Goal: Task Accomplishment & Management: Complete application form

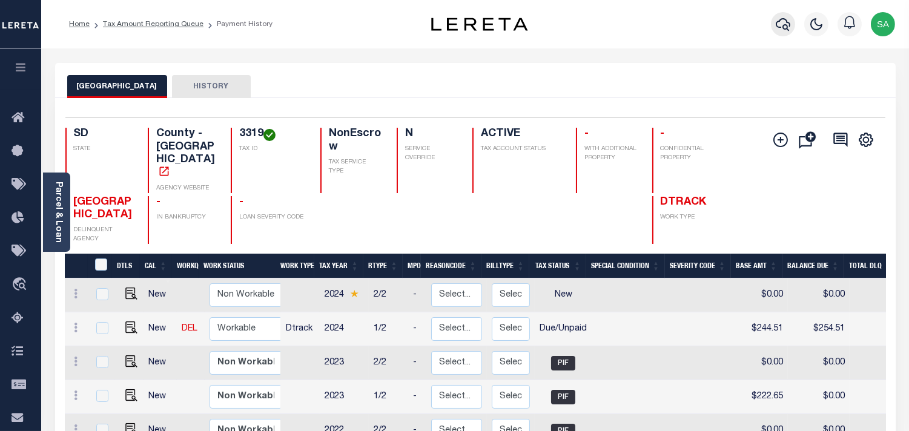
click at [773, 27] on button "button" at bounding box center [783, 24] width 24 height 24
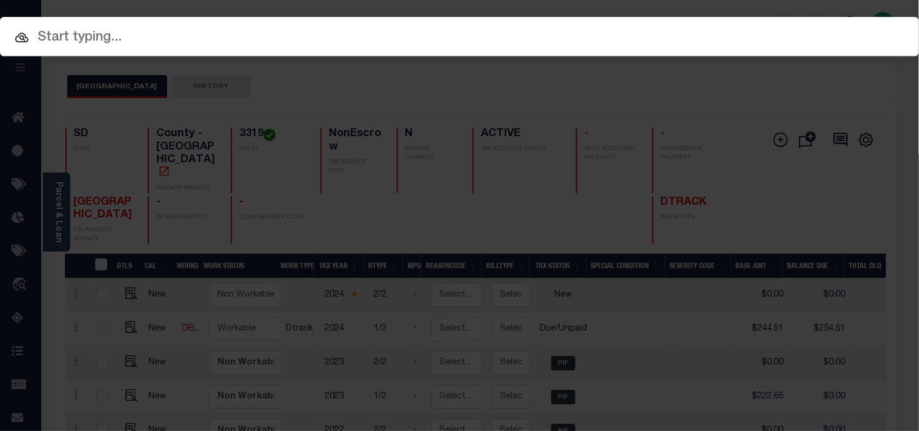
click at [608, 44] on input "text" at bounding box center [459, 37] width 919 height 21
paste input "20140101"
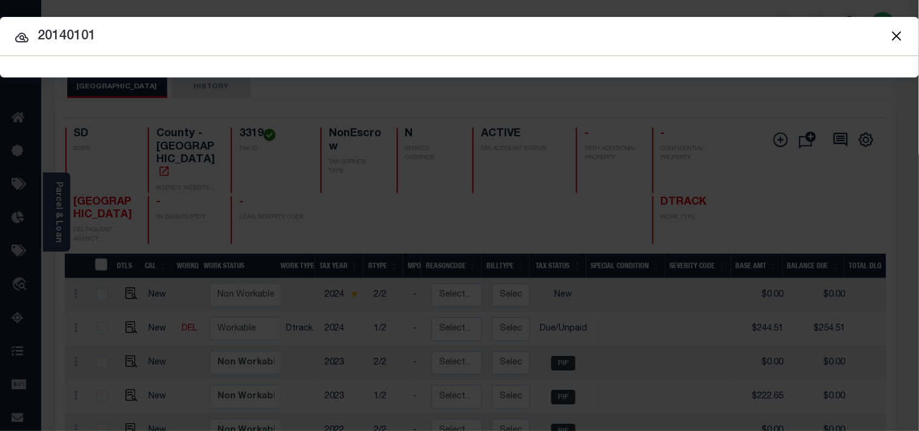
type input "20140101"
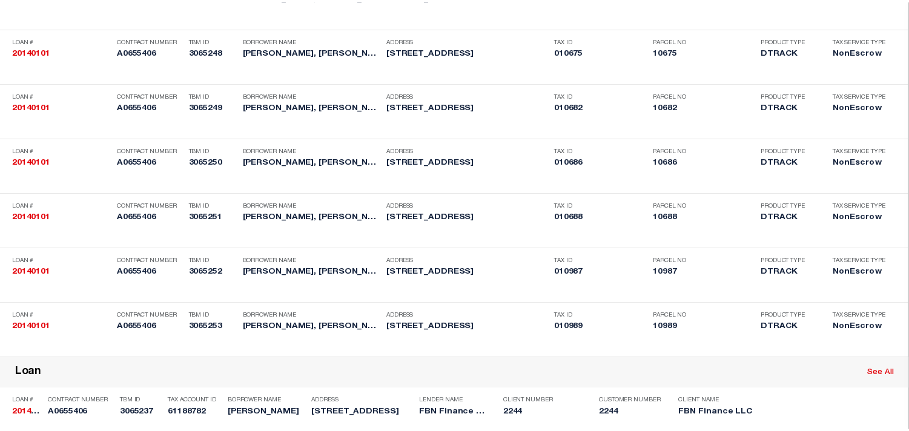
scroll to position [2064, 0]
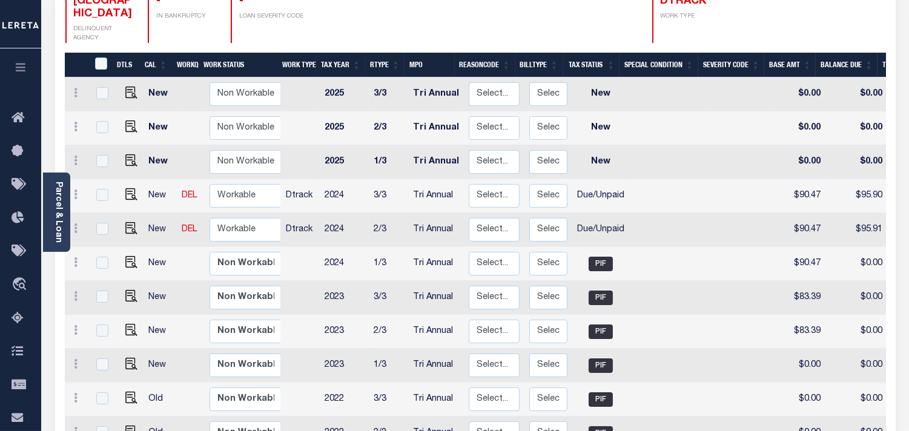
scroll to position [202, 0]
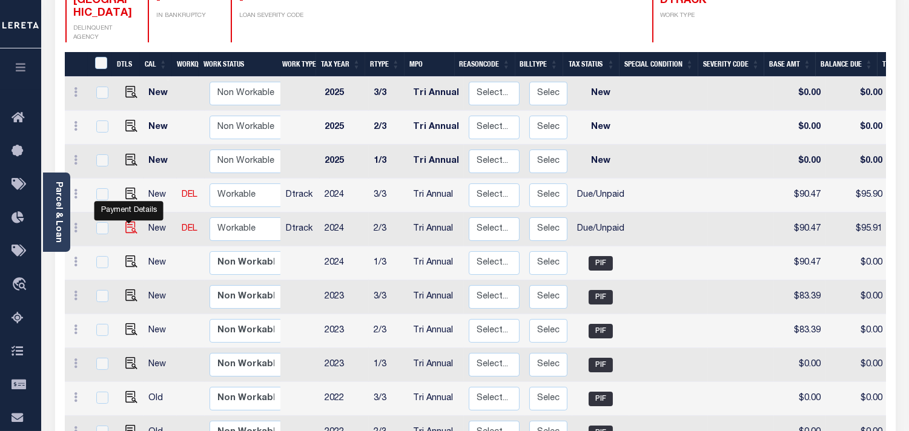
click at [131, 222] on img "" at bounding box center [131, 228] width 12 height 12
checkbox input "true"
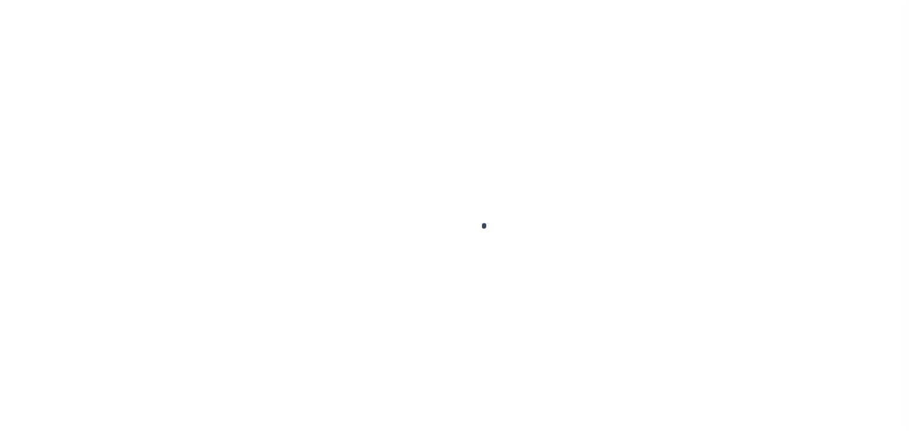
select select "DUE"
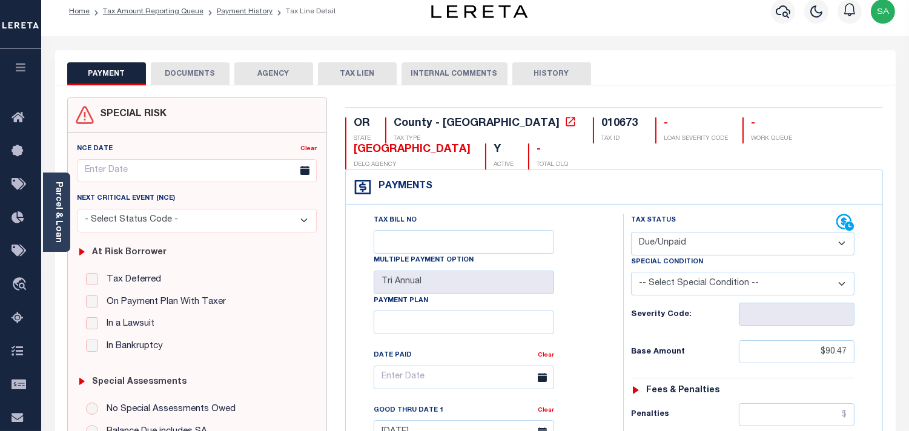
scroll to position [336, 0]
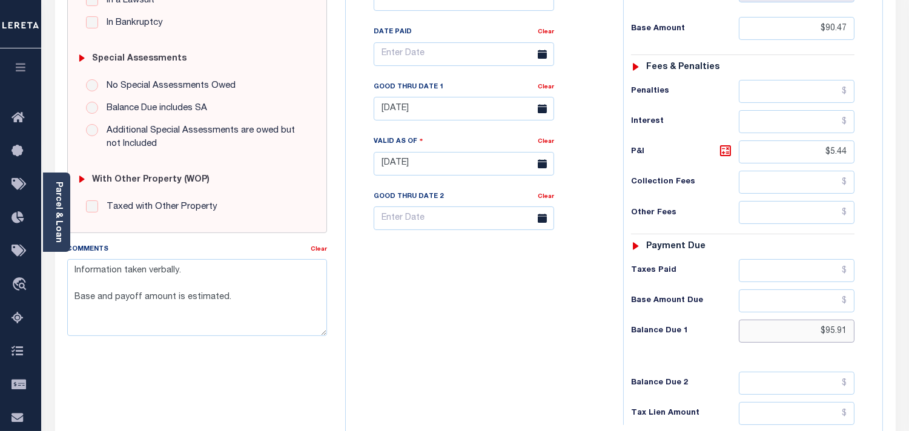
drag, startPoint x: 808, startPoint y: 334, endPoint x: 875, endPoint y: 338, distance: 66.7
click at [875, 338] on div "Tax Status Status" at bounding box center [746, 157] width 265 height 535
paste input "96.52"
type input "$96.52"
type input "09/05/2025"
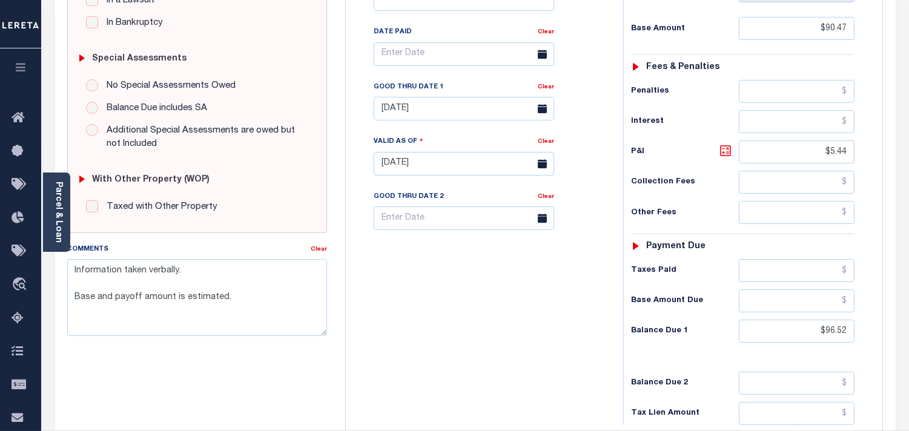
click at [725, 156] on icon at bounding box center [725, 150] width 11 height 11
type input "$6.05"
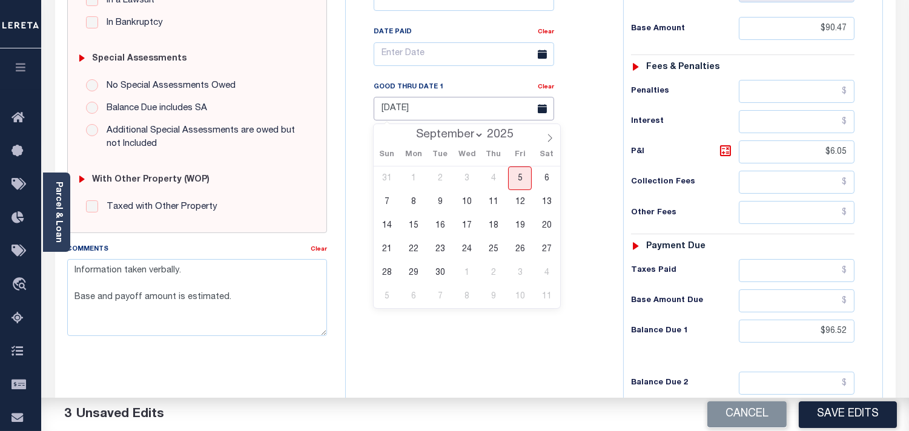
click at [476, 105] on input "[DATE]" at bounding box center [464, 109] width 180 height 24
click at [437, 269] on span "30" at bounding box center [440, 273] width 24 height 24
type input "[DATE]"
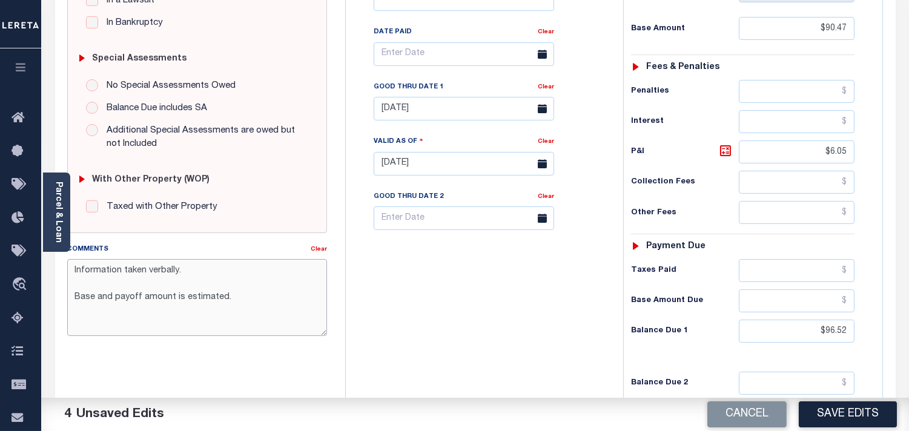
drag, startPoint x: 273, startPoint y: 295, endPoint x: 64, endPoint y: 300, distance: 209.0
click at [64, 300] on div "Comments Clear Information taken verbally. Base and payoff amount is estimated." at bounding box center [197, 294] width 278 height 103
paste textarea "Refer 2024 3/3 line for document"
type textarea "Information taken verbally. Refer 2024 3/3 line for document."
click at [446, 302] on div "Tax Bill No Multiple Payment Option Tri Annual Payment Plan Clear" at bounding box center [481, 157] width 265 height 535
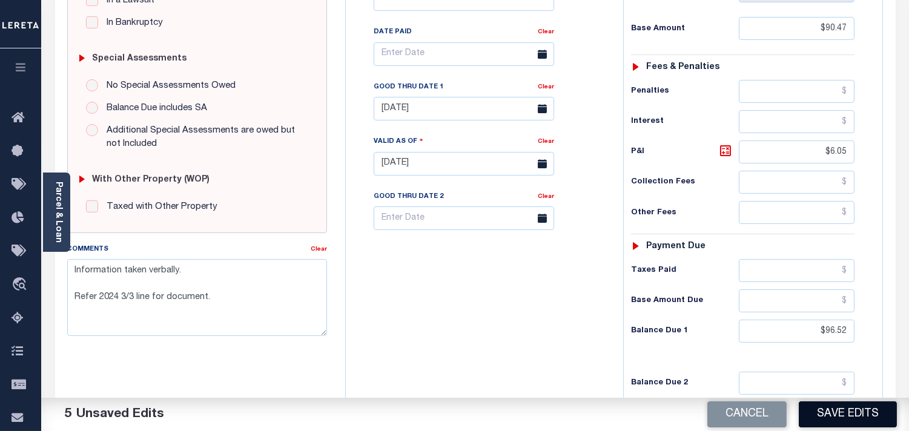
click at [838, 409] on button "Save Edits" at bounding box center [848, 414] width 98 height 26
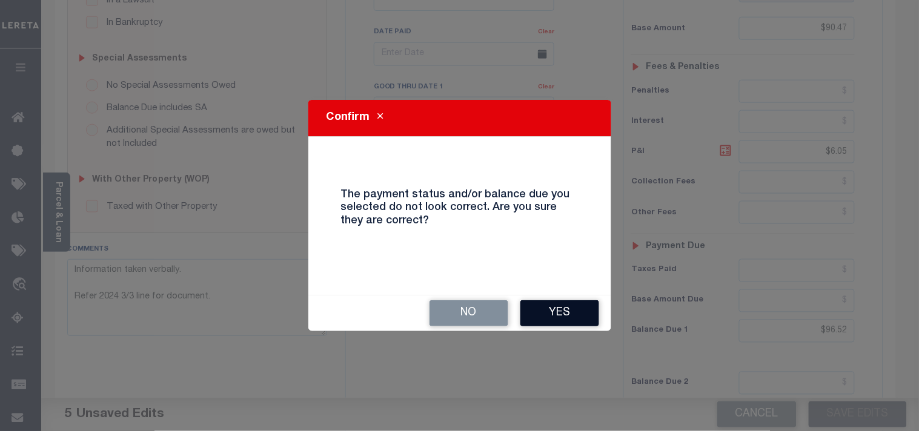
click at [533, 308] on button "Yes" at bounding box center [559, 313] width 79 height 26
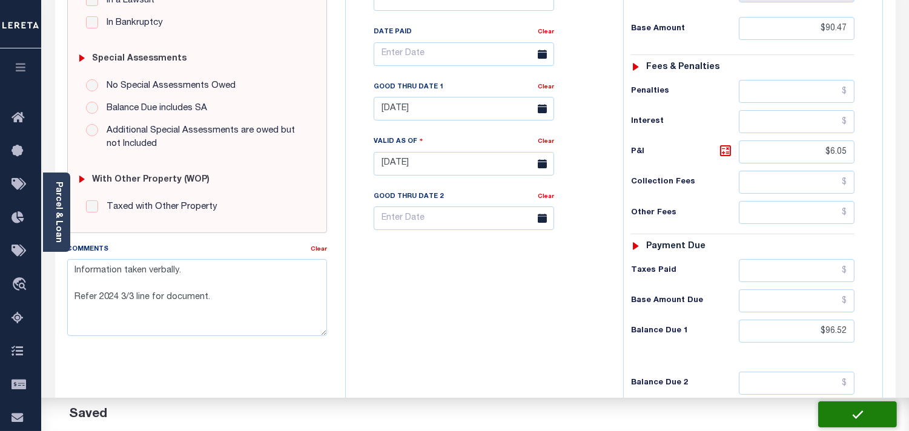
checkbox input "false"
type textarea "Information taken verbally. Refer 2024 3/3 line for document."
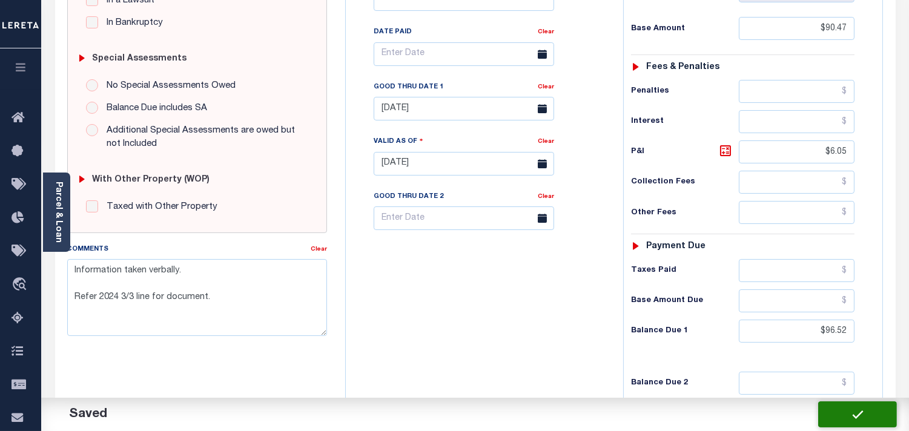
type input "$90.47"
type input "$6.05"
type input "$96.52"
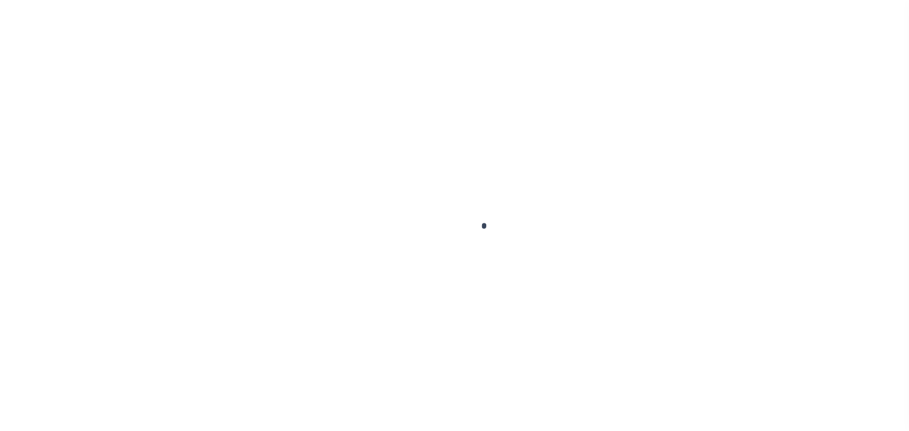
checkbox input "false"
type textarea "Base and payoff amount is estimated."
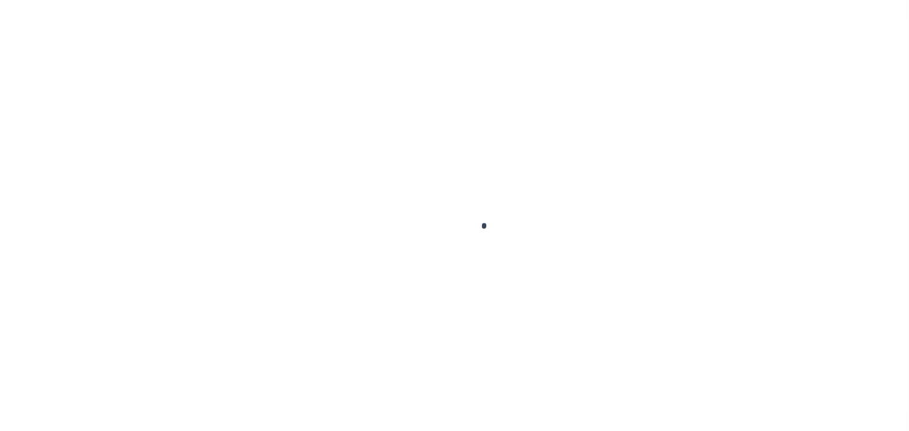
type input "Tri Annual"
type input "08/15/2025"
type input "07/03/2025"
select select "DUE"
type input "$90.47"
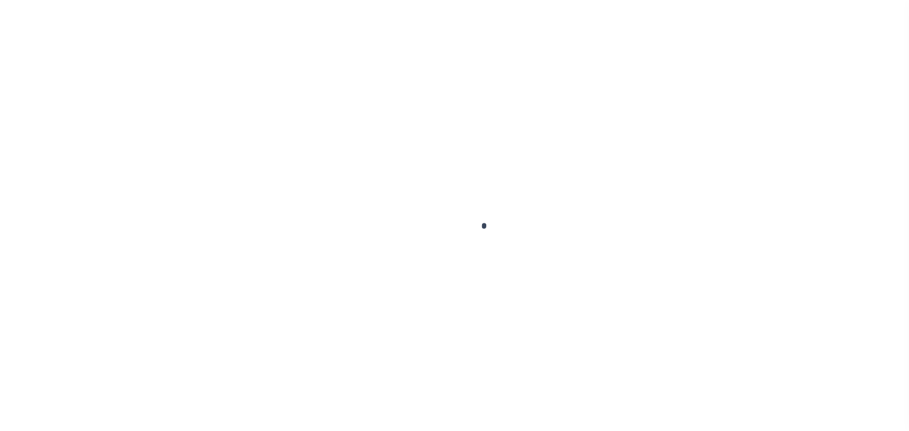
type input "$5.43"
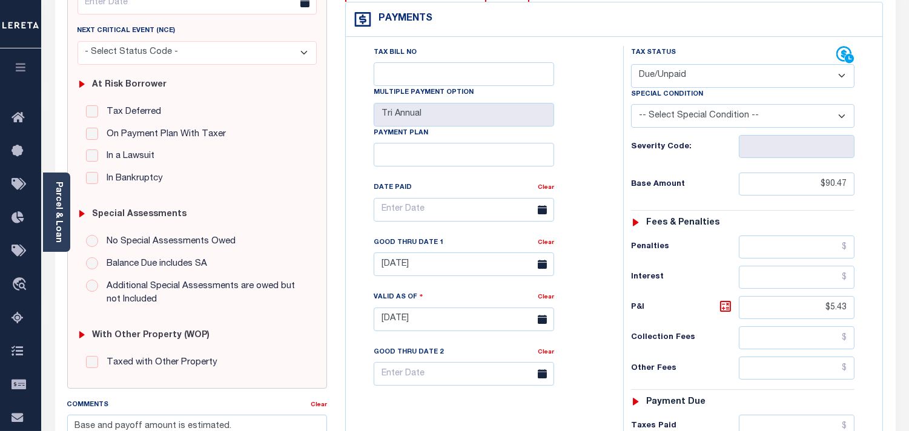
scroll to position [336, 0]
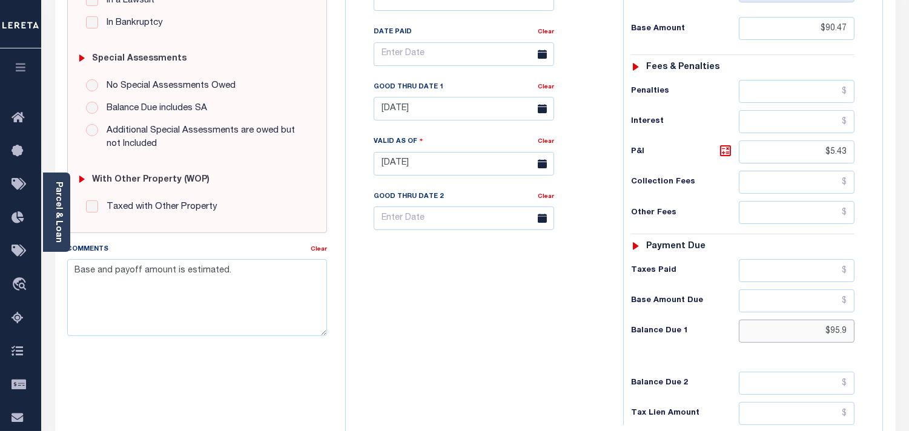
drag, startPoint x: 799, startPoint y: 335, endPoint x: 881, endPoint y: 334, distance: 81.8
click at [881, 334] on div "Tax Bill No Multiple Payment Option Tri Annual Payment Plan Clear Clear 08/15/2…" at bounding box center [614, 157] width 537 height 553
drag, startPoint x: 818, startPoint y: 334, endPoint x: 858, endPoint y: 329, distance: 40.9
click at [858, 329] on div "Tax Status Status - Select Status Code -" at bounding box center [746, 157] width 247 height 535
paste input "96.52"
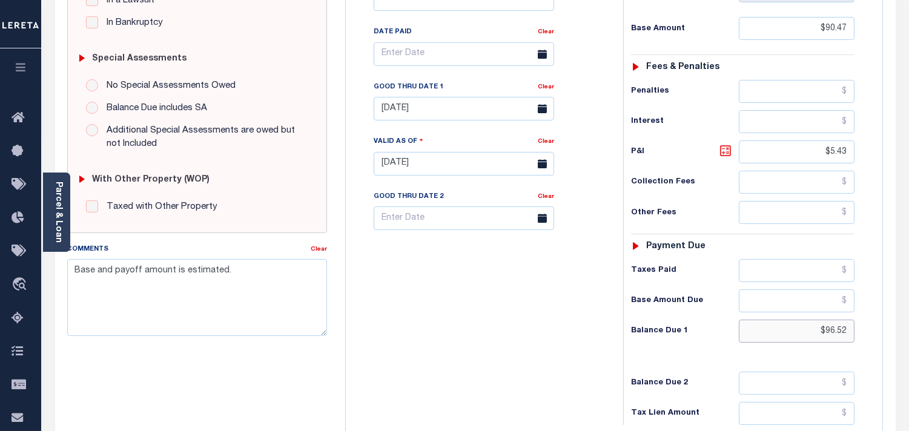
type input "$96.52"
type input "[DATE]"
click at [731, 153] on icon at bounding box center [725, 151] width 15 height 15
type input "$6.05"
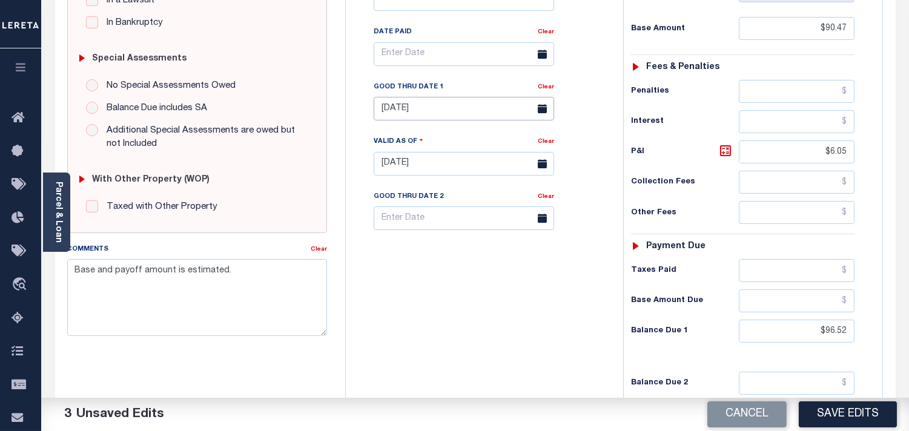
click at [435, 103] on input "08/15/2025" at bounding box center [464, 109] width 180 height 24
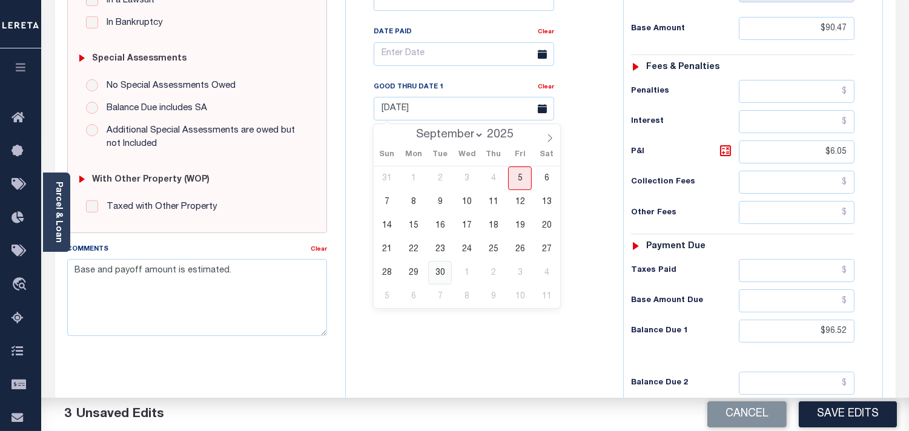
click at [444, 268] on span "30" at bounding box center [440, 273] width 24 height 24
type input "09/30/2025"
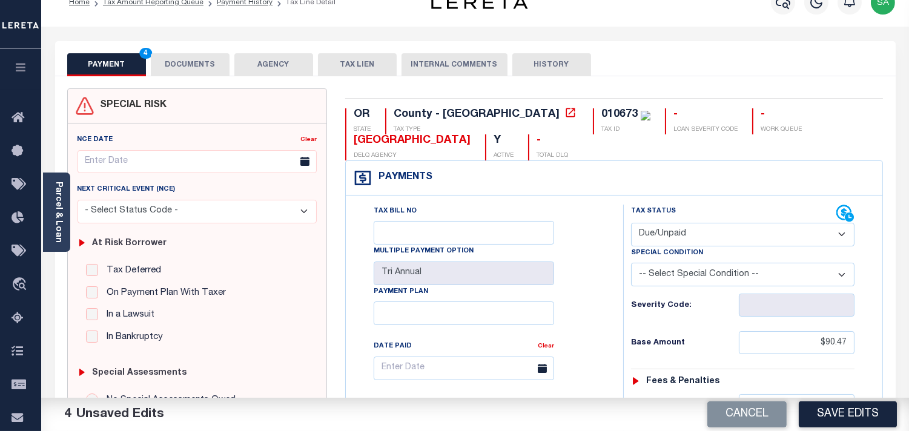
scroll to position [0, 0]
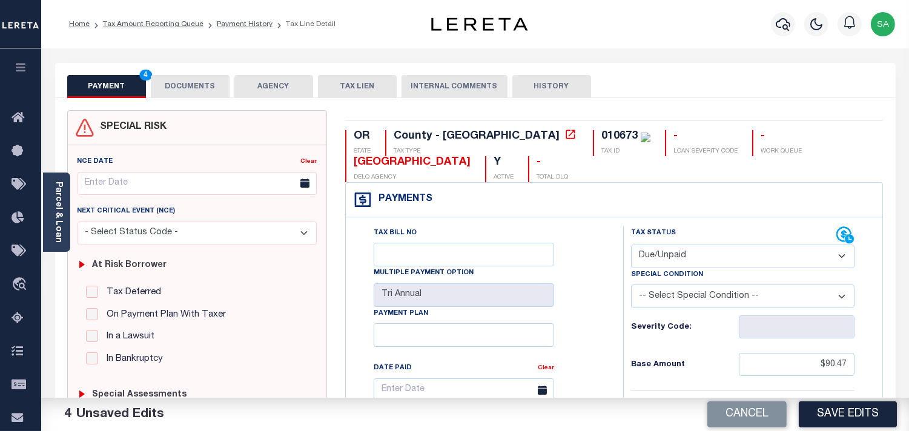
click at [208, 88] on button "DOCUMENTS" at bounding box center [190, 86] width 79 height 23
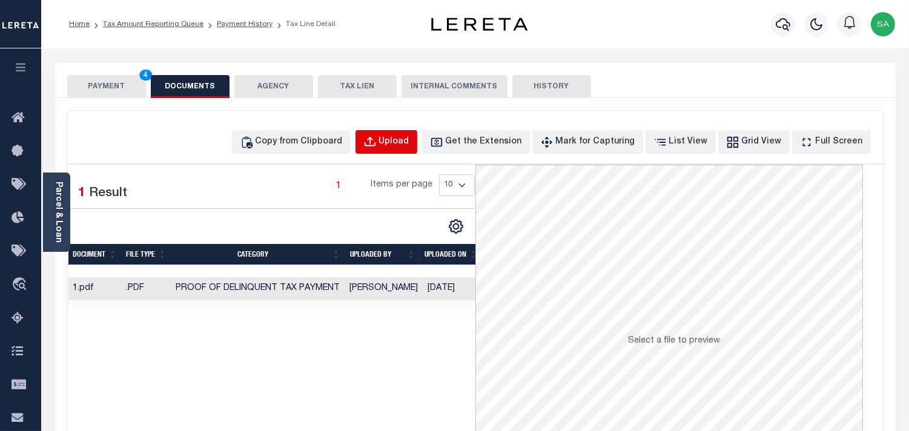
click at [409, 141] on div "Upload" at bounding box center [394, 142] width 30 height 13
select select "POP"
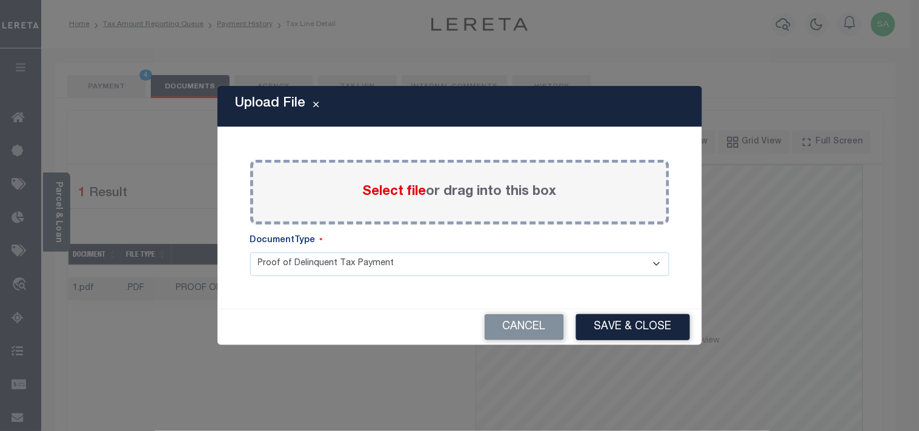
click at [394, 185] on span "Select file" at bounding box center [395, 191] width 64 height 13
click at [0, 0] on input "Select file or drag into this box" at bounding box center [0, 0] width 0 height 0
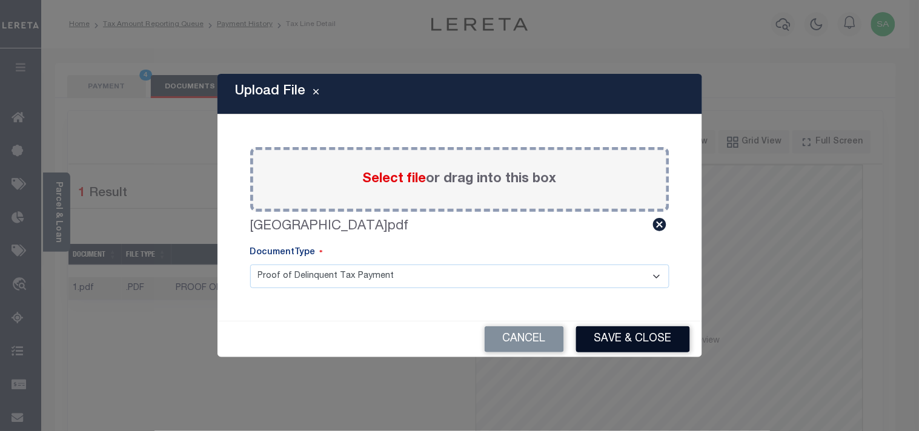
click at [618, 339] on button "Save & Close" at bounding box center [633, 339] width 114 height 26
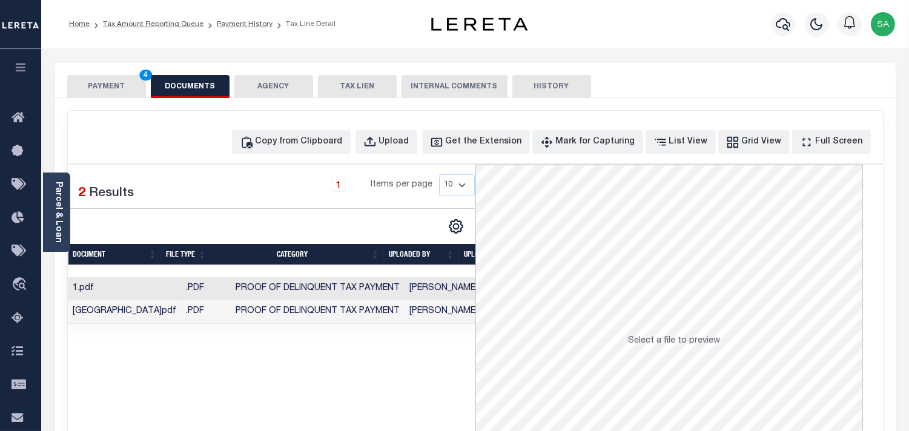
click at [412, 312] on td "[PERSON_NAME]" at bounding box center [444, 312] width 78 height 24
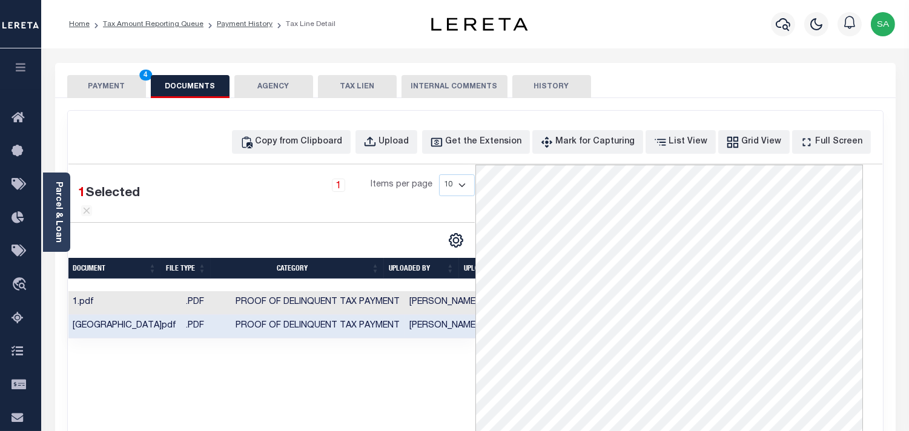
click at [118, 88] on button "PAYMENT 4" at bounding box center [106, 86] width 79 height 23
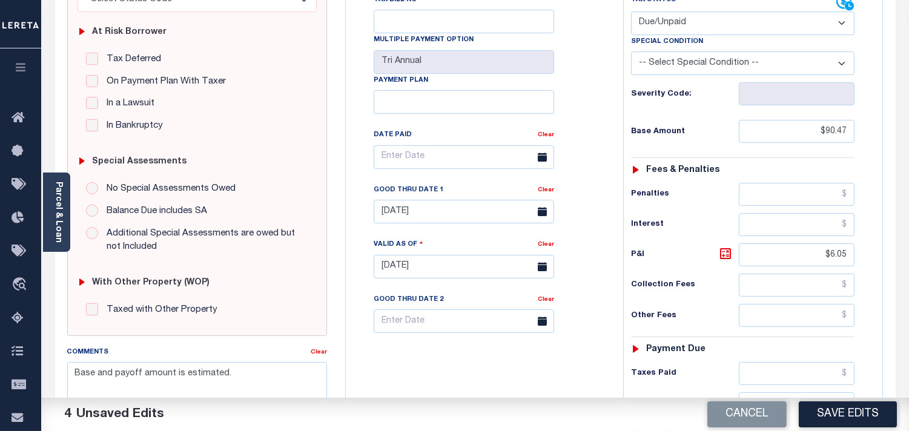
scroll to position [336, 0]
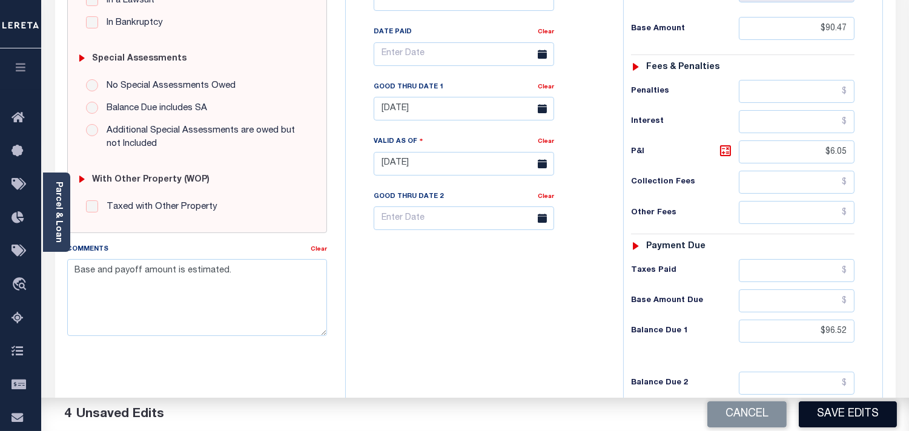
click at [847, 410] on button "Save Edits" at bounding box center [848, 414] width 98 height 26
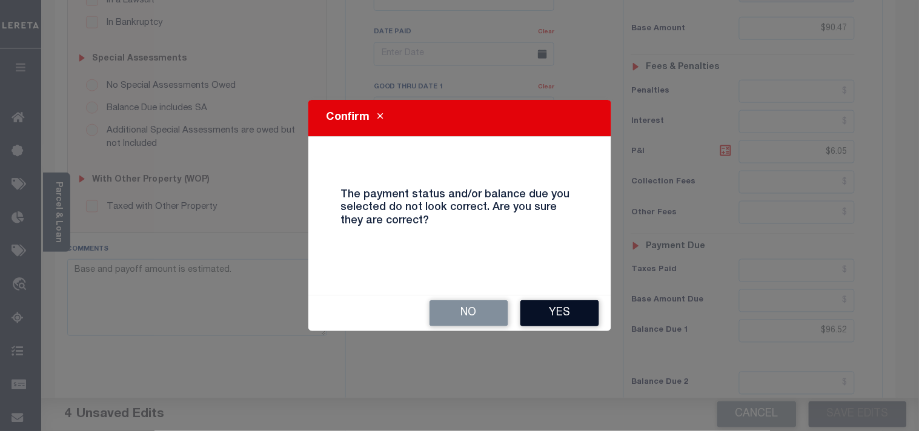
click at [556, 306] on button "Yes" at bounding box center [559, 313] width 79 height 26
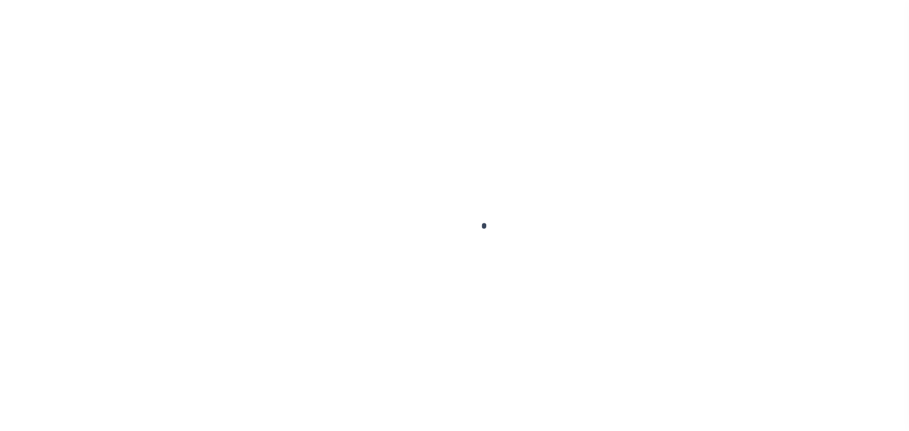
checkbox input "false"
type textarea "Information taken verbally. Refer 2024 3/3 line for document."
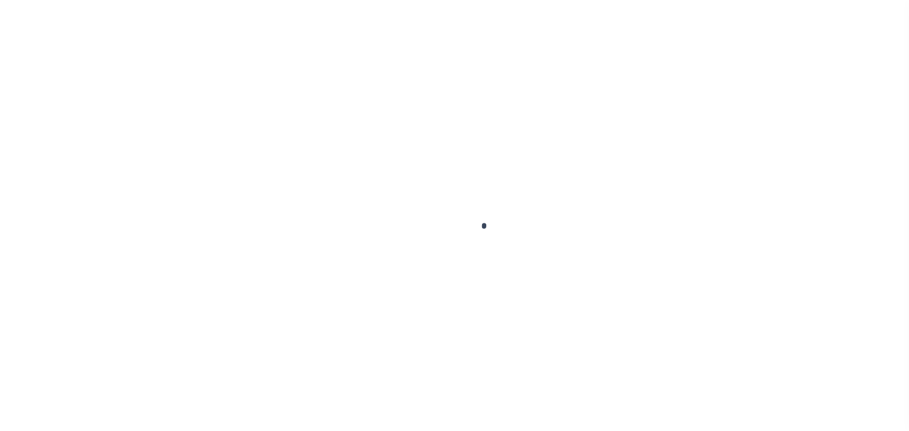
type input "Tri Annual"
type input "09/30/2025"
type input "[DATE]"
select select "DUE"
type input "$90.47"
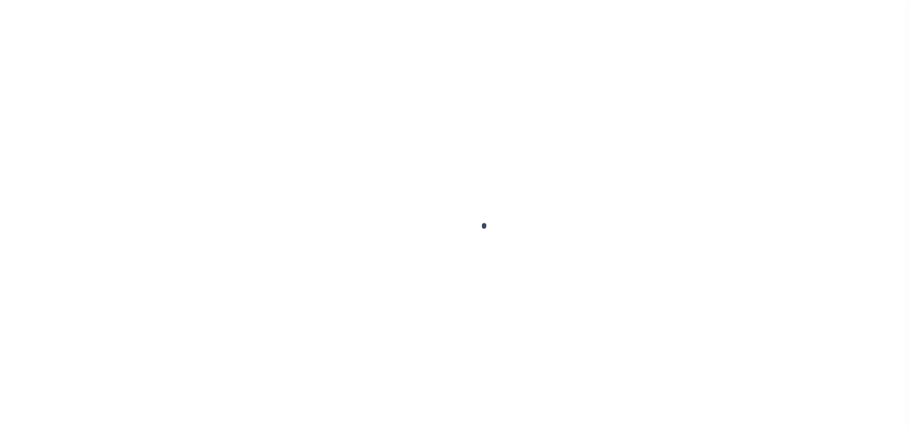
type input "$6.05"
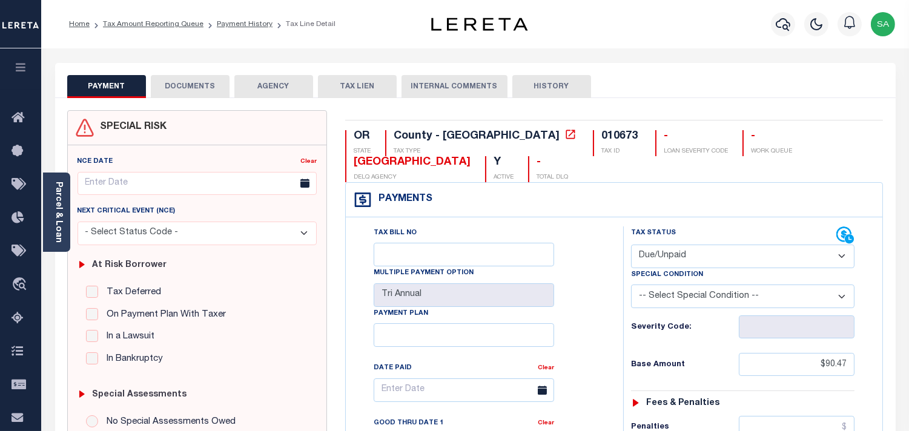
scroll to position [336, 0]
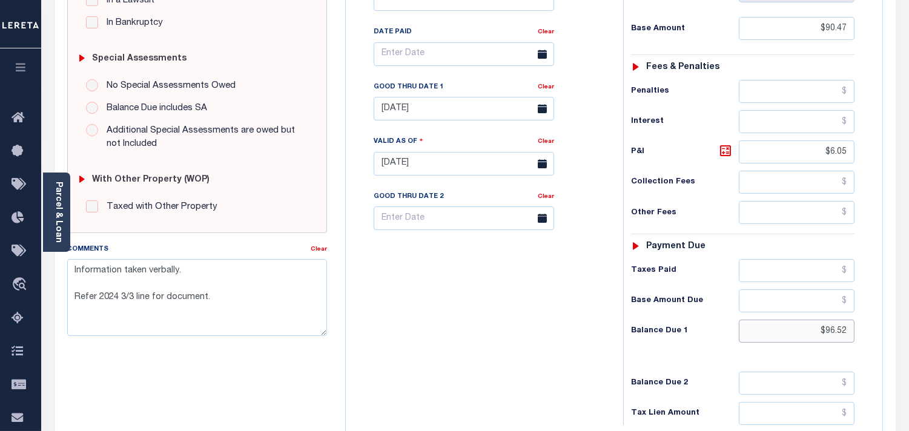
drag, startPoint x: 807, startPoint y: 325, endPoint x: 890, endPoint y: 334, distance: 83.5
click at [890, 334] on div "OR STATE County - OR TAX TYPE 010673 TAX ID - LOAN SEVERITY CODE - WORK QUEUE B…" at bounding box center [614, 163] width 557 height 778
paste input "100.1"
type input "$100.12"
click at [728, 151] on icon at bounding box center [725, 150] width 7 height 7
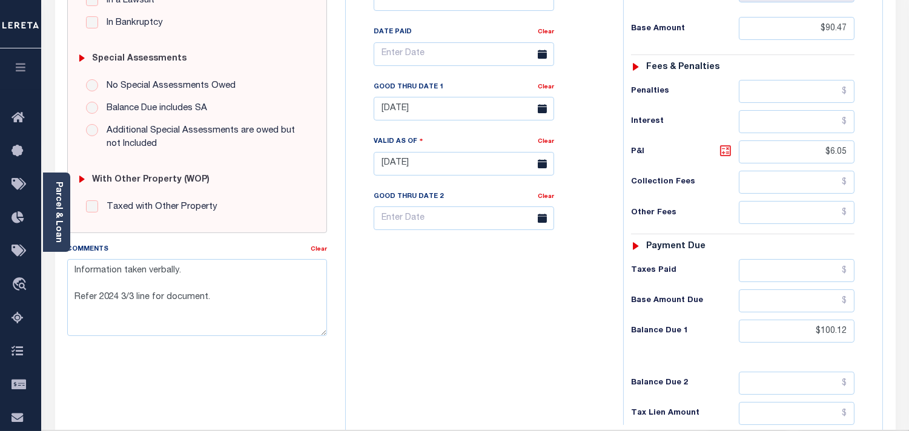
type input "$9.65"
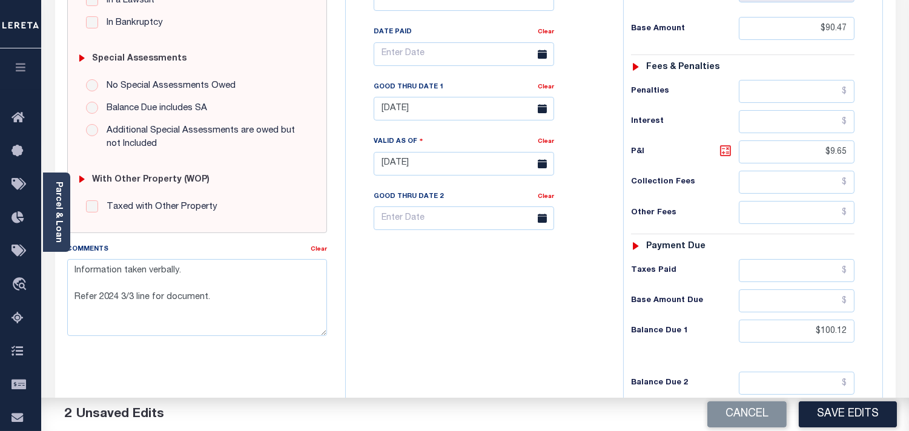
click at [725, 153] on icon at bounding box center [725, 151] width 15 height 15
click at [836, 412] on button "Save Edits" at bounding box center [848, 414] width 98 height 26
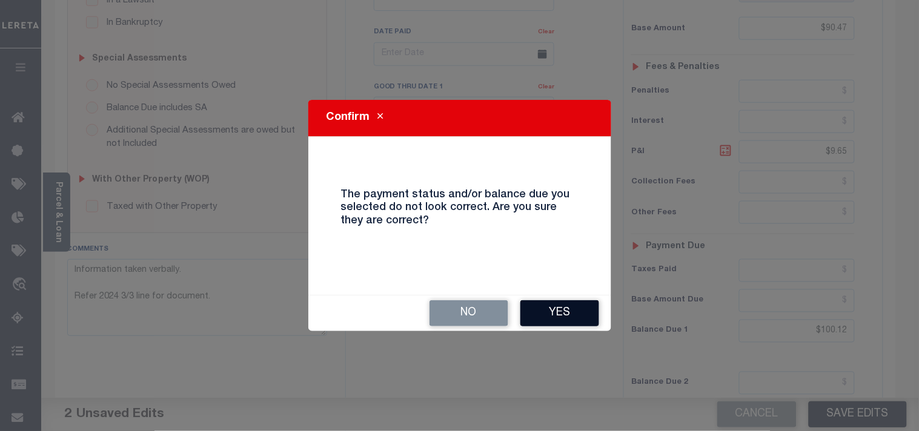
click at [550, 311] on button "Yes" at bounding box center [559, 313] width 79 height 26
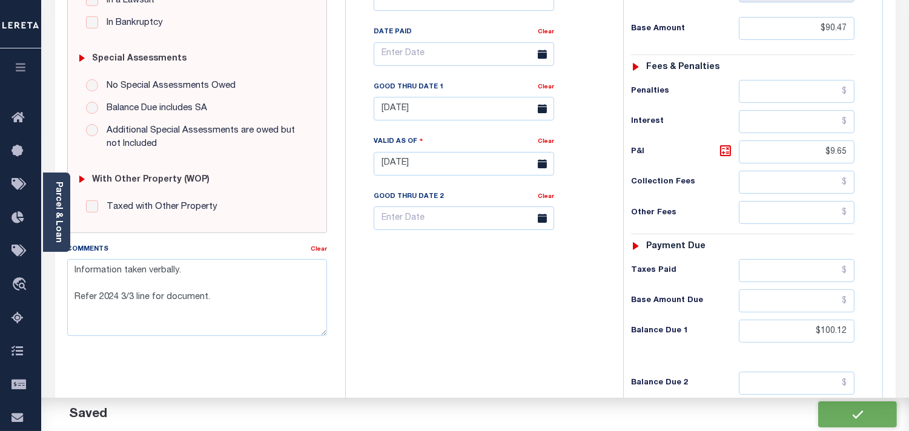
checkbox input "false"
type textarea "Information taken verbally. Refer 2024 3/3 line for document."
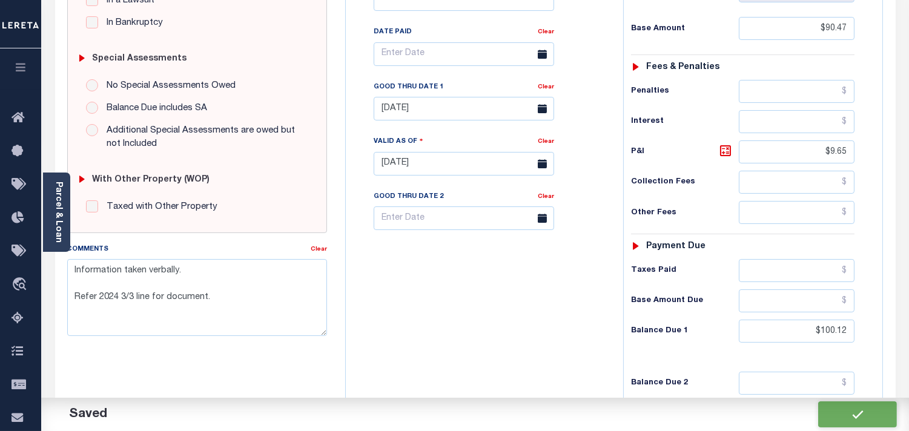
type input "$90.47"
type input "$9.65"
type input "$100.12"
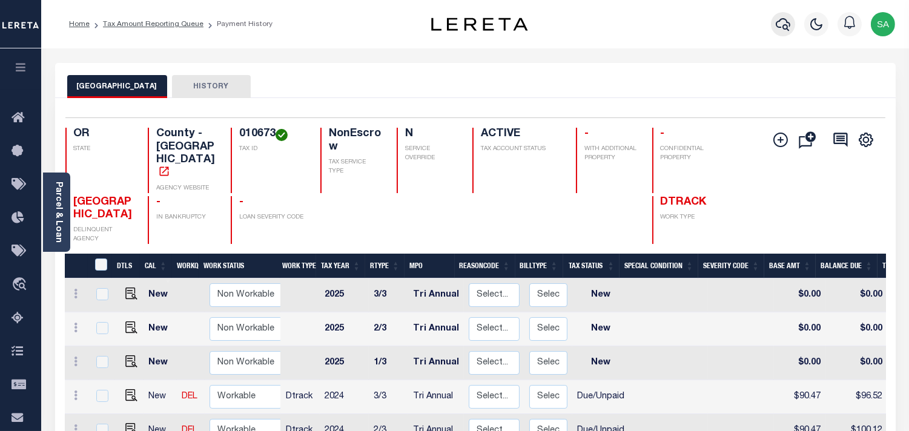
click at [778, 22] on icon "button" at bounding box center [783, 24] width 15 height 13
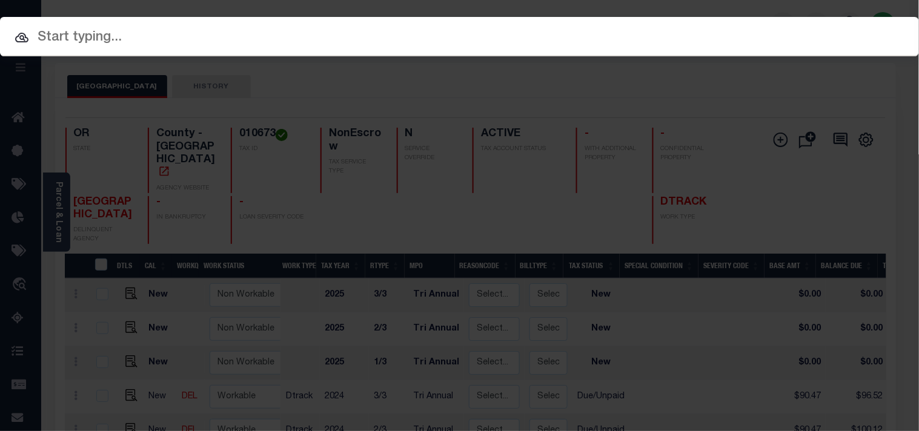
click at [735, 27] on input "text" at bounding box center [459, 37] width 919 height 21
paste input "20140102"
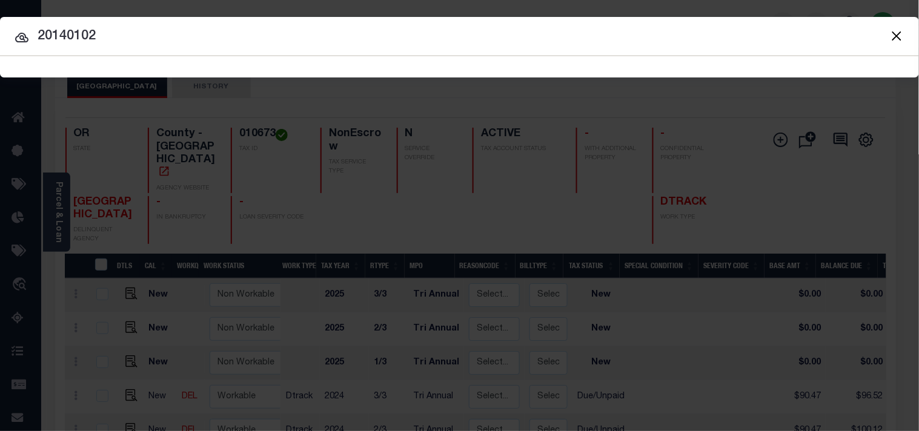
type input "20140102"
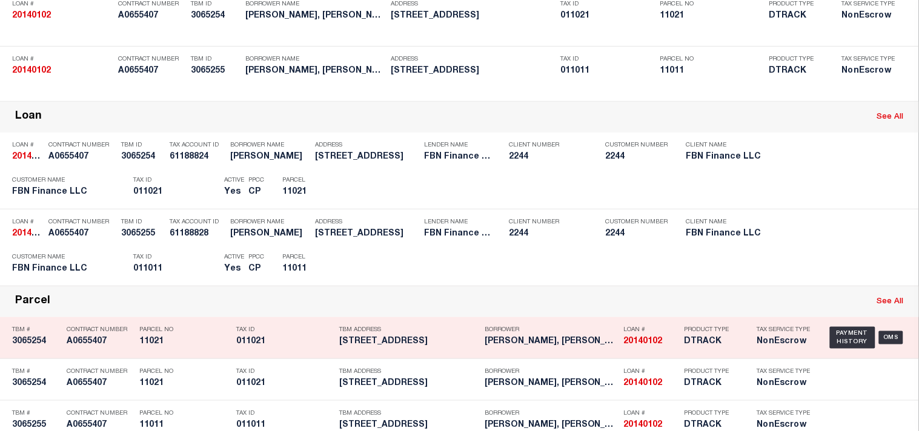
scroll to position [202, 0]
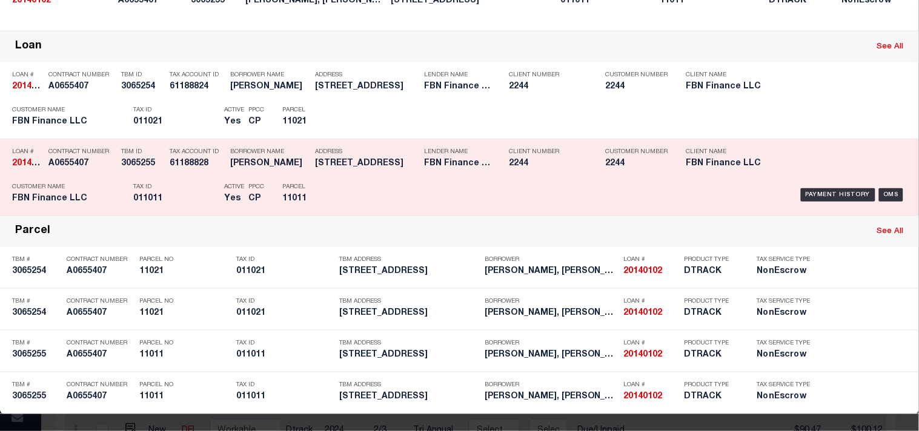
click at [185, 213] on div "Tax ID 011011" at bounding box center [175, 194] width 85 height 35
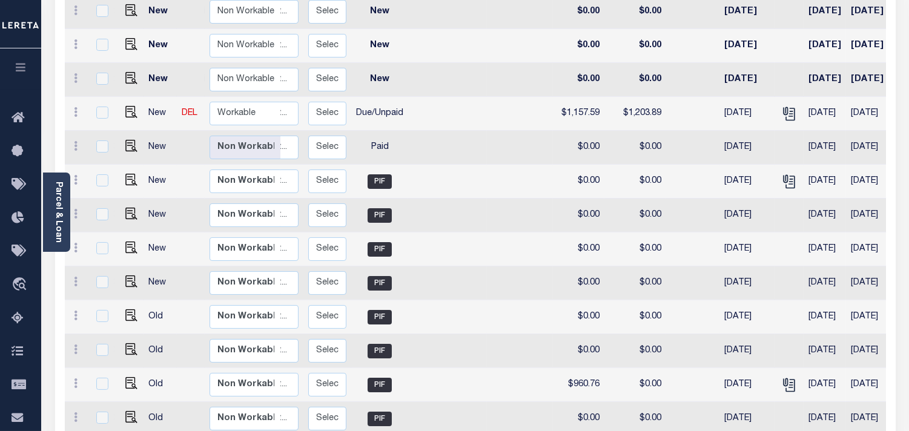
scroll to position [211, 0]
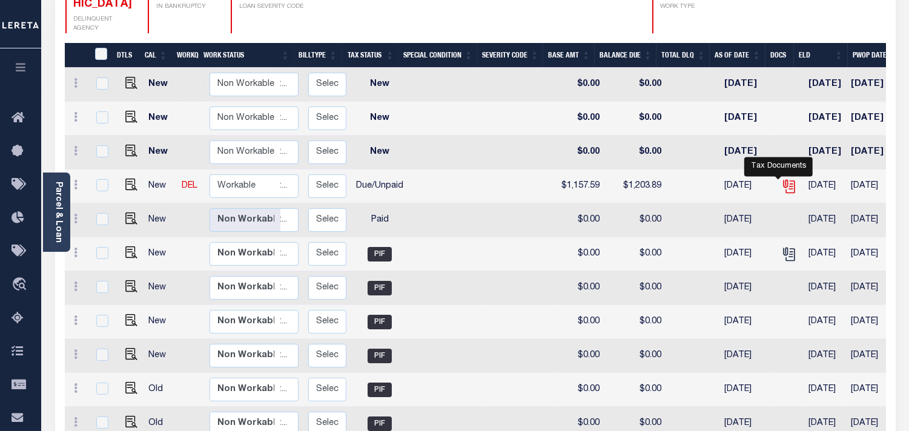
click at [784, 179] on icon "" at bounding box center [789, 184] width 10 height 10
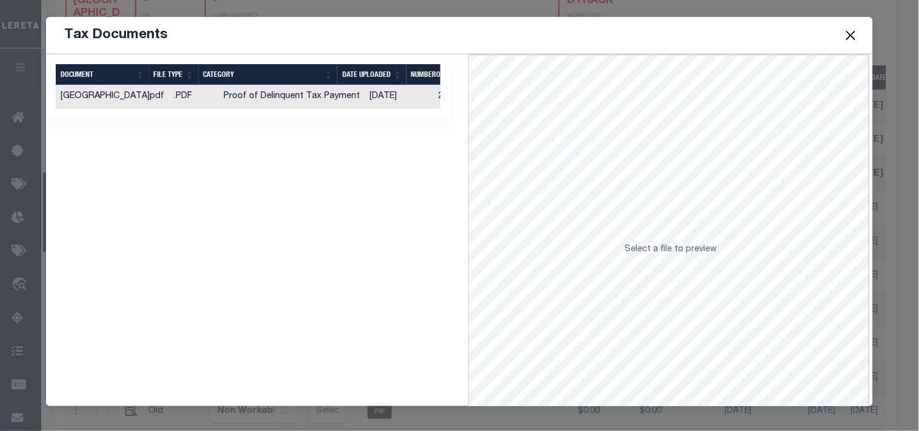
click at [365, 98] on td "[DATE]" at bounding box center [399, 97] width 69 height 24
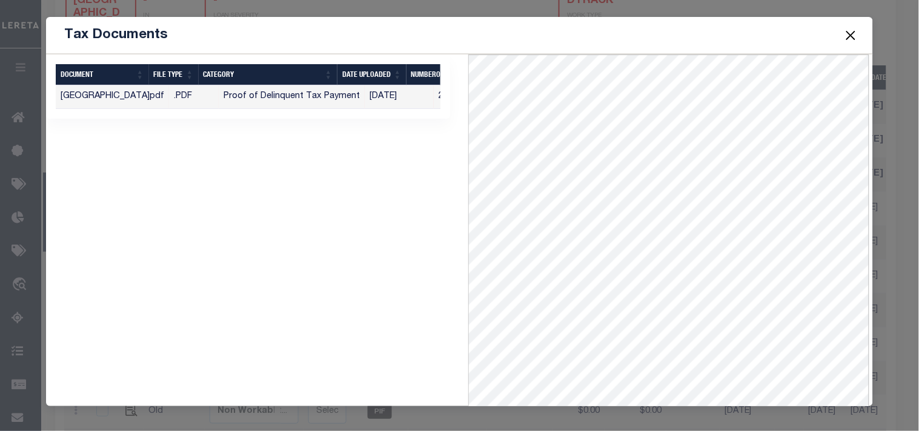
click at [853, 35] on button "Close" at bounding box center [850, 35] width 16 height 16
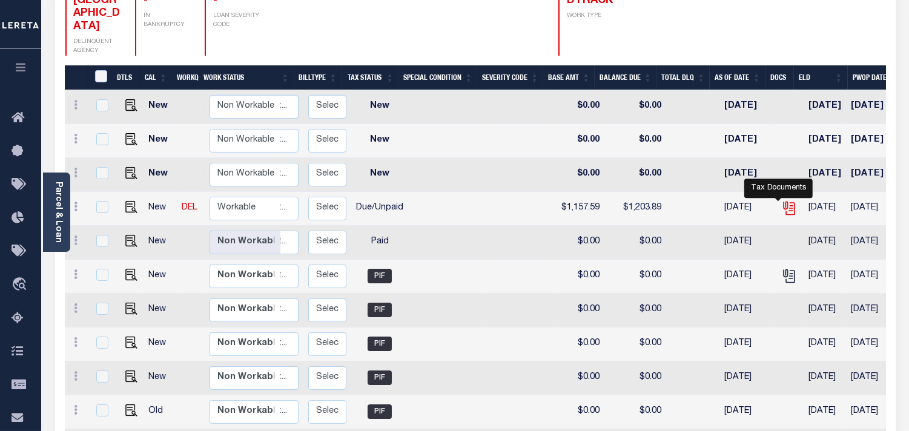
click at [786, 203] on icon "" at bounding box center [790, 209] width 9 height 13
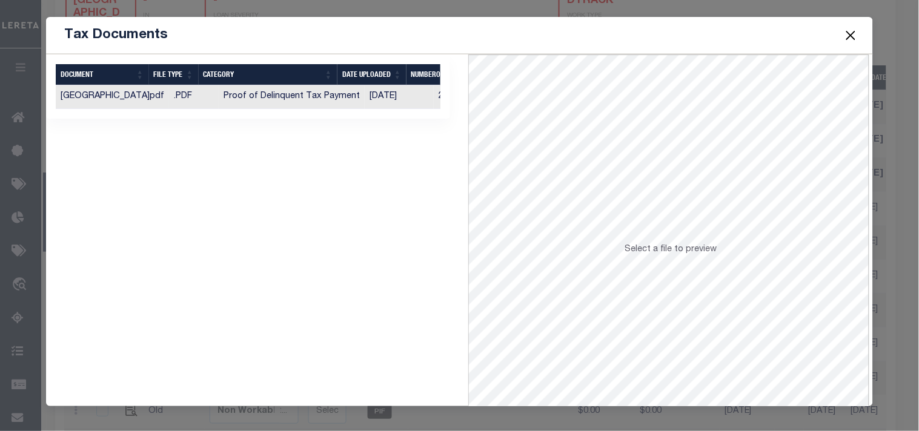
click at [374, 97] on td "07/21/2025" at bounding box center [399, 97] width 69 height 24
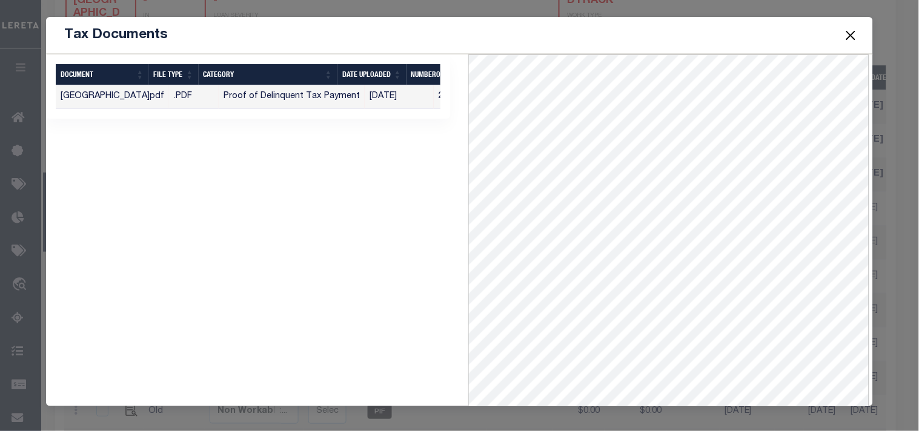
click at [852, 33] on button "Close" at bounding box center [850, 35] width 16 height 16
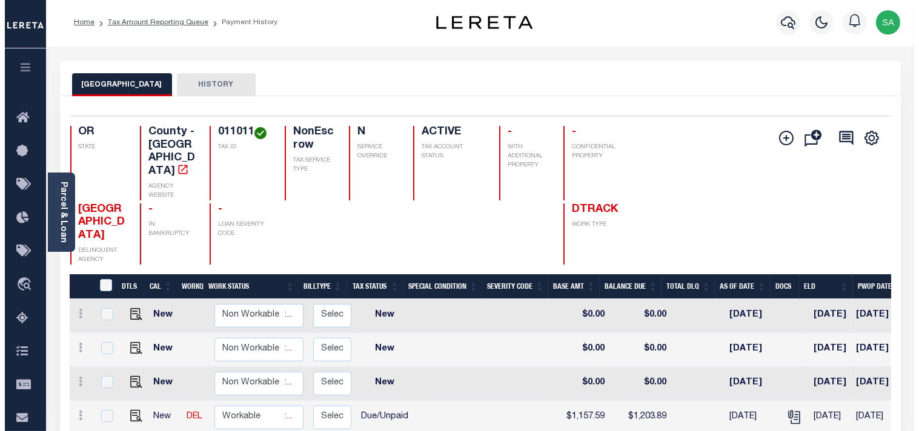
scroll to position [0, 0]
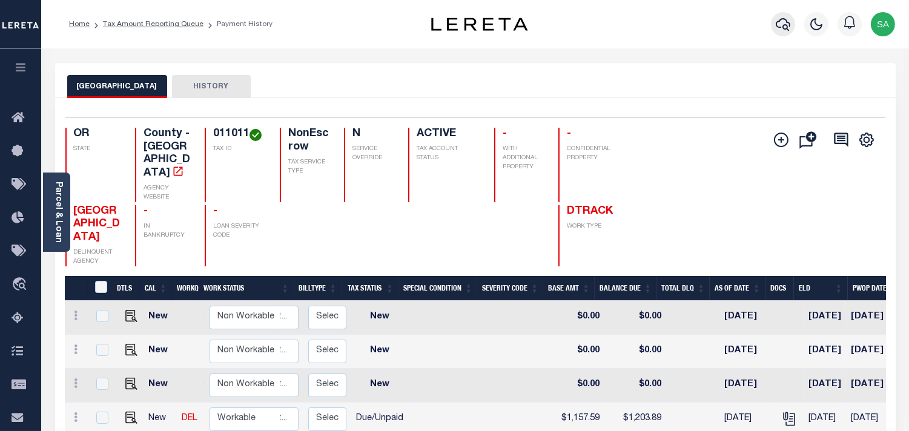
click at [782, 31] on icon "button" at bounding box center [783, 24] width 15 height 15
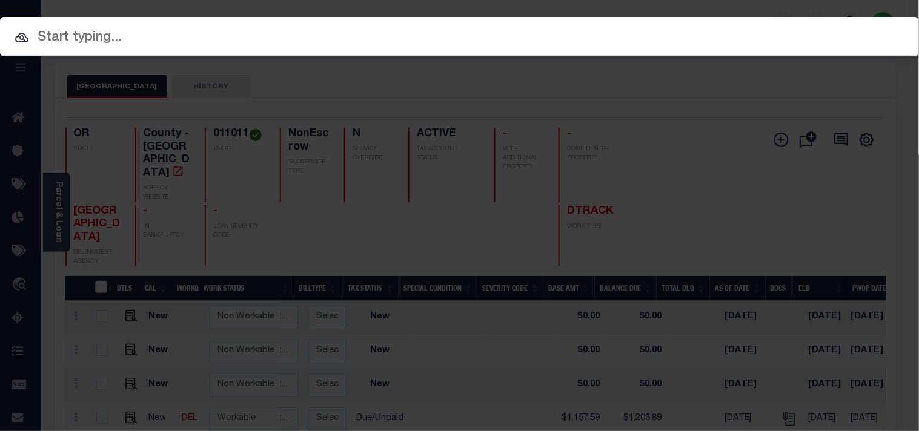
click at [701, 34] on input "text" at bounding box center [459, 37] width 919 height 21
paste input "20140101"
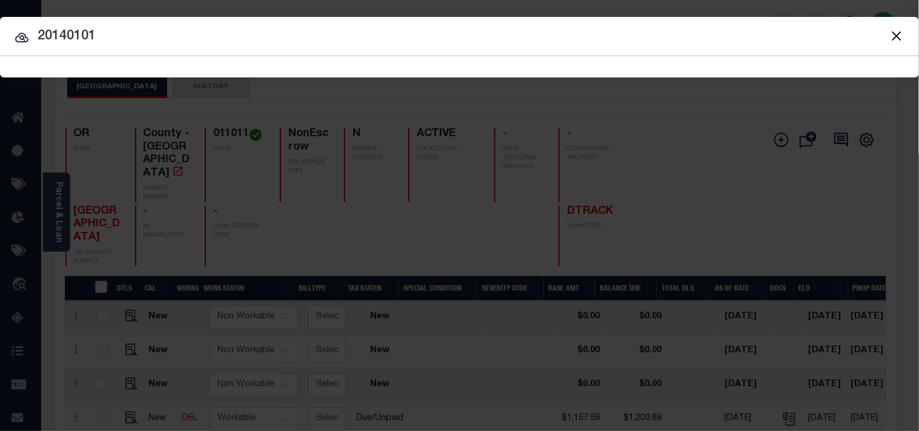
type input "20140101"
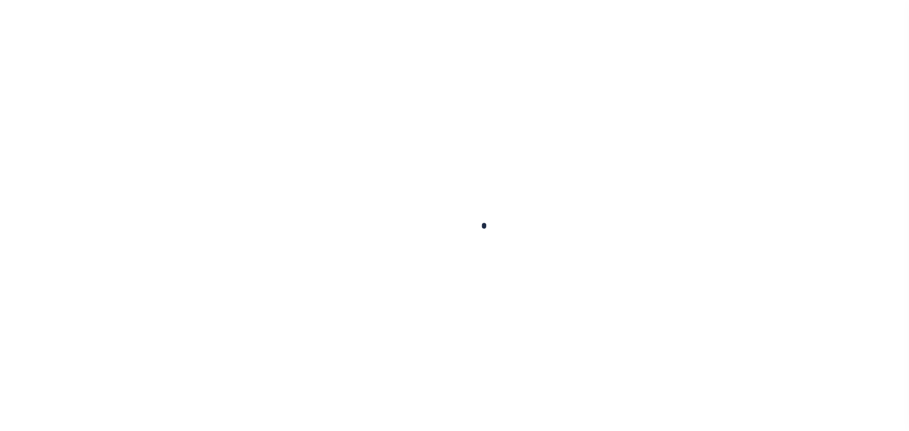
checkbox input "false"
type textarea "Base and payoff amount is estimated."
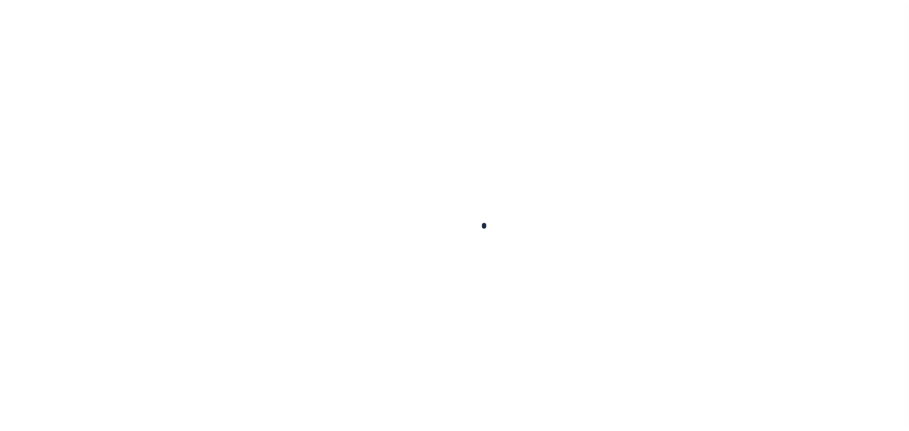
type input "Tri Annual"
type input "08/15/2025"
type input "07/03/2025"
select select "DUE"
type input "$218.24"
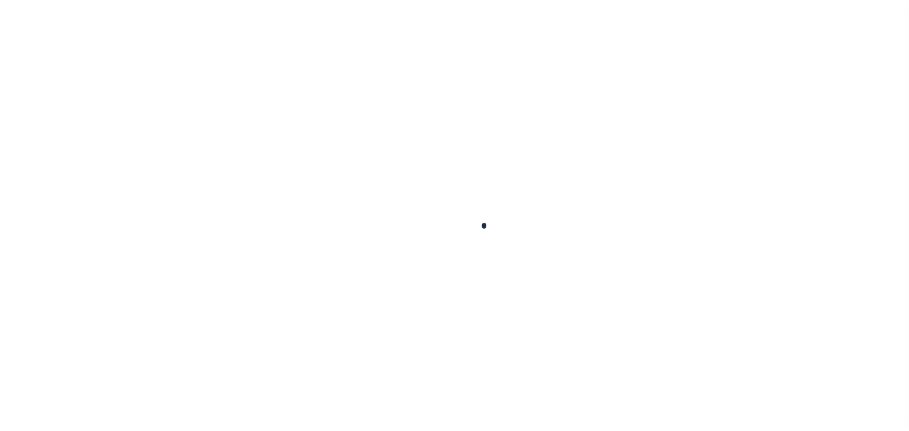
type input "$8.73"
type input "$226.97"
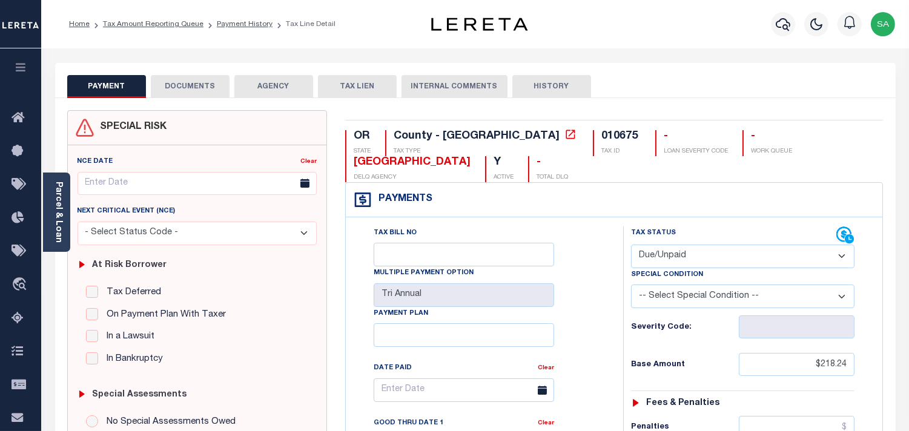
scroll to position [269, 0]
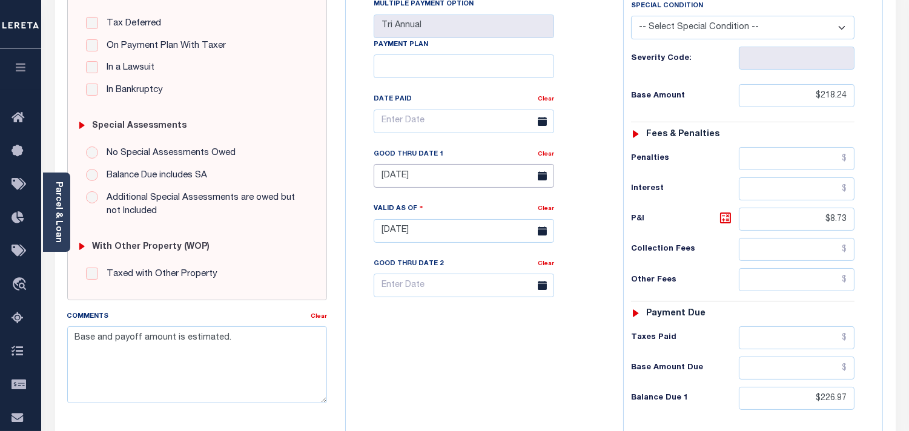
click at [455, 182] on input "08/15/2025" at bounding box center [464, 176] width 180 height 24
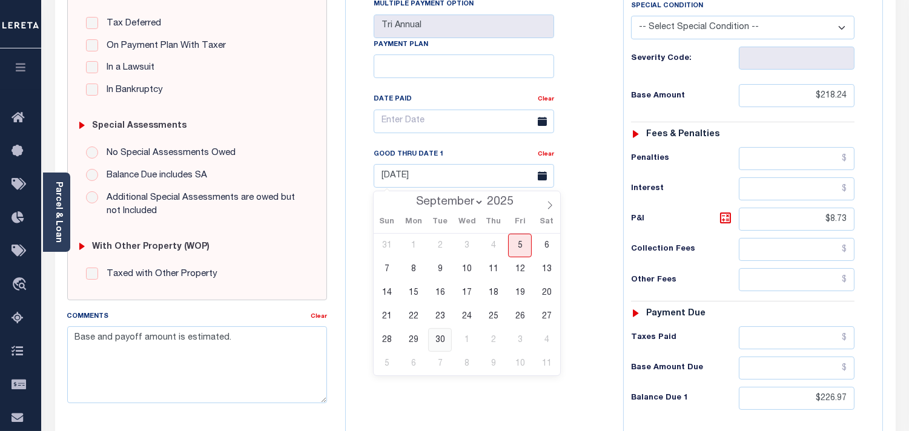
click at [441, 339] on span "30" at bounding box center [440, 340] width 24 height 24
type input "09/30/2025"
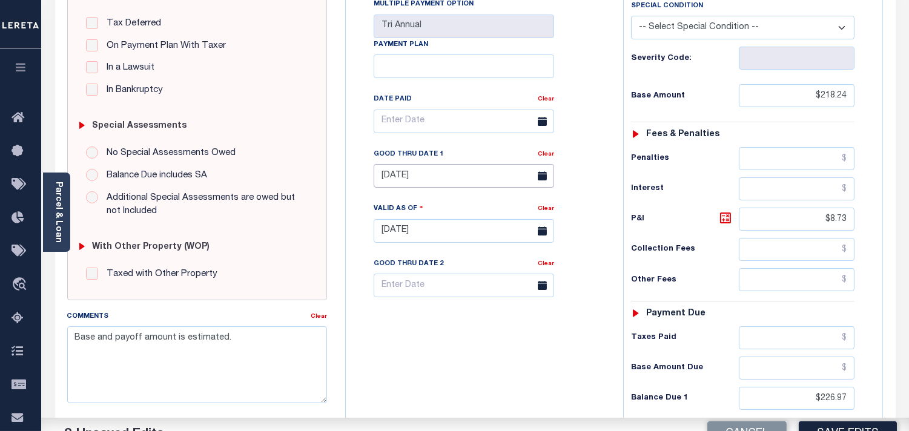
type input "[DATE]"
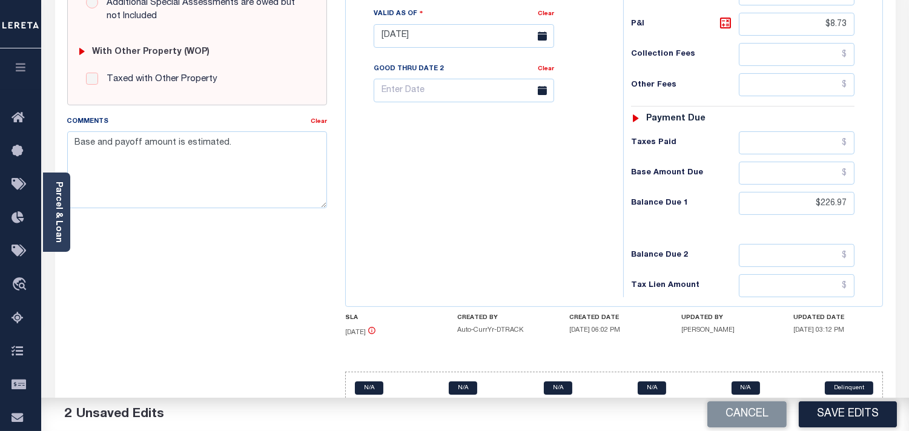
scroll to position [489, 0]
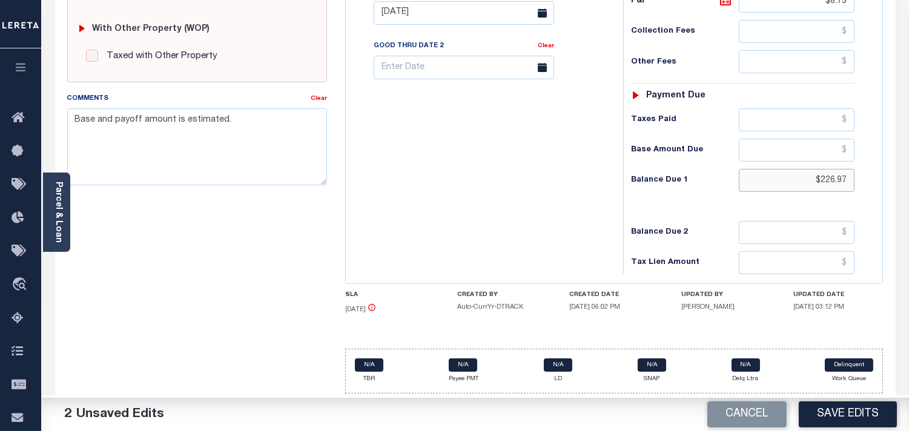
click at [865, 183] on div "Tax Status Status - Select Status Code -" at bounding box center [746, 7] width 247 height 535
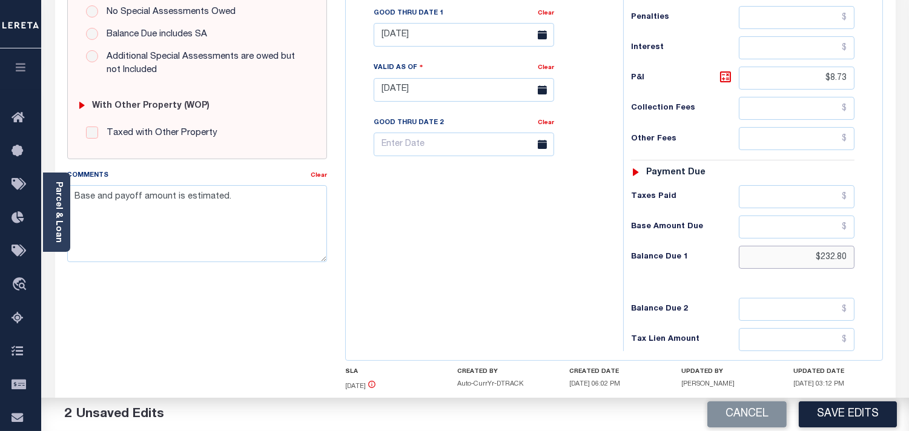
scroll to position [287, 0]
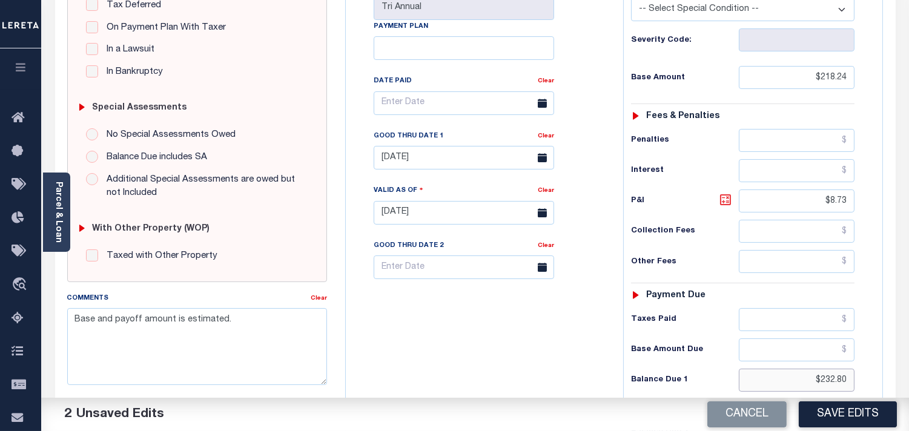
type input "$232.80"
click at [724, 199] on icon at bounding box center [725, 200] width 15 height 15
type input "$14.56"
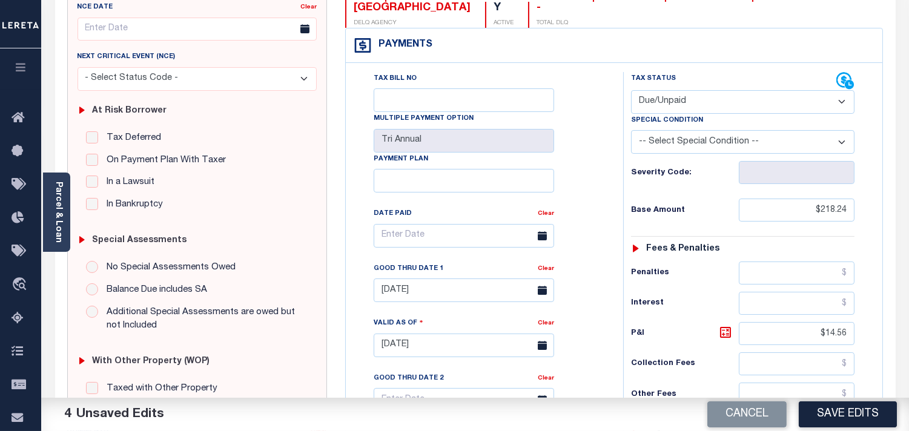
scroll to position [18, 0]
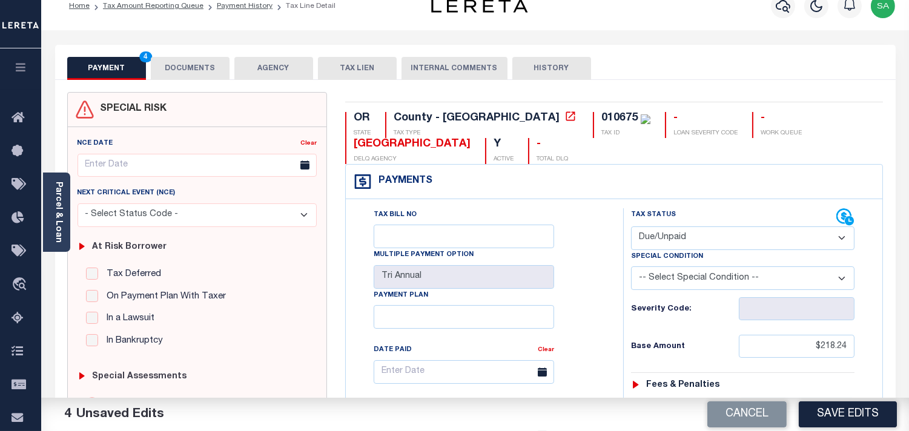
click at [185, 64] on button "DOCUMENTS" at bounding box center [190, 68] width 79 height 23
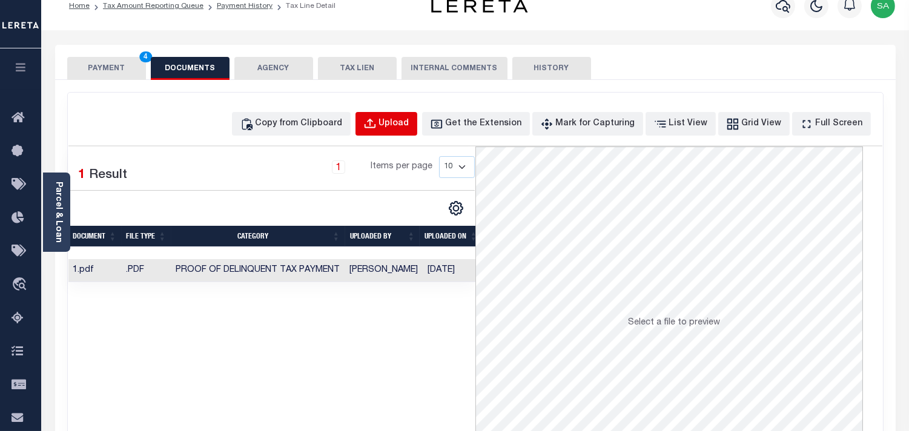
click at [404, 126] on div "Upload" at bounding box center [394, 123] width 30 height 13
select select "POP"
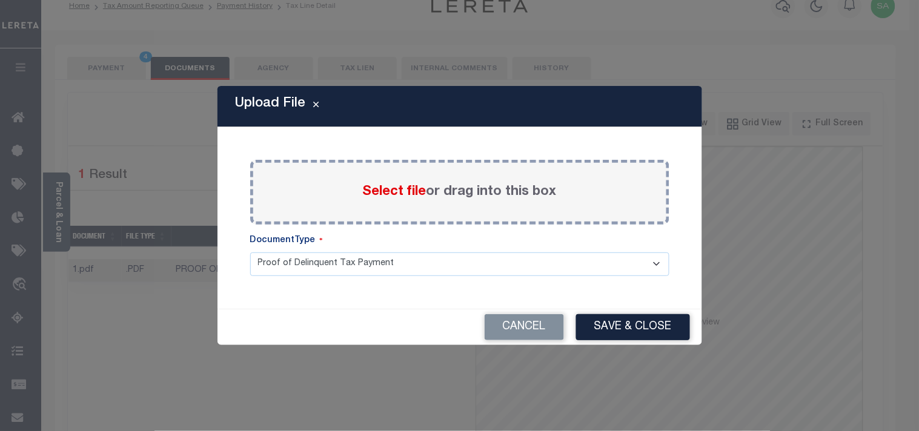
click at [397, 191] on span "Select file" at bounding box center [395, 191] width 64 height 13
click at [0, 0] on input "Select file or drag into this box" at bounding box center [0, 0] width 0 height 0
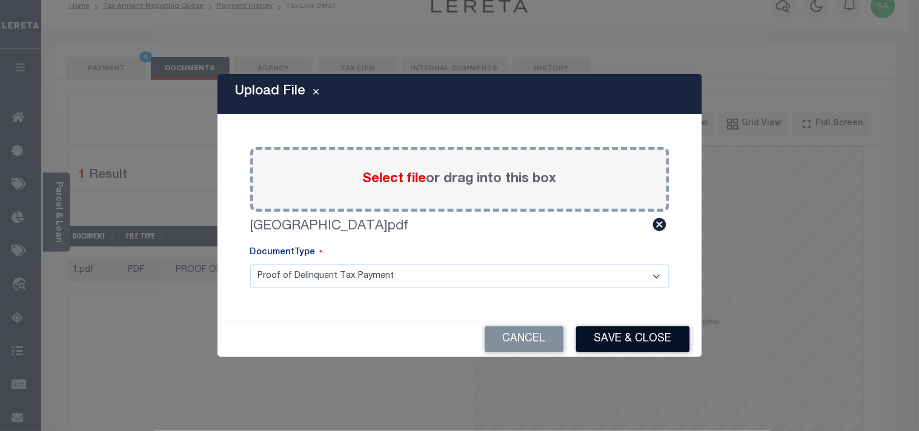
click at [613, 329] on button "Save & Close" at bounding box center [633, 339] width 114 height 26
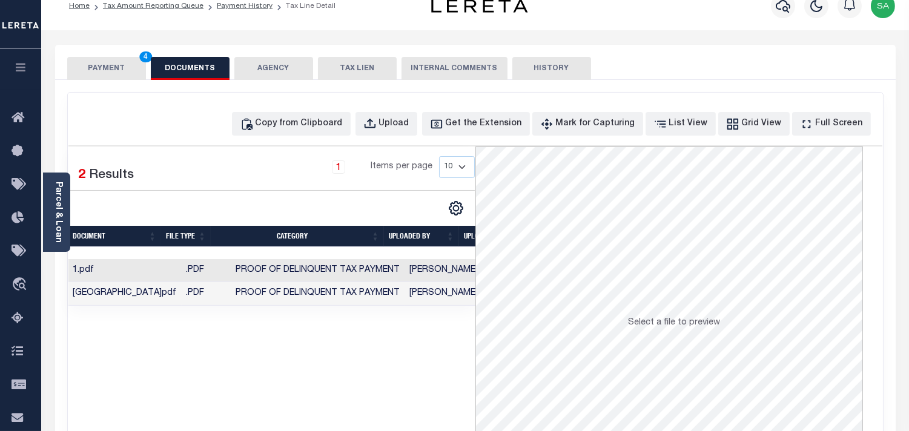
click at [424, 300] on td "[PERSON_NAME]" at bounding box center [444, 294] width 78 height 24
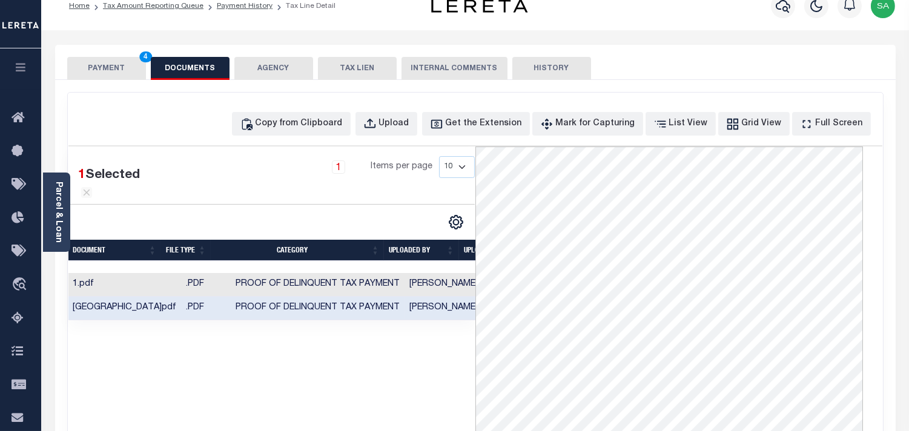
click at [115, 68] on button "PAYMENT 4" at bounding box center [106, 68] width 79 height 23
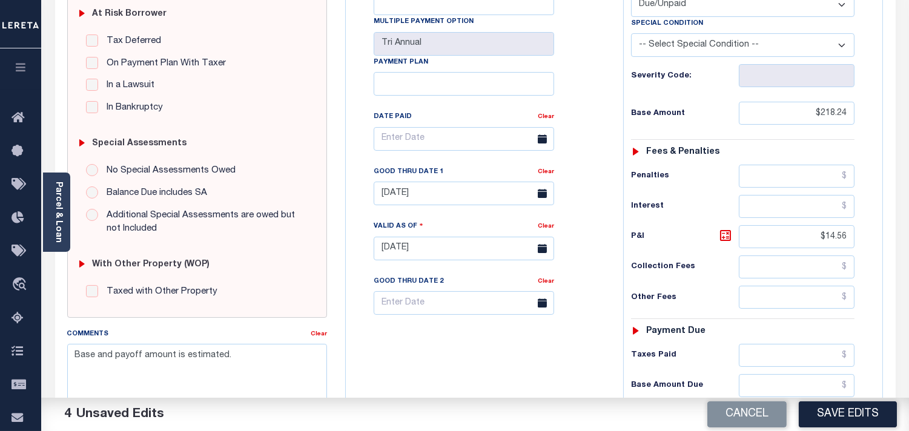
scroll to position [486, 0]
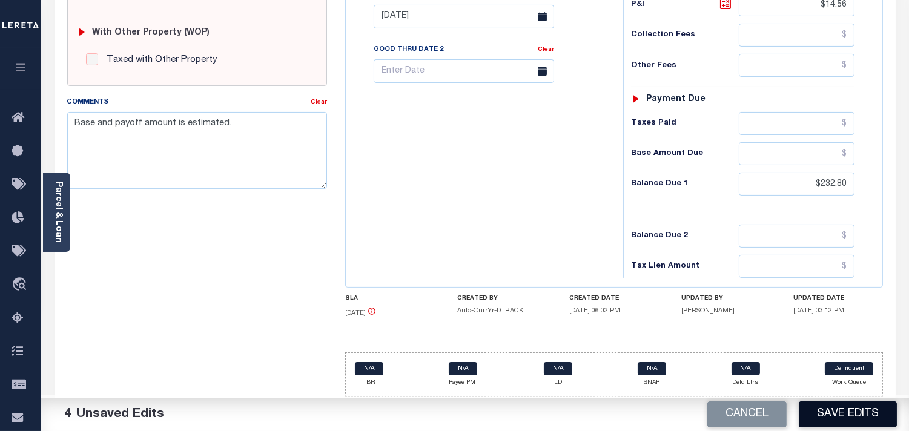
click at [828, 408] on button "Save Edits" at bounding box center [848, 414] width 98 height 26
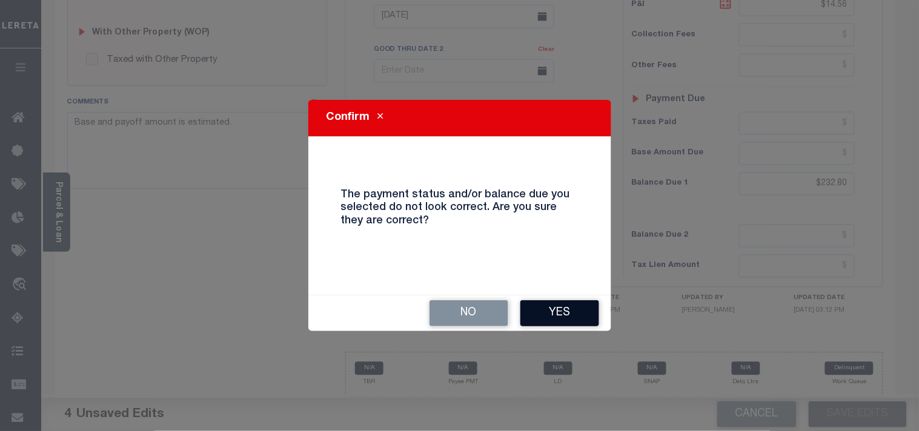
click at [578, 314] on button "Yes" at bounding box center [559, 313] width 79 height 26
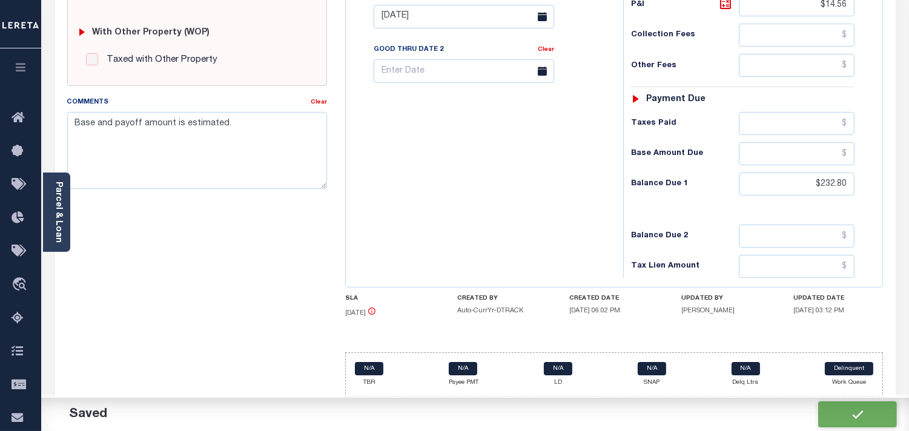
checkbox input "false"
type input "$218.24"
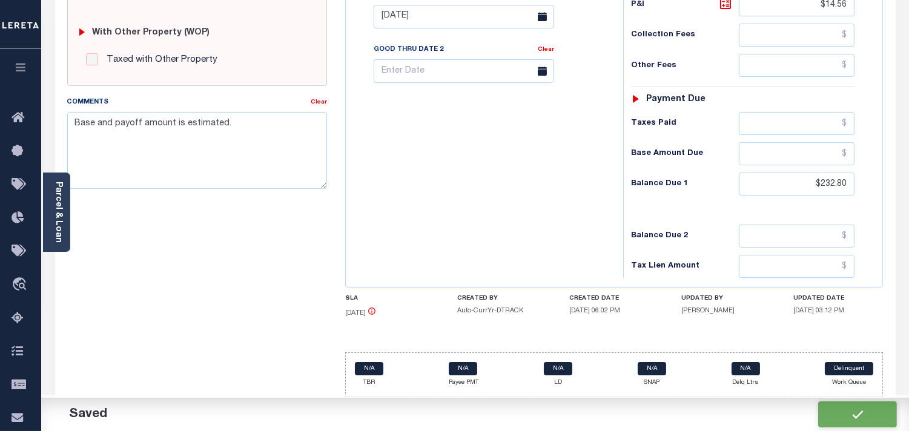
type input "$14.56"
type input "$232.8"
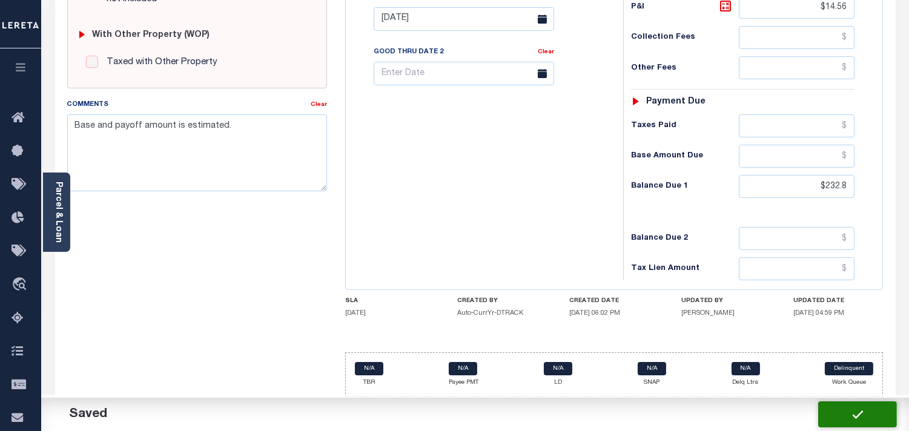
scroll to position [484, 0]
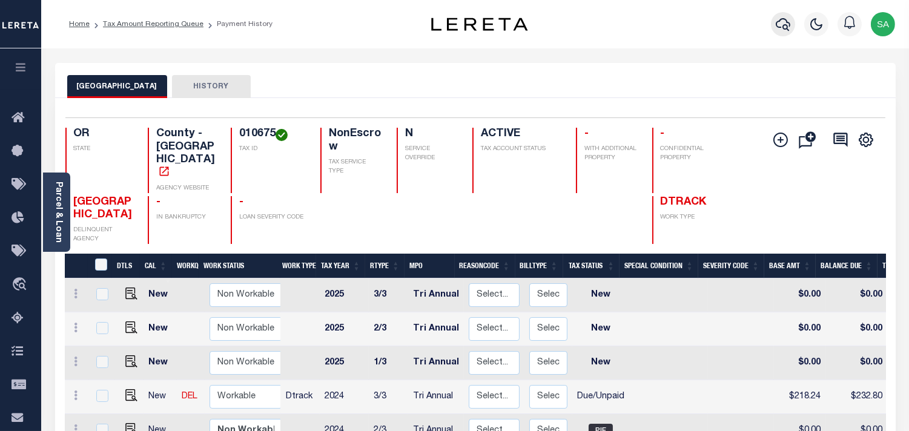
click at [773, 25] on button "button" at bounding box center [783, 24] width 24 height 24
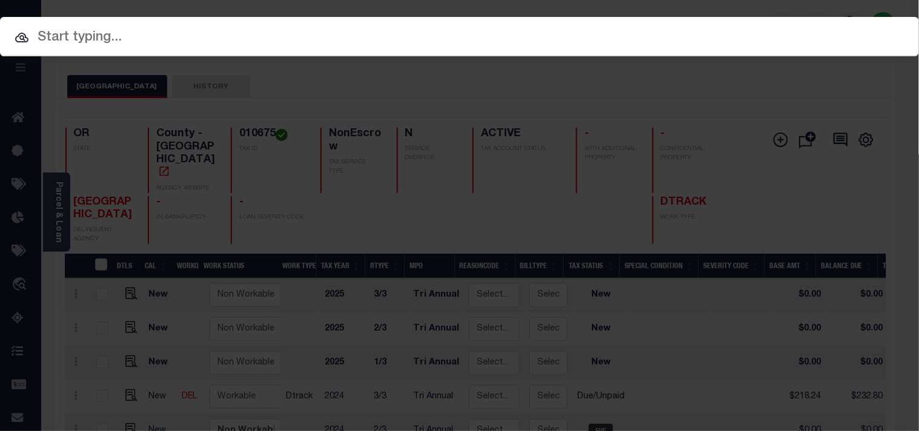
click at [712, 30] on input "text" at bounding box center [459, 37] width 919 height 21
paste input "20140101"
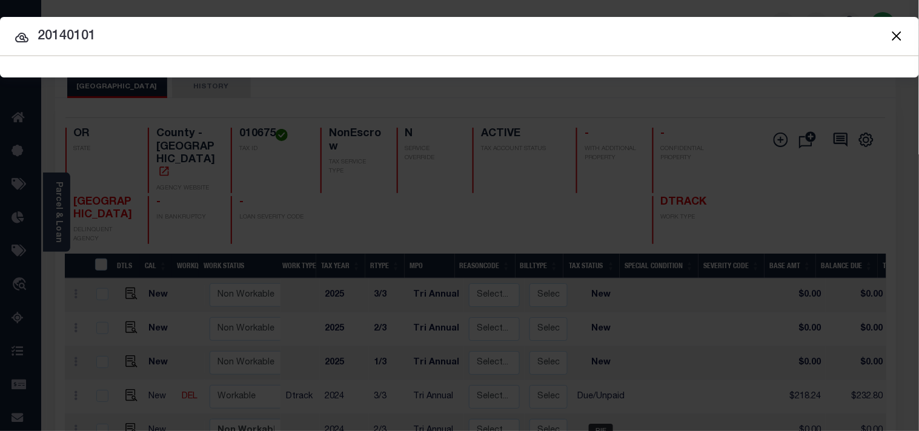
type input "20140101"
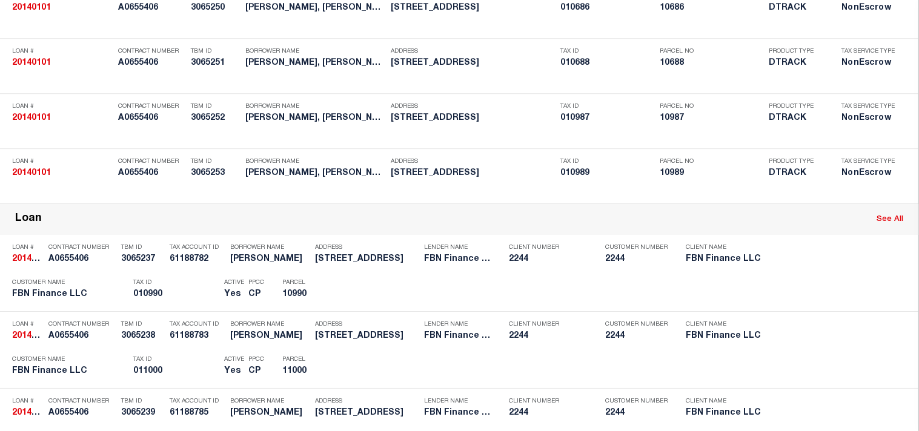
scroll to position [2218, 0]
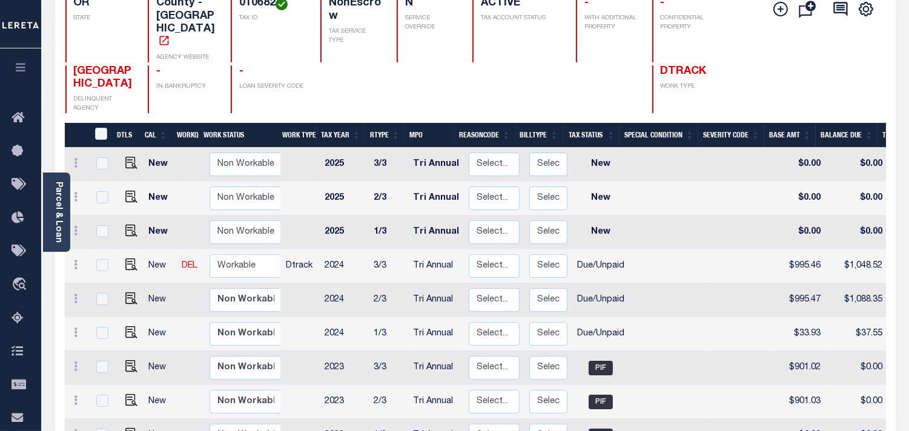
scroll to position [134, 0]
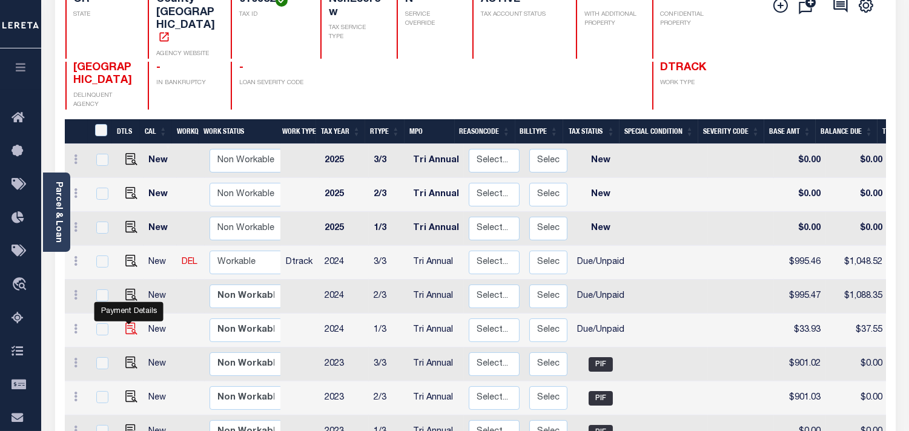
click at [129, 323] on img "" at bounding box center [131, 329] width 12 height 12
checkbox input "true"
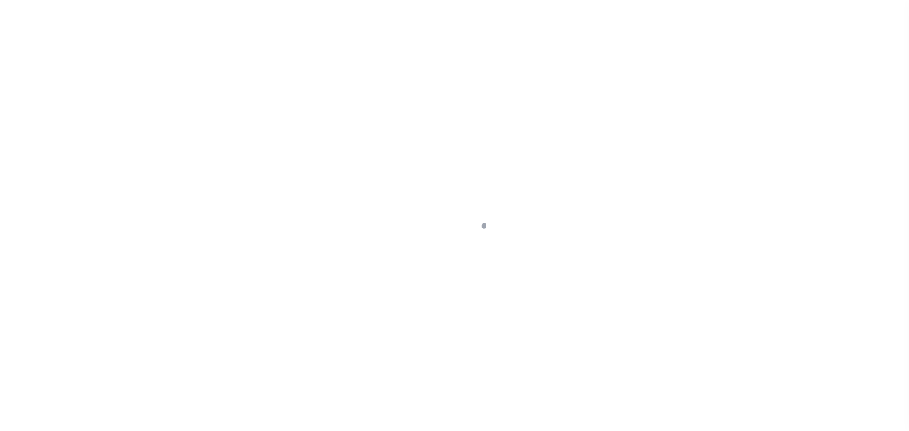
select select "DUE"
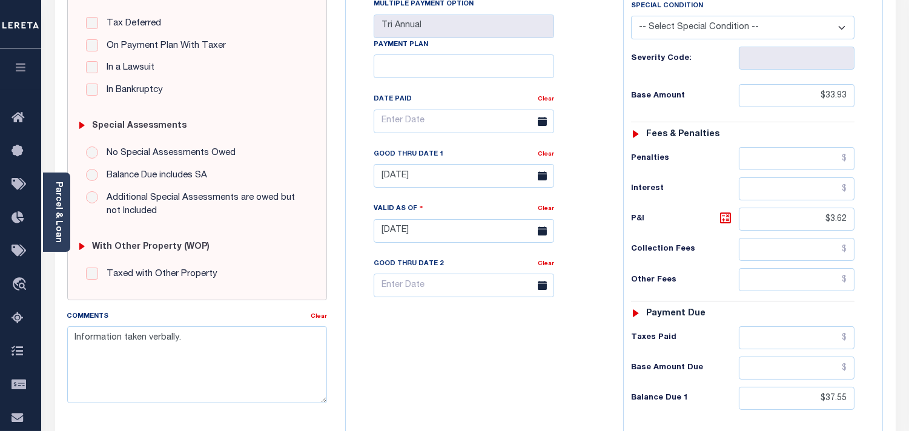
scroll to position [403, 0]
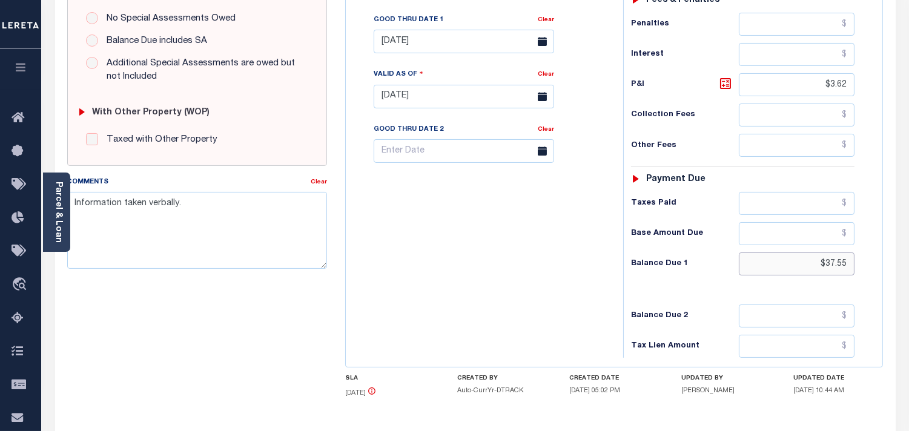
drag, startPoint x: 840, startPoint y: 269, endPoint x: 856, endPoint y: 269, distance: 16.4
click at [856, 269] on div "Tax Status Status - Select Status Code -" at bounding box center [746, 90] width 247 height 535
paste input "38.4"
type input "$38.45"
type input "[DATE]"
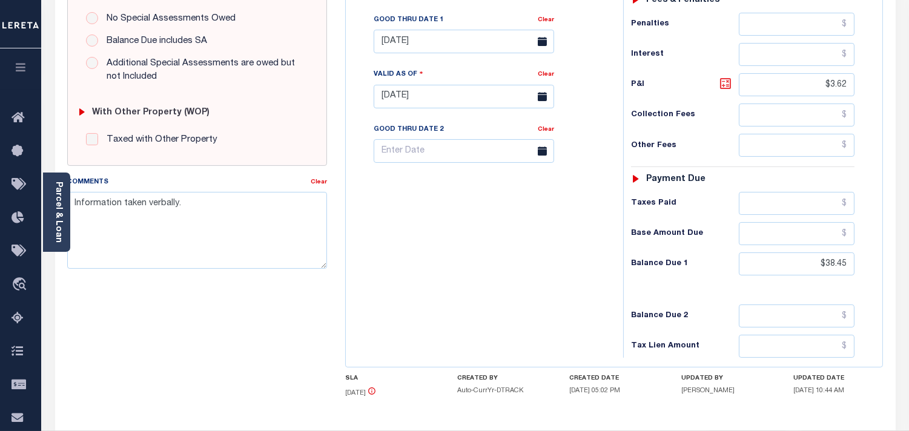
click at [725, 87] on icon at bounding box center [725, 83] width 15 height 15
type input "$4.52"
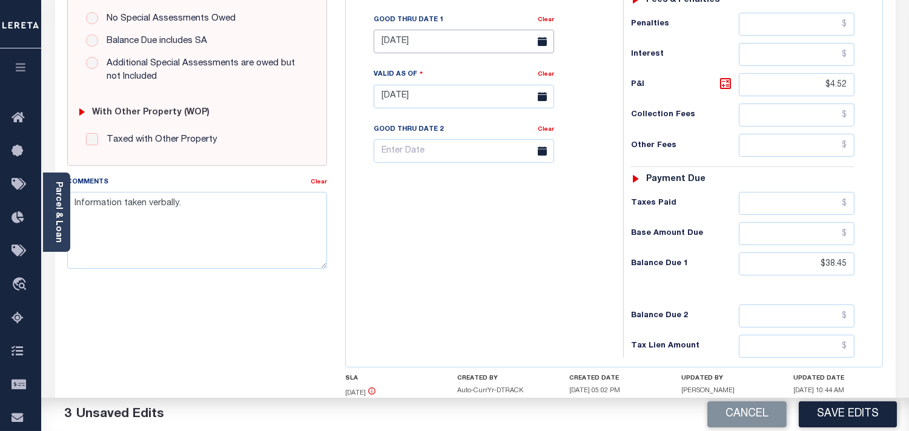
click at [437, 44] on input "07/31/2025" at bounding box center [464, 42] width 180 height 24
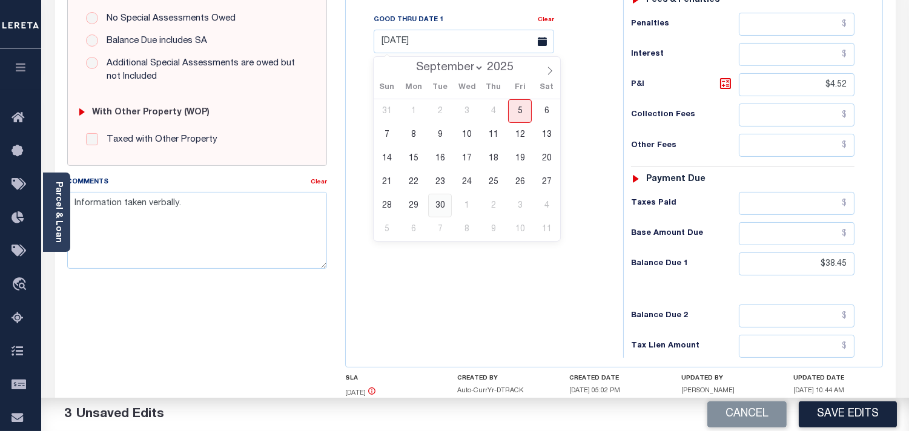
click at [443, 205] on span "30" at bounding box center [440, 206] width 24 height 24
type input "[DATE]"
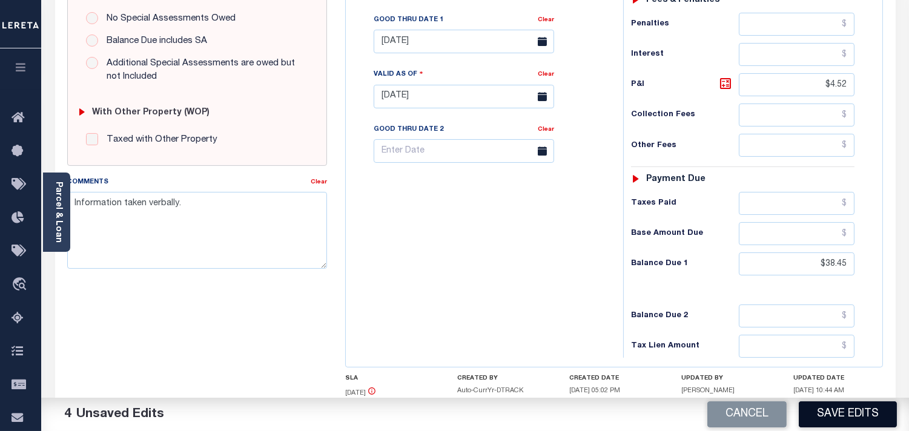
click at [822, 420] on button "Save Edits" at bounding box center [848, 414] width 98 height 26
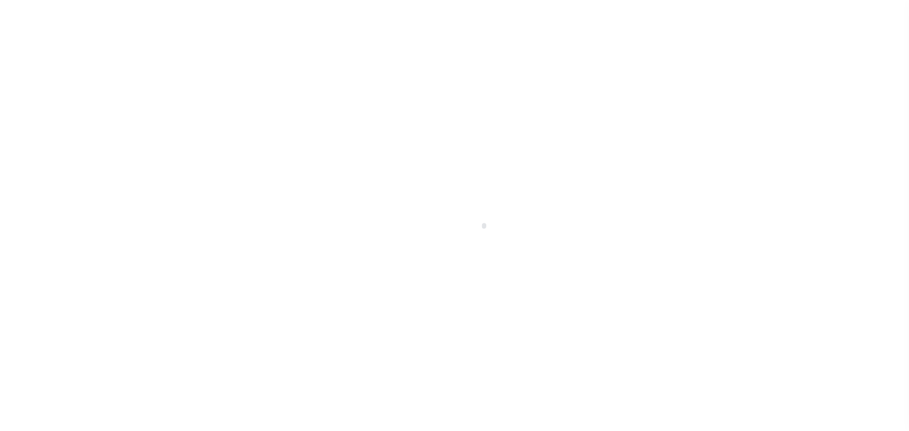
select select "DUE"
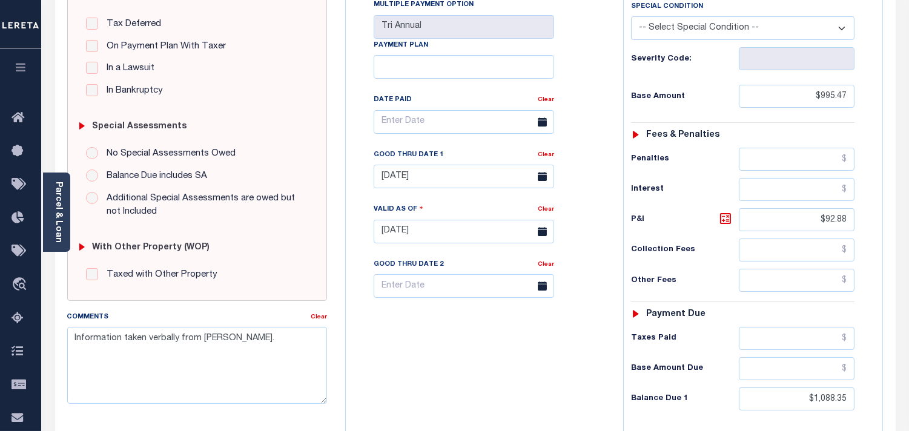
scroll to position [269, 0]
click at [418, 171] on input "[DATE]" at bounding box center [464, 176] width 180 height 24
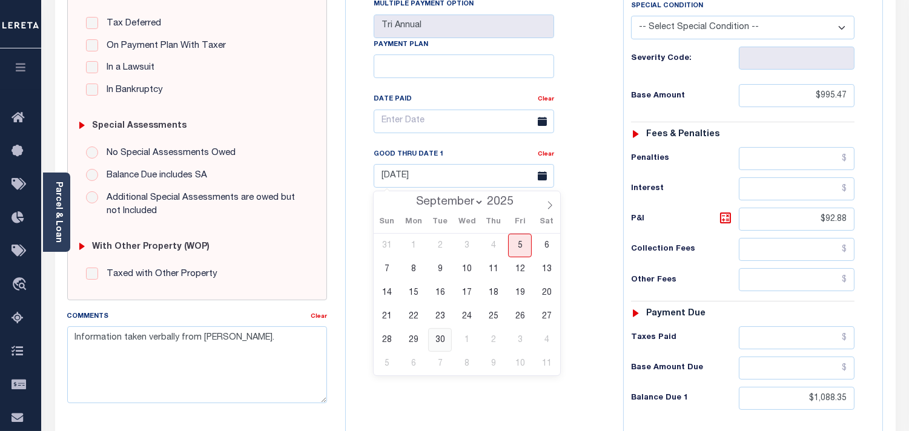
click at [440, 333] on span "30" at bounding box center [440, 340] width 24 height 24
type input "[DATE]"
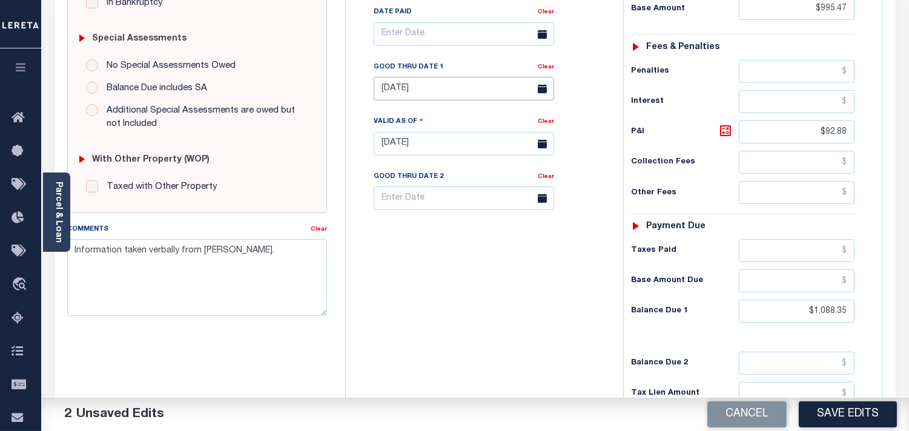
scroll to position [471, 0]
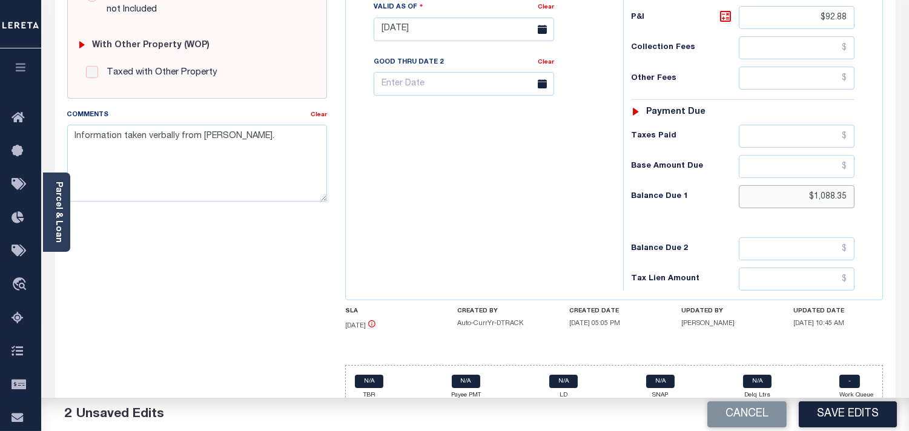
drag, startPoint x: 811, startPoint y: 198, endPoint x: 868, endPoint y: 197, distance: 56.9
click at [868, 197] on div "Tax Status Status - Select Status Code -" at bounding box center [746, 23] width 247 height 535
paste input "1,101.69"
type input "$1,101.69"
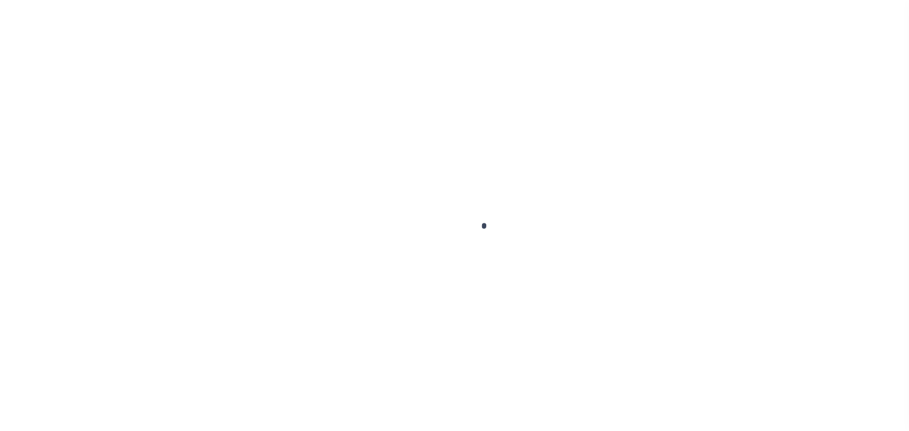
select select "DUE"
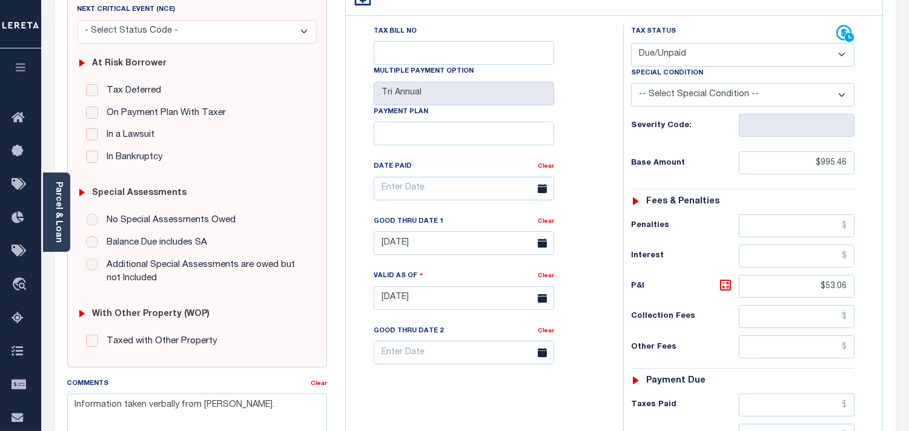
scroll to position [403, 0]
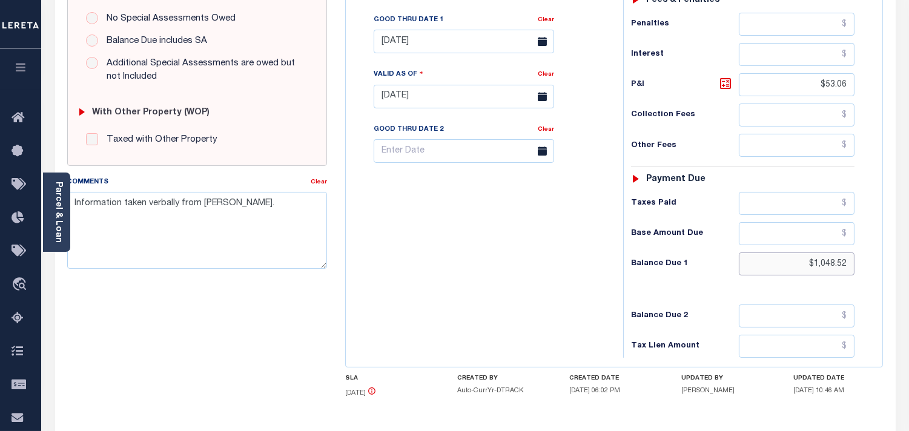
click at [864, 265] on div "Tax Status Status - Select Status Code -" at bounding box center [746, 90] width 247 height 535
paste input "1,061.86"
type input "$1,061.86"
type input "[DATE]"
click at [731, 85] on icon at bounding box center [725, 83] width 15 height 15
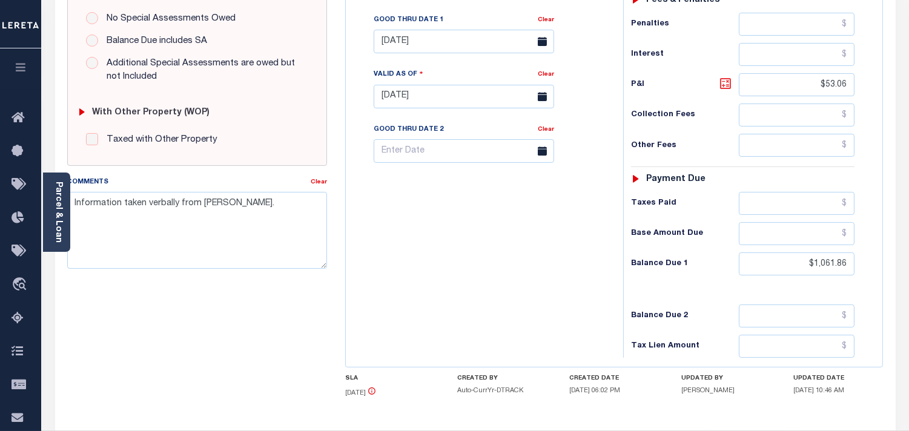
type input "$66.40"
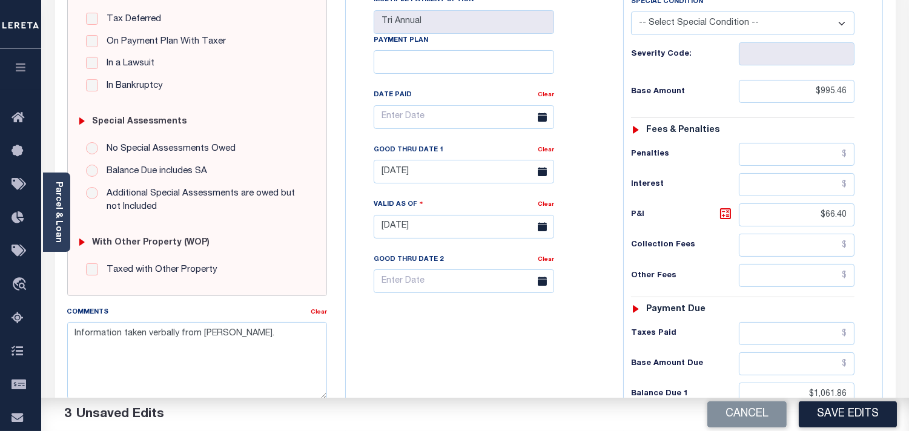
scroll to position [269, 0]
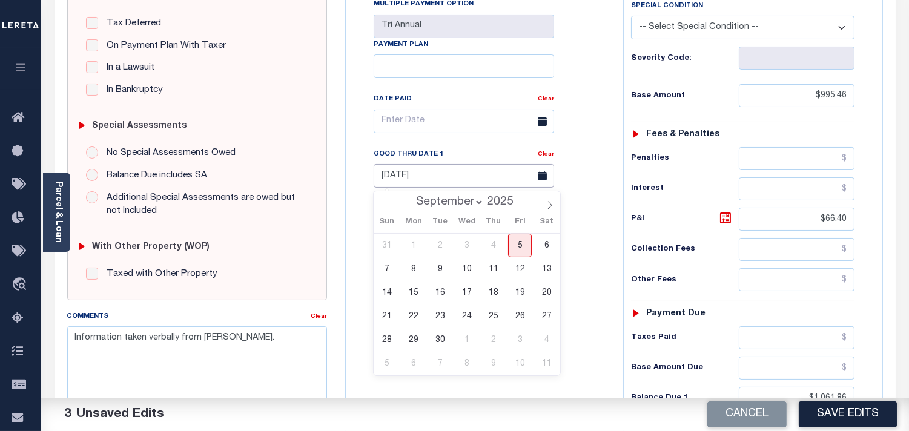
click at [416, 182] on body "Home Tax Amount Reporting Queue Payment History Tax Line Detail Profile" at bounding box center [454, 190] width 909 height 918
click at [438, 338] on span "30" at bounding box center [440, 340] width 24 height 24
type input "[DATE]"
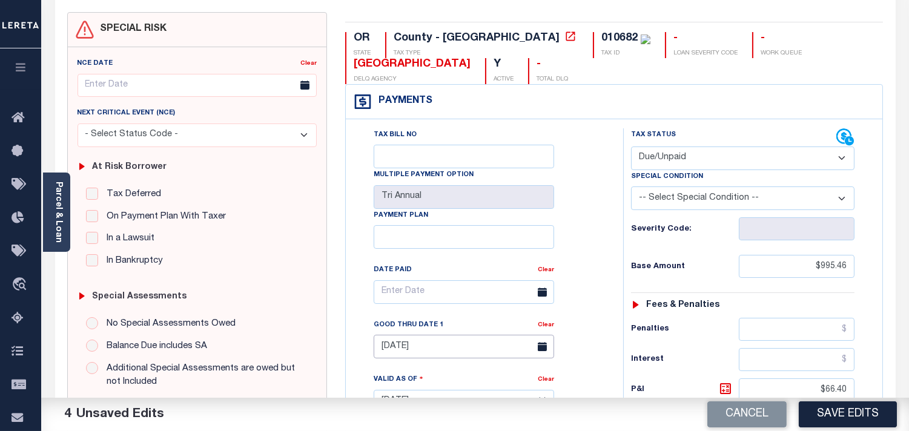
scroll to position [0, 0]
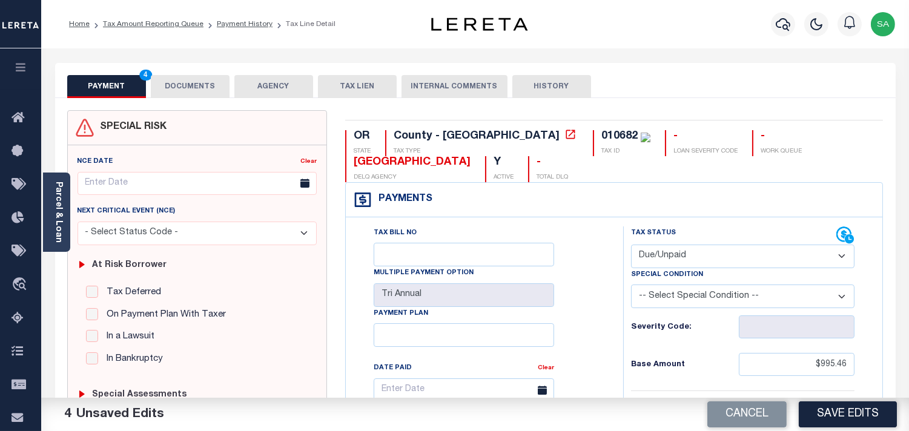
click at [195, 78] on button "DOCUMENTS" at bounding box center [190, 86] width 79 height 23
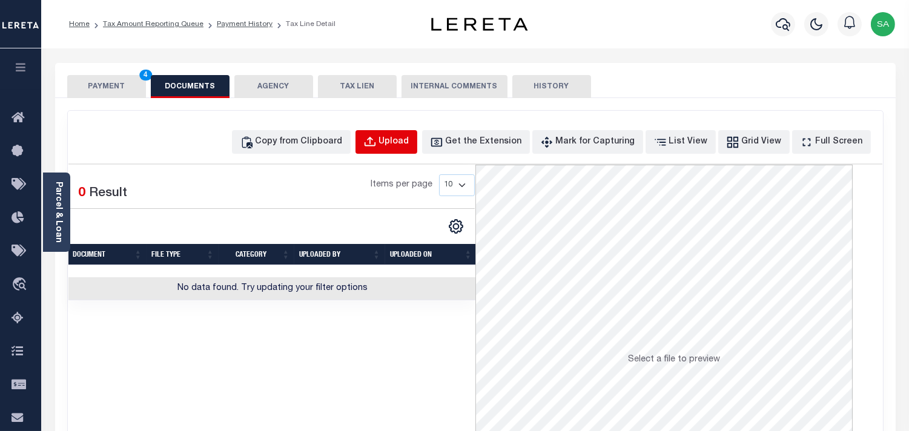
click at [405, 145] on div "Upload" at bounding box center [394, 142] width 30 height 13
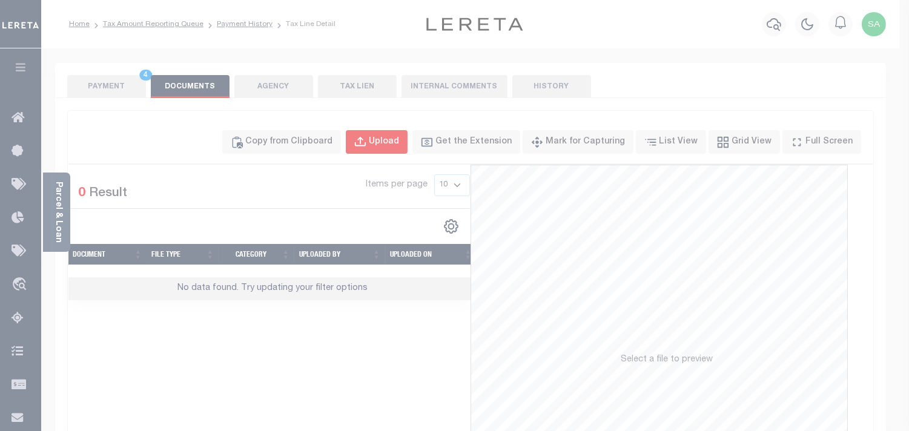
select select "POP"
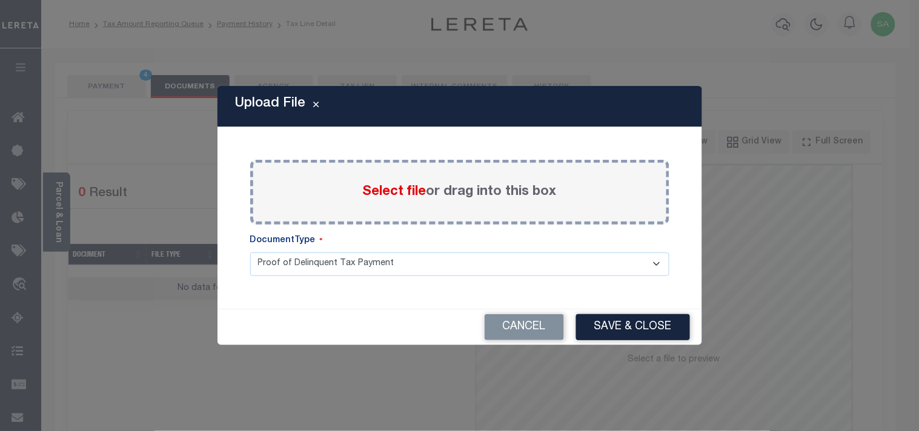
click at [386, 196] on span "Select file" at bounding box center [395, 191] width 64 height 13
click at [0, 0] on input "Select file or drag into this box" at bounding box center [0, 0] width 0 height 0
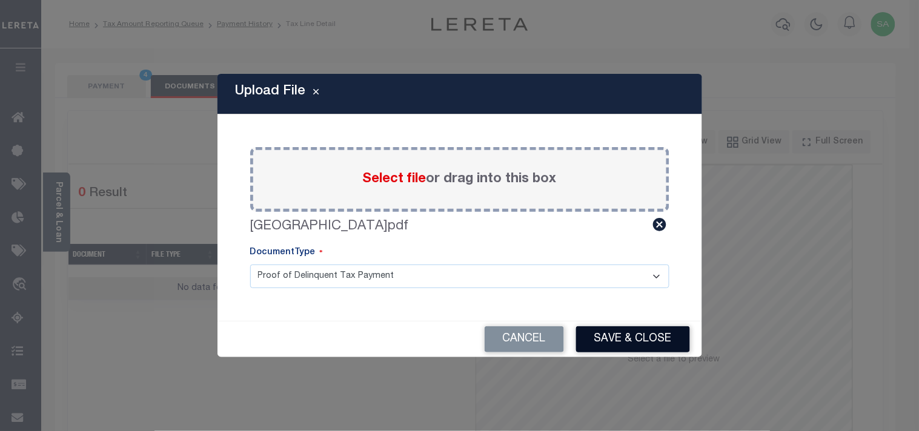
click at [638, 352] on button "Save & Close" at bounding box center [633, 339] width 114 height 26
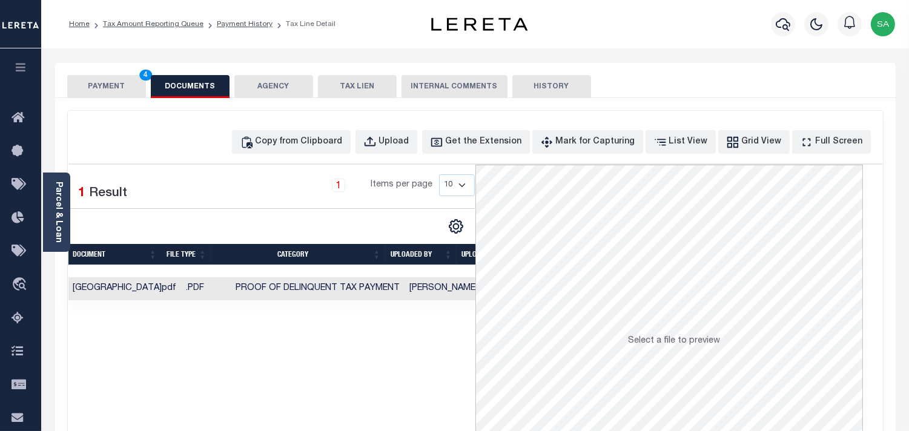
click at [337, 294] on td "Proof of Delinquent Tax Payment" at bounding box center [318, 289] width 174 height 24
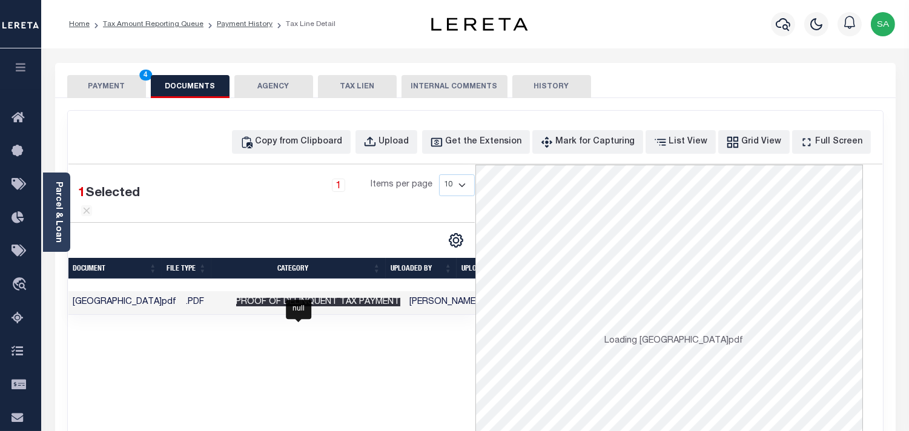
click at [331, 304] on span "Proof of Delinquent Tax Payment" at bounding box center [318, 302] width 164 height 8
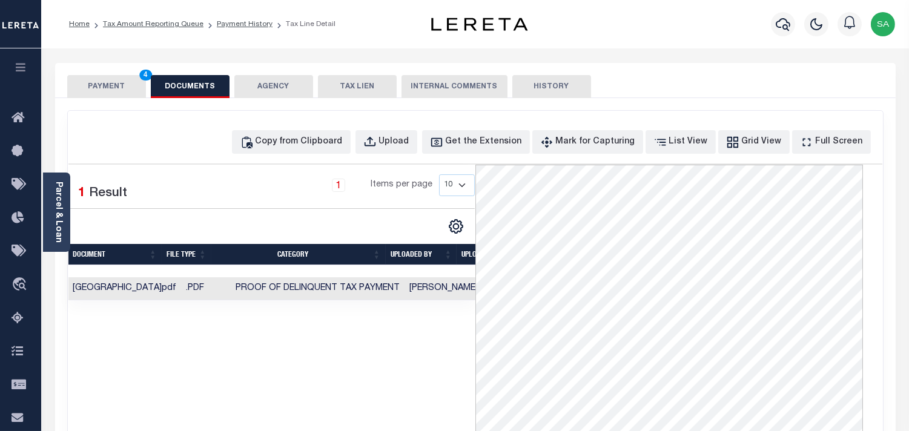
click at [103, 86] on button "PAYMENT 4" at bounding box center [106, 86] width 79 height 23
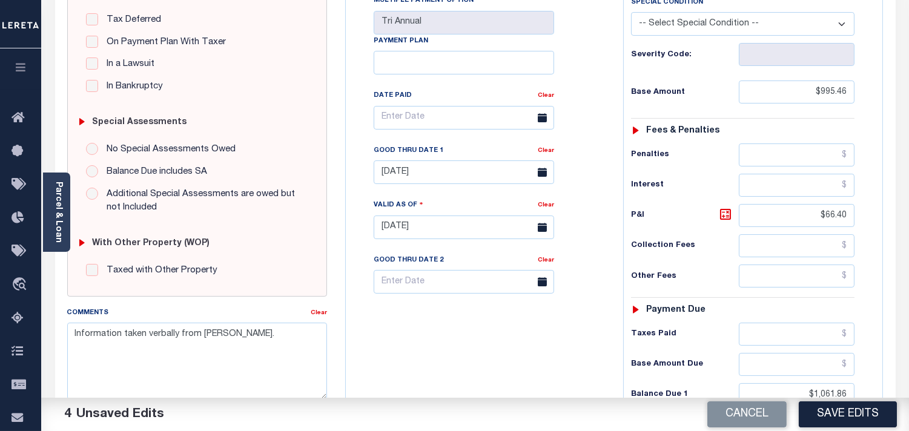
scroll to position [403, 0]
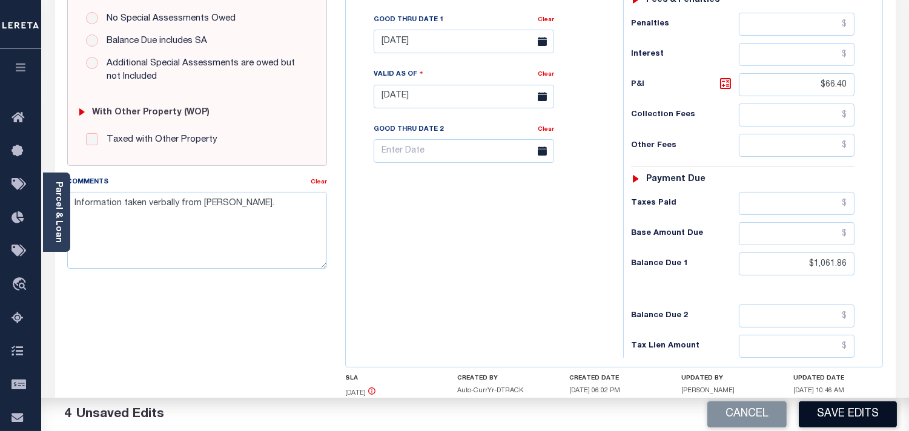
click at [849, 408] on button "Save Edits" at bounding box center [848, 414] width 98 height 26
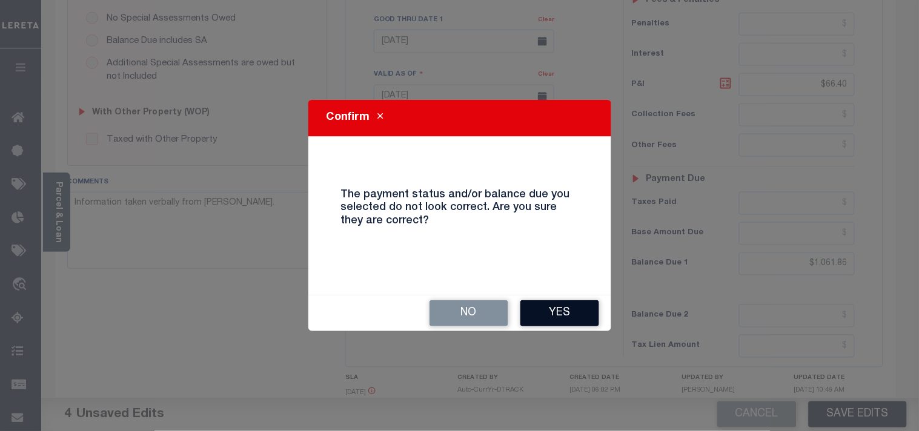
click at [560, 309] on button "Yes" at bounding box center [559, 313] width 79 height 26
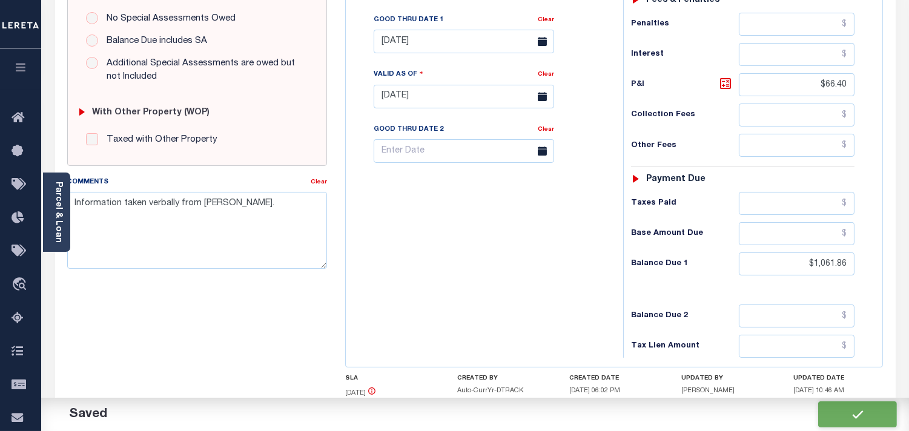
checkbox input "false"
type input "$995.46"
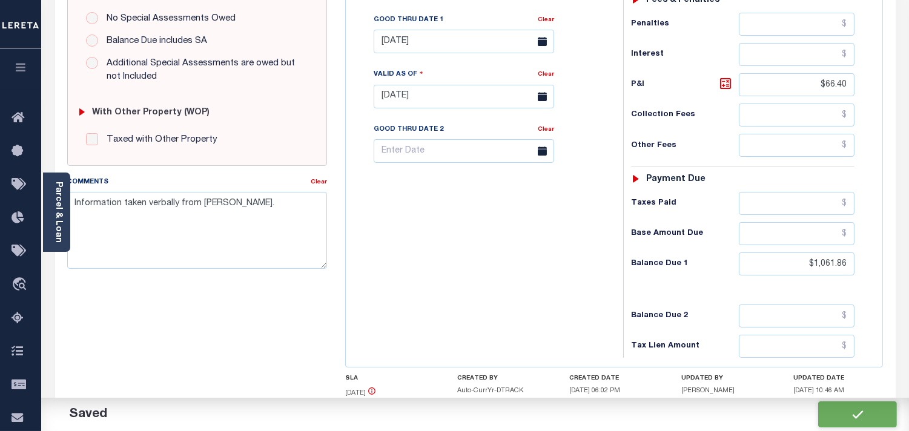
type input "$66.4"
type input "$1,061.86"
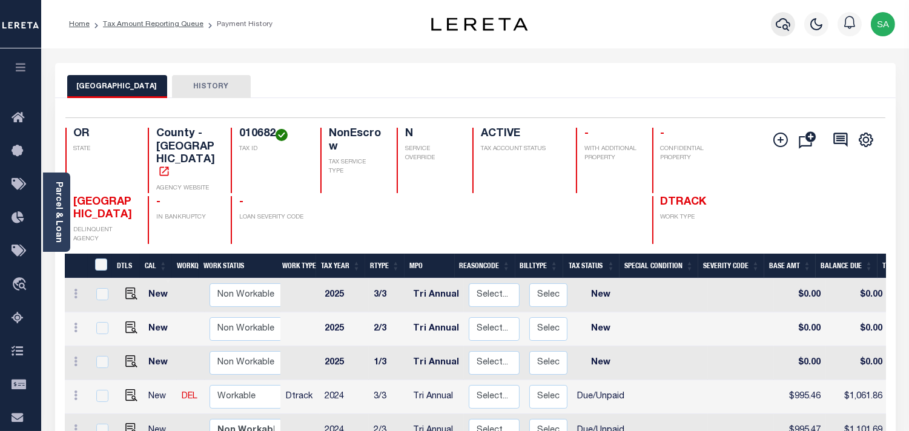
click at [782, 31] on icon "button" at bounding box center [783, 24] width 15 height 15
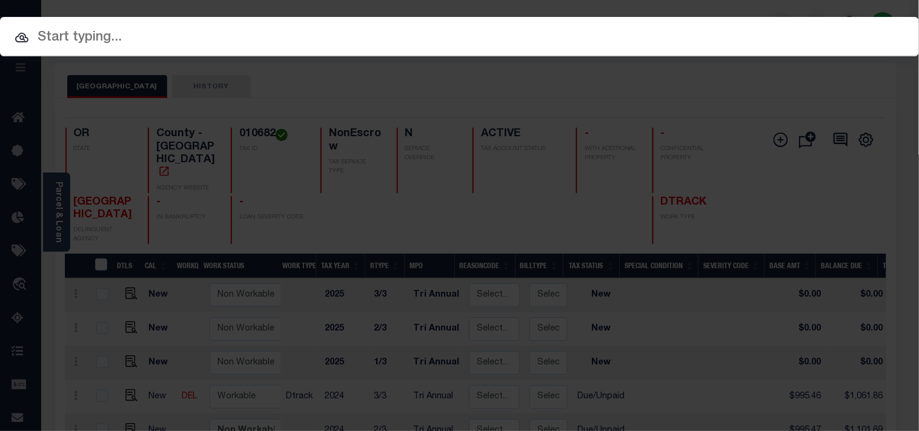
click at [679, 35] on input "text" at bounding box center [459, 37] width 919 height 21
paste input "20140101"
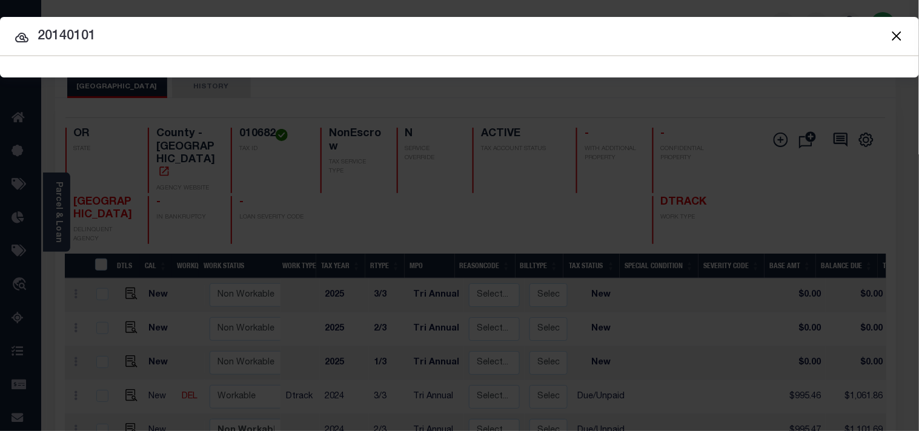
type input "20140101"
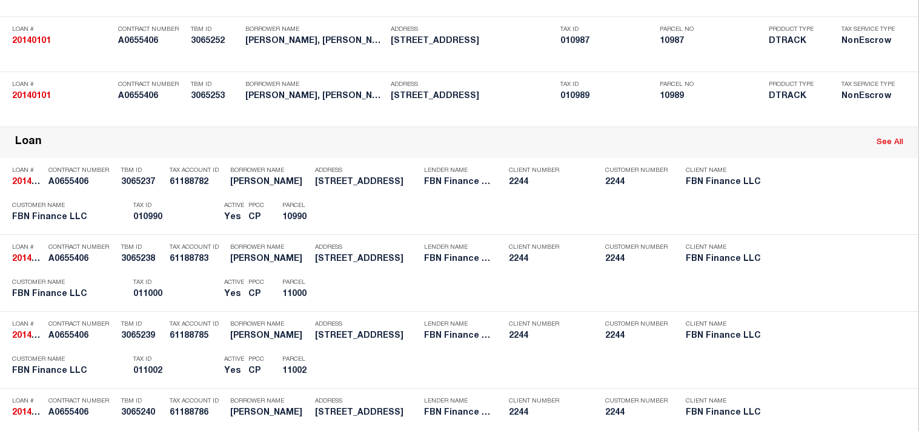
scroll to position [2295, 0]
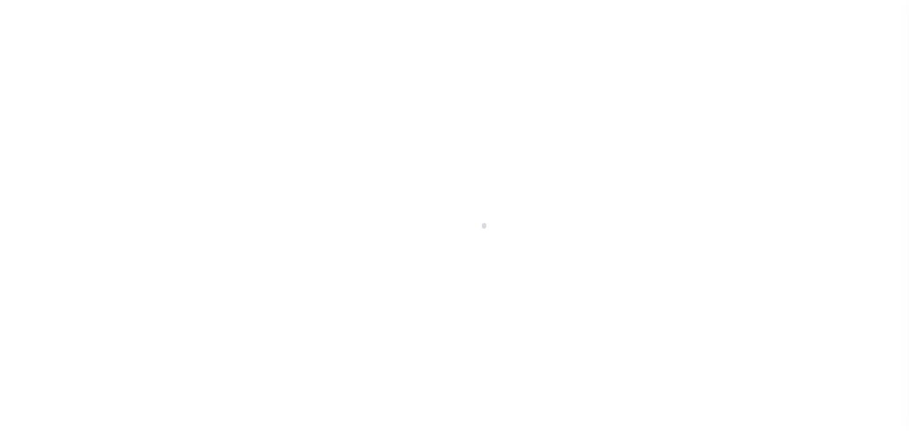
select select "DUE"
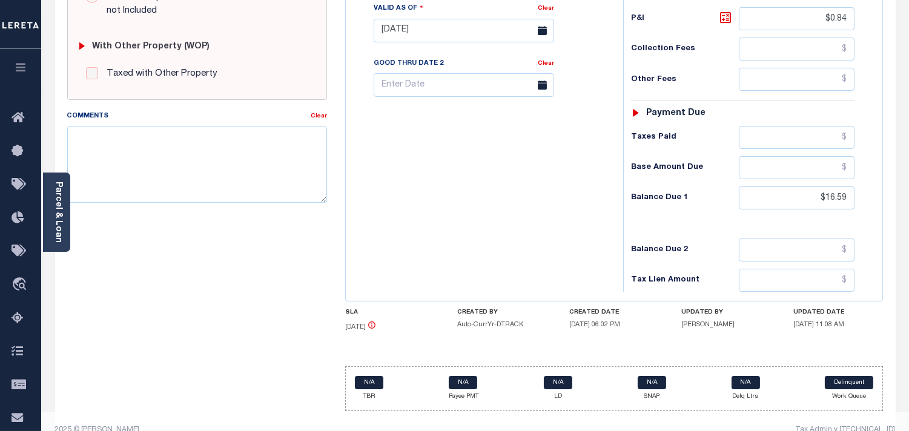
scroll to position [471, 0]
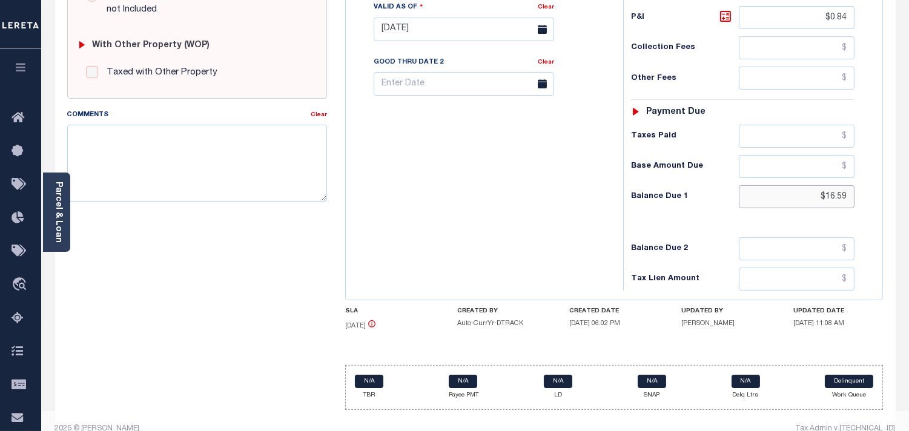
drag, startPoint x: 814, startPoint y: 196, endPoint x: 879, endPoint y: 196, distance: 64.8
click at [879, 196] on div "Tax Status Status" at bounding box center [746, 23] width 265 height 535
paste input "16.80"
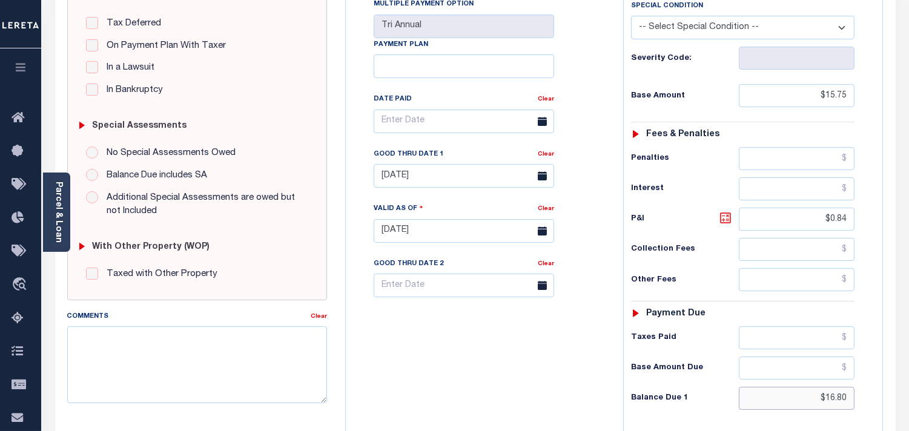
type input "$16.80"
type input "[DATE]"
click at [724, 220] on icon at bounding box center [725, 218] width 15 height 15
type input "$1.05"
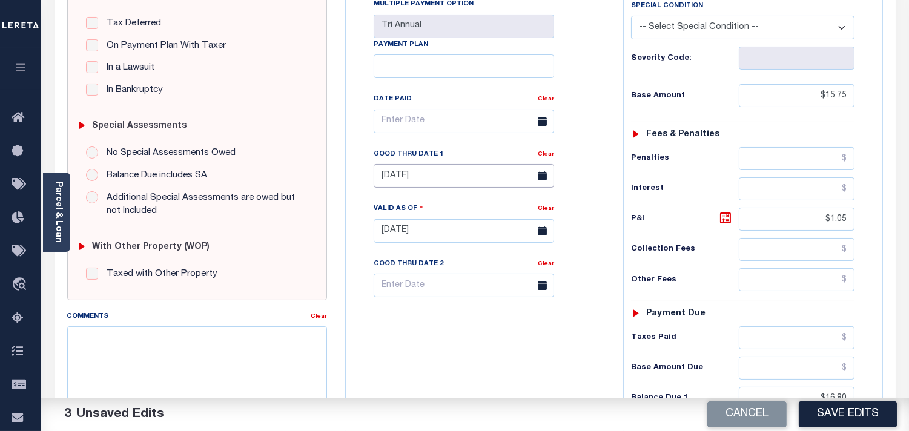
click at [468, 171] on input "[DATE]" at bounding box center [464, 176] width 180 height 24
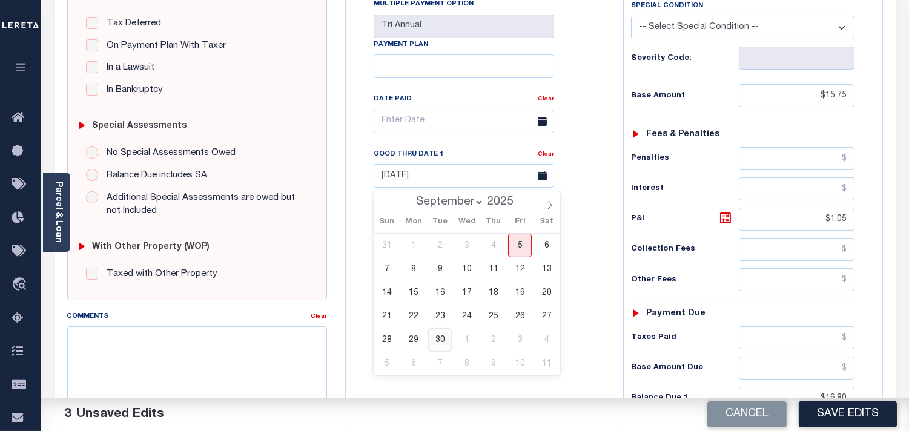
click at [436, 342] on span "30" at bounding box center [440, 340] width 24 height 24
type input "09/30/2025"
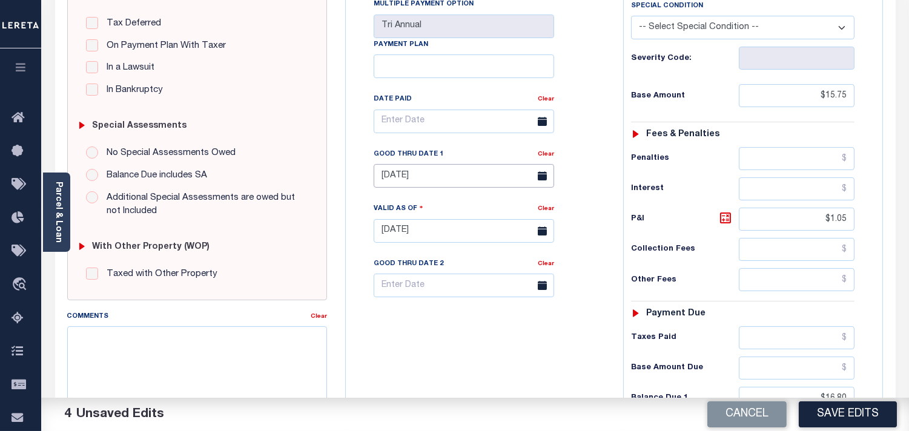
scroll to position [0, 0]
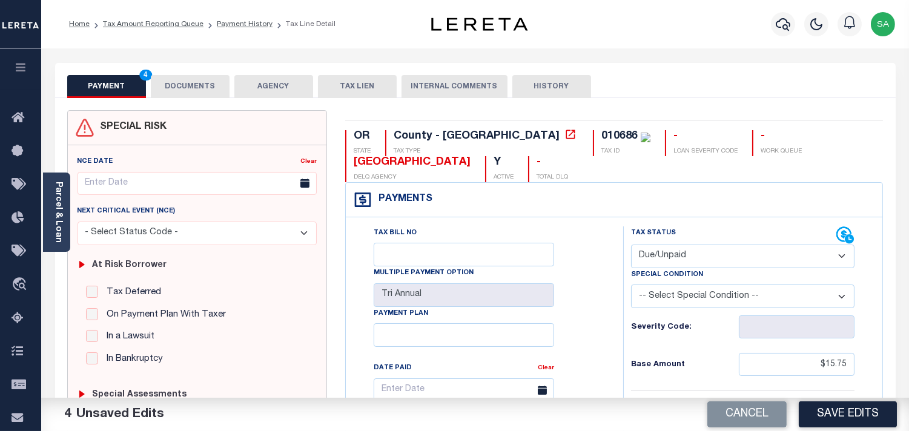
click at [210, 82] on button "DOCUMENTS" at bounding box center [190, 86] width 79 height 23
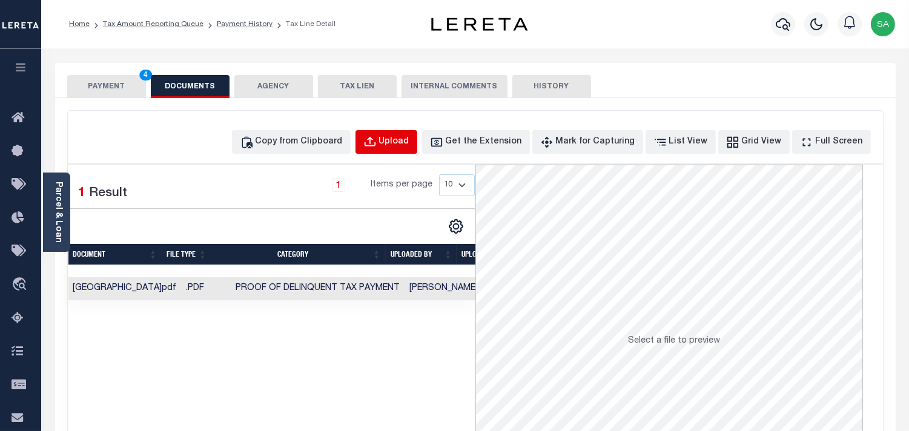
click at [395, 134] on button "Upload" at bounding box center [386, 142] width 62 height 24
select select "POP"
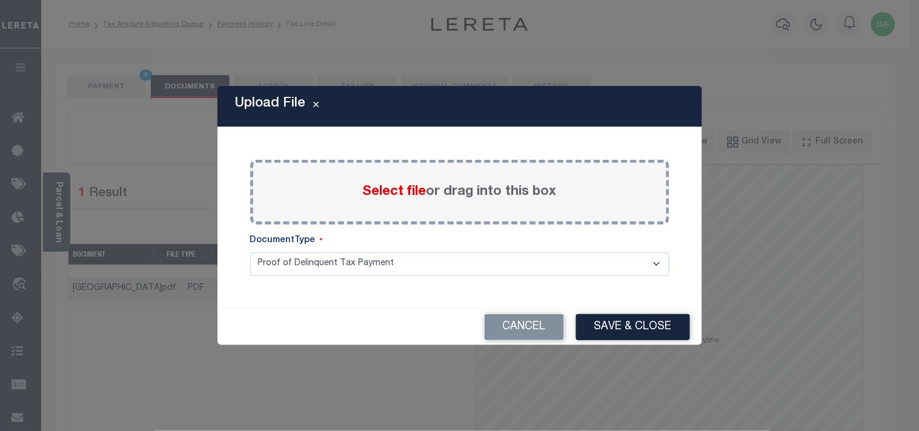
click at [385, 201] on label "Select file or drag into this box" at bounding box center [460, 192] width 194 height 20
click at [0, 0] on input "Select file or drag into this box" at bounding box center [0, 0] width 0 height 0
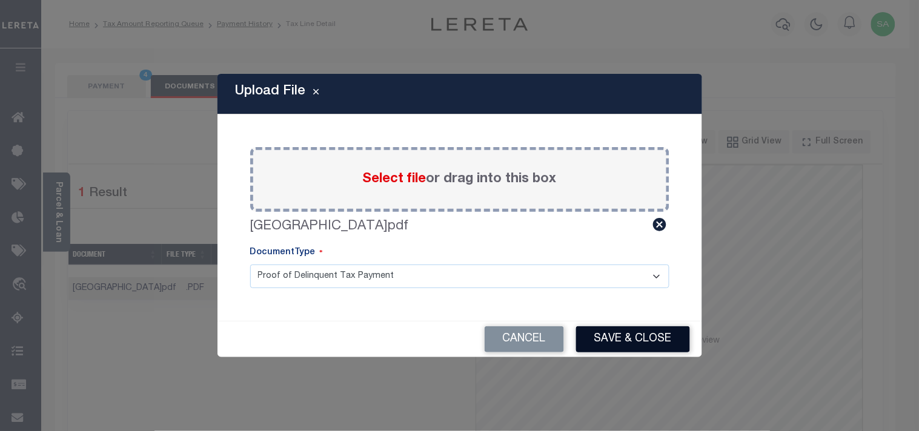
click at [621, 339] on button "Save & Close" at bounding box center [633, 339] width 114 height 26
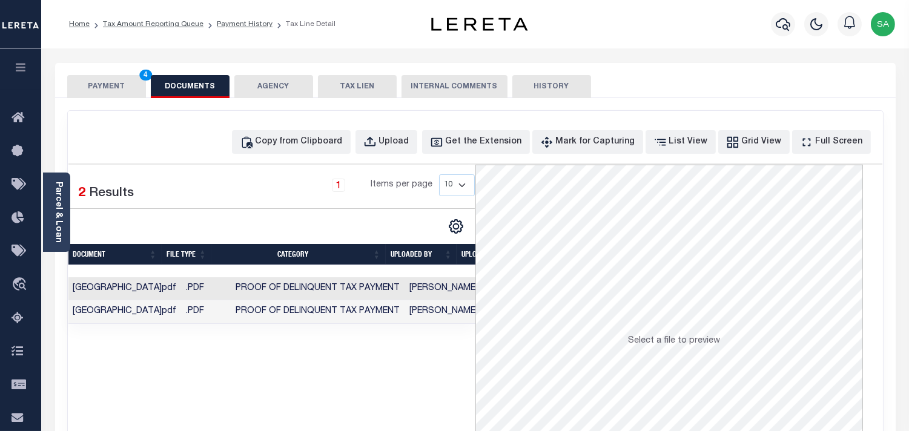
click at [111, 87] on button "PAYMENT 4" at bounding box center [106, 86] width 79 height 23
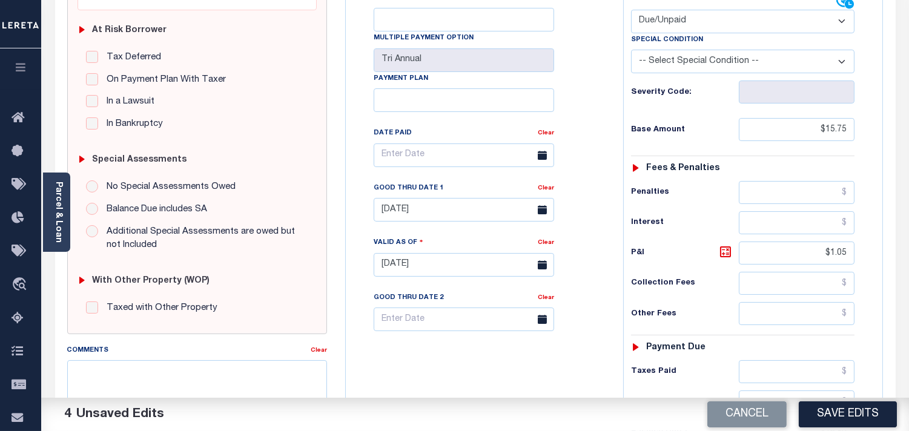
scroll to position [336, 0]
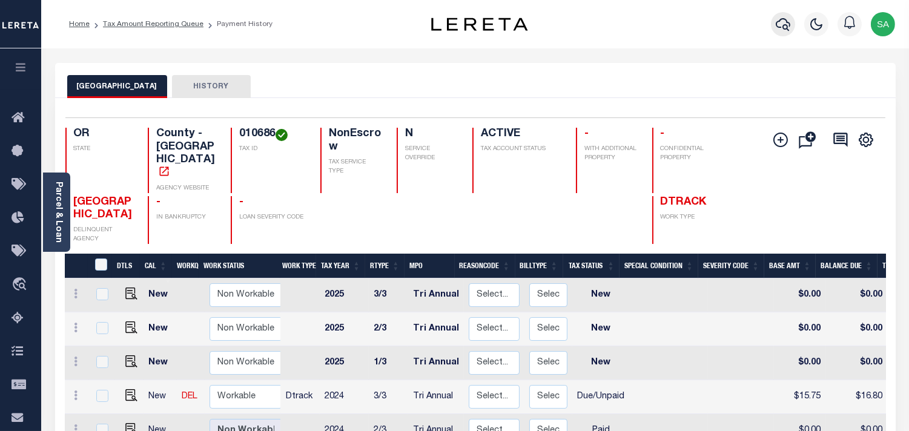
click at [783, 23] on icon "button" at bounding box center [783, 24] width 15 height 15
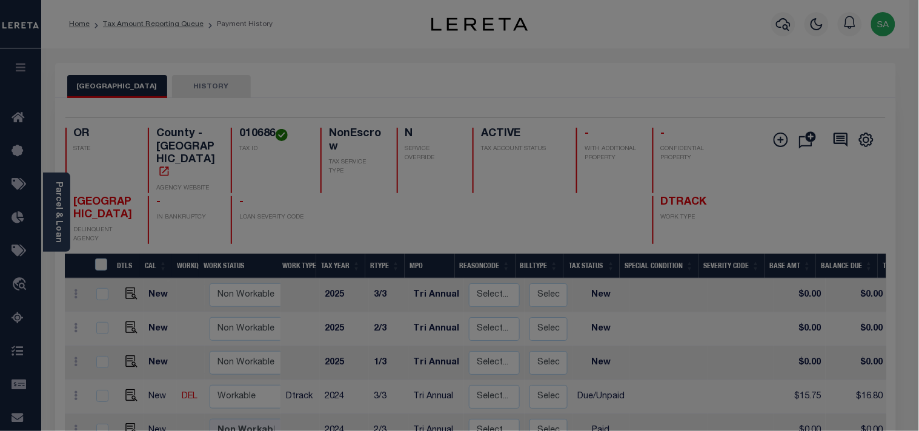
click at [0, 0] on input "text" at bounding box center [0, 0] width 0 height 0
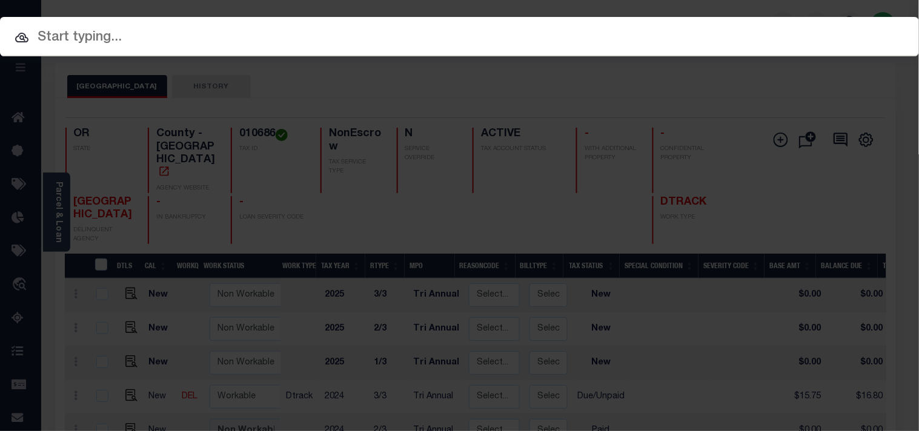
paste input "20140102"
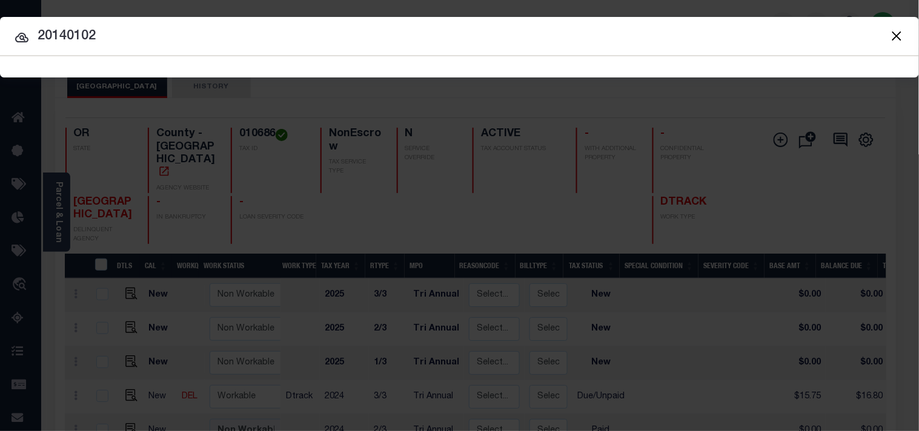
type input "20140102"
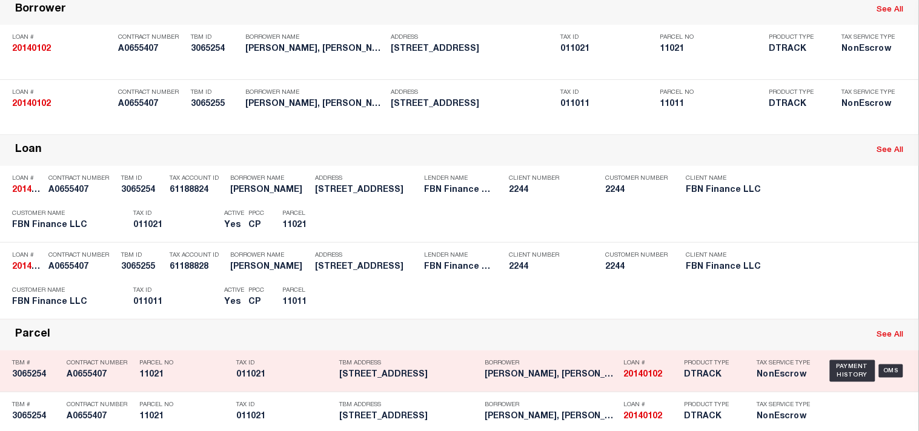
scroll to position [208, 0]
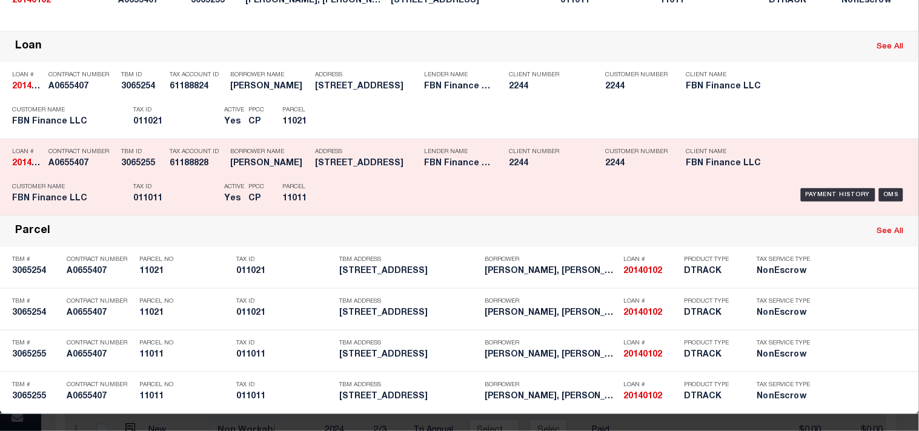
click at [323, 204] on h5 "11011" at bounding box center [309, 199] width 55 height 10
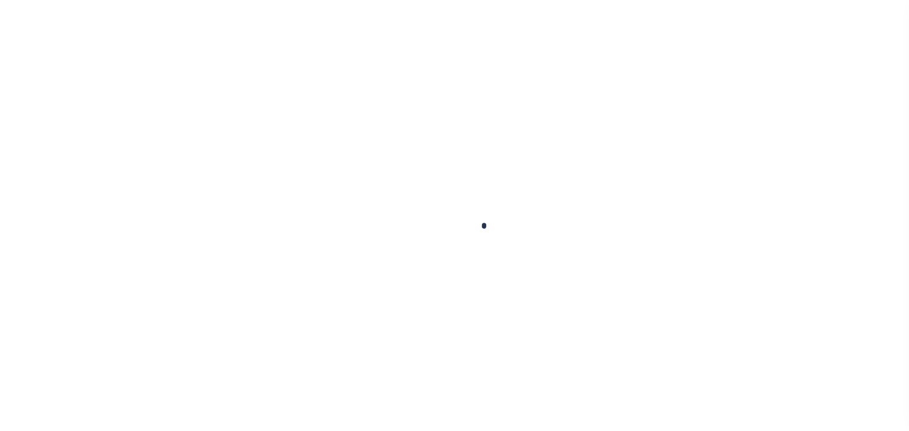
checkbox input "false"
type input "Tri Annual"
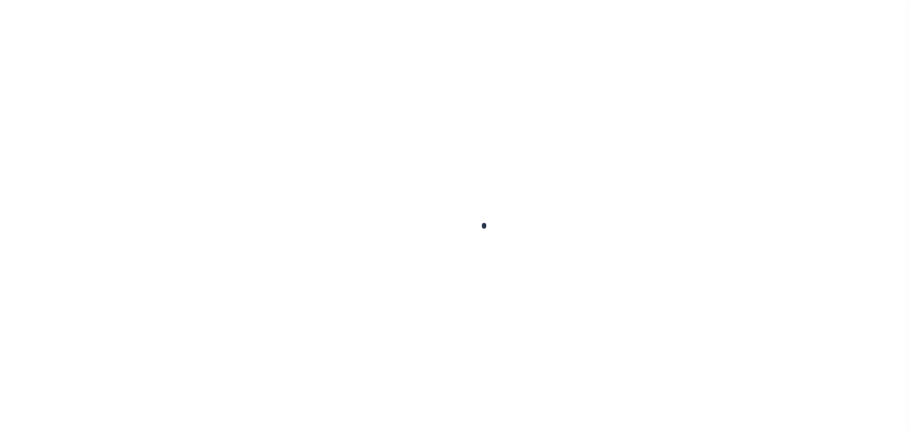
type input "[DATE]"
select select "DUE"
type input "$1,157.59"
type input "$46.3"
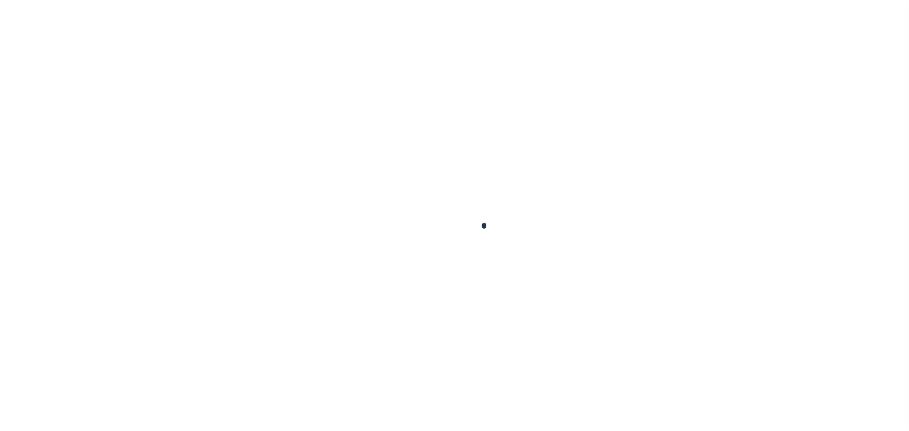
type input "$1,203.89"
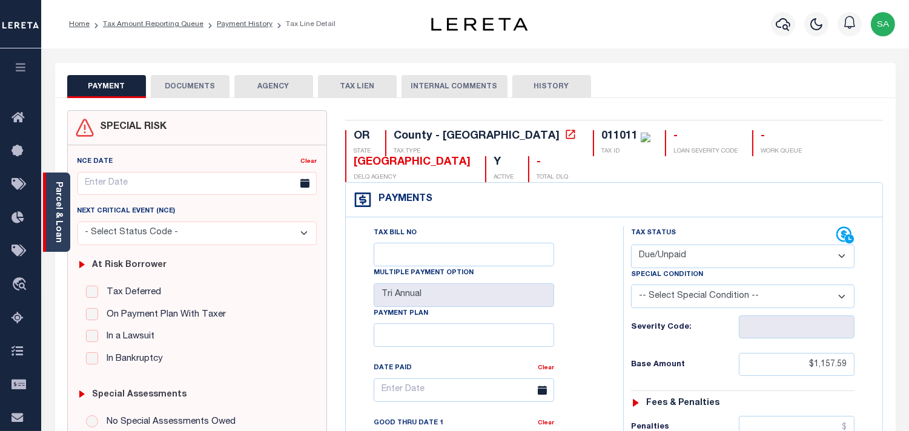
click at [59, 217] on link "Parcel & Loan" at bounding box center [58, 212] width 8 height 61
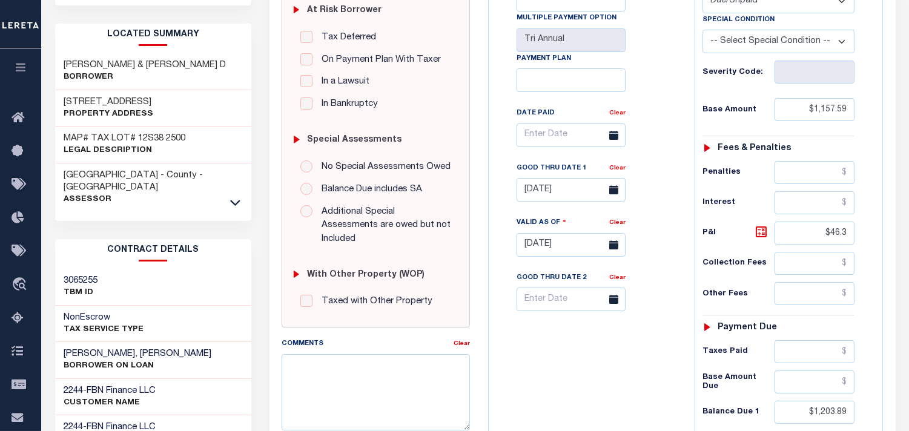
scroll to position [134, 0]
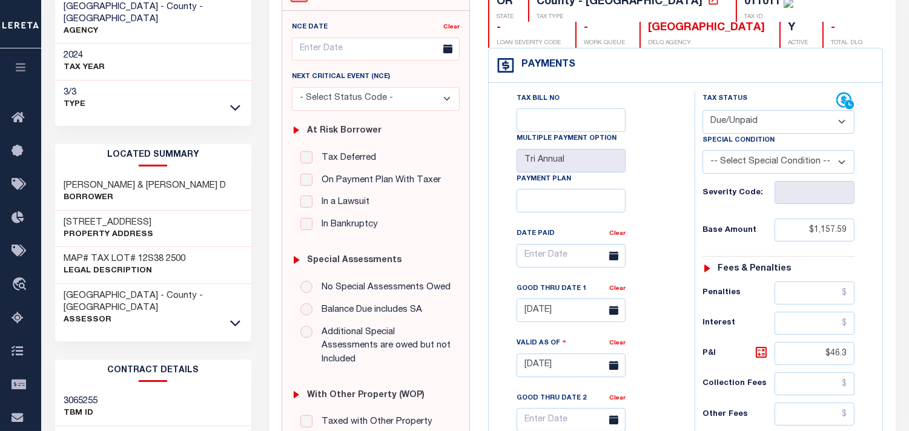
drag, startPoint x: 731, startPoint y: 121, endPoint x: 732, endPoint y: 131, distance: 10.3
click at [731, 121] on select "- Select Status Code - Open Due/Unpaid Paid Incomplete No Tax Due Internal Refu…" at bounding box center [778, 122] width 152 height 24
select select "PYD"
click at [702, 110] on select "- Select Status Code - Open Due/Unpaid Paid Incomplete No Tax Due Internal Refu…" at bounding box center [778, 122] width 152 height 24
type input "[DATE]"
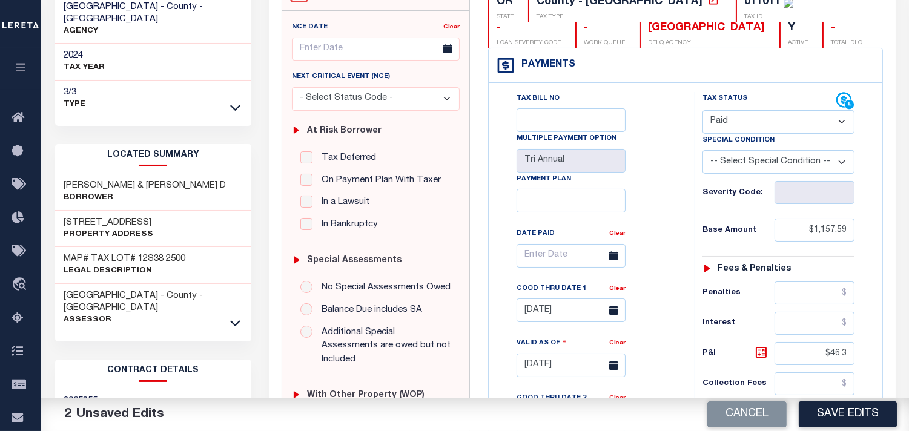
scroll to position [202, 0]
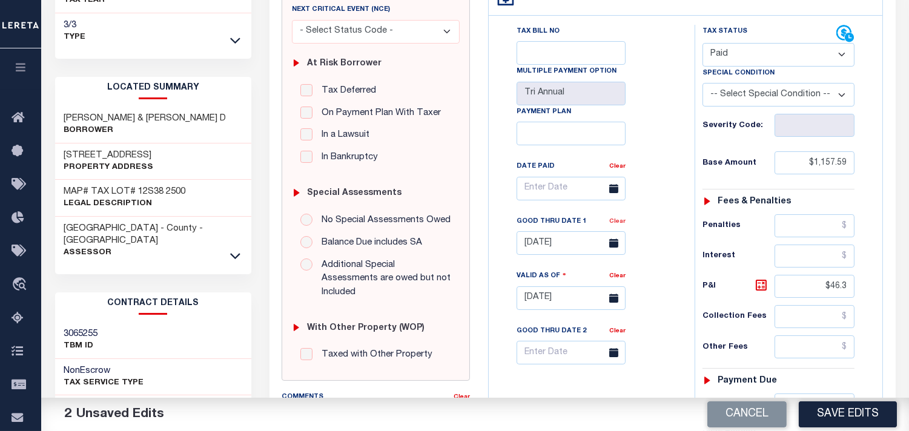
click at [621, 225] on link "Clear" at bounding box center [617, 222] width 16 height 6
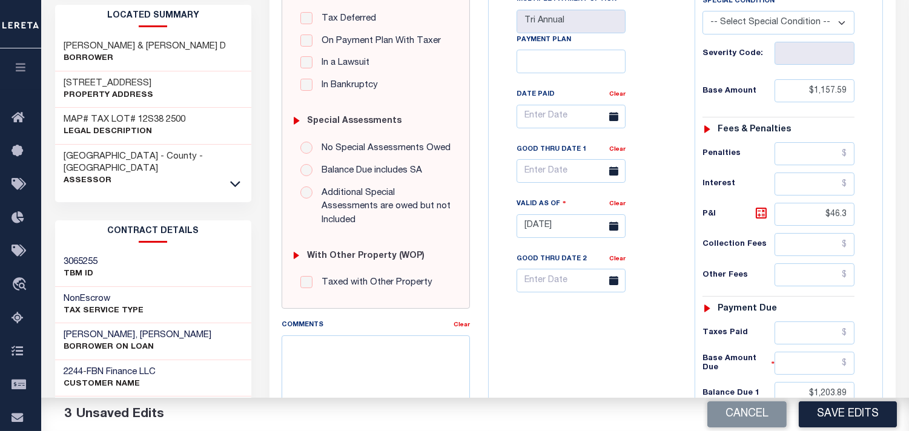
scroll to position [336, 0]
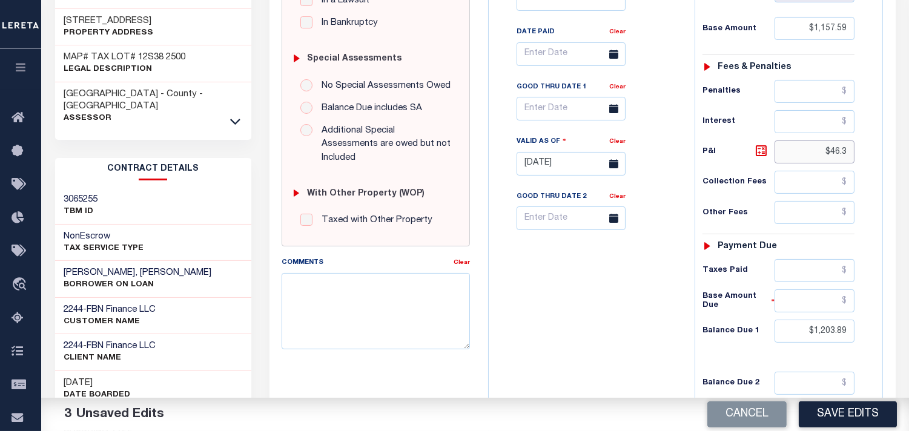
click at [900, 148] on div "PAYMENT 3 DOCUMENTS AGENCY DELINQUENT PAYEE" at bounding box center [582, 157] width 644 height 861
drag, startPoint x: 803, startPoint y: 338, endPoint x: 899, endPoint y: 331, distance: 95.9
click at [899, 331] on div "PAYMENT 4 DOCUMENTS AGENCY DELINQUENT PAYEE" at bounding box center [582, 157] width 644 height 861
type input "$0.00"
click at [669, 331] on div "Tax Bill No Multiple Payment Option Tri Annual Payment Plan Clear" at bounding box center [589, 157] width 194 height 535
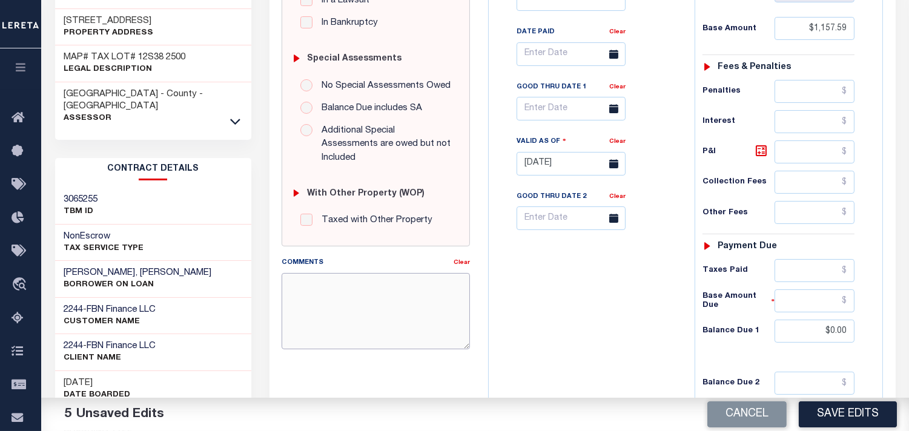
click at [382, 305] on textarea "Comments" at bounding box center [376, 311] width 188 height 76
paste textarea "Information taken verbally from"
click at [439, 273] on textarea "Information taken verbally from" at bounding box center [376, 311] width 188 height 76
paste textarea "[PERSON_NAME]"
type textarea "Information taken verbally from LeAnne."
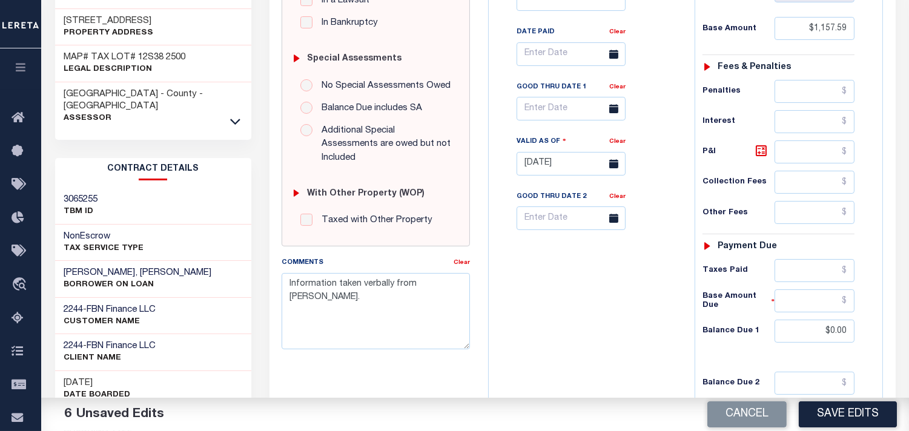
click at [561, 293] on div "Tax Bill No Multiple Payment Option Tri Annual Payment Plan Clear" at bounding box center [589, 157] width 194 height 535
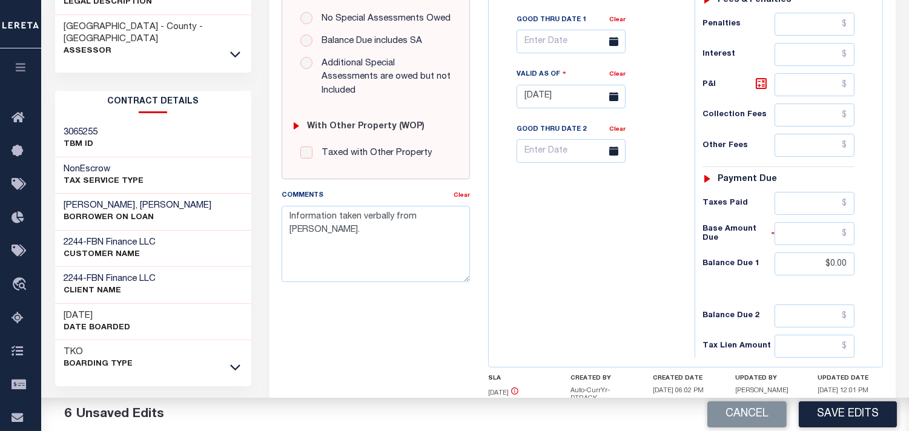
scroll to position [334, 0]
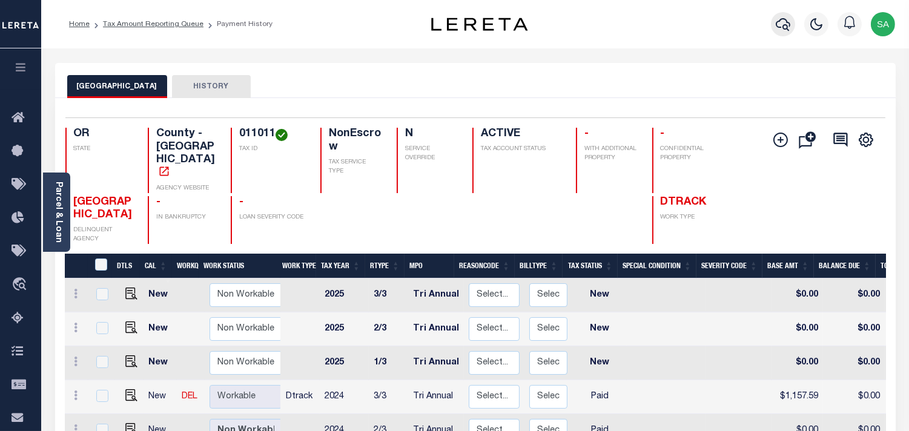
click at [782, 28] on icon "button" at bounding box center [783, 24] width 15 height 15
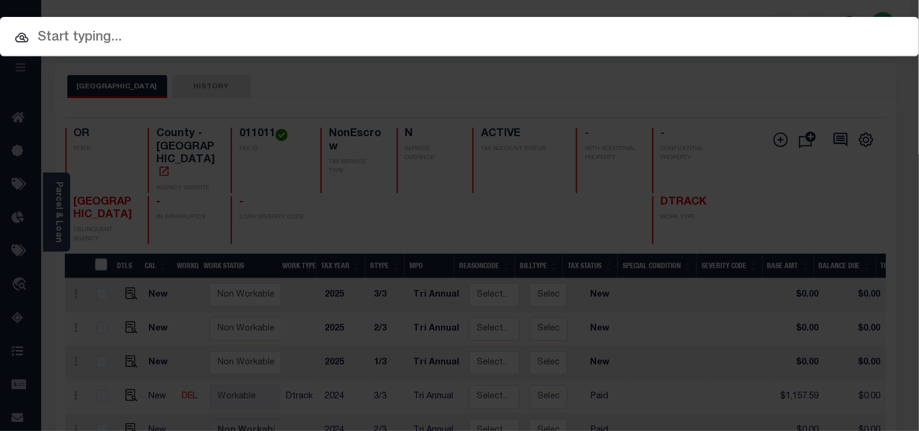
click at [712, 31] on input "text" at bounding box center [459, 37] width 919 height 21
paste input "20140102"
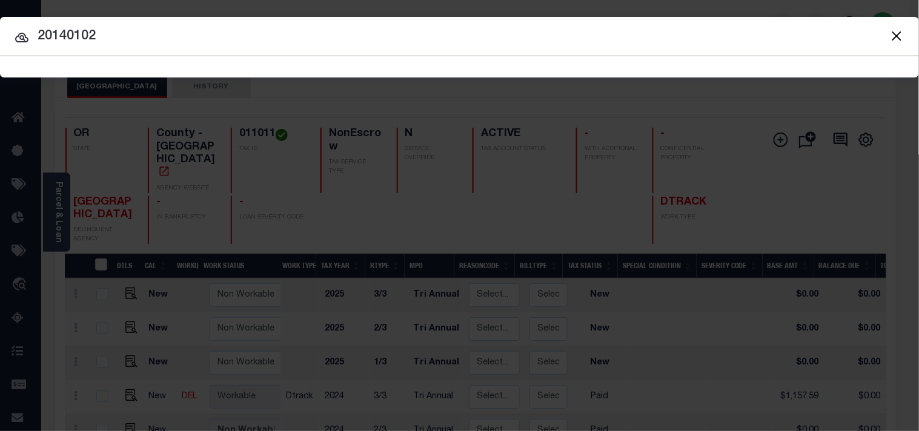
type input "20140102"
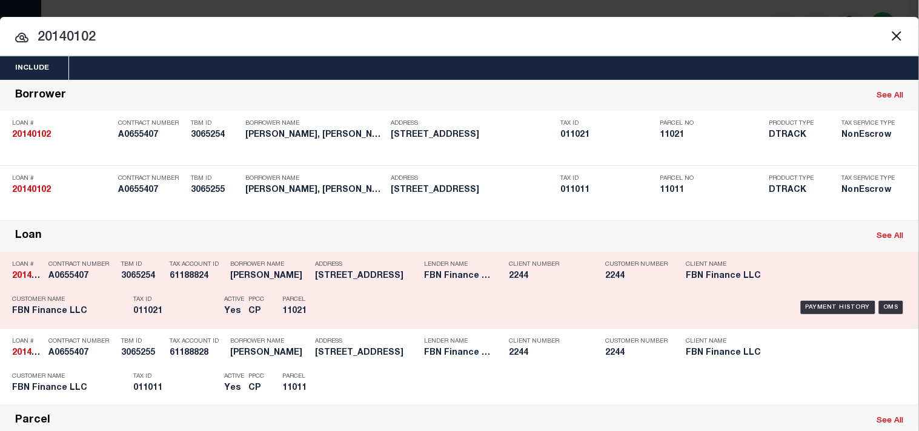
click at [317, 303] on p "Parcel" at bounding box center [309, 299] width 55 height 7
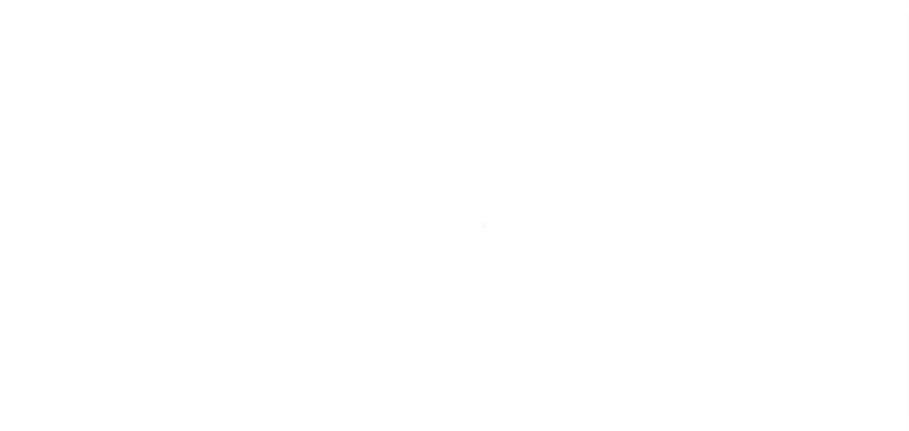
select select "DUE"
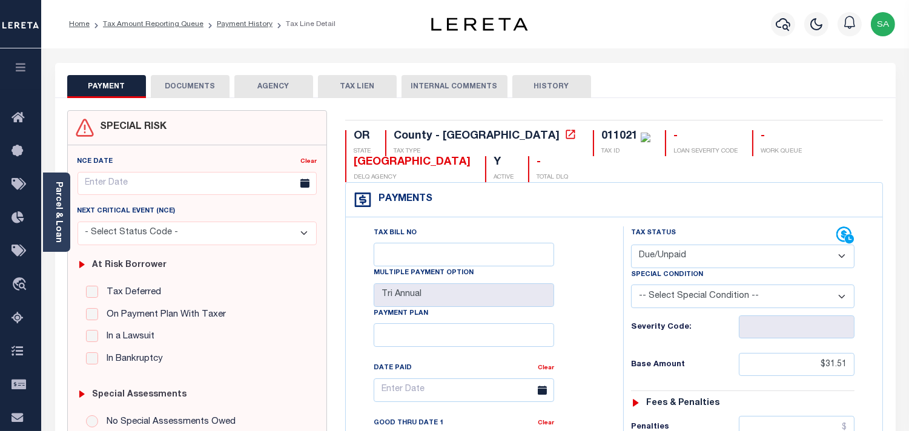
scroll to position [269, 0]
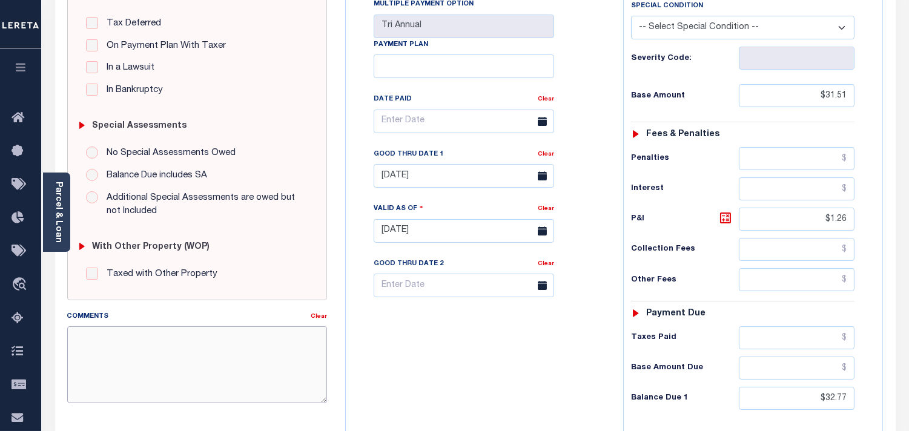
click at [214, 343] on textarea "Comments" at bounding box center [197, 364] width 260 height 76
paste textarea "Information taken verbally from"
type textarea "Information taken verbally from"
type input "[DATE]"
click at [61, 220] on link "Parcel & Loan" at bounding box center [58, 212] width 8 height 61
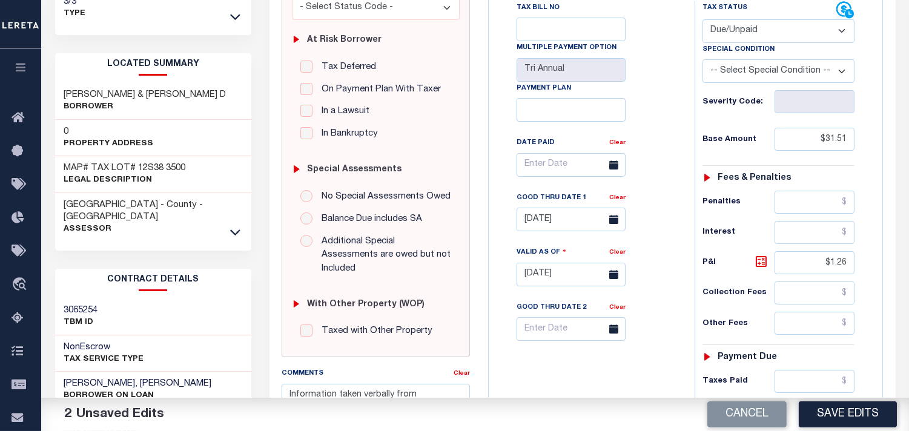
scroll to position [202, 0]
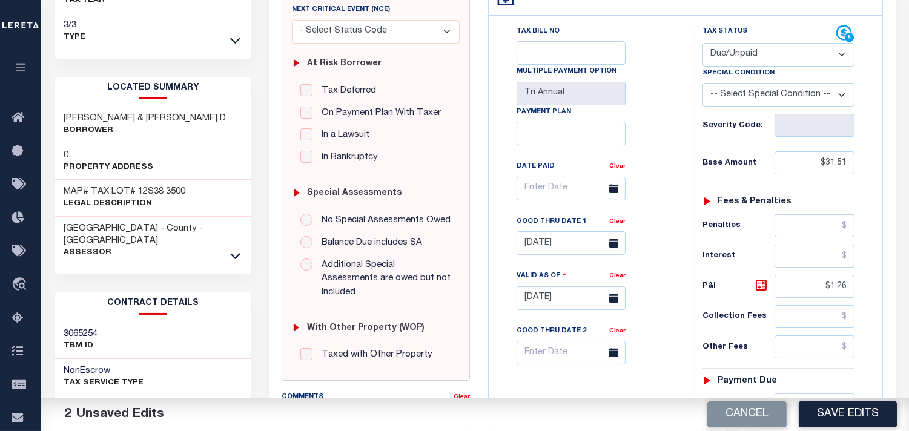
click at [729, 56] on select "- Select Status Code - Open Due/Unpaid Paid Incomplete No Tax Due Internal Refu…" at bounding box center [778, 55] width 152 height 24
select select "PYD"
click at [702, 43] on select "- Select Status Code - Open Due/Unpaid Paid Incomplete No Tax Due Internal Refu…" at bounding box center [778, 55] width 152 height 24
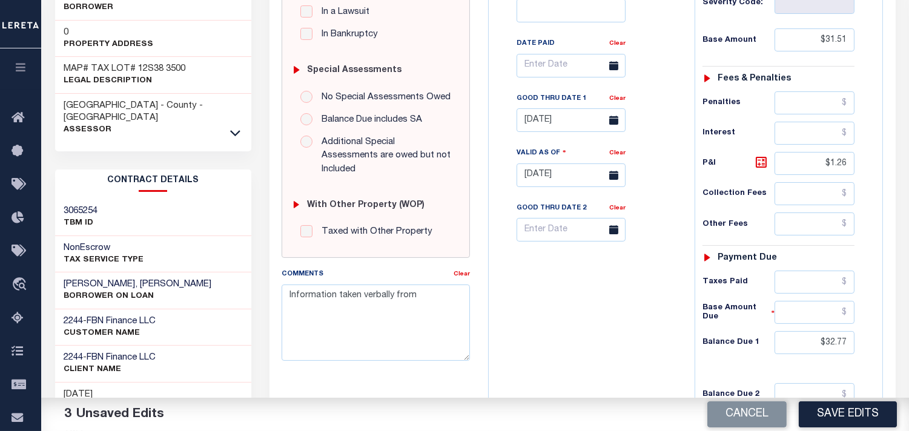
scroll to position [336, 0]
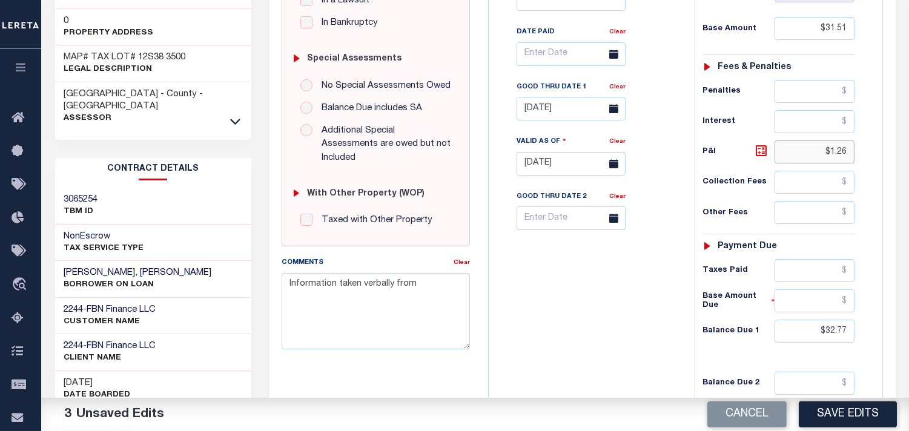
drag, startPoint x: 814, startPoint y: 158, endPoint x: 862, endPoint y: 158, distance: 47.8
click at [862, 158] on div "Tax Status Status - Select Status Code -" at bounding box center [783, 157] width 176 height 535
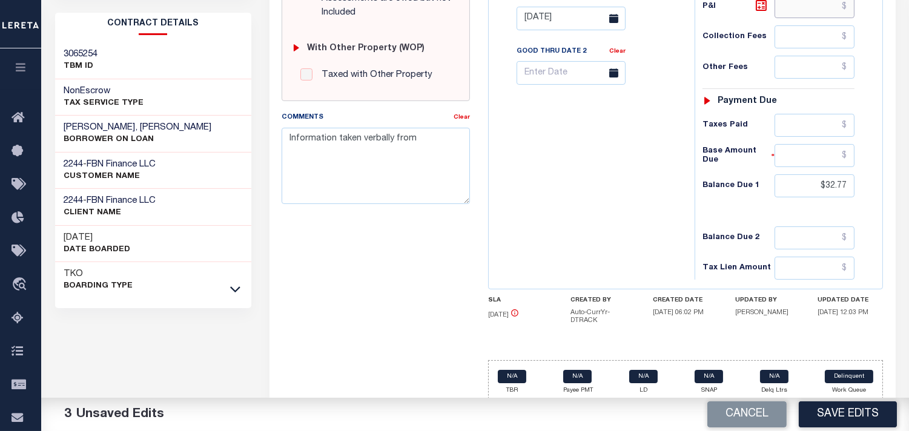
scroll to position [489, 0]
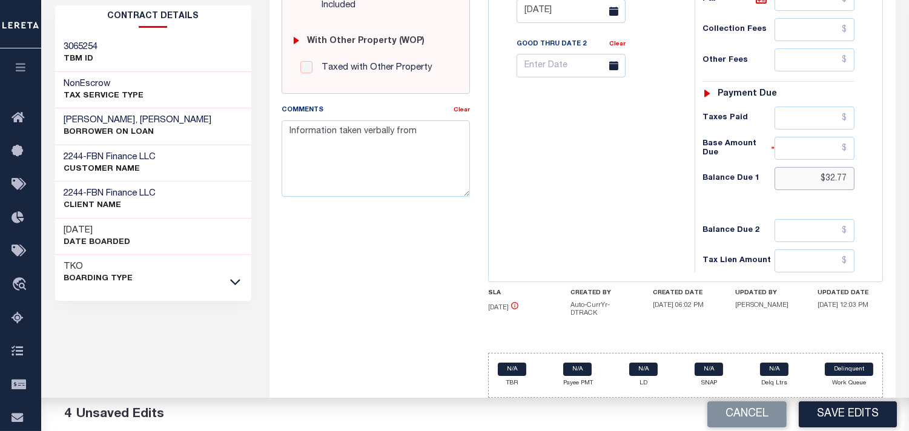
drag, startPoint x: 800, startPoint y: 180, endPoint x: 882, endPoint y: 171, distance: 82.8
type input "$0.00"
click at [421, 121] on textarea "Information taken verbally from" at bounding box center [376, 159] width 188 height 76
paste textarea "LeAnne"
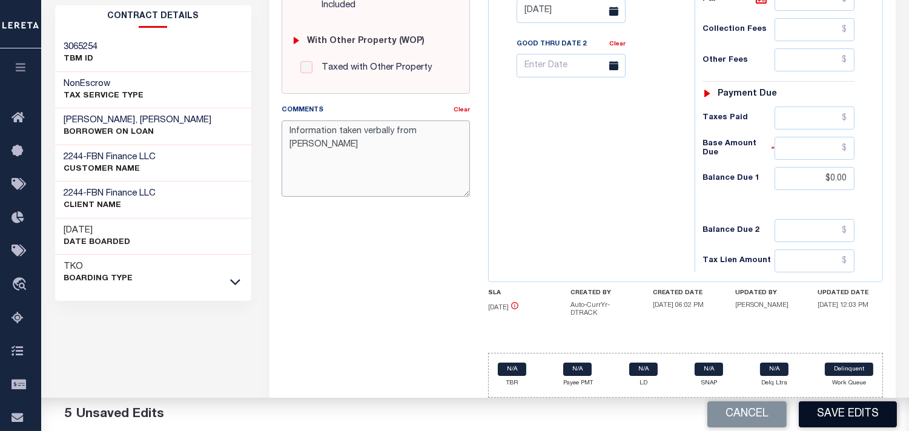
type textarea "Information taken verbally from LeAnne"
click at [828, 414] on button "Save Edits" at bounding box center [848, 414] width 98 height 26
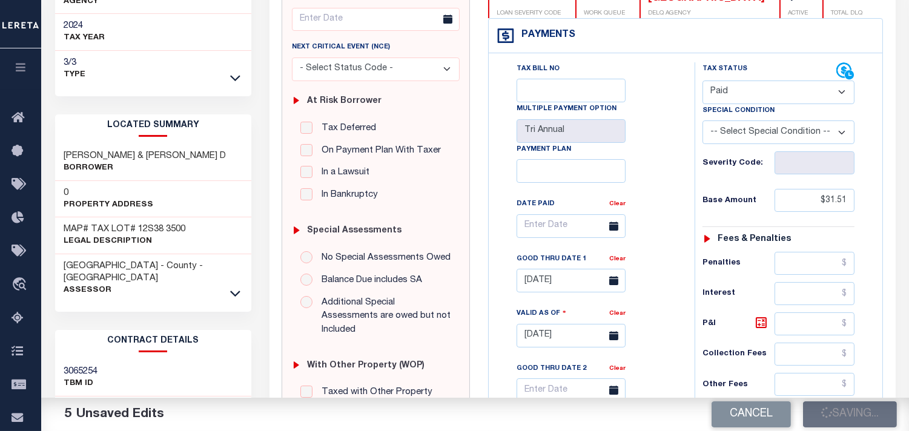
scroll to position [153, 0]
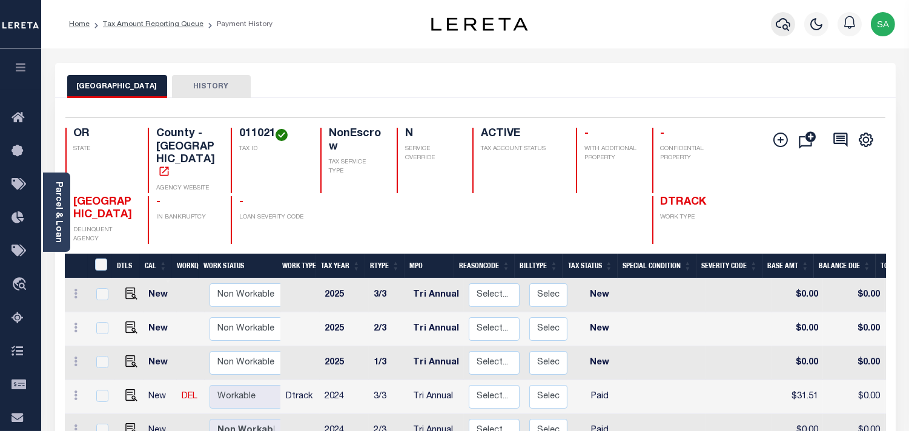
click at [783, 21] on icon "button" at bounding box center [783, 24] width 15 height 15
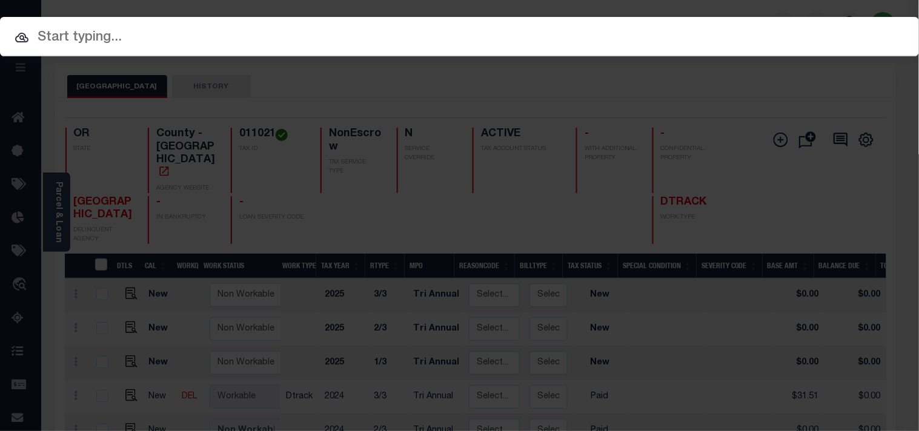
click at [707, 28] on input "text" at bounding box center [459, 37] width 919 height 21
paste input "20140101"
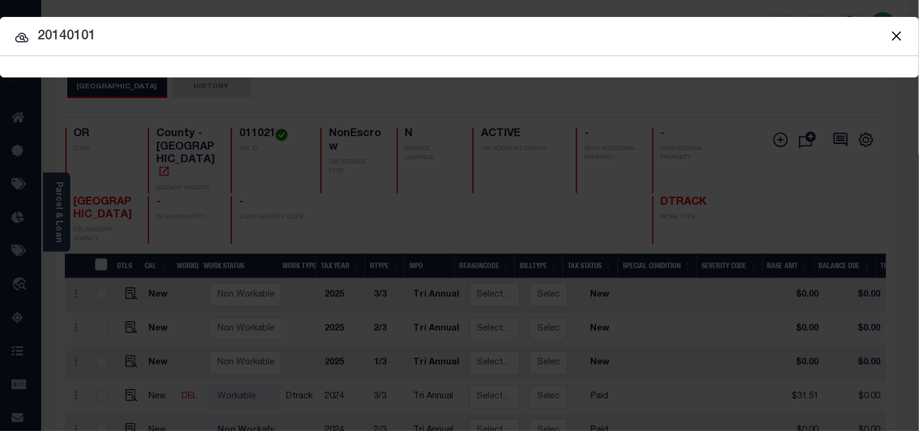
type input "20140101"
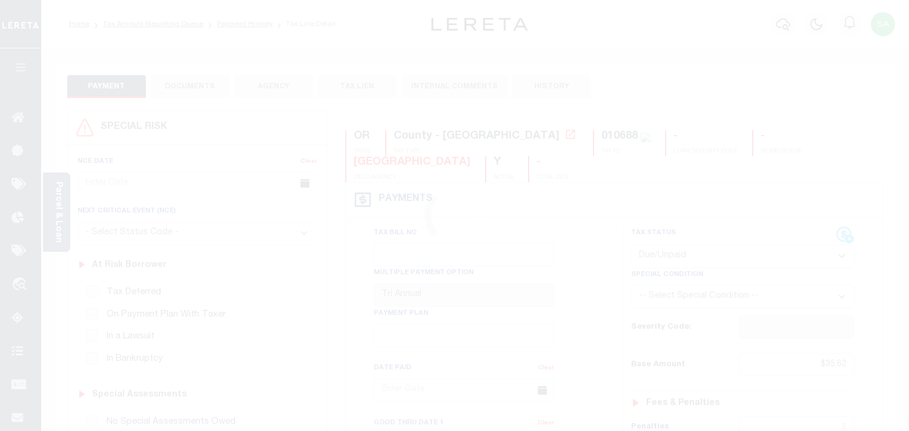
select select "DUE"
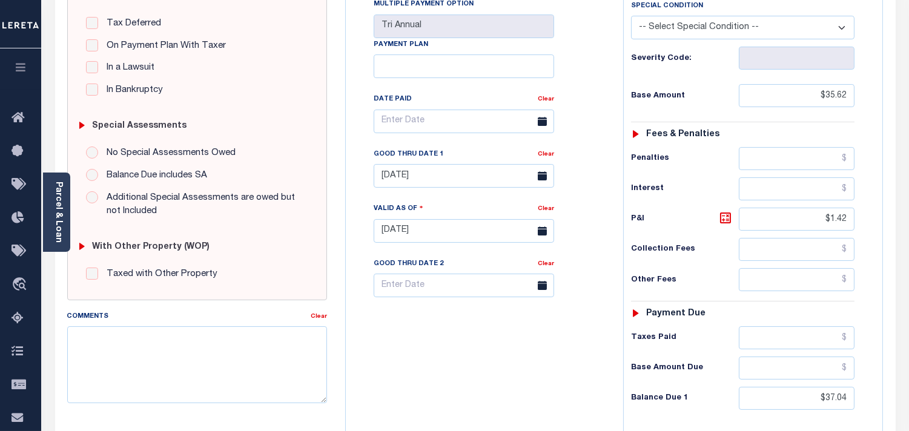
scroll to position [336, 0]
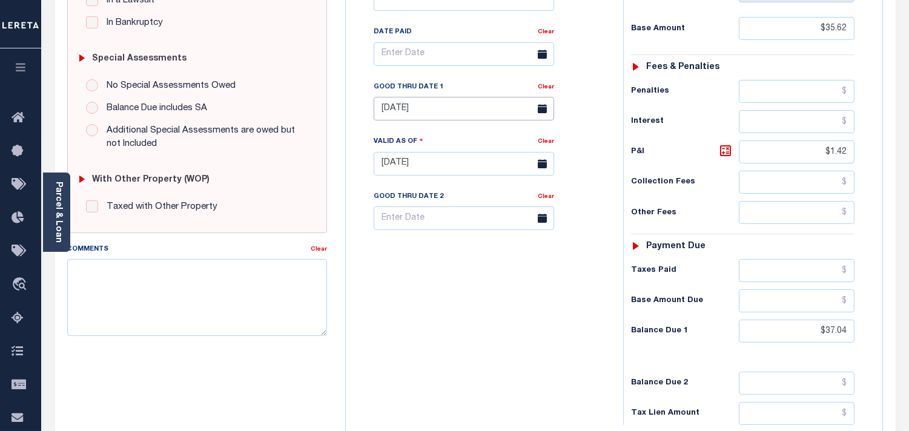
click at [449, 116] on input "[DATE]" at bounding box center [464, 109] width 180 height 24
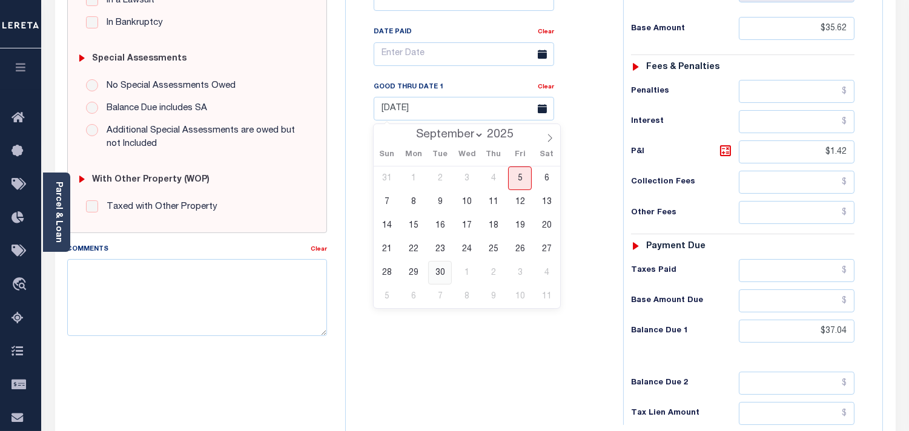
click at [437, 268] on span "30" at bounding box center [440, 273] width 24 height 24
type input "[DATE]"
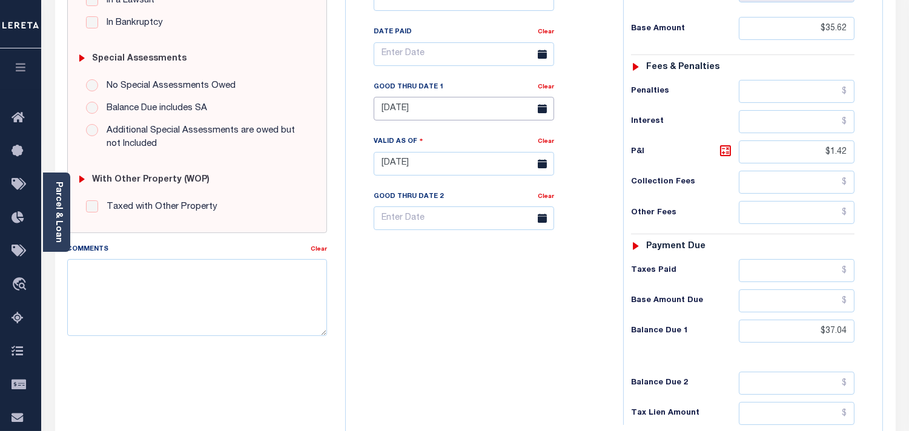
type input "[DATE]"
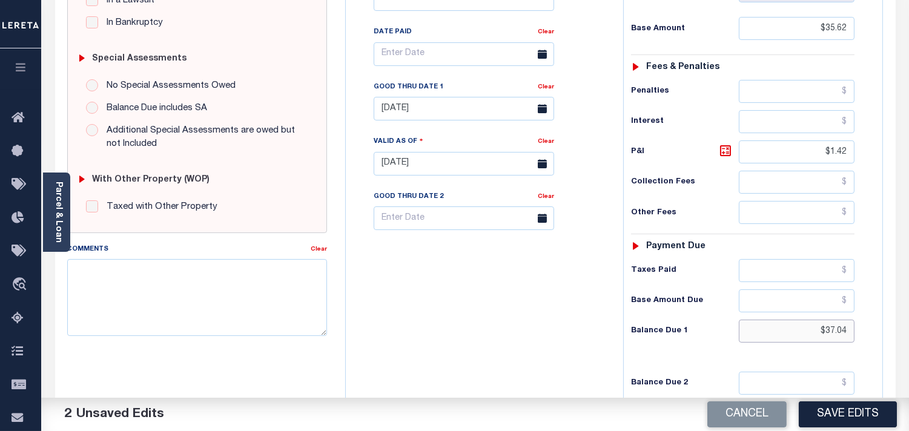
click at [872, 329] on div "Tax Status Status" at bounding box center [746, 157] width 265 height 535
paste input "38.00"
type input "$38.00"
click at [727, 153] on icon at bounding box center [725, 151] width 15 height 15
type input "$2.38"
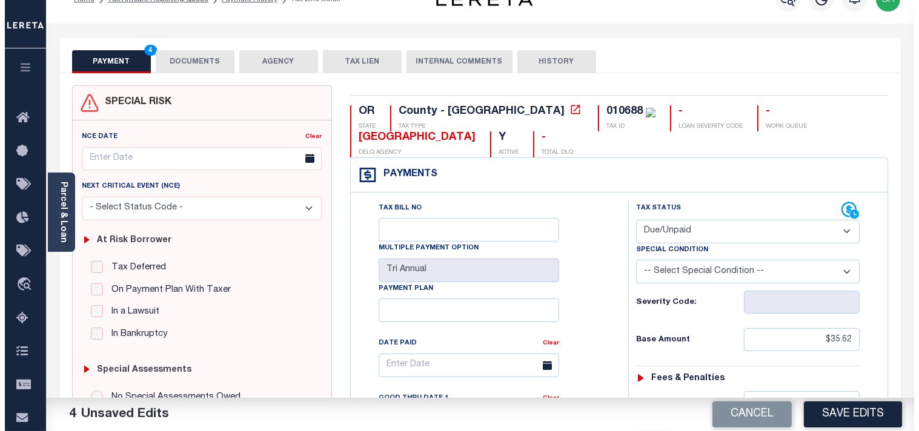
scroll to position [0, 0]
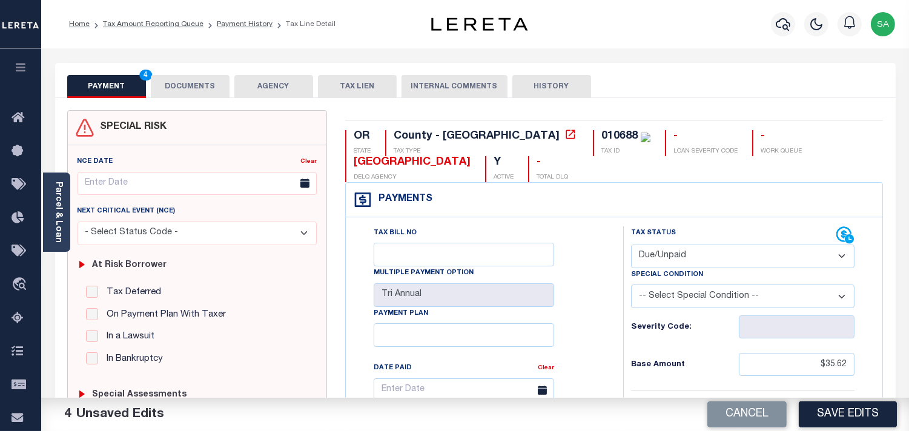
click at [205, 78] on button "DOCUMENTS" at bounding box center [190, 86] width 79 height 23
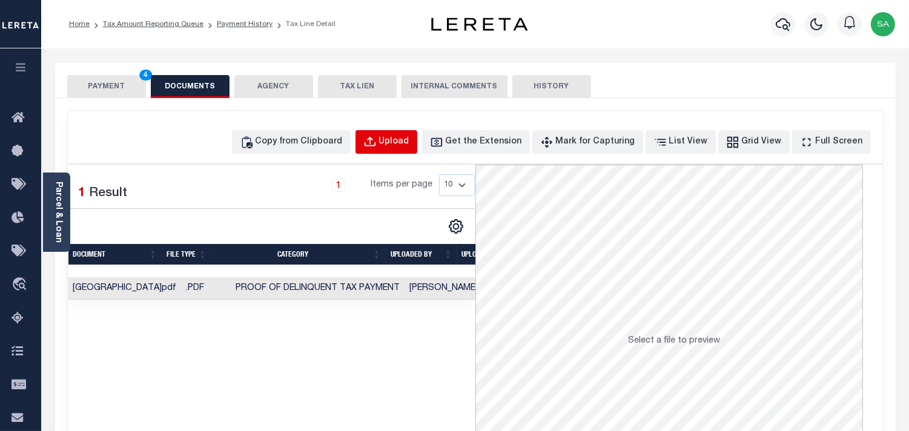
click at [413, 134] on button "Upload" at bounding box center [386, 142] width 62 height 24
select select "POP"
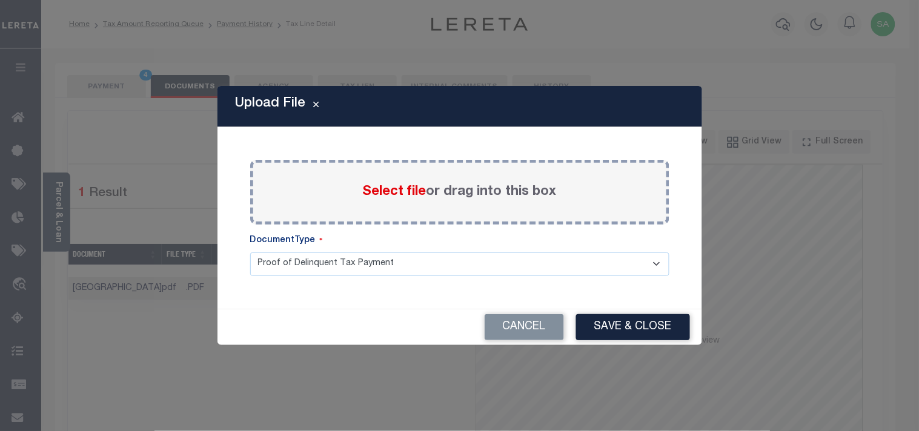
click at [389, 191] on span "Select file" at bounding box center [395, 191] width 64 height 13
click at [0, 0] on input "Select file or drag into this box" at bounding box center [0, 0] width 0 height 0
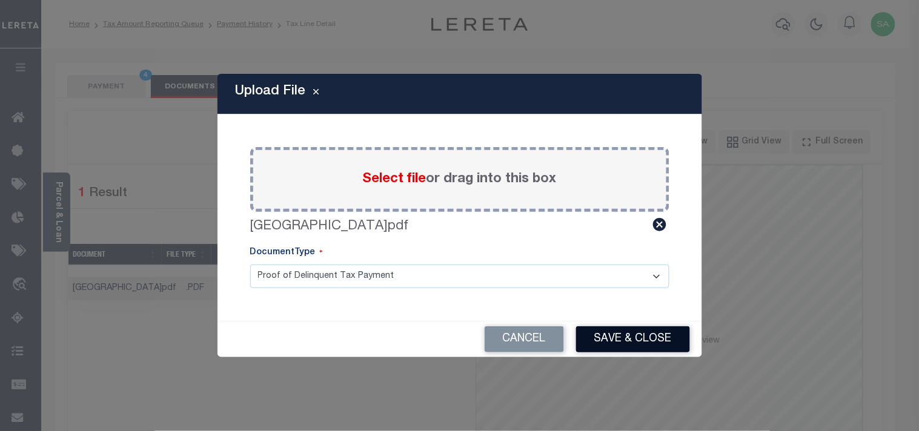
click at [665, 329] on button "Save & Close" at bounding box center [633, 339] width 114 height 26
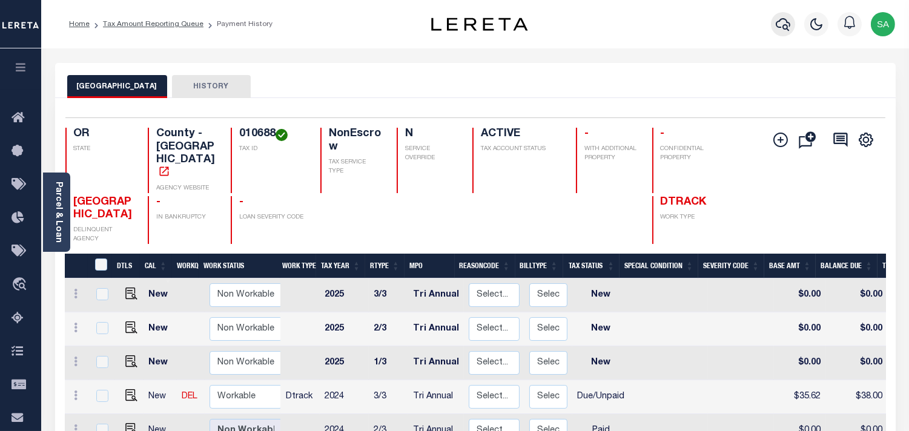
click at [782, 28] on icon "button" at bounding box center [783, 24] width 15 height 15
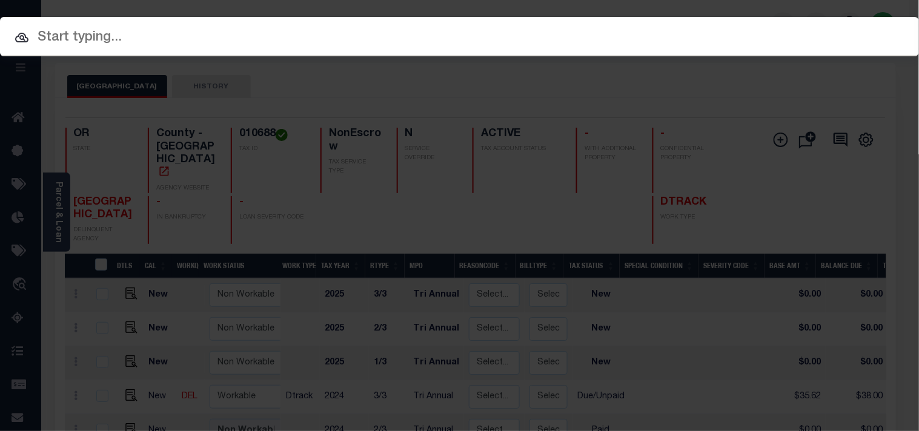
click at [741, 29] on div "Include Loans TBM Customers Borrowers Payments (Lender Non-Disb) Payments (Lend…" at bounding box center [459, 215] width 919 height 431
paste input "20140101"
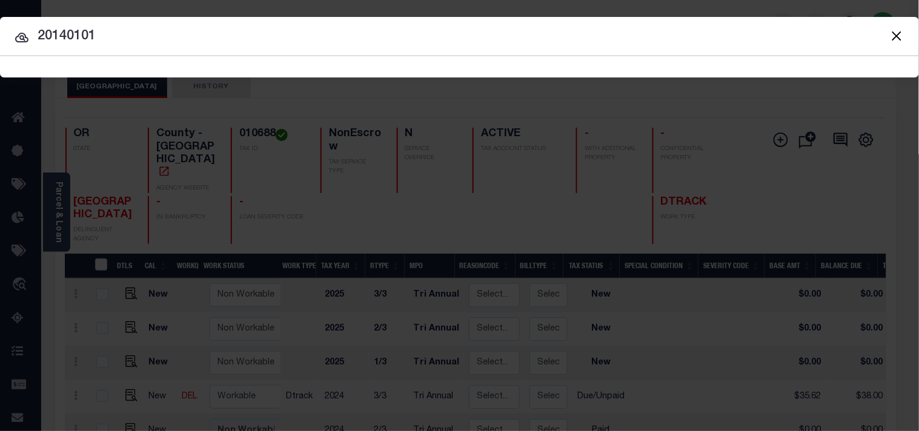
type input "20140101"
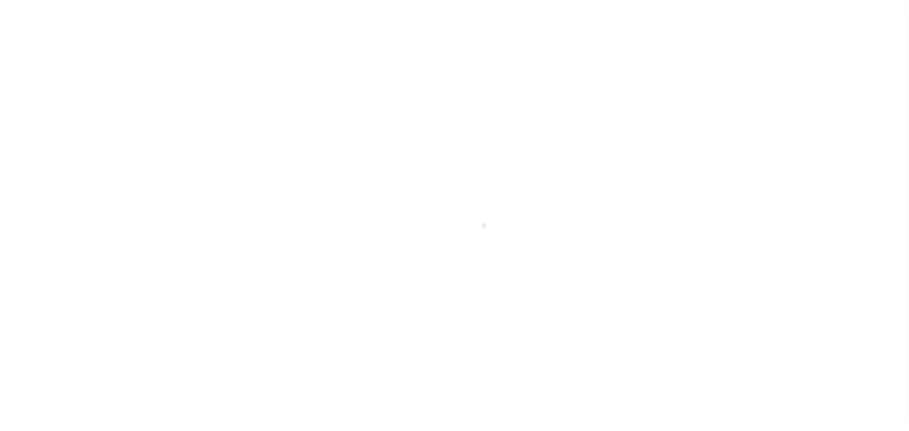
select select "DUE"
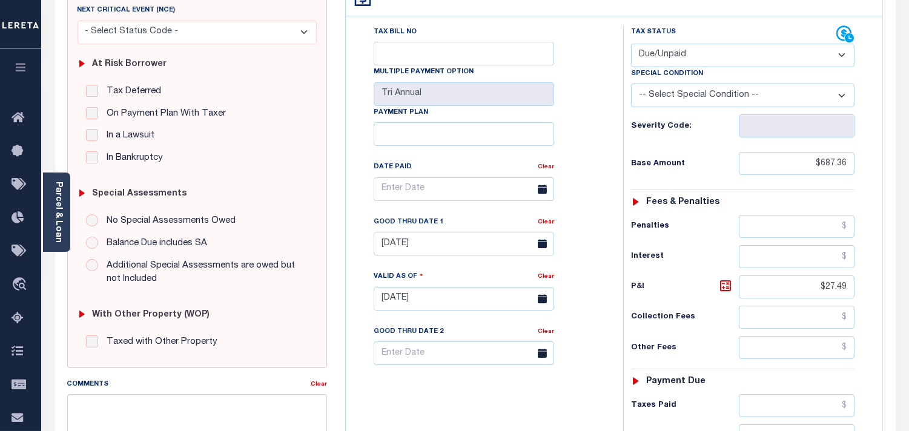
scroll to position [202, 0]
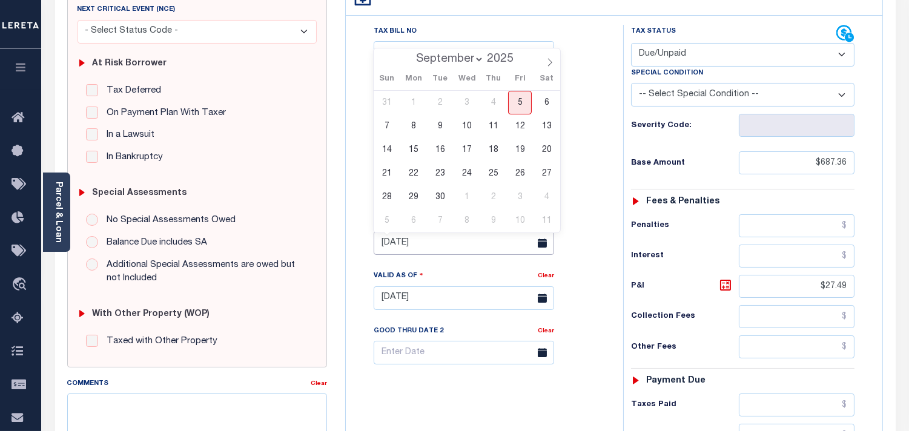
click at [414, 249] on input "07/31/2025" at bounding box center [464, 243] width 180 height 24
click at [441, 195] on span "30" at bounding box center [440, 197] width 24 height 24
type input "09/30/2025"
type input "[DATE]"
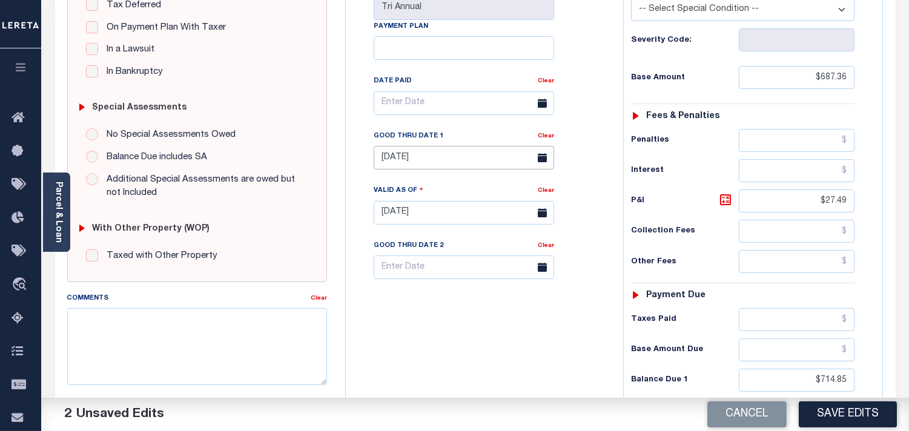
scroll to position [403, 0]
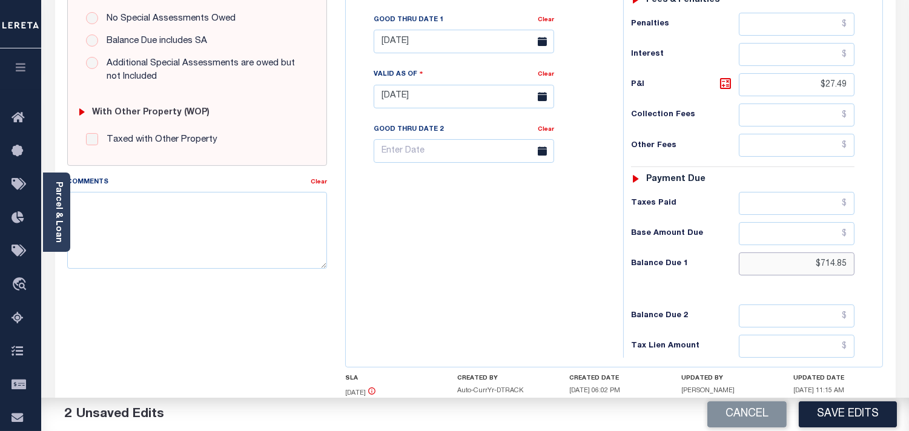
drag, startPoint x: 800, startPoint y: 264, endPoint x: 868, endPoint y: 262, distance: 68.5
click at [868, 262] on div "Tax Status Status - Select Status Code -" at bounding box center [746, 90] width 247 height 535
paste input "733.21"
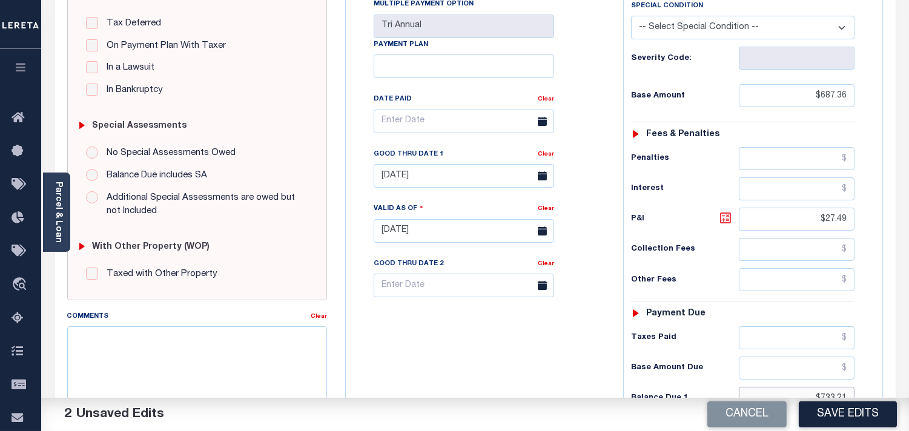
type input "$733.21"
click at [724, 219] on icon at bounding box center [725, 218] width 15 height 15
type input "$45.85"
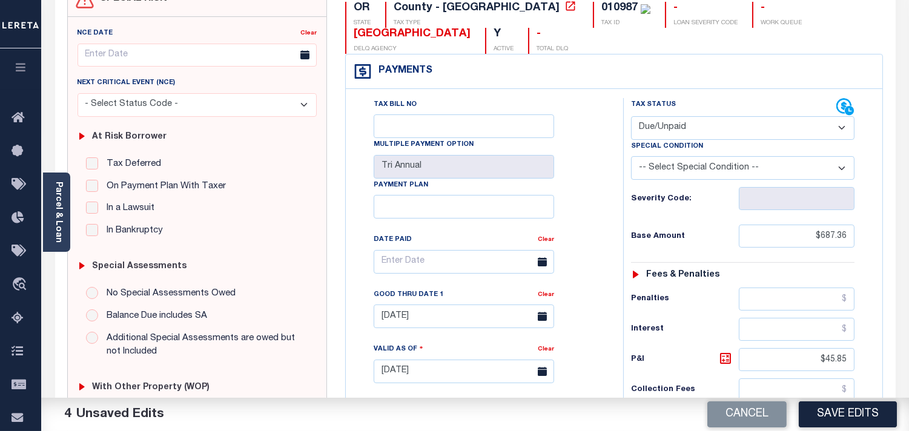
scroll to position [0, 0]
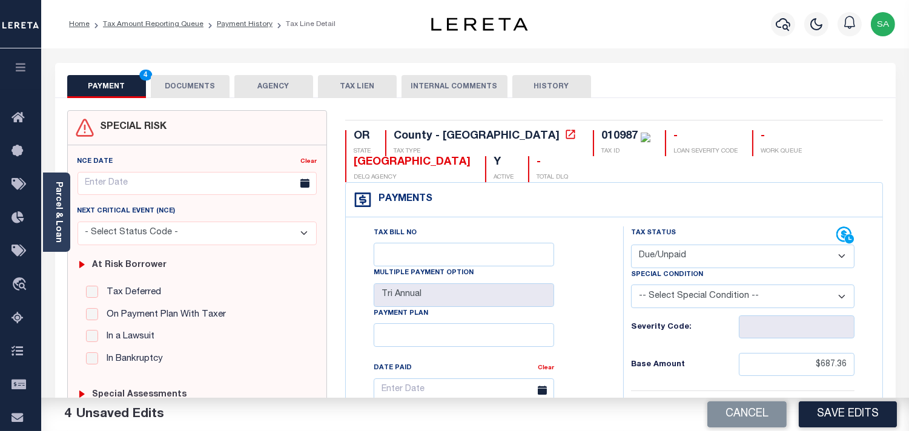
click at [195, 88] on button "DOCUMENTS" at bounding box center [190, 86] width 79 height 23
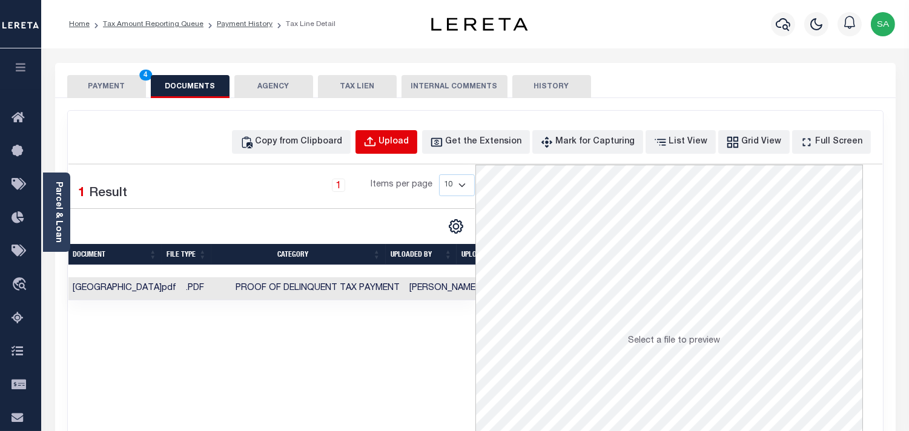
click at [409, 142] on div "Upload" at bounding box center [394, 142] width 30 height 13
select select "POP"
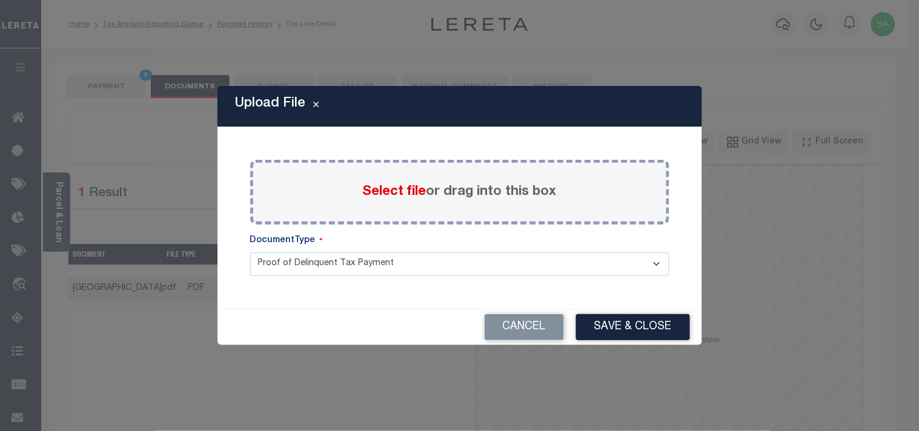
click at [389, 197] on span "Select file" at bounding box center [395, 191] width 64 height 13
click at [0, 0] on input "Select file or drag into this box" at bounding box center [0, 0] width 0 height 0
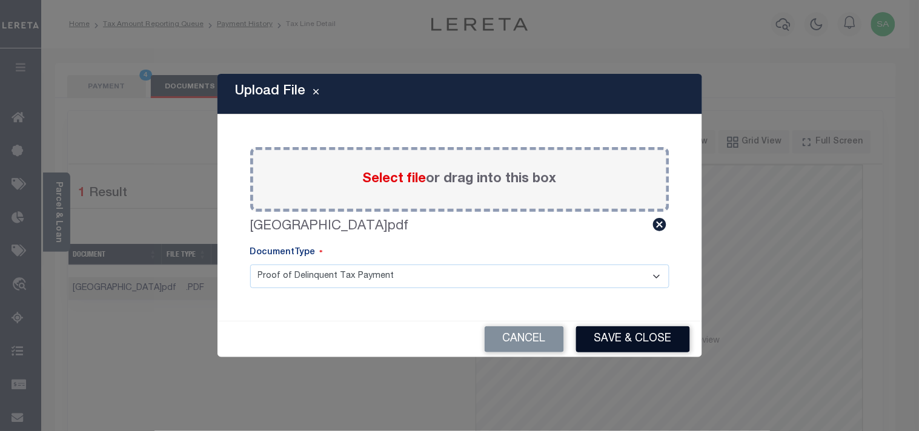
click at [633, 334] on button "Save & Close" at bounding box center [633, 339] width 114 height 26
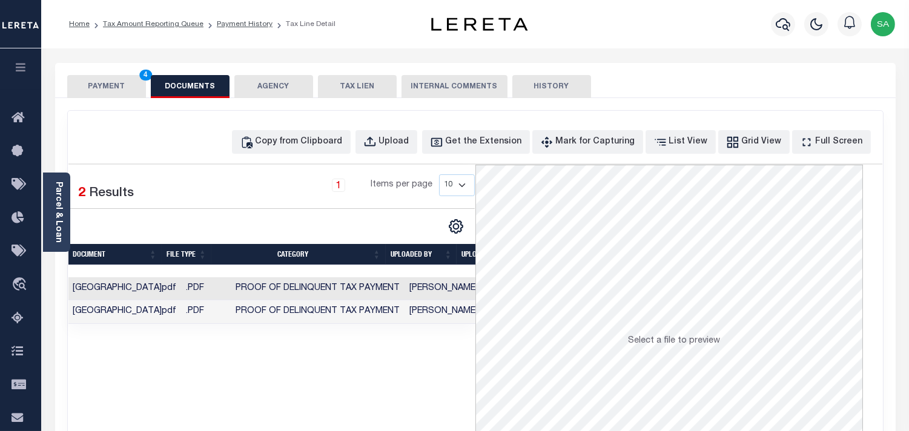
click at [122, 89] on button "PAYMENT 4" at bounding box center [106, 86] width 79 height 23
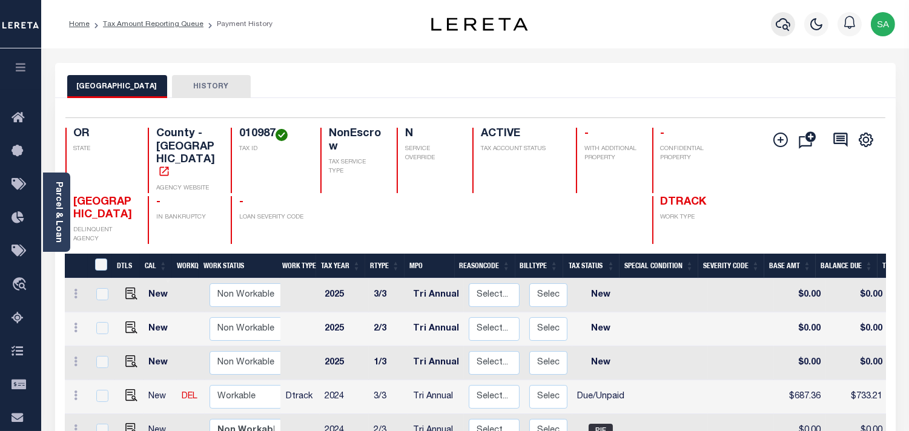
click at [790, 32] on button "button" at bounding box center [783, 24] width 24 height 24
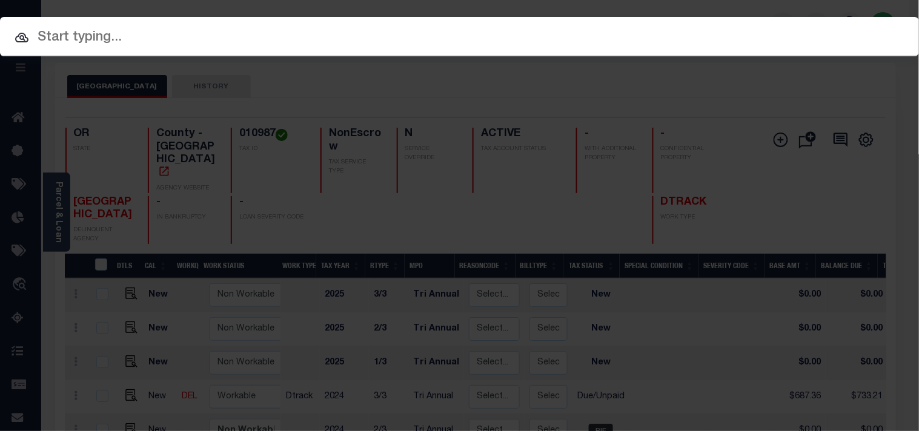
click at [727, 32] on input "text" at bounding box center [459, 37] width 919 height 21
paste input "20140101"
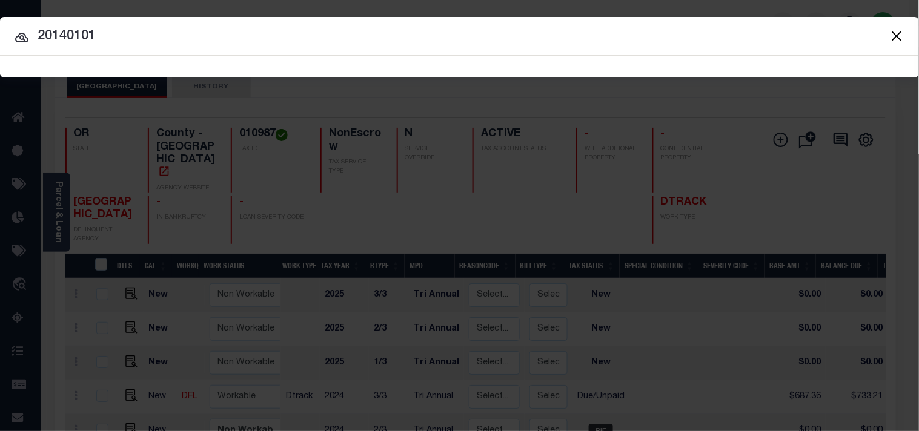
type input "20140101"
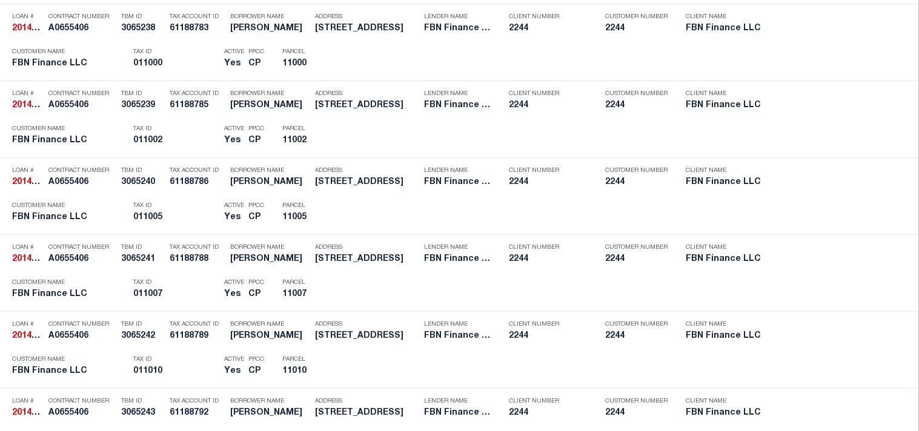
scroll to position [2526, 0]
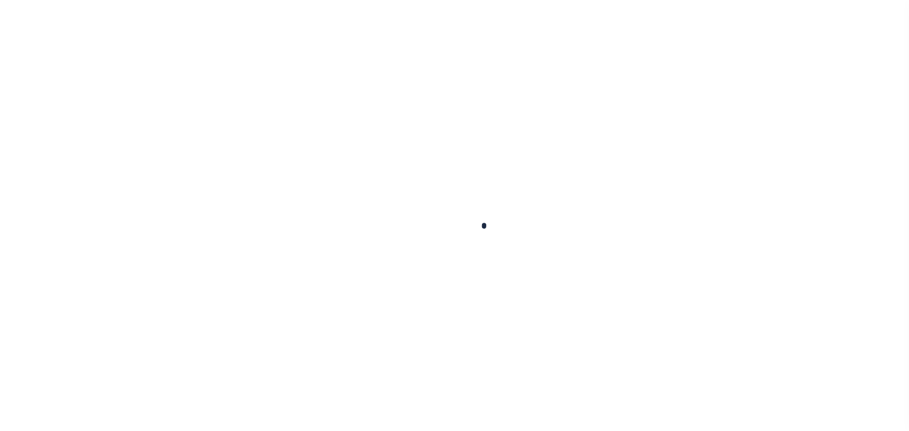
checkbox input "false"
type input "Tri Annual"
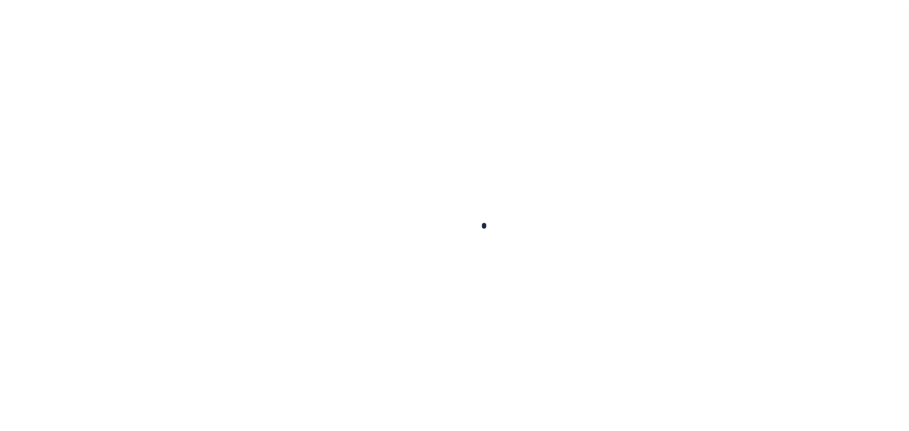
type input "[DATE]"
select select "DUE"
type input "$6.59"
type input "$0.26"
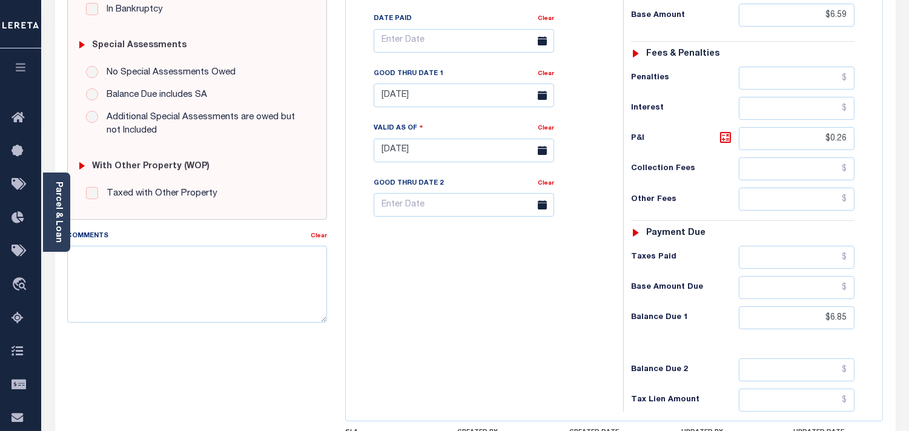
scroll to position [403, 0]
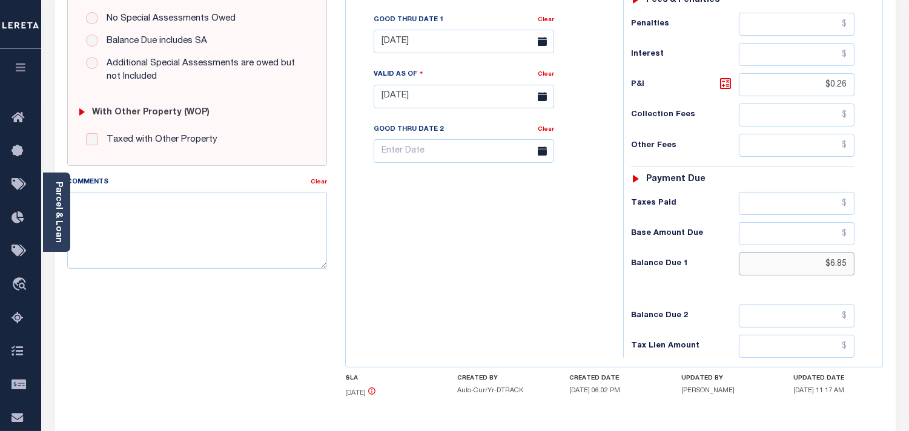
drag, startPoint x: 811, startPoint y: 273, endPoint x: 873, endPoint y: 263, distance: 61.9
click at [873, 263] on div "Tax Status Status" at bounding box center [746, 90] width 265 height 535
paste input "7.03"
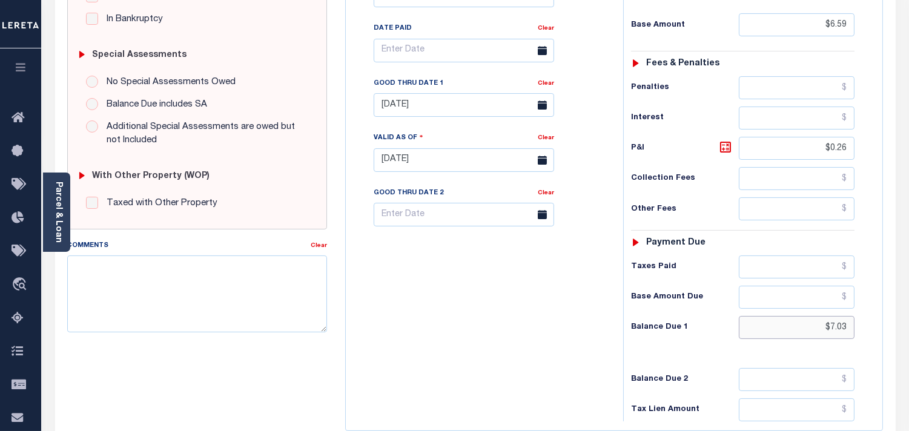
scroll to position [269, 0]
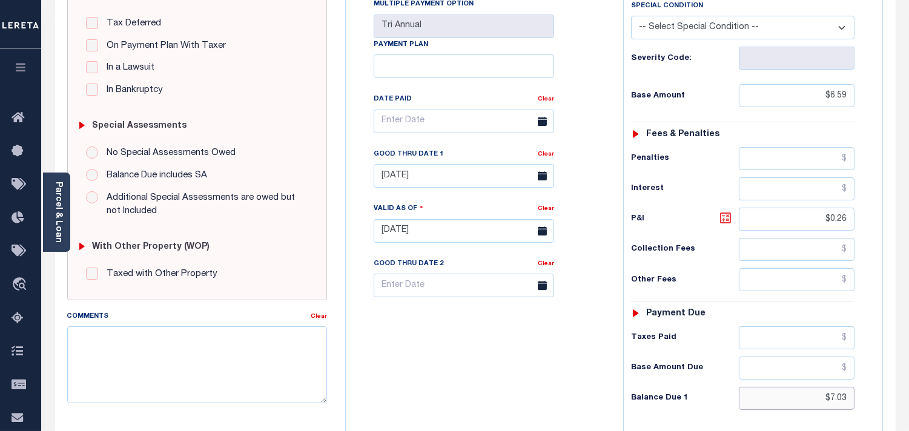
type input "$7.03"
type input "[DATE]"
click at [729, 219] on icon at bounding box center [725, 218] width 15 height 15
type input "$0.44"
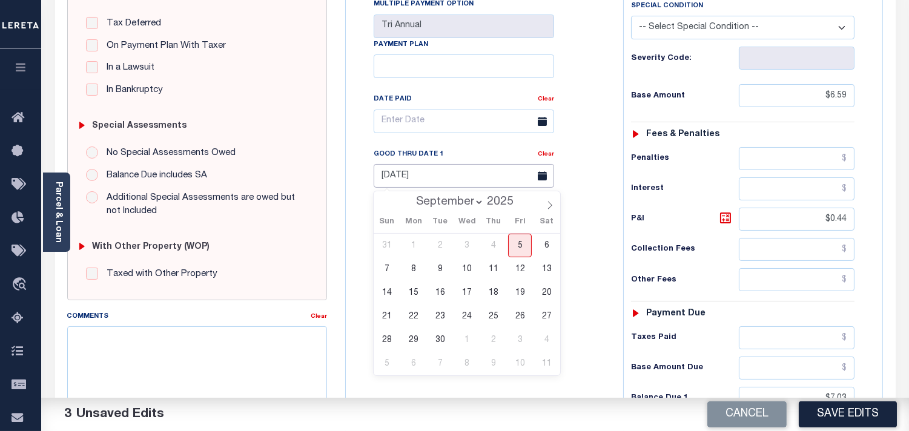
click at [431, 166] on input "07/31/2025" at bounding box center [464, 176] width 180 height 24
click at [438, 336] on span "30" at bounding box center [440, 340] width 24 height 24
type input "[DATE]"
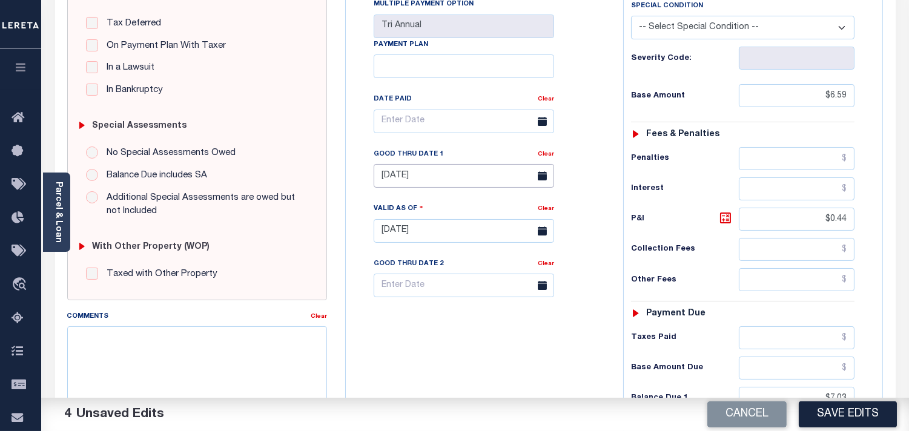
scroll to position [0, 0]
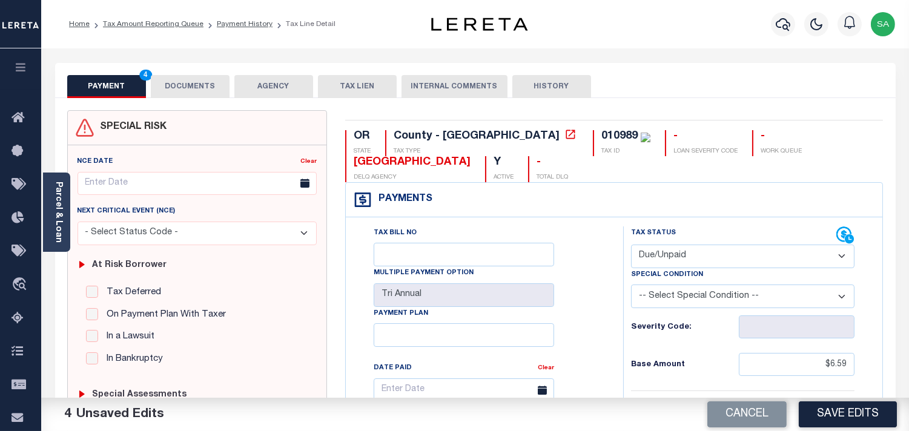
click at [180, 88] on button "DOCUMENTS" at bounding box center [190, 86] width 79 height 23
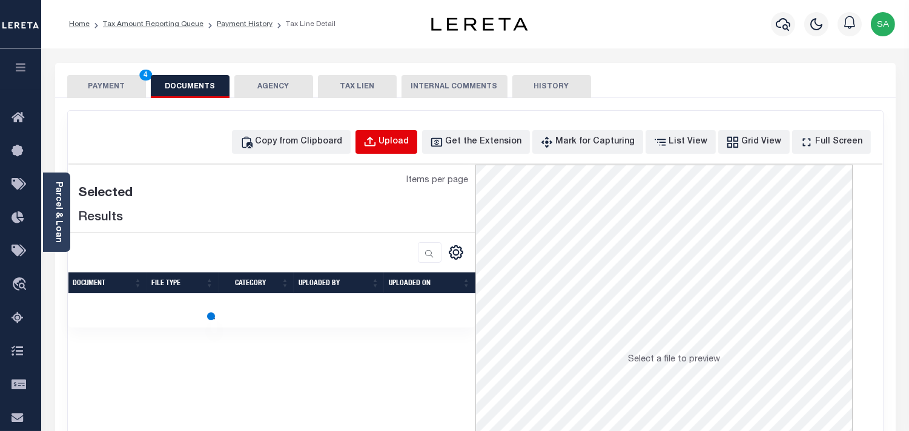
click at [409, 142] on div "Upload" at bounding box center [394, 142] width 30 height 13
select select "POP"
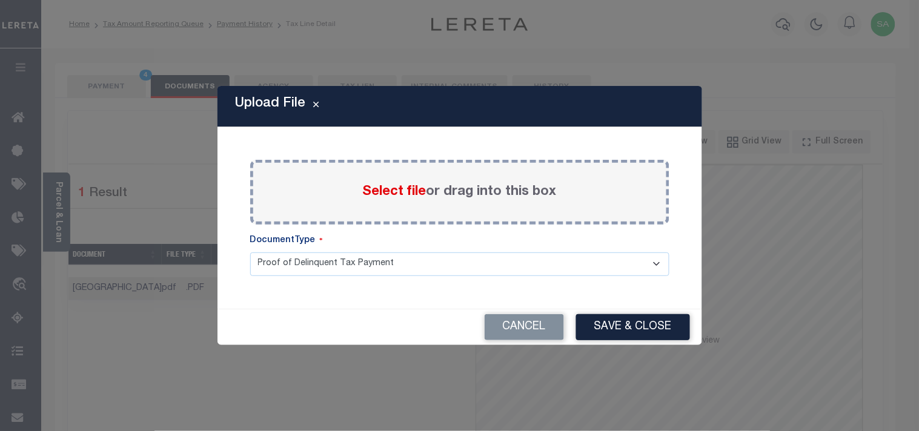
click at [377, 193] on span "Select file" at bounding box center [395, 191] width 64 height 13
click at [0, 0] on input "Select file or drag into this box" at bounding box center [0, 0] width 0 height 0
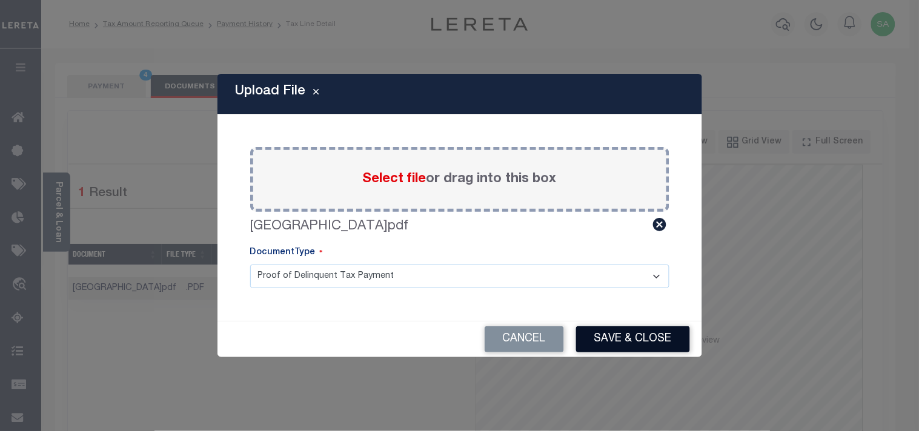
click at [619, 336] on button "Save & Close" at bounding box center [633, 339] width 114 height 26
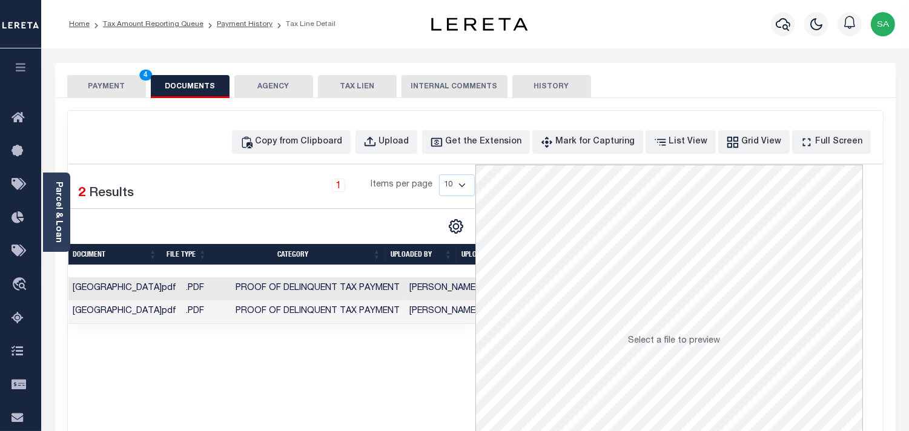
click at [420, 314] on td "[PERSON_NAME]" at bounding box center [444, 312] width 78 height 24
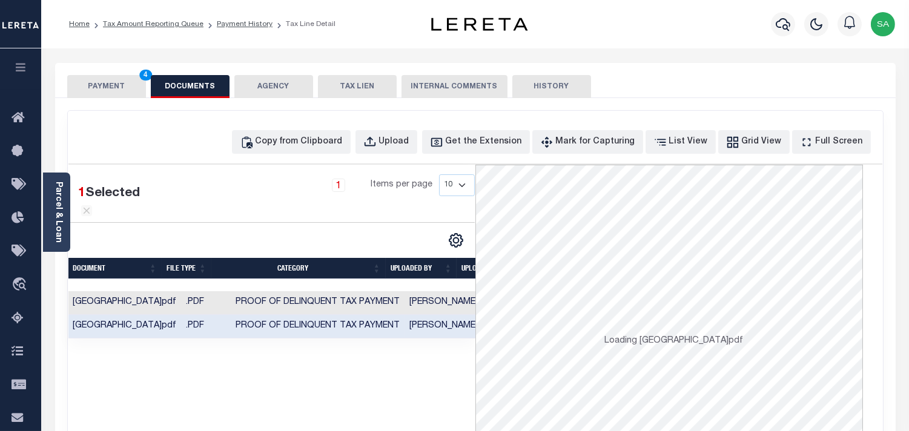
click at [131, 91] on button "PAYMENT 4" at bounding box center [106, 86] width 79 height 23
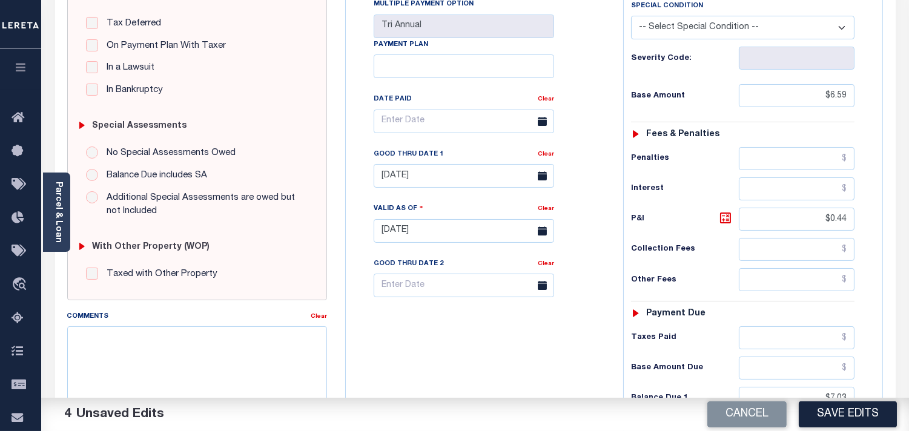
scroll to position [471, 0]
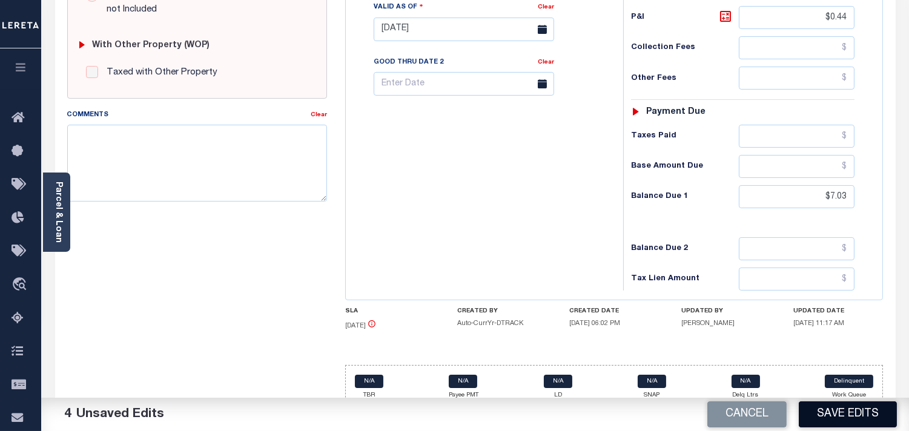
click at [819, 413] on button "Save Edits" at bounding box center [848, 414] width 98 height 26
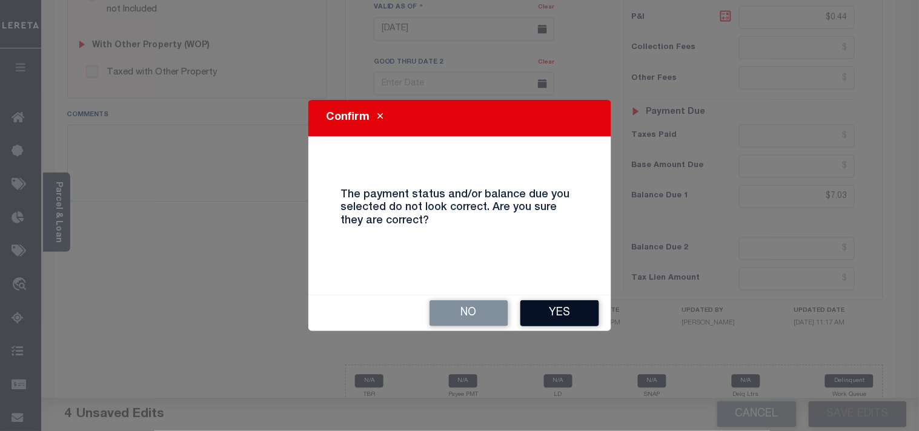
click at [547, 308] on button "Yes" at bounding box center [559, 313] width 79 height 26
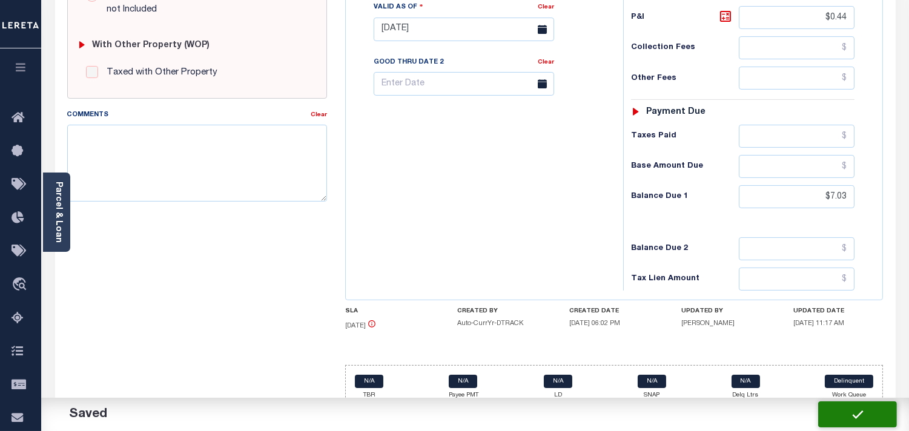
checkbox input "false"
type input "$6.59"
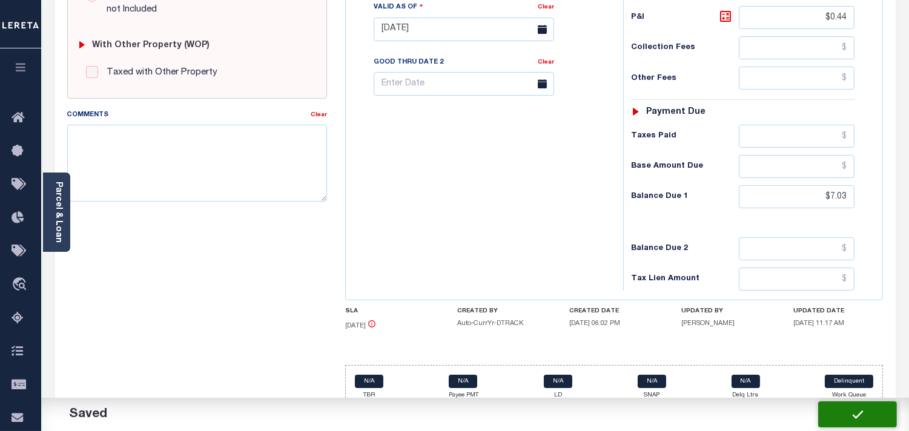
type input "$0.44"
type input "$7.03"
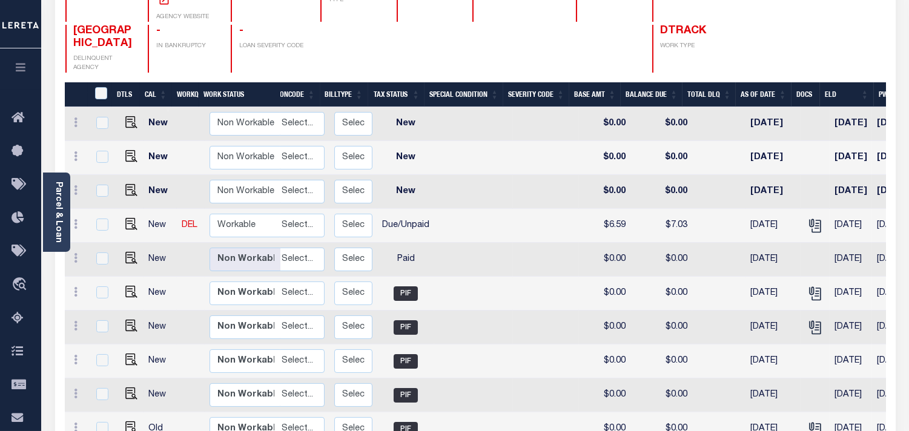
scroll to position [134, 0]
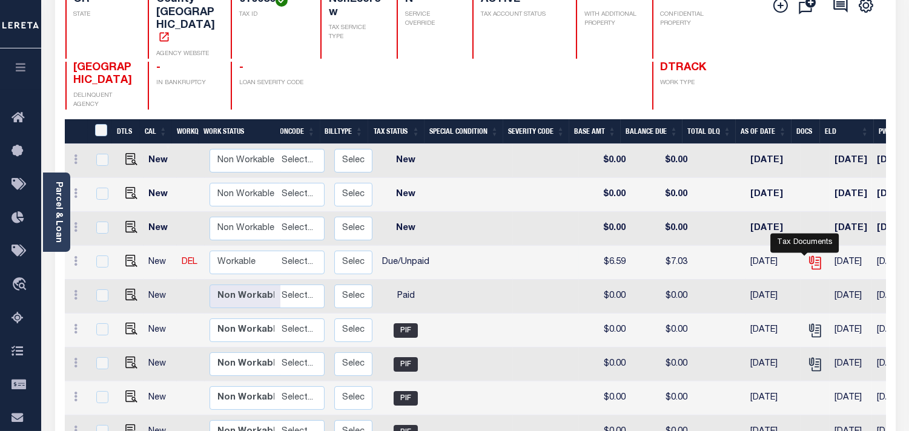
click at [807, 255] on icon "" at bounding box center [815, 263] width 16 height 16
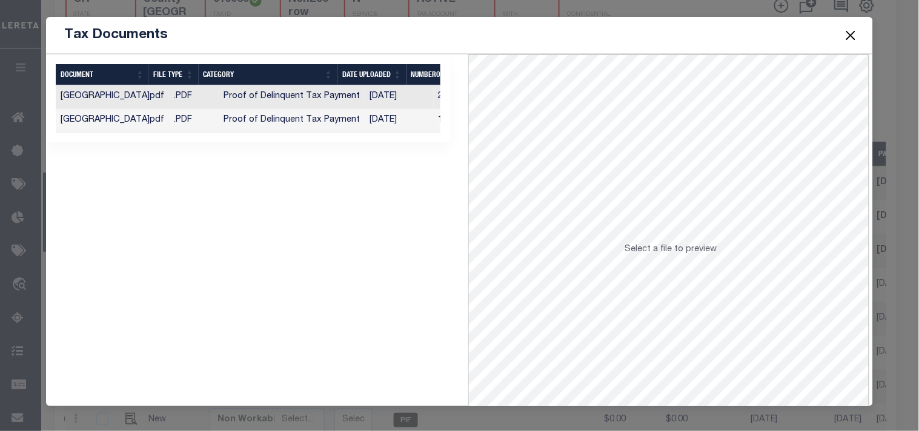
click at [389, 123] on td "[DATE]" at bounding box center [399, 121] width 69 height 24
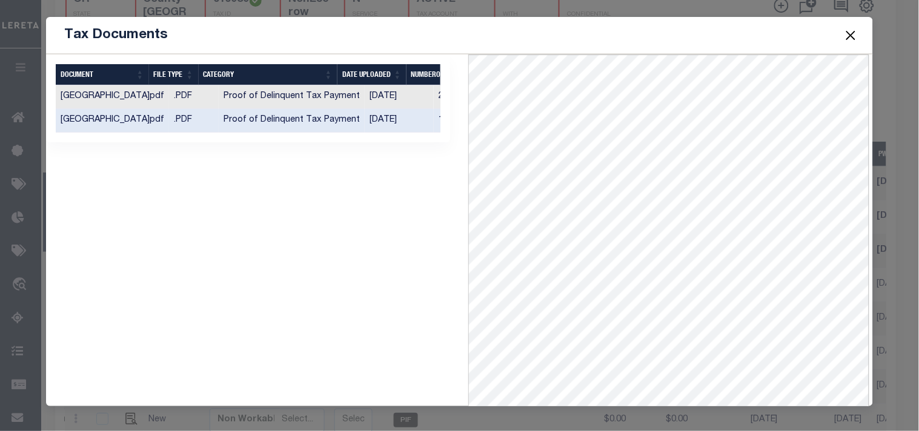
click at [848, 38] on button "Close" at bounding box center [850, 35] width 16 height 16
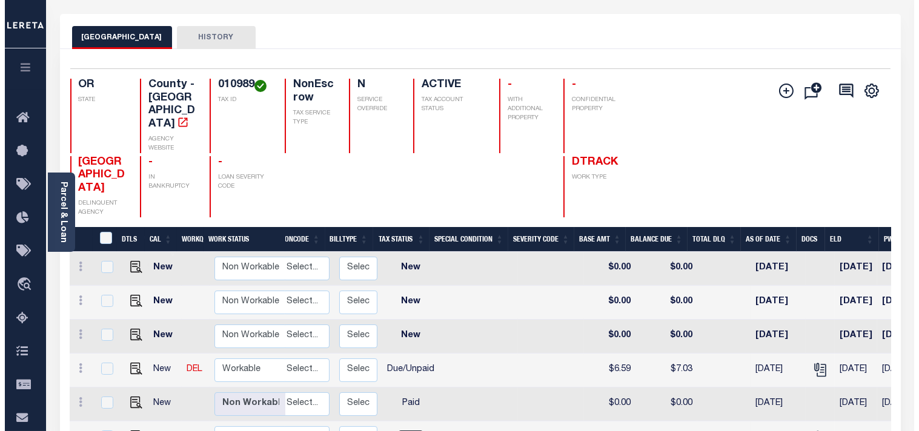
scroll to position [0, 0]
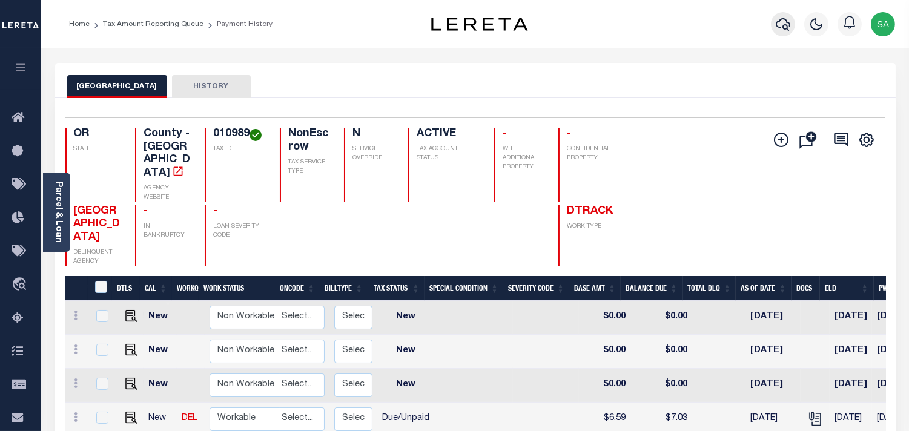
click at [783, 31] on icon "button" at bounding box center [783, 24] width 15 height 15
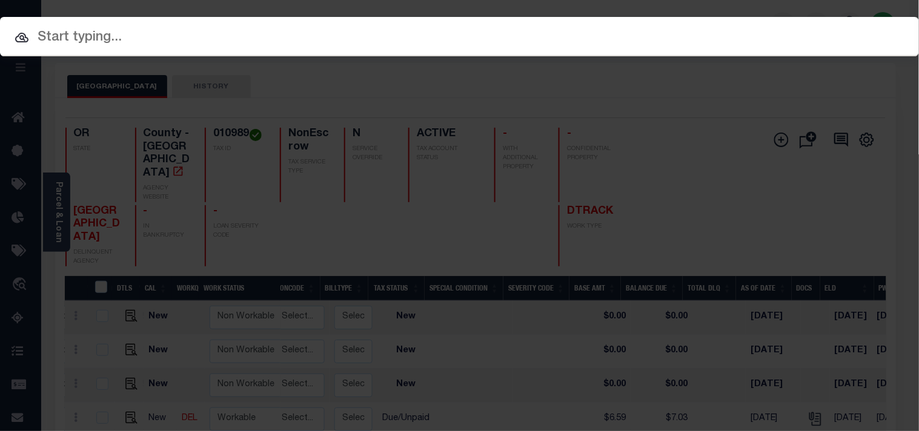
click at [716, 24] on div "Include Loans TBM Customers Borrowers Payments (Lender Non-Disb) Payments (Lend…" at bounding box center [459, 36] width 919 height 39
paste input "20140101"
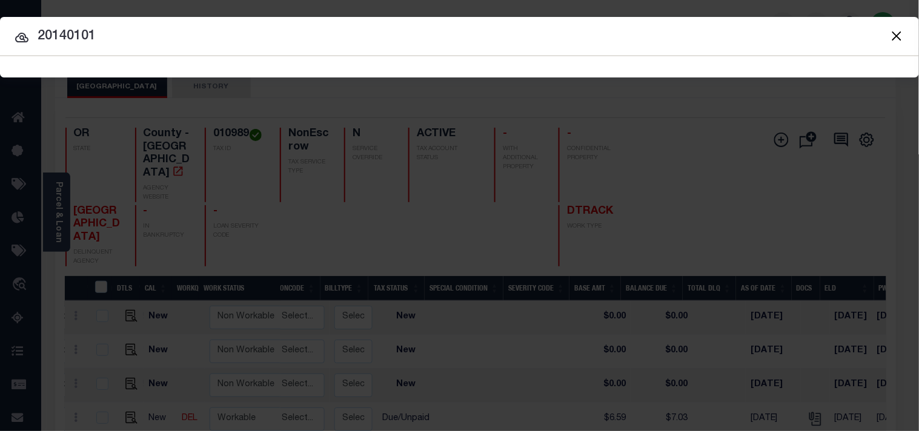
type input "20140101"
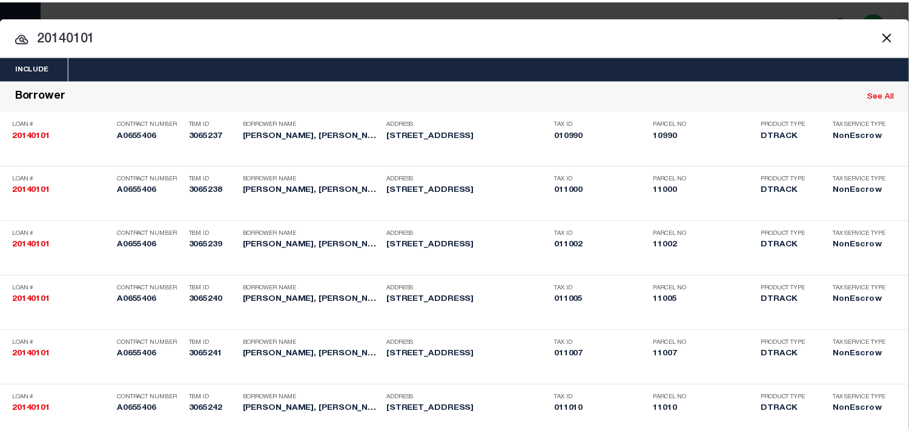
scroll to position [1294, 0]
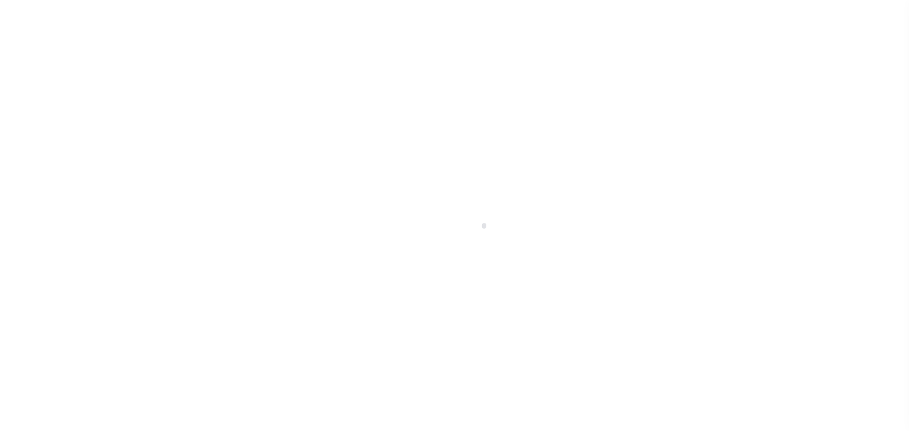
select select "DUE"
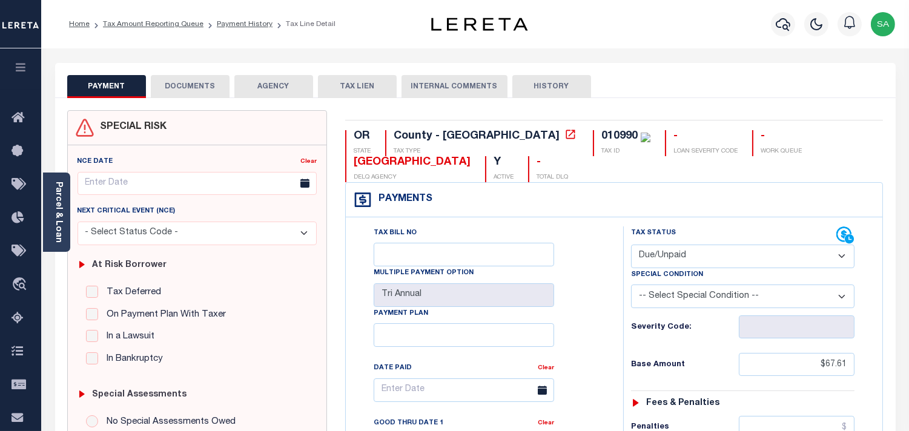
scroll to position [269, 0]
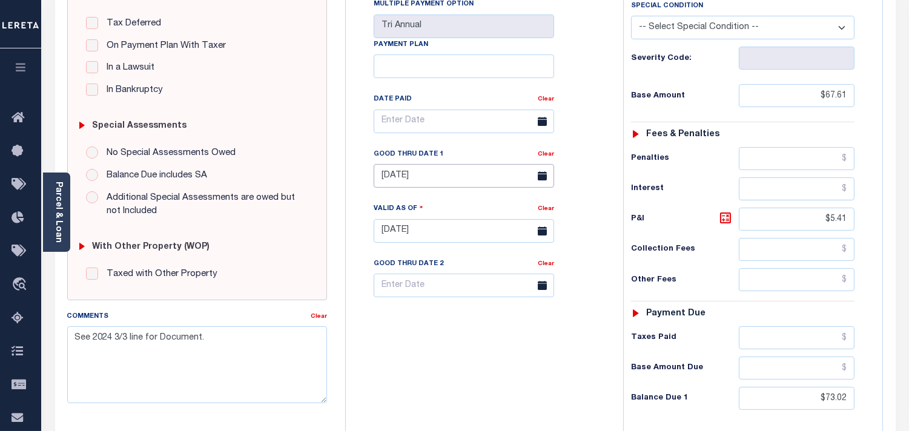
click at [454, 182] on input "[DATE]" at bounding box center [464, 176] width 180 height 24
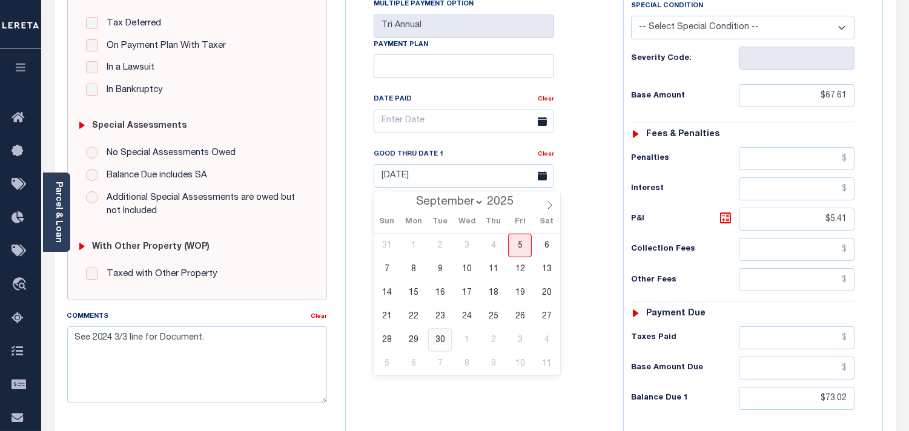
click at [438, 337] on span "30" at bounding box center [440, 340] width 24 height 24
type input "09/30/2025"
type input "[DATE]"
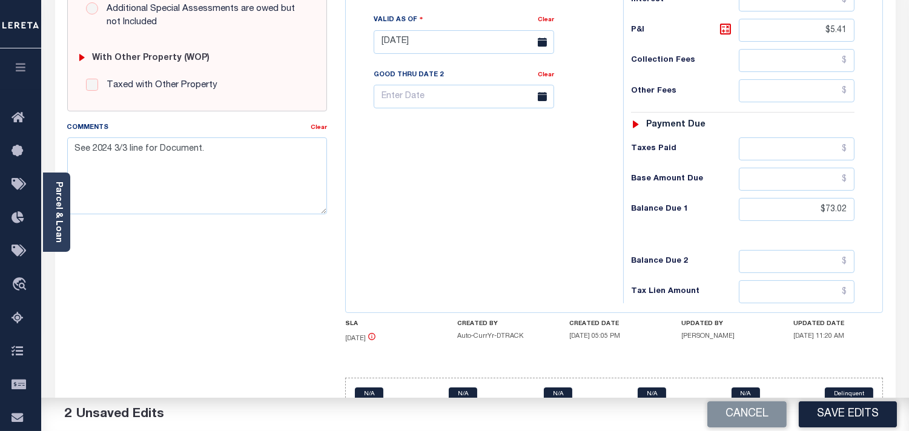
scroll to position [471, 0]
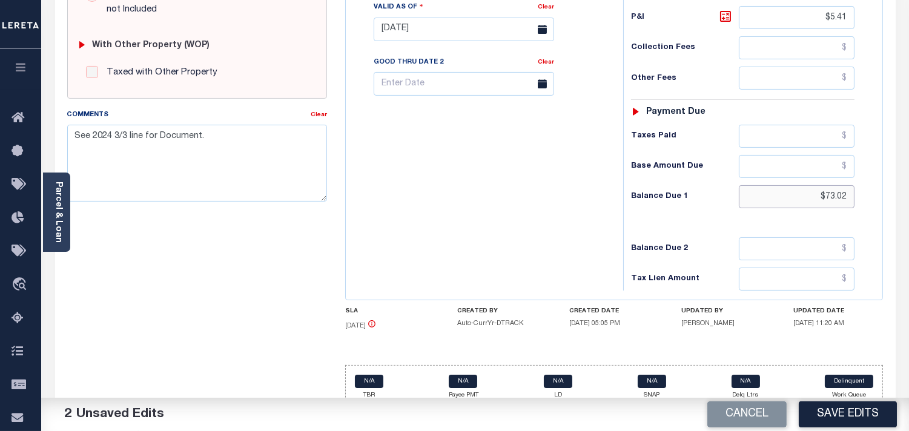
click at [851, 202] on input "$73.02" at bounding box center [797, 196] width 116 height 23
paste input "74.8"
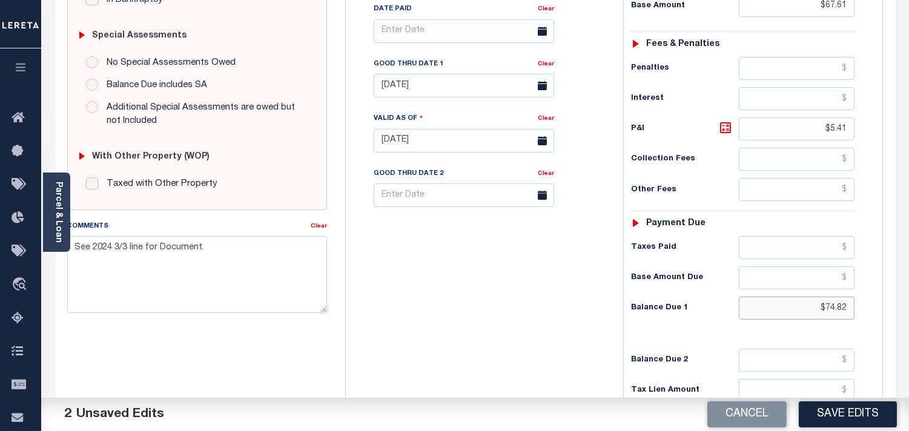
scroll to position [269, 0]
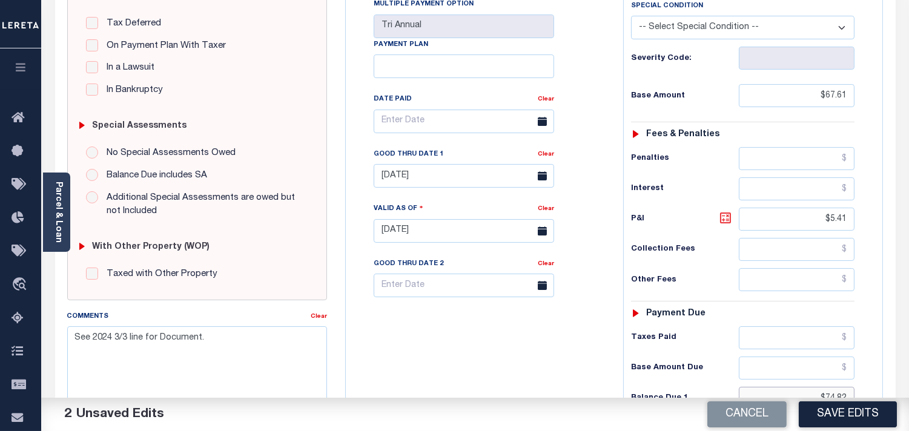
type input "$74.82"
click at [724, 222] on icon at bounding box center [725, 217] width 7 height 7
type input "$7.21"
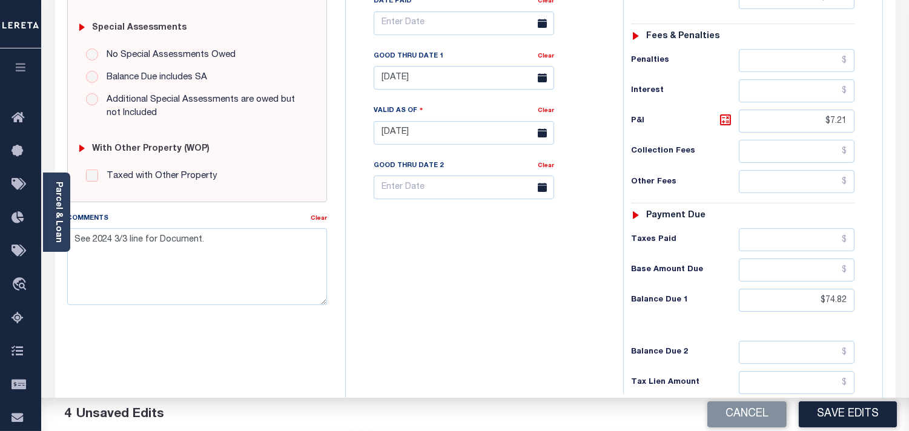
scroll to position [471, 0]
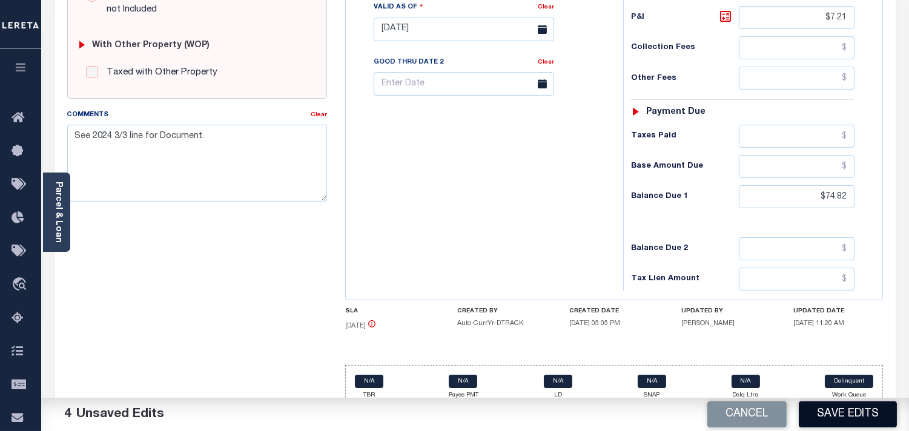
click at [833, 418] on button "Save Edits" at bounding box center [848, 414] width 98 height 26
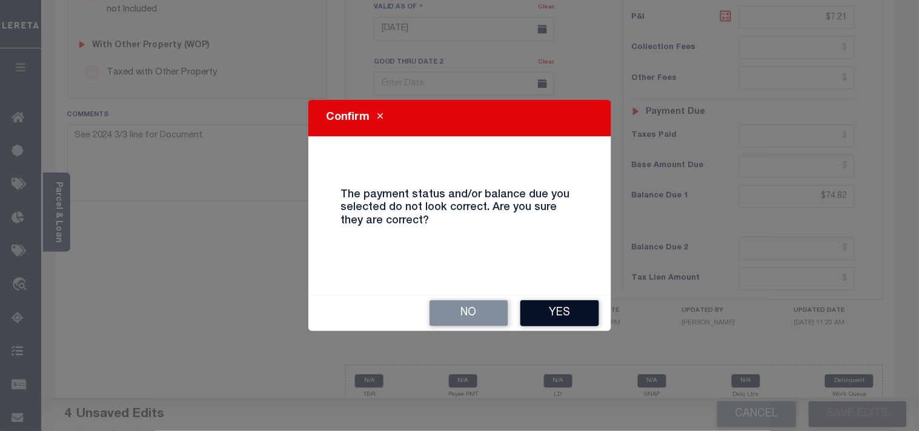
click at [561, 316] on button "Yes" at bounding box center [559, 313] width 79 height 26
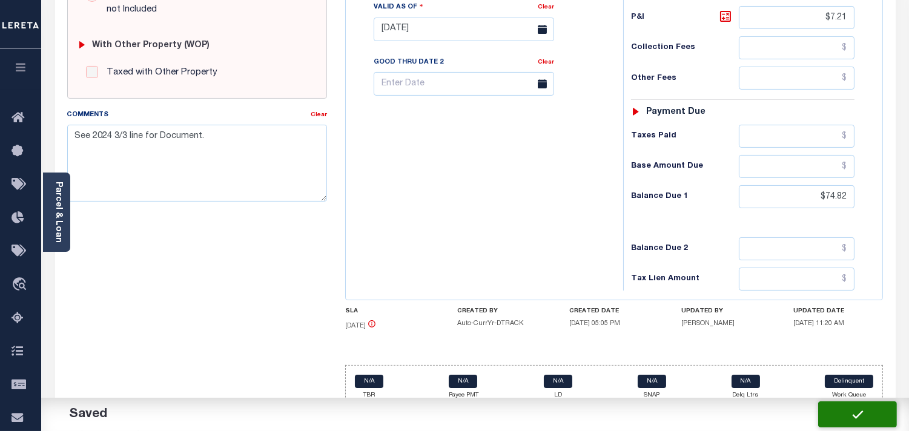
checkbox input "false"
type input "$67.61"
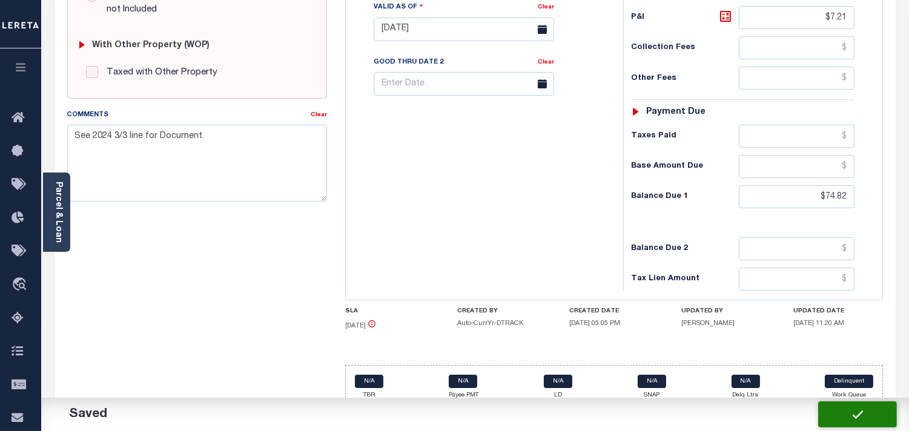
type input "$7.21"
type input "$74.82"
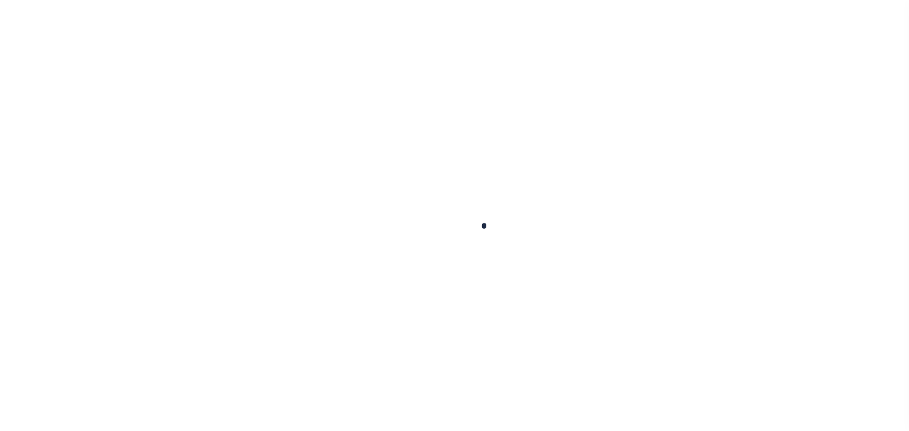
checkbox input "false"
type input "Tri Annual"
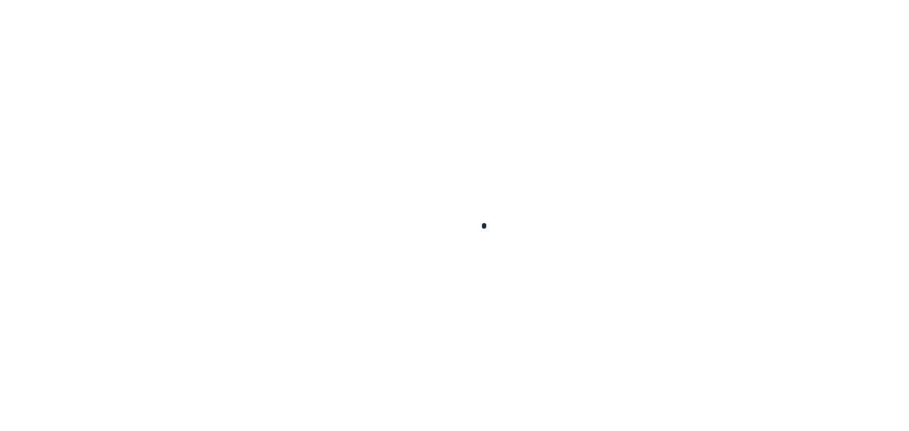
type input "07/31/2025"
type input "[DATE]"
select select "DUE"
type input "$67.6"
type input "$2.7"
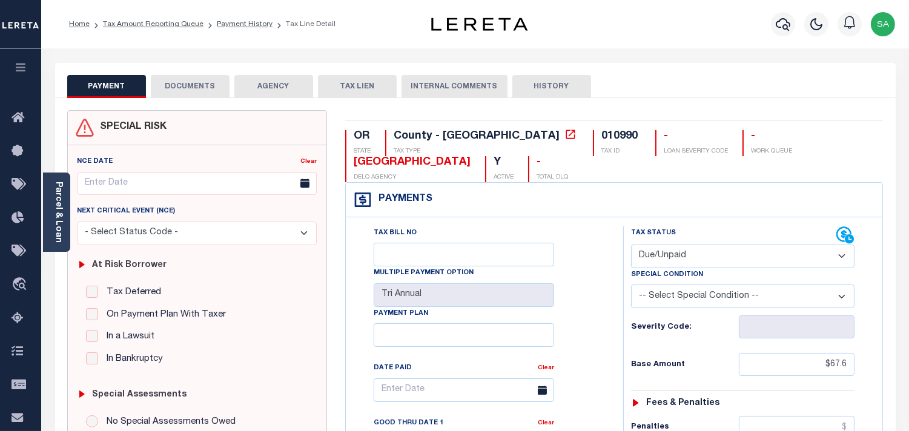
scroll to position [336, 0]
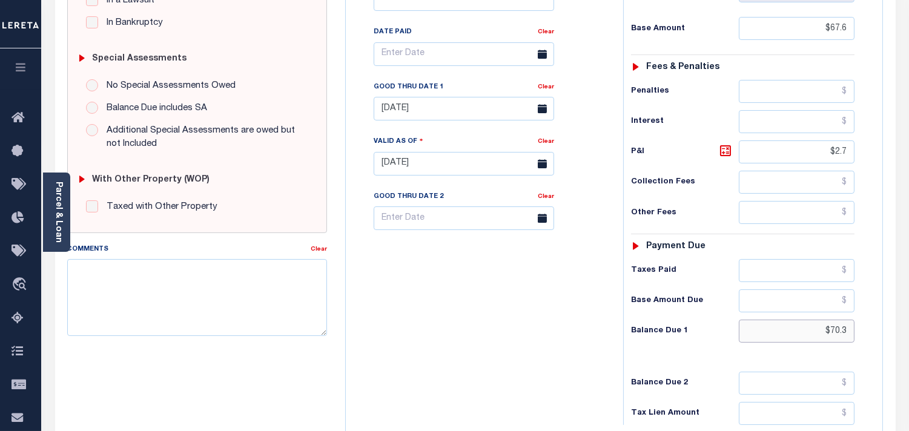
drag, startPoint x: 811, startPoint y: 329, endPoint x: 874, endPoint y: 336, distance: 63.4
click at [874, 336] on div "Tax Status Status" at bounding box center [746, 157] width 265 height 535
paste input "72.11"
type input "$72.11"
type input "[DATE]"
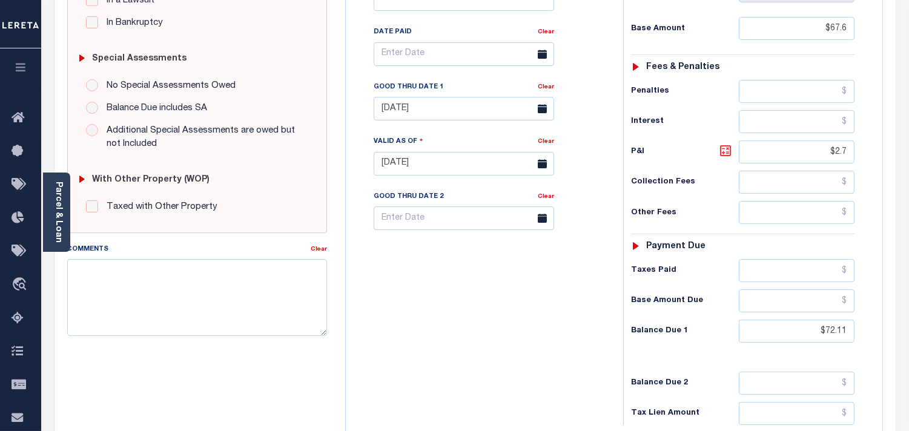
click at [724, 156] on icon at bounding box center [725, 151] width 15 height 15
type input "$4.51"
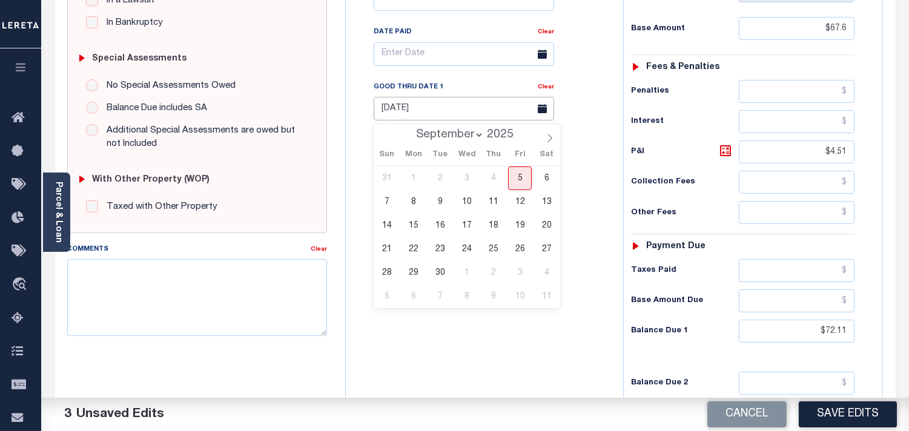
click at [445, 113] on input "07/31/2025" at bounding box center [464, 109] width 180 height 24
click at [439, 270] on span "30" at bounding box center [440, 273] width 24 height 24
type input "[DATE]"
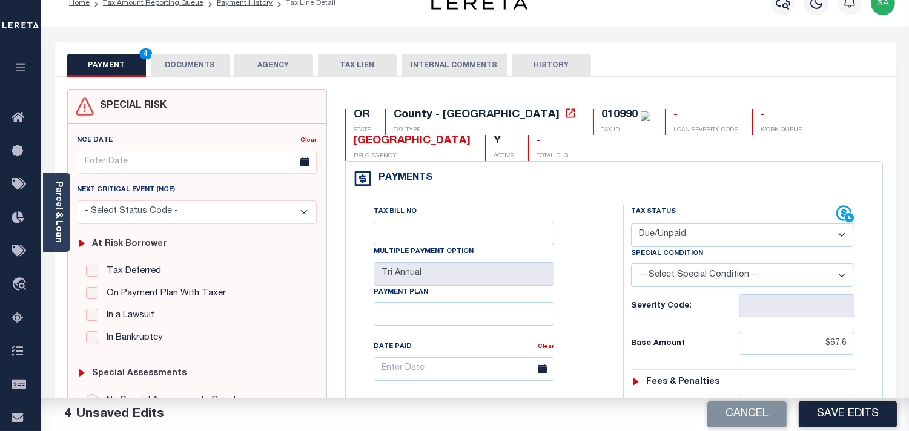
scroll to position [0, 0]
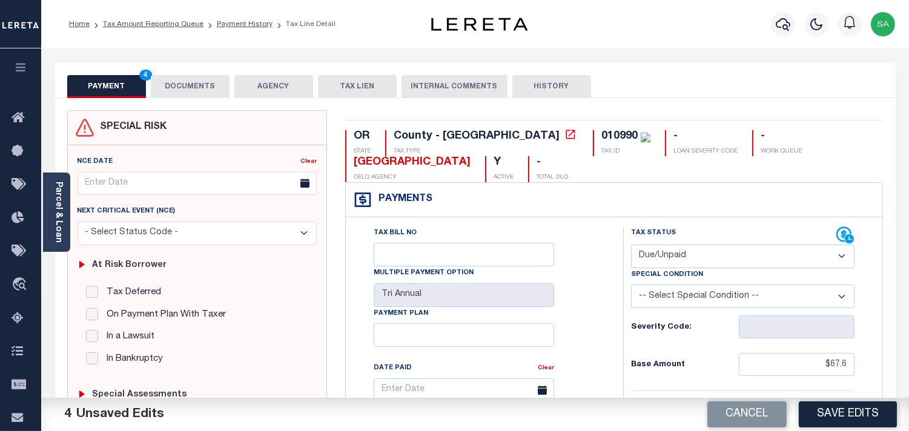
click at [200, 77] on button "DOCUMENTS" at bounding box center [190, 86] width 79 height 23
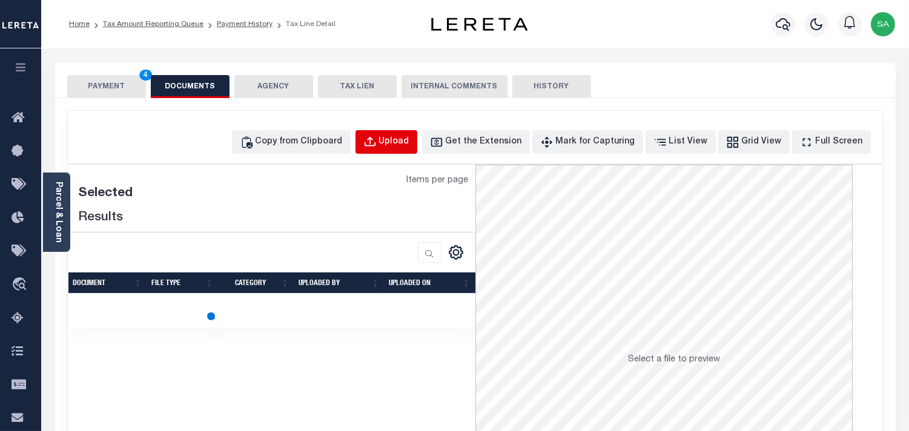
click at [417, 134] on button "Upload" at bounding box center [386, 142] width 62 height 24
select select "POP"
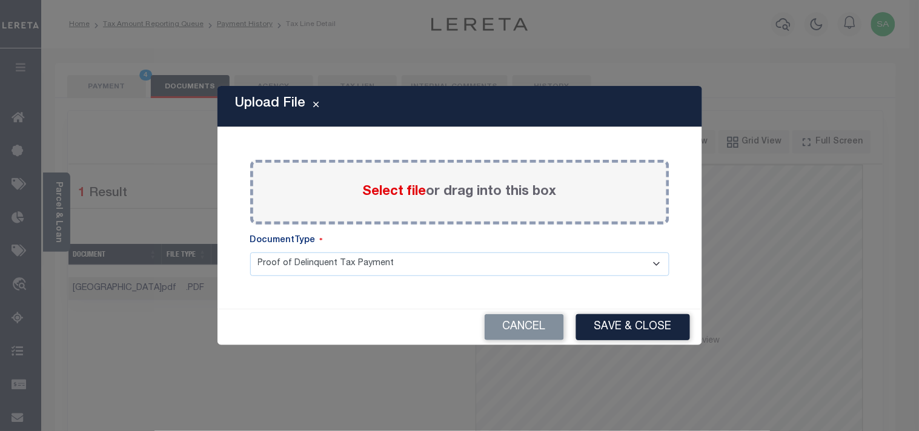
click at [396, 193] on span "Select file" at bounding box center [395, 191] width 64 height 13
click at [0, 0] on input "Select file or drag into this box" at bounding box center [0, 0] width 0 height 0
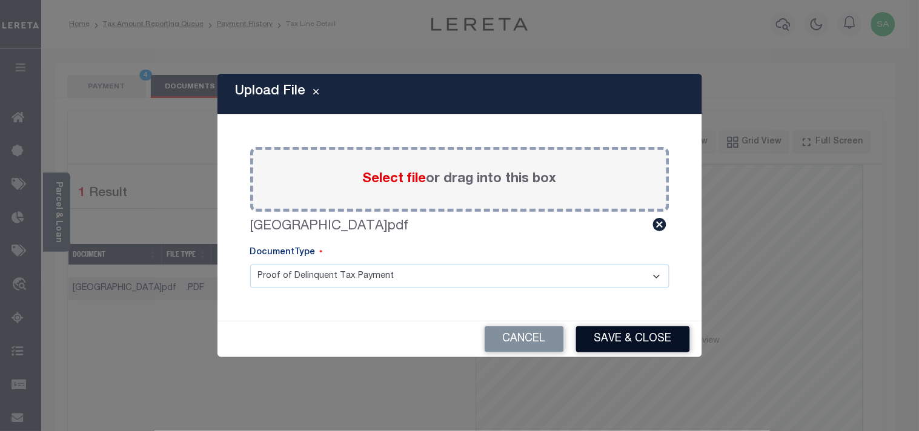
click at [633, 339] on button "Save & Close" at bounding box center [633, 339] width 114 height 26
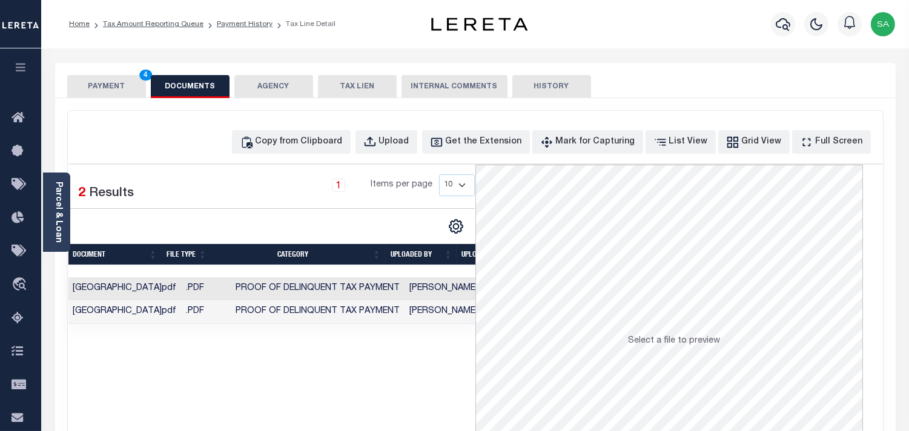
click at [148, 85] on div "PAYMENT 4 DOCUMENTS AGENCY DELINQUENT PAYEE TAX LIEN HISTORY" at bounding box center [475, 86] width 816 height 22
click at [106, 87] on button "PAYMENT 4" at bounding box center [106, 86] width 79 height 23
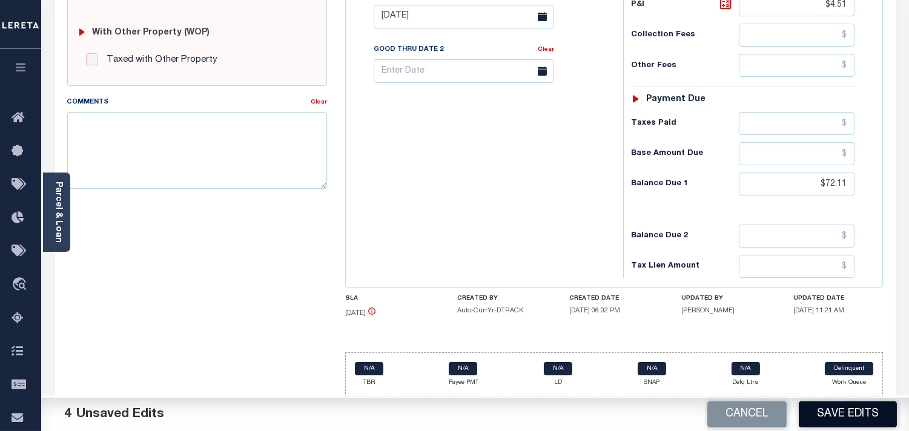
click at [827, 412] on button "Save Edits" at bounding box center [848, 414] width 98 height 26
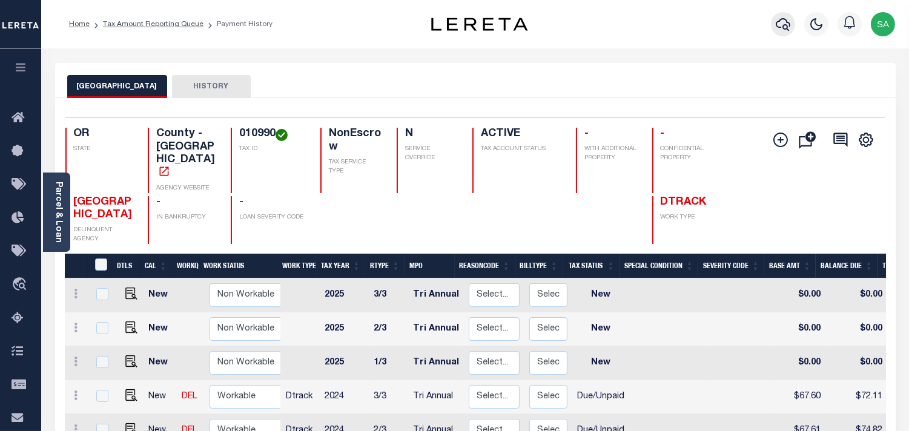
click at [782, 25] on icon "button" at bounding box center [783, 24] width 15 height 15
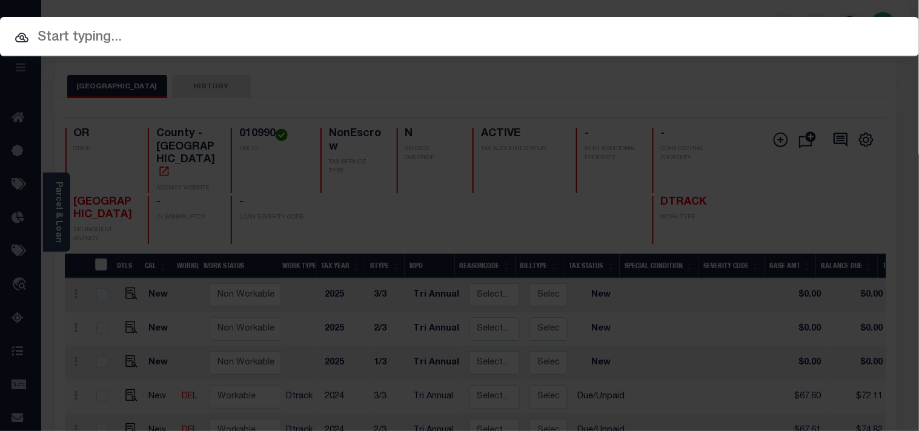
click at [705, 32] on div "Include Loans TBM Customers Borrowers Payments (Lender Non-Disb) Payments (Lend…" at bounding box center [459, 215] width 919 height 431
paste input "20140101"
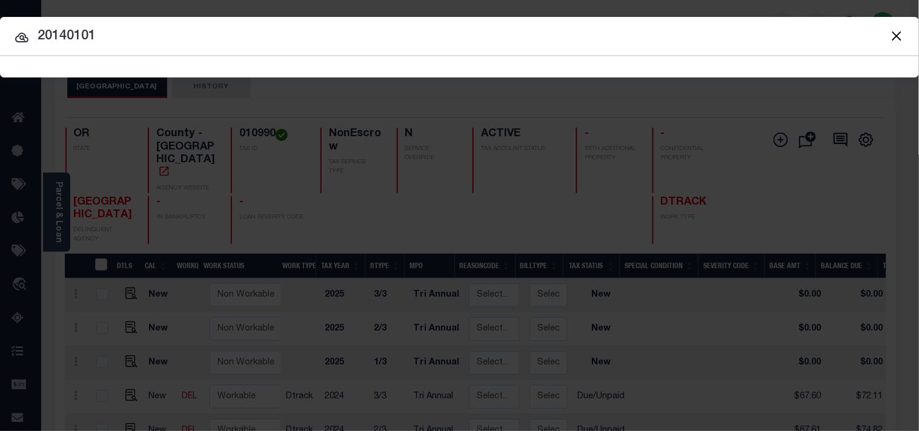
type input "20140101"
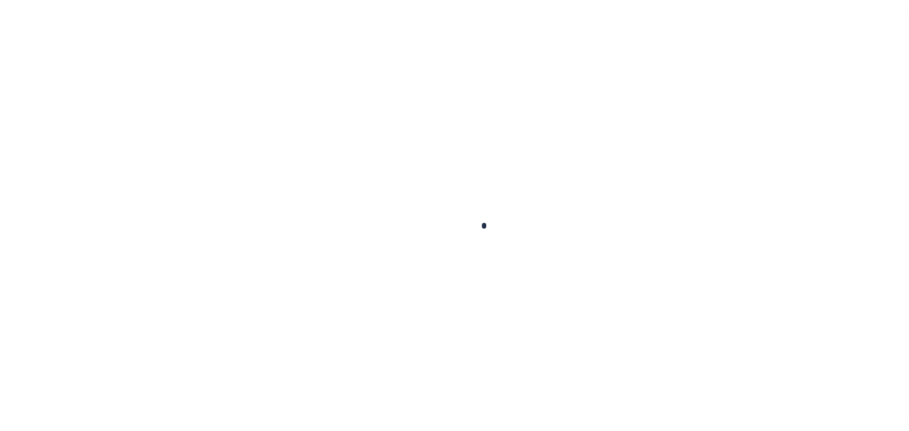
checkbox input "false"
type input "Tri Annual"
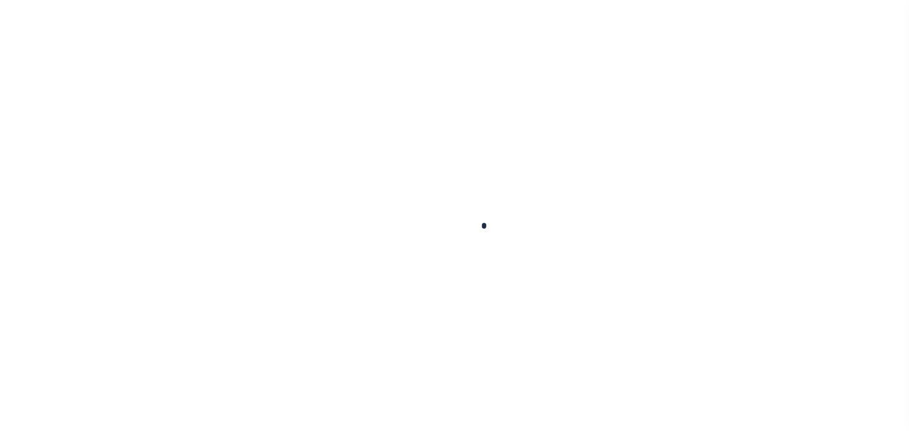
type input "07/31/2025"
type input "07/21/2025"
select select "DUE"
type input "$63.03"
type input "$2.52"
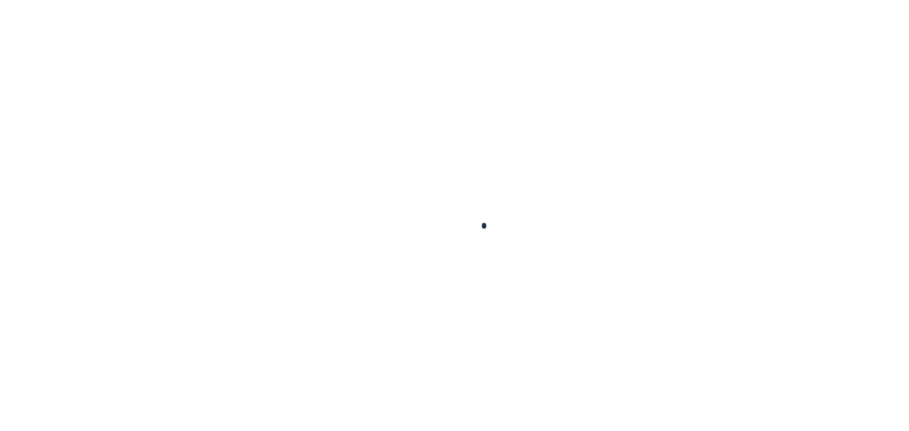
type input "$65.55"
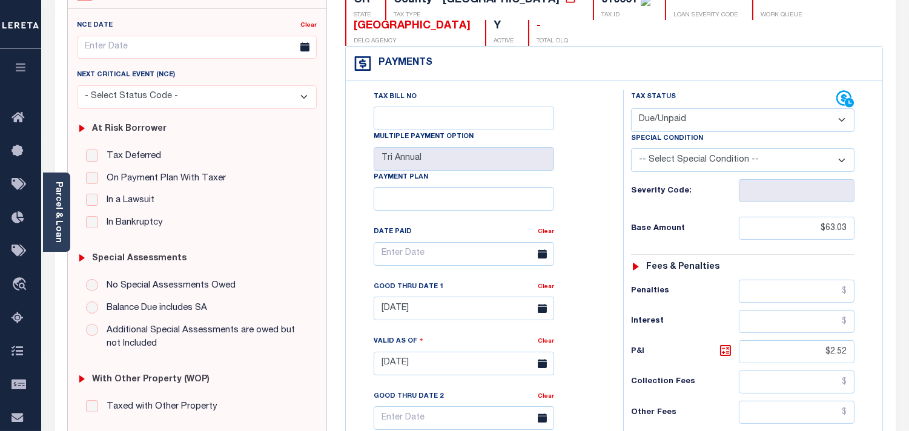
scroll to position [336, 0]
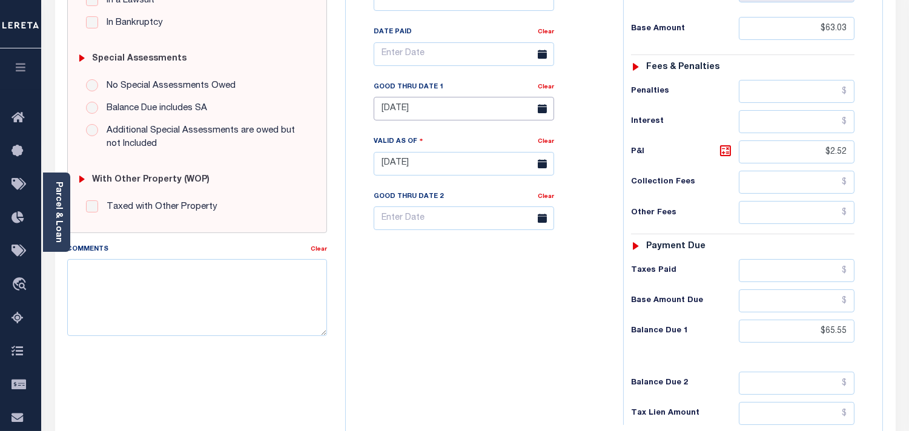
click at [408, 116] on body "Home Tax Amount Reporting Queue Payment History Tax Line Detail Profile" at bounding box center [454, 123] width 909 height 918
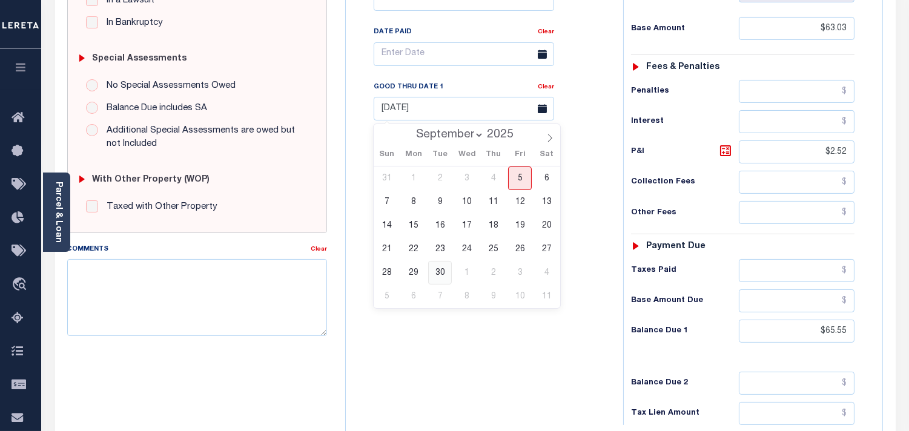
click at [438, 269] on span "30" at bounding box center [440, 273] width 24 height 24
type input "09/30/2025"
type input "09/05/2025"
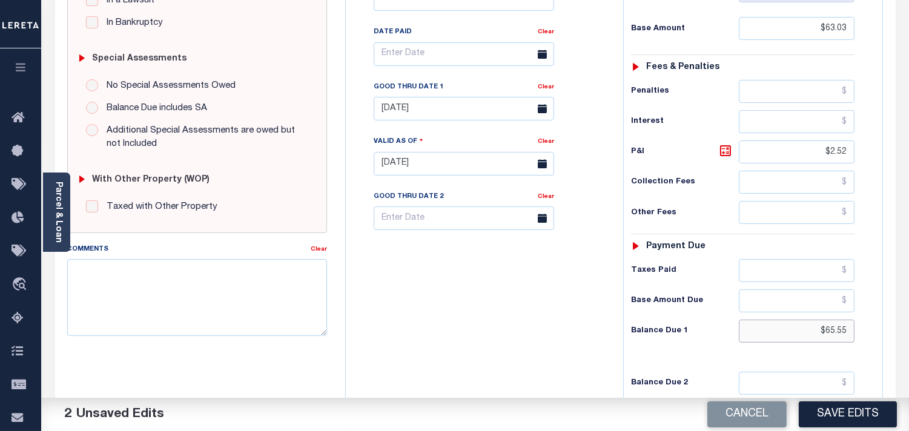
drag, startPoint x: 852, startPoint y: 331, endPoint x: 868, endPoint y: 331, distance: 16.4
click at [868, 331] on div "Tax Status Status - Select Status Code -" at bounding box center [746, 157] width 247 height 535
paste input "67.23"
type input "$67.23"
click at [727, 147] on icon at bounding box center [725, 151] width 15 height 15
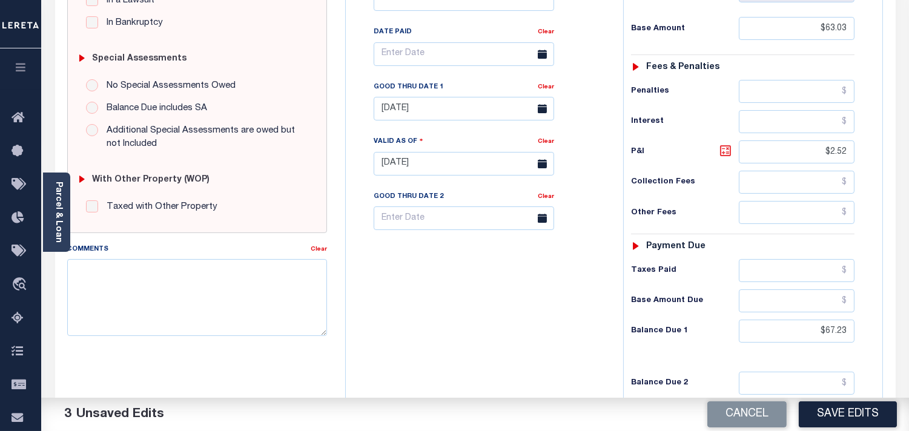
type input "$4.20"
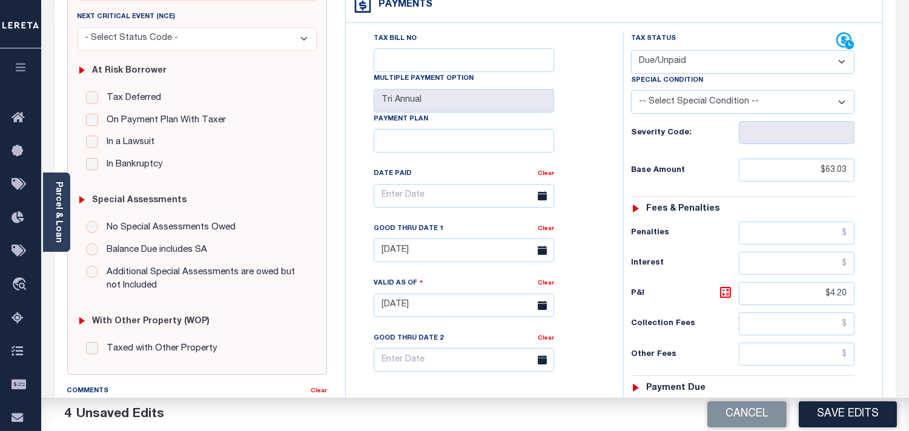
scroll to position [0, 0]
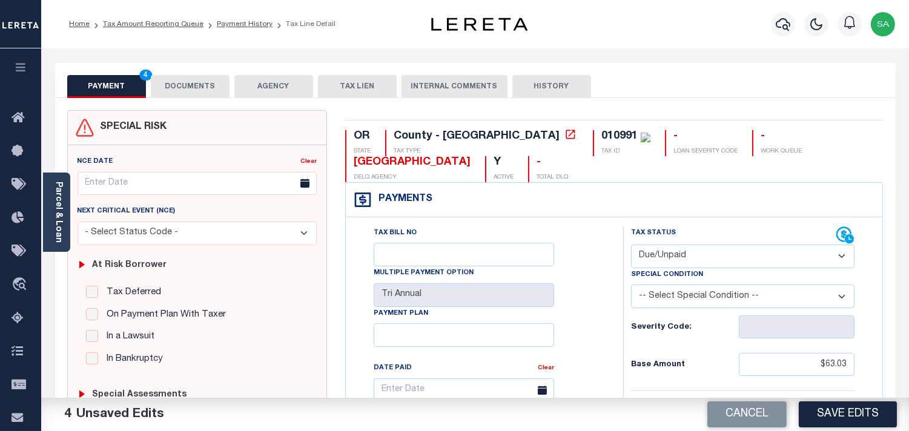
click at [183, 88] on button "DOCUMENTS" at bounding box center [190, 86] width 79 height 23
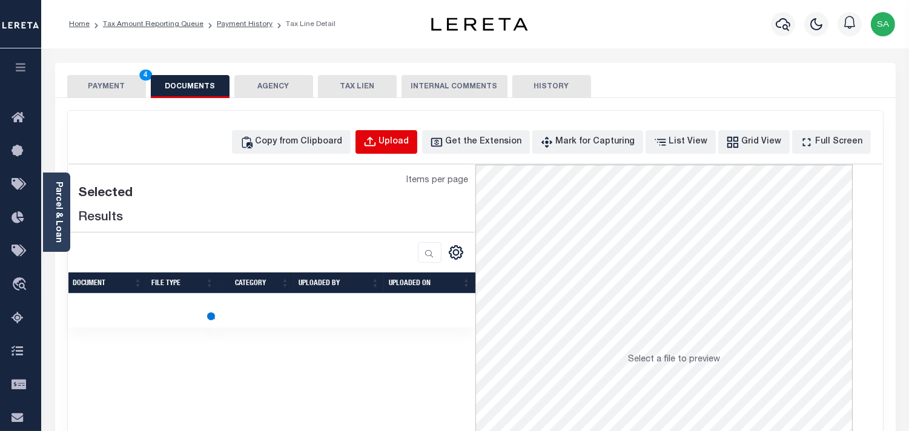
click at [400, 140] on button "Upload" at bounding box center [386, 142] width 62 height 24
select select "POP"
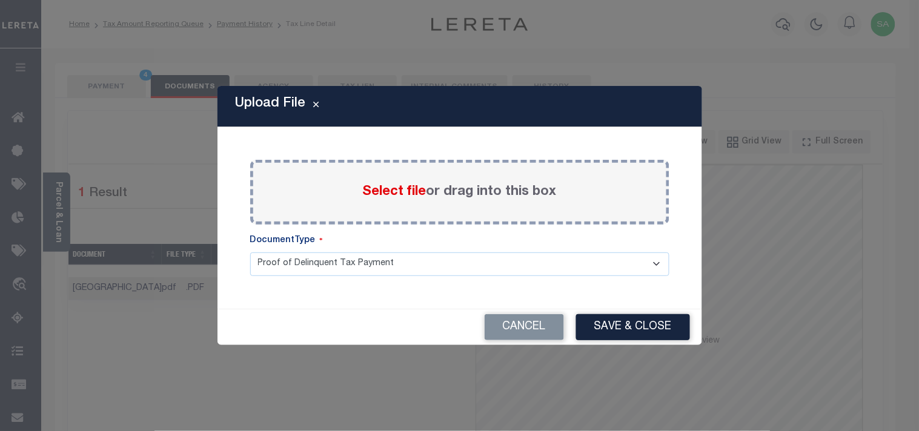
click at [385, 197] on span "Select file" at bounding box center [395, 191] width 64 height 13
click at [0, 0] on input "Select file or drag into this box" at bounding box center [0, 0] width 0 height 0
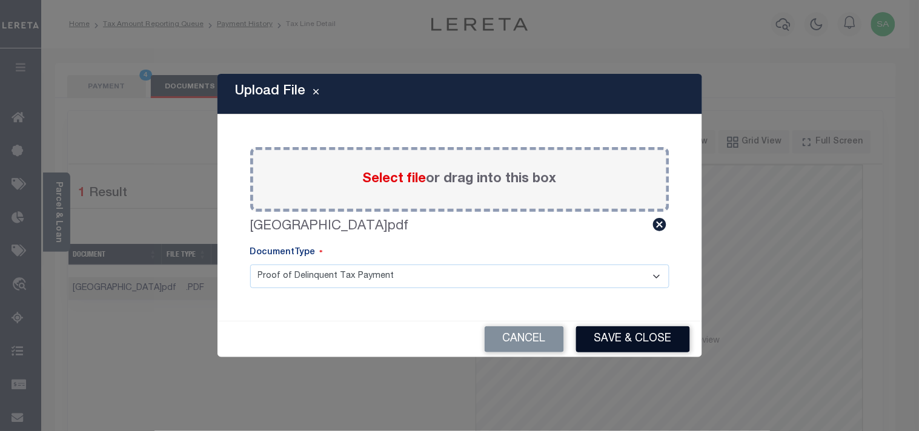
click at [669, 348] on button "Save & Close" at bounding box center [633, 339] width 114 height 26
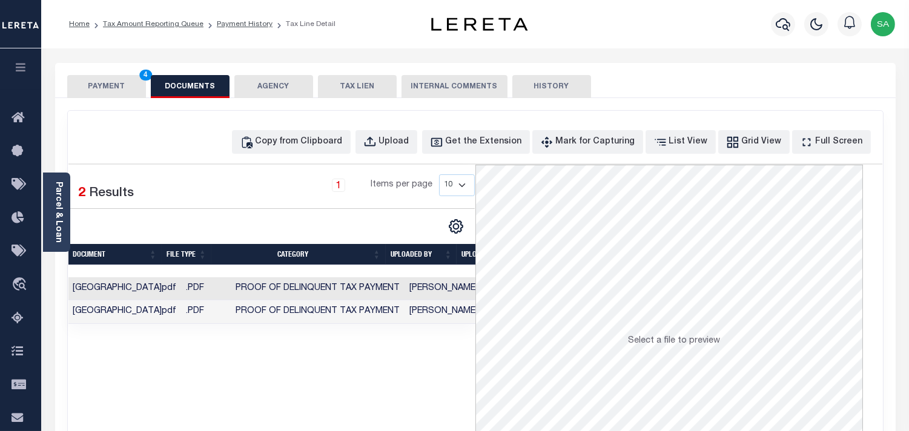
click at [118, 91] on button "PAYMENT 4" at bounding box center [106, 86] width 79 height 23
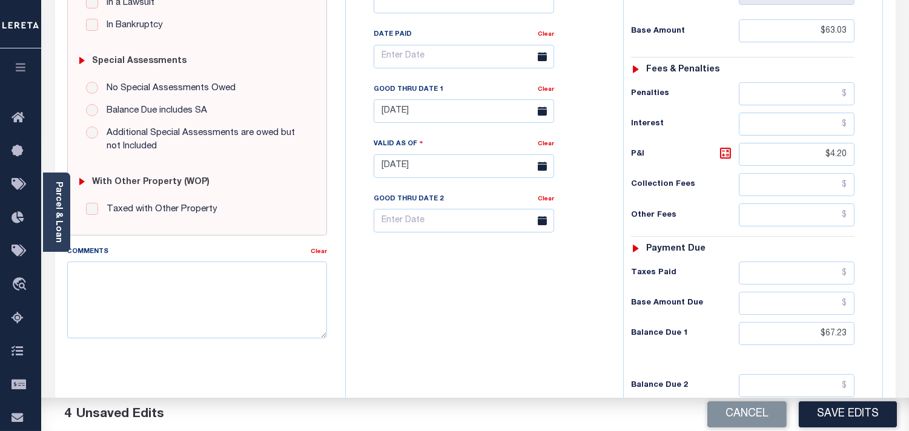
scroll to position [403, 0]
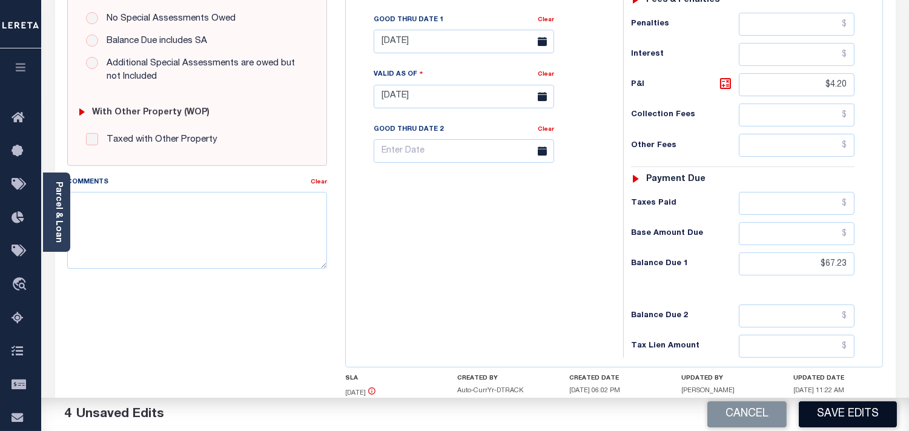
click at [838, 417] on button "Save Edits" at bounding box center [848, 414] width 98 height 26
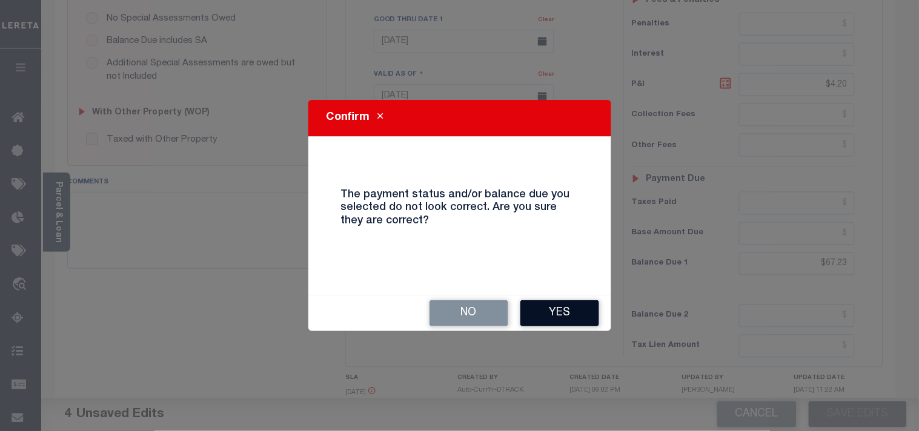
click at [575, 316] on button "Yes" at bounding box center [559, 313] width 79 height 26
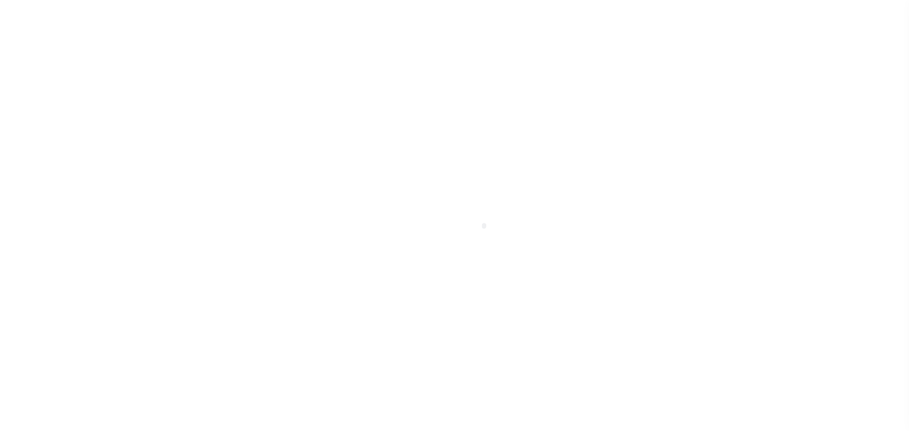
select select "DUE"
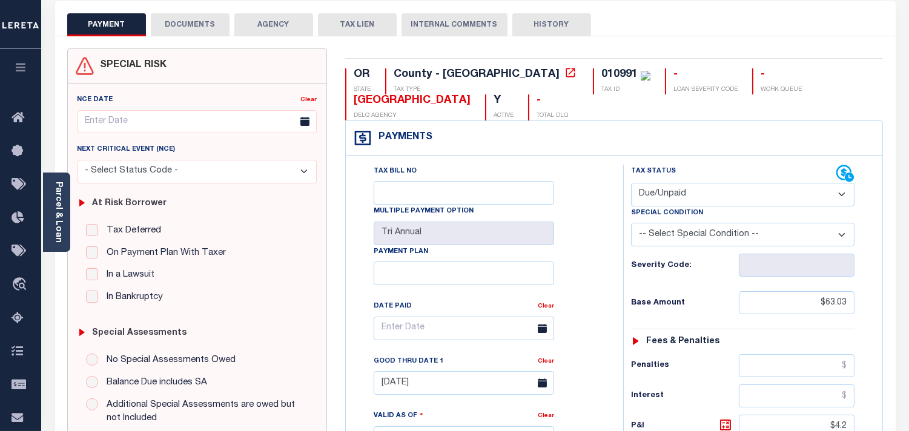
scroll to position [269, 0]
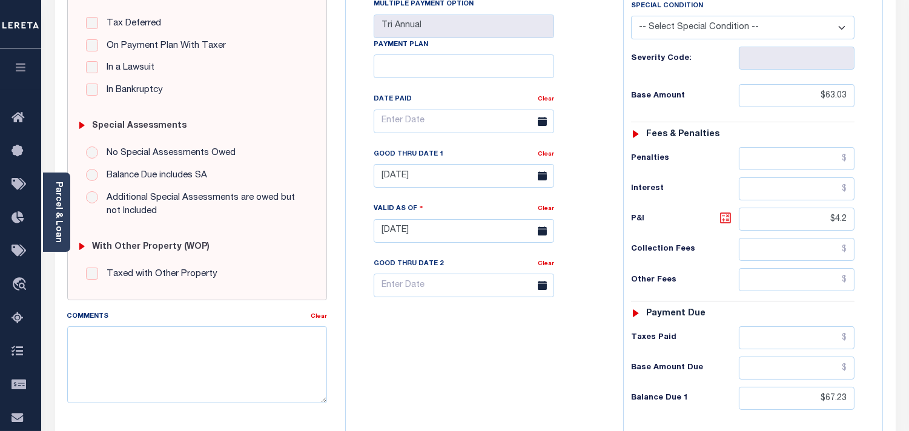
click at [724, 222] on icon at bounding box center [725, 217] width 7 height 7
type input "$4.20"
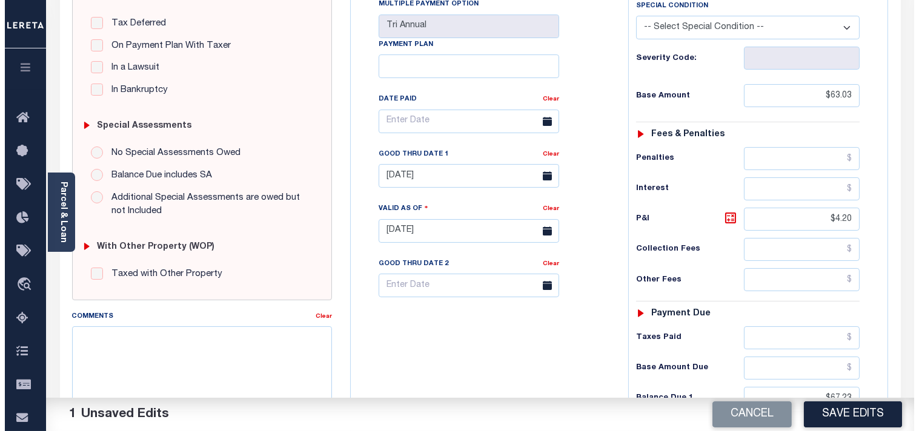
scroll to position [487, 0]
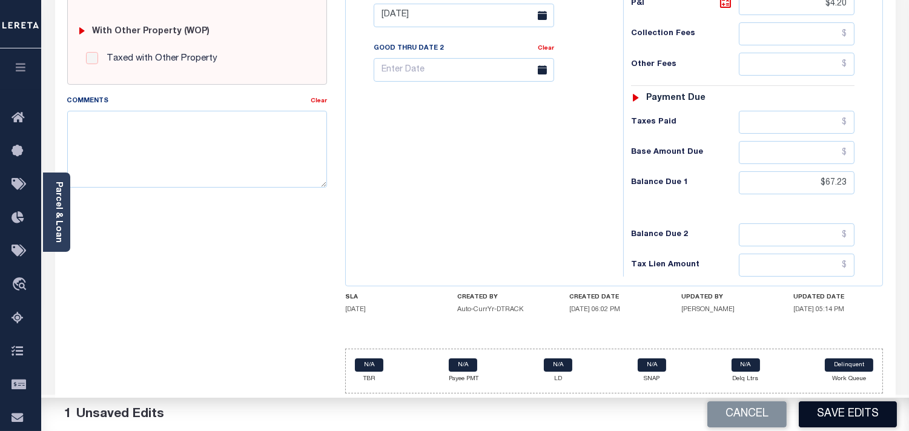
click at [828, 408] on button "Save Edits" at bounding box center [848, 414] width 98 height 26
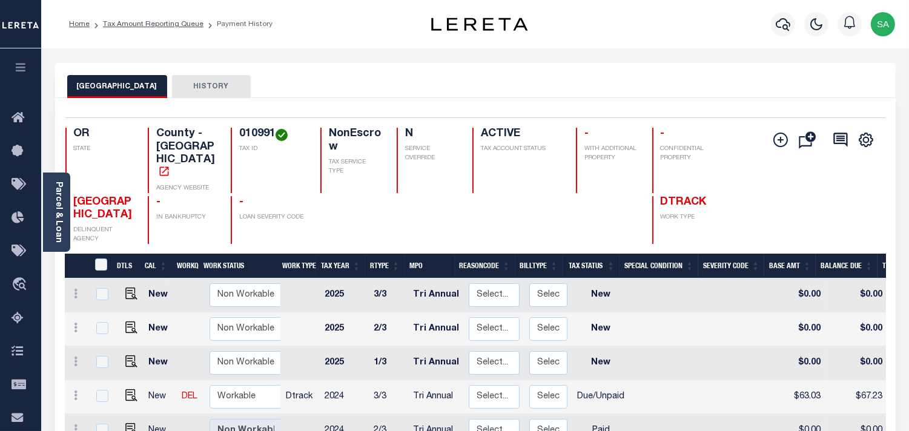
click at [767, 22] on div at bounding box center [783, 24] width 33 height 42
click at [779, 27] on icon "button" at bounding box center [783, 24] width 15 height 13
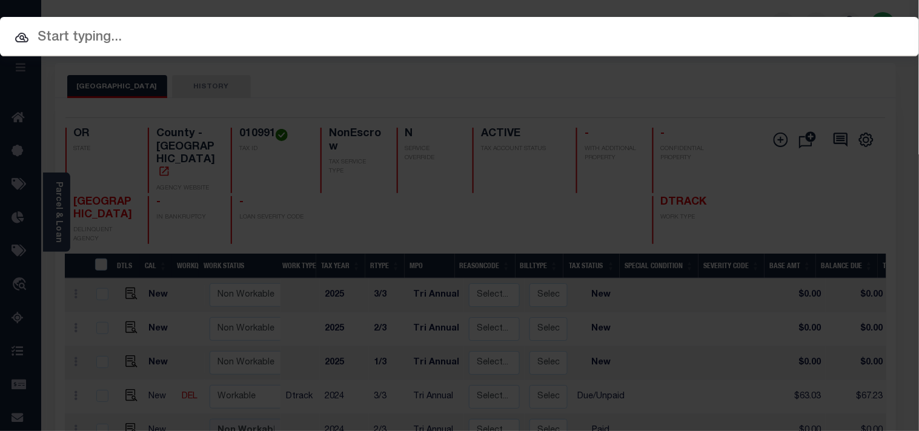
click at [694, 33] on input "text" at bounding box center [459, 37] width 919 height 21
paste input "20140101"
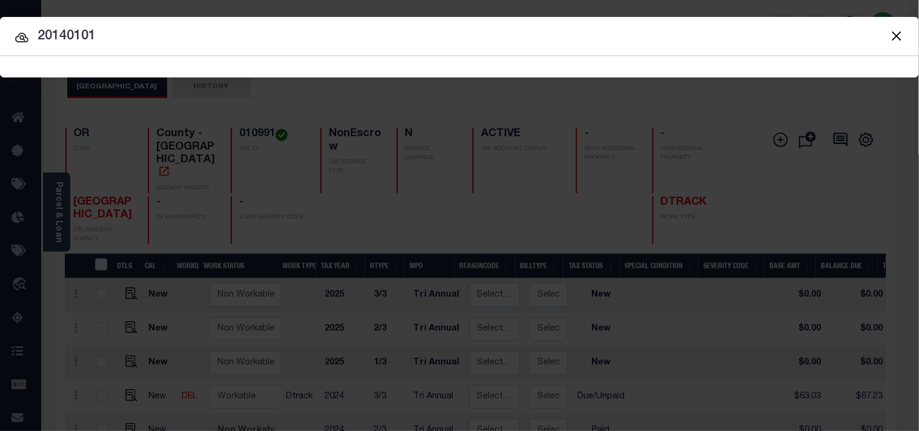
type input "20140101"
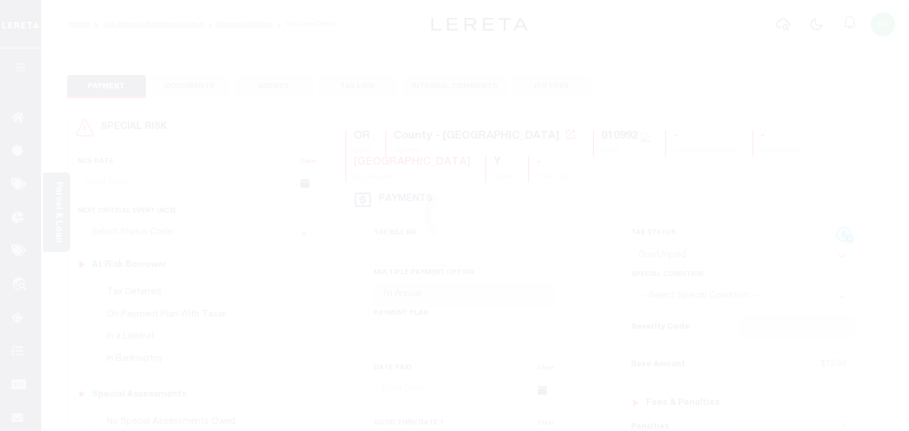
select select "DUE"
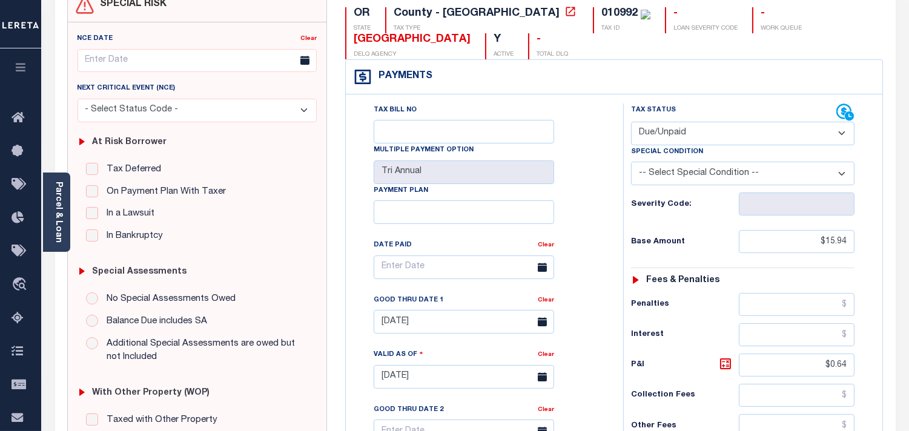
scroll to position [269, 0]
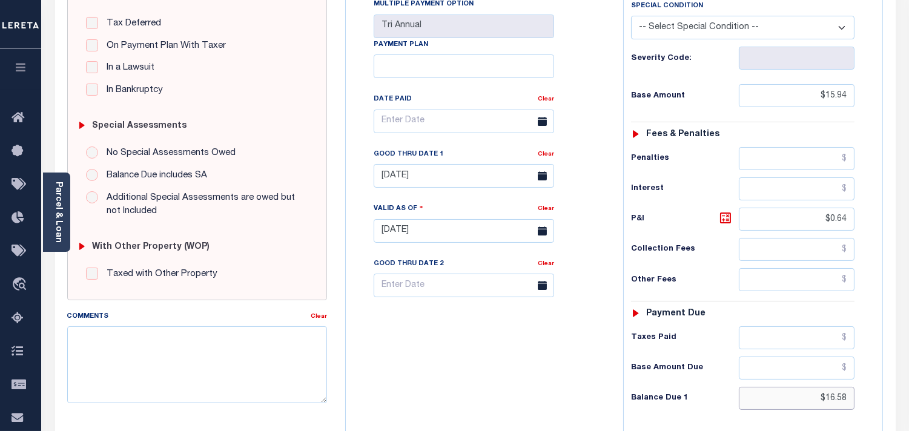
drag, startPoint x: 816, startPoint y: 402, endPoint x: 854, endPoint y: 401, distance: 38.2
click at [854, 402] on input "$16.58" at bounding box center [797, 398] width 116 height 23
paste input "17.00"
type input "$17.00"
type input "[DATE]"
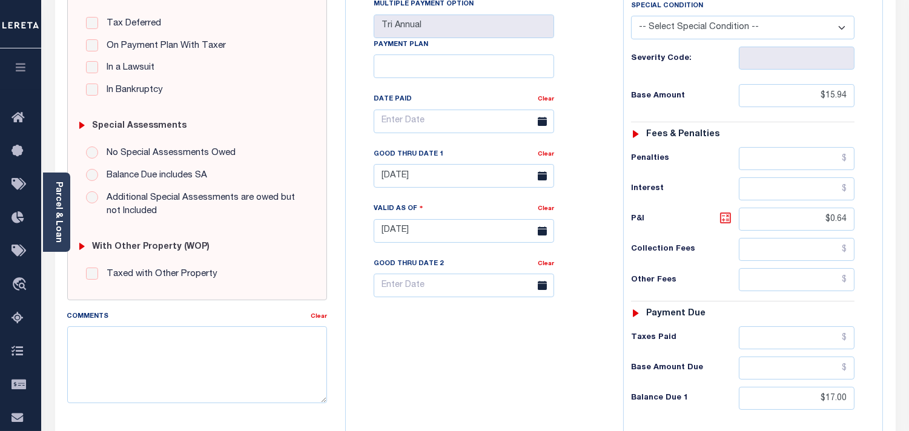
click at [729, 220] on icon at bounding box center [725, 218] width 15 height 15
type input "$1.06"
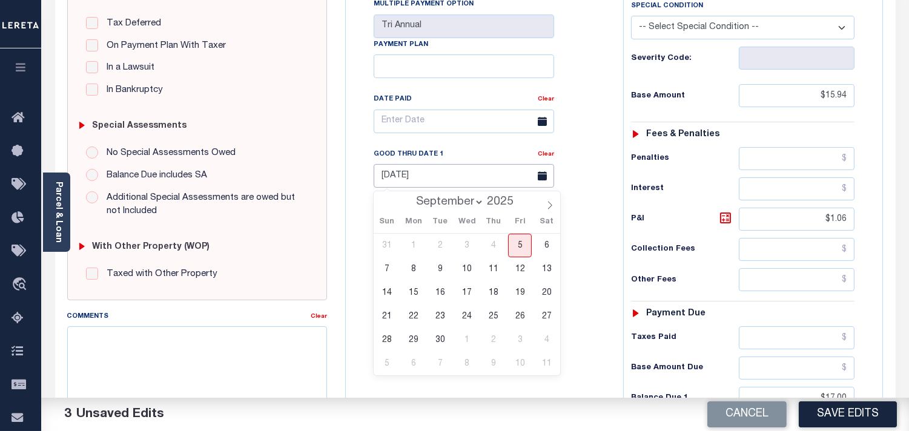
click at [440, 173] on input "07/31/2025" at bounding box center [464, 176] width 180 height 24
click at [440, 340] on span "30" at bounding box center [440, 340] width 24 height 24
type input "09/30/2025"
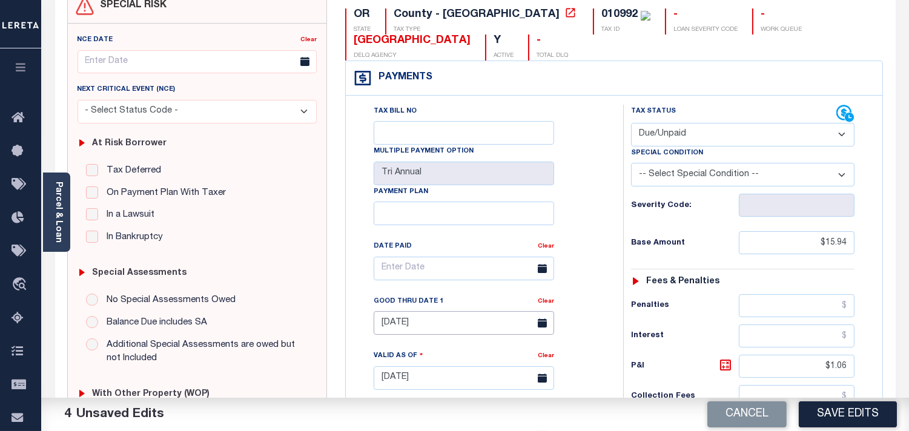
scroll to position [0, 0]
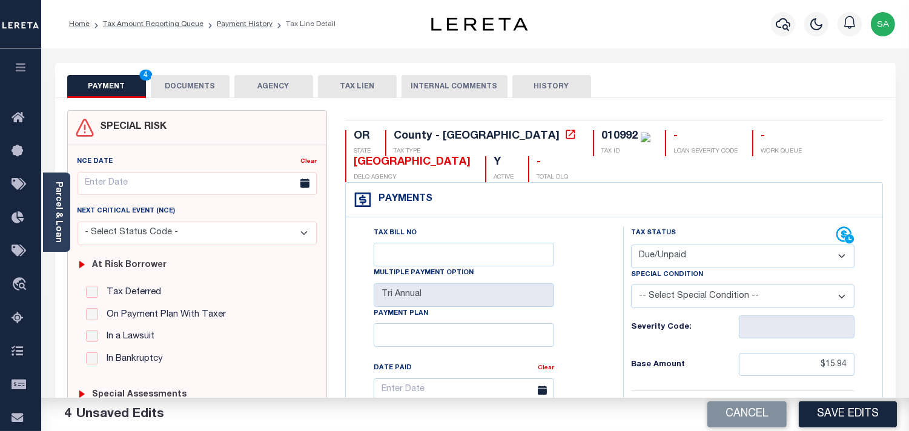
click at [191, 85] on button "DOCUMENTS" at bounding box center [190, 86] width 79 height 23
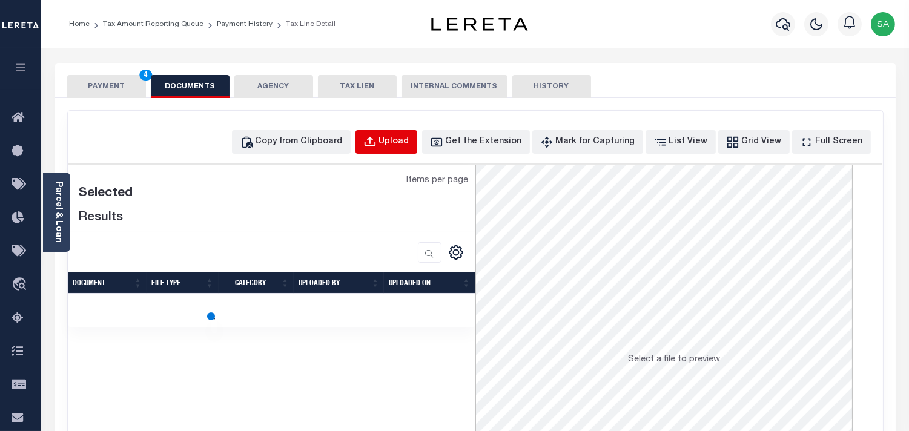
click at [409, 147] on div "Upload" at bounding box center [394, 142] width 30 height 13
select select "POP"
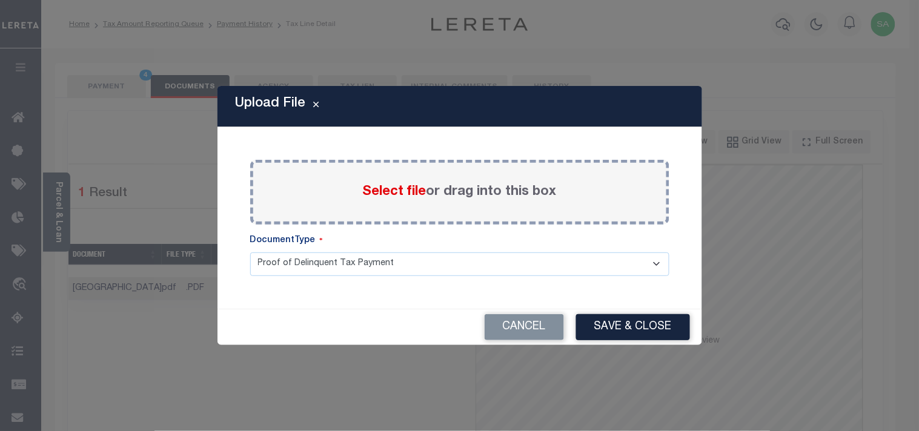
click at [392, 197] on span "Select file" at bounding box center [395, 191] width 64 height 13
click at [0, 0] on input "Select file or drag into this box" at bounding box center [0, 0] width 0 height 0
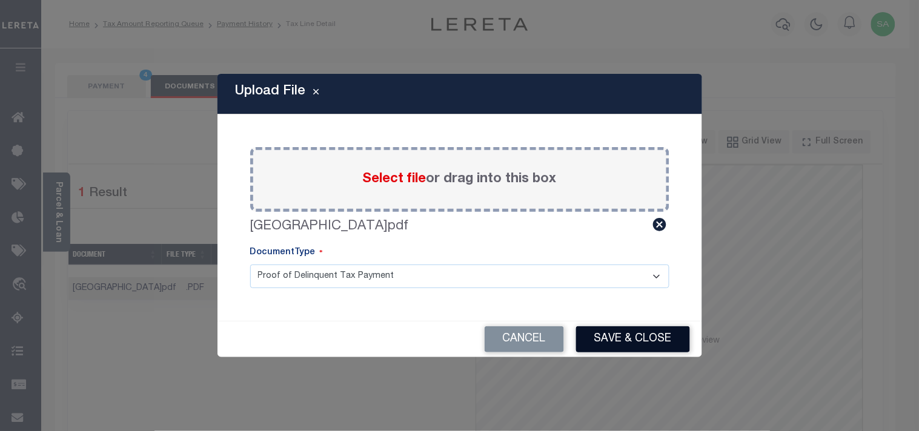
click at [627, 343] on button "Save & Close" at bounding box center [633, 339] width 114 height 26
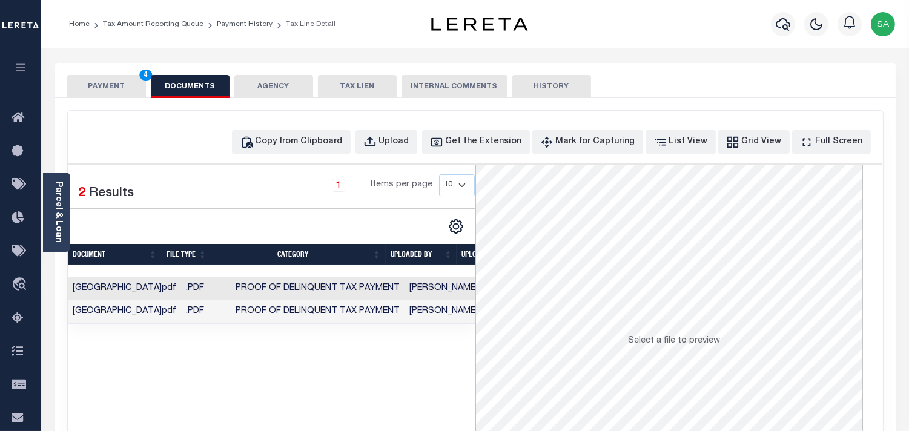
click at [104, 88] on button "PAYMENT 4" at bounding box center [106, 86] width 79 height 23
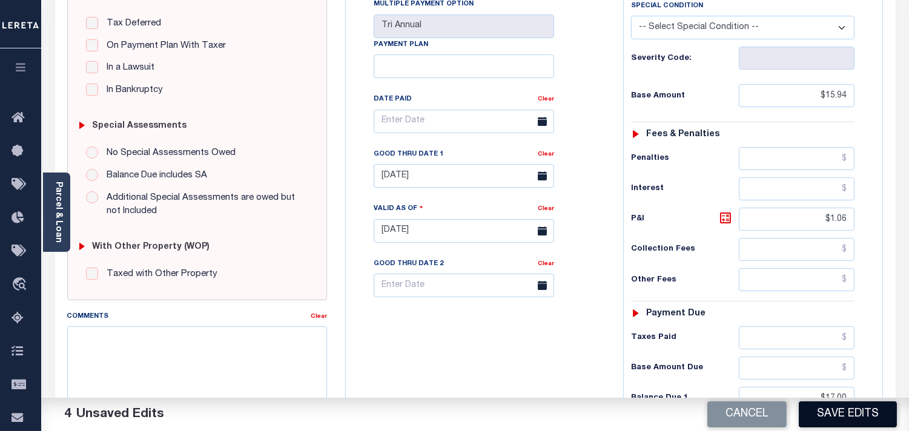
scroll to position [336, 0]
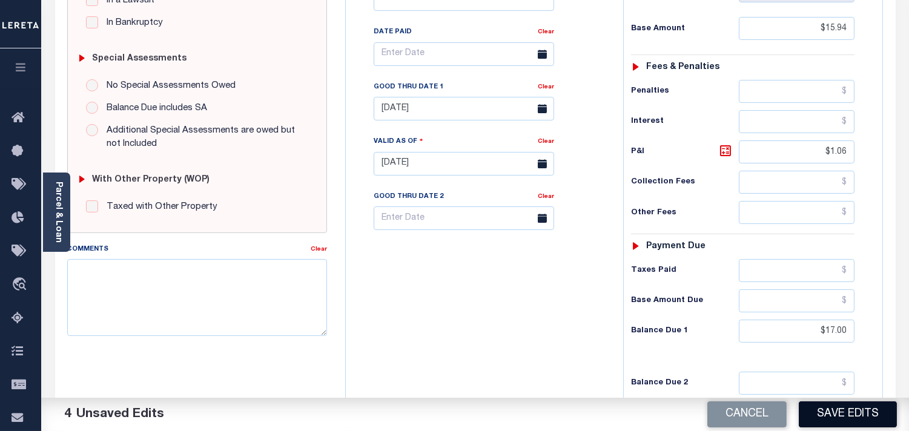
click at [861, 415] on button "Save Edits" at bounding box center [848, 414] width 98 height 26
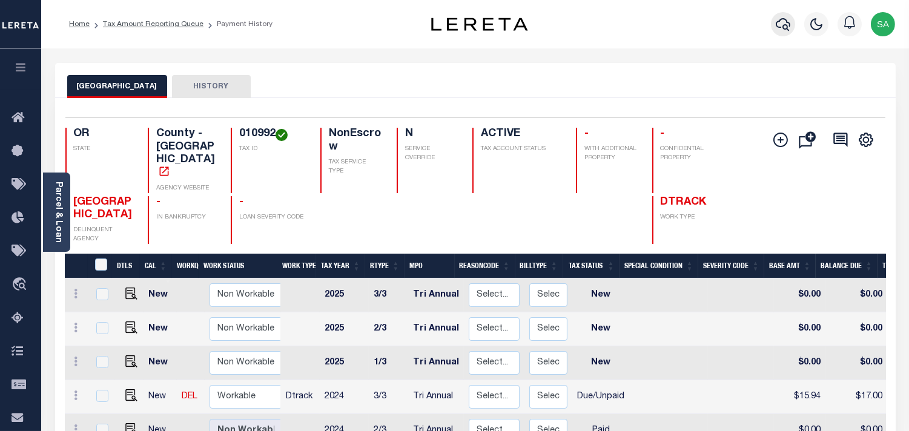
click at [783, 24] on icon "button" at bounding box center [783, 24] width 15 height 15
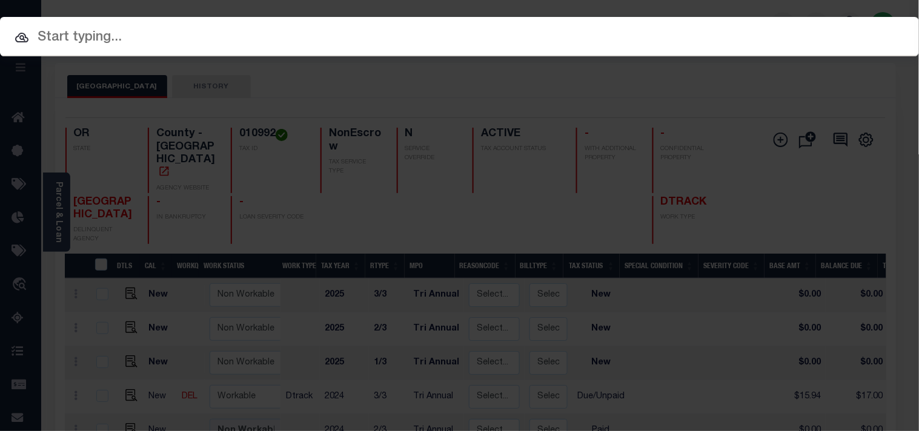
click at [734, 24] on div "Include Loans TBM Customers Borrowers Payments (Lender Non-Disb) Payments (Lend…" at bounding box center [459, 36] width 919 height 39
paste input "20140101"
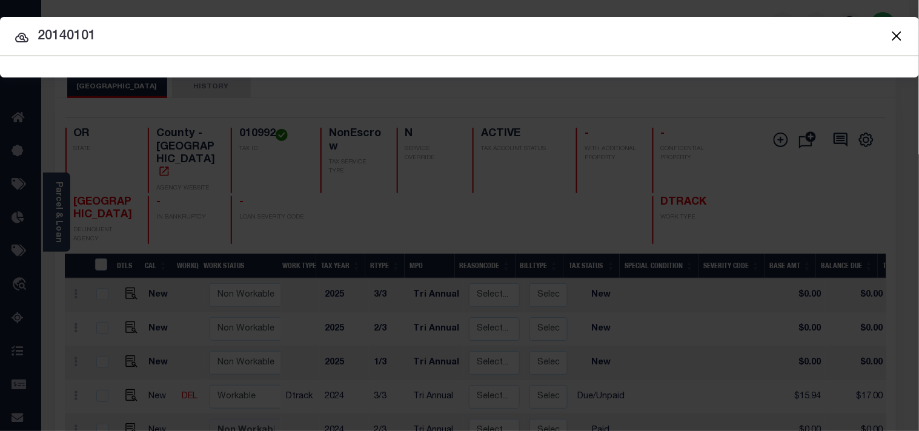
type input "20140101"
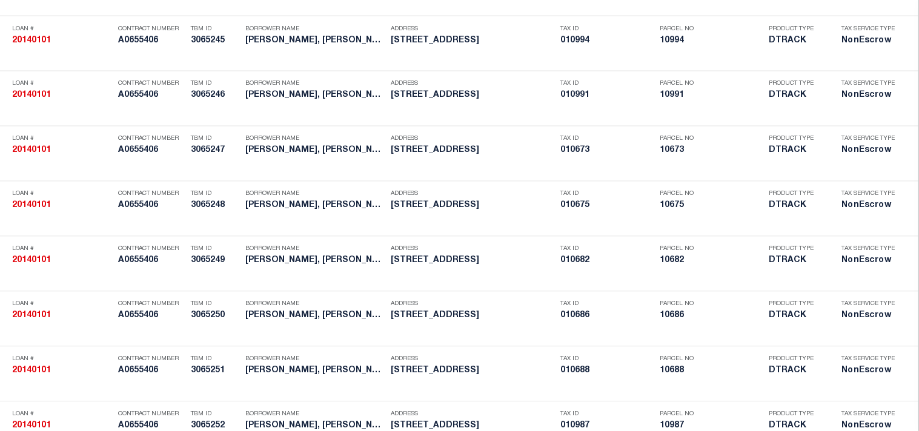
scroll to position [1910, 0]
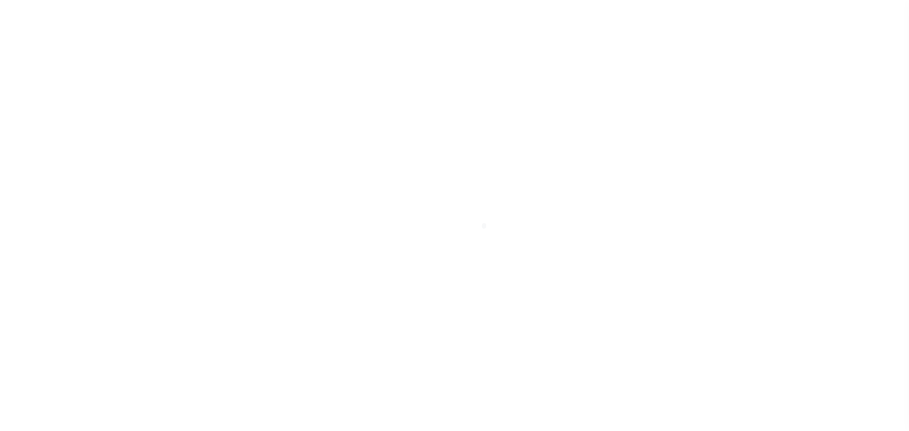
select select "DUE"
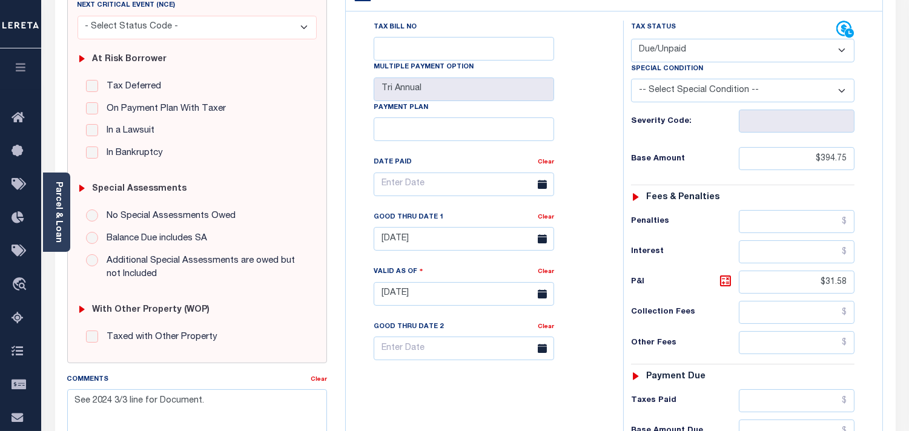
scroll to position [269, 0]
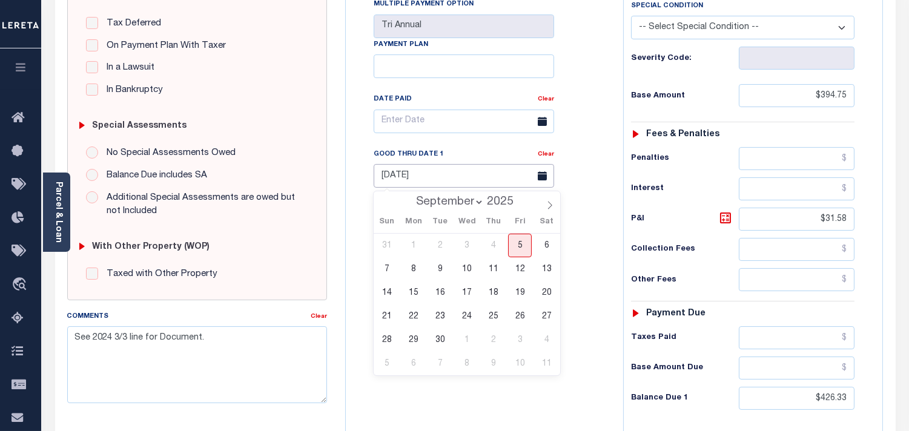
click at [448, 179] on input "[DATE]" at bounding box center [464, 176] width 180 height 24
click at [440, 337] on span "30" at bounding box center [440, 340] width 24 height 24
type input "09/30/2025"
type input "[DATE]"
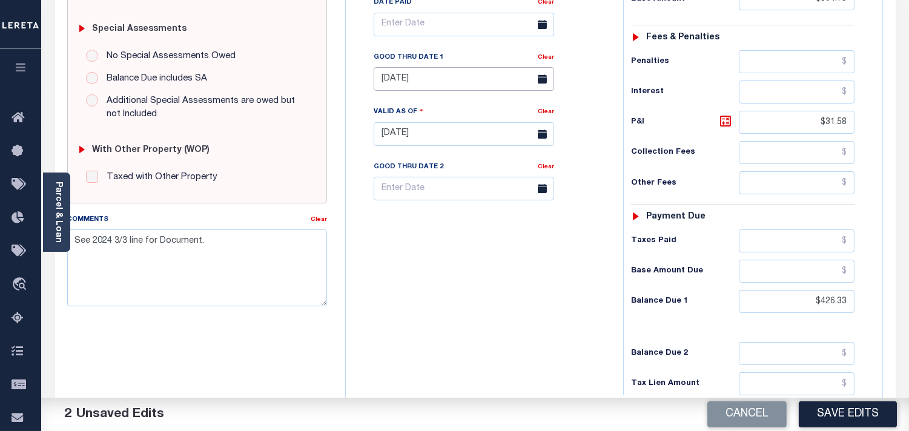
scroll to position [471, 0]
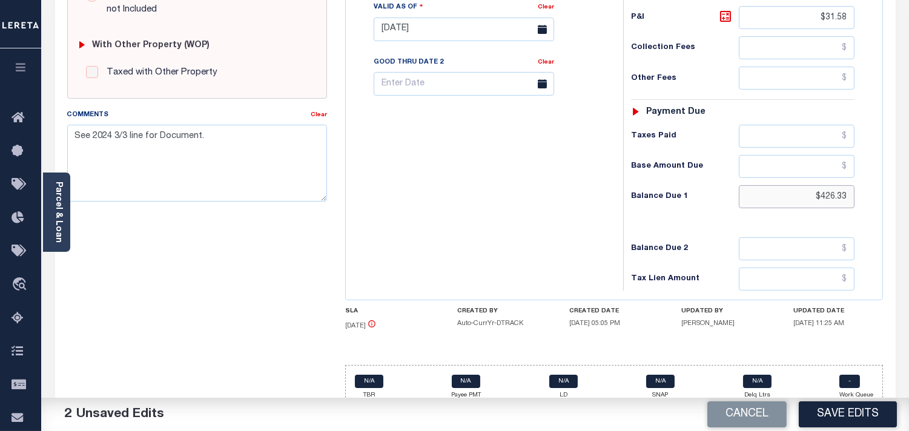
drag, startPoint x: 812, startPoint y: 196, endPoint x: 867, endPoint y: 203, distance: 55.5
click at [882, 203] on div "Payments Warning! Search Status is not "Completed", amounts can not be keyed. T…" at bounding box center [614, 6] width 538 height 589
paste input "436.87"
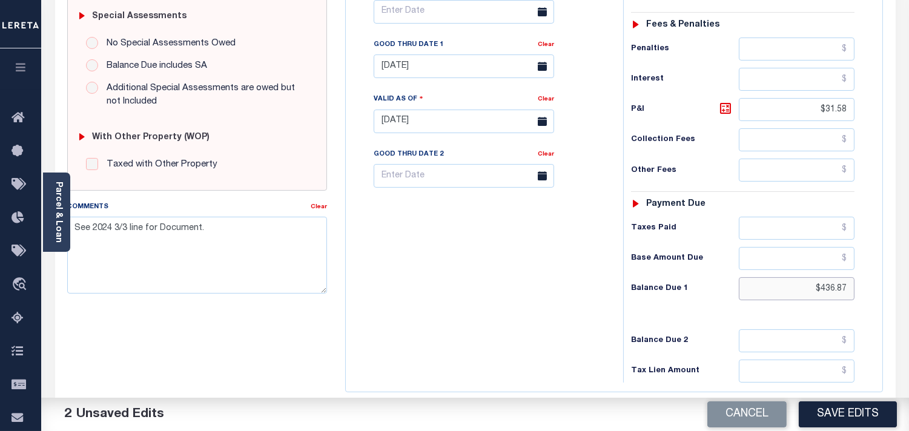
scroll to position [269, 0]
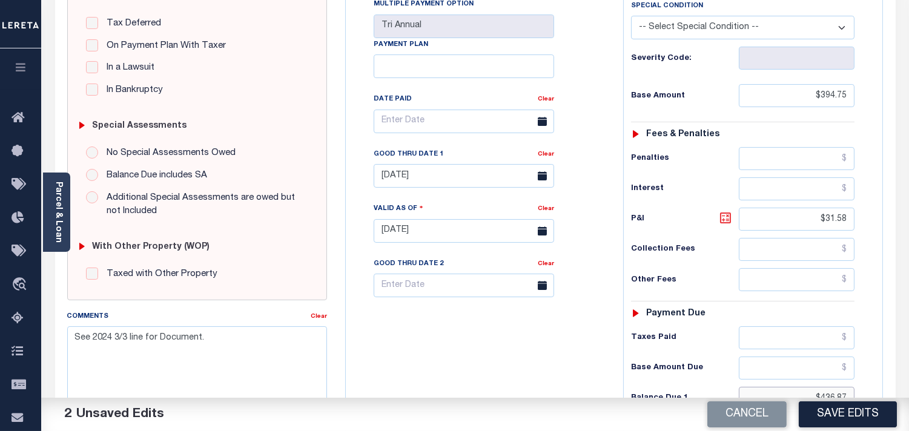
type input "$436.87"
click at [727, 219] on icon at bounding box center [725, 218] width 15 height 15
type input "$42.12"
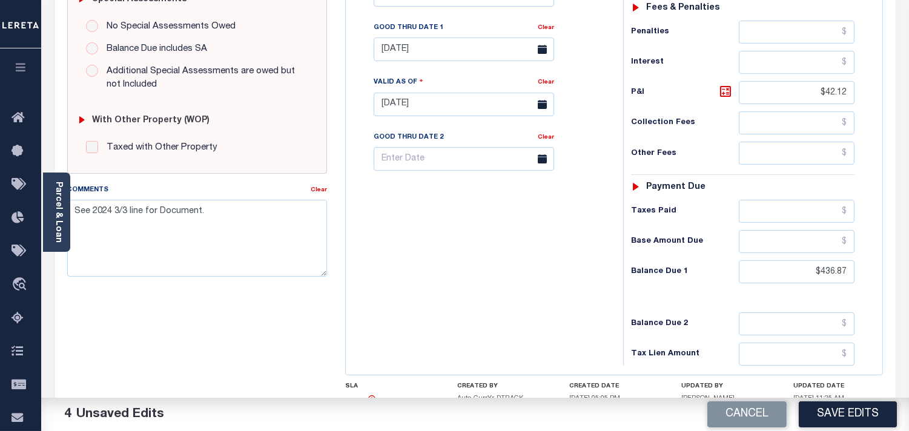
scroll to position [403, 0]
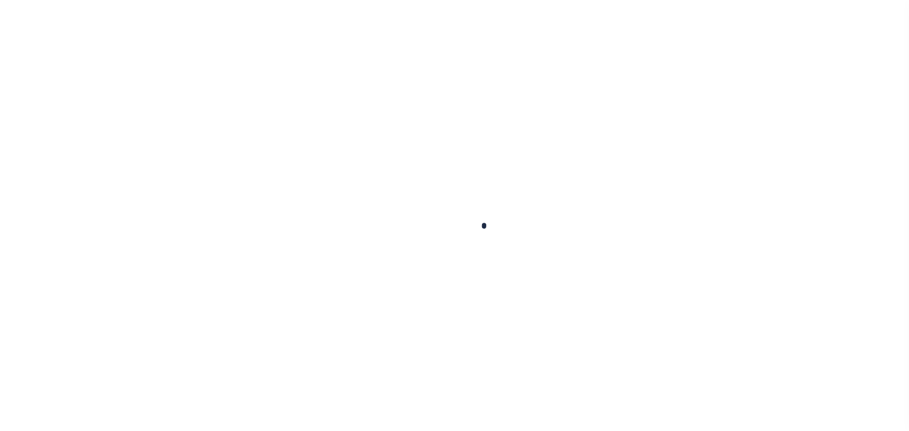
checkbox input "false"
type input "Tri Annual"
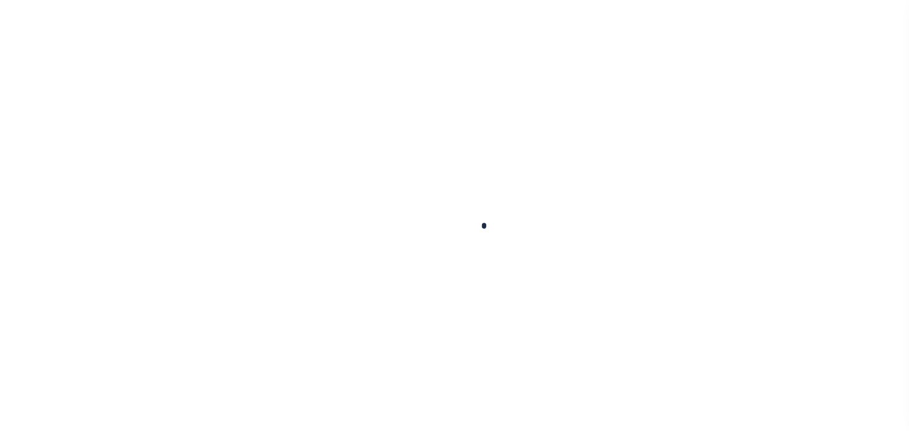
type input "07/31/2025"
type input "[DATE]"
select select "DUE"
type input "$476.01"
type input "$19.04"
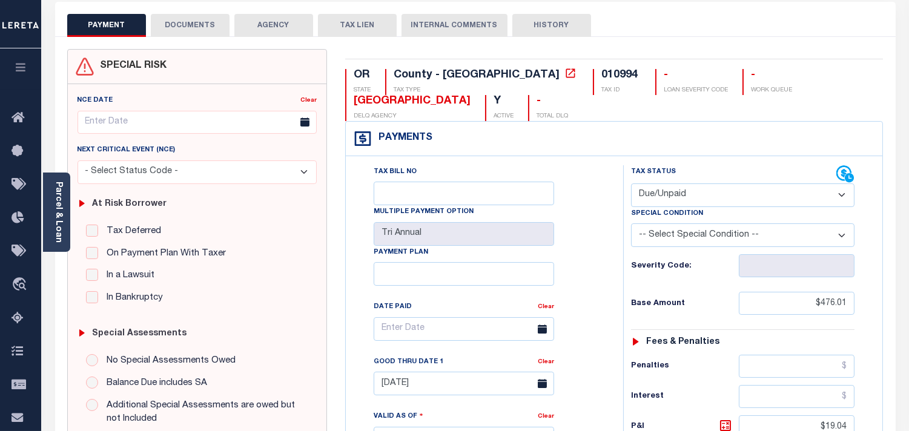
scroll to position [269, 0]
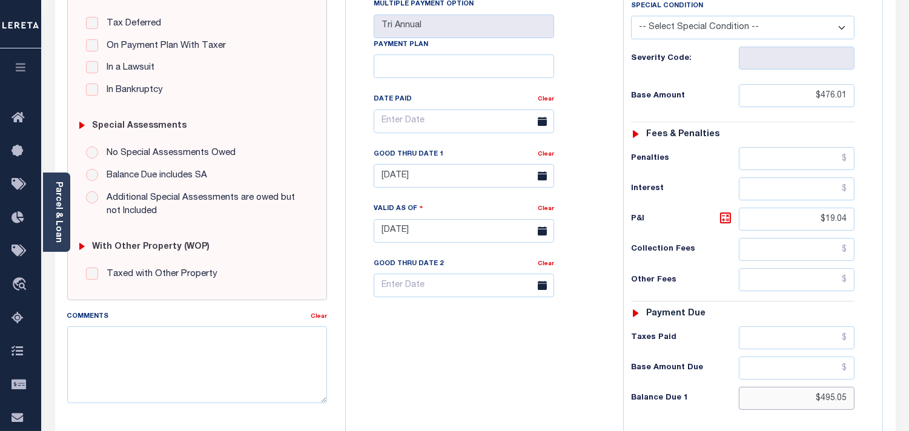
drag, startPoint x: 816, startPoint y: 391, endPoint x: 880, endPoint y: 397, distance: 64.5
click at [880, 397] on div "Tax Bill No Multiple Payment Option Tri Annual Payment Plan Clear Clear 07/31/2…" at bounding box center [614, 225] width 537 height 553
paste input "507.76"
type input "$507.76"
type input "[DATE]"
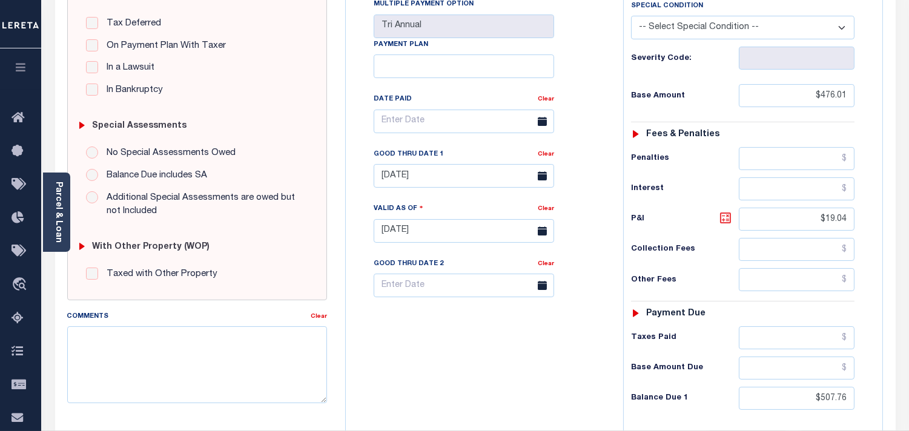
click at [723, 221] on icon at bounding box center [725, 217] width 7 height 7
type input "$31.75"
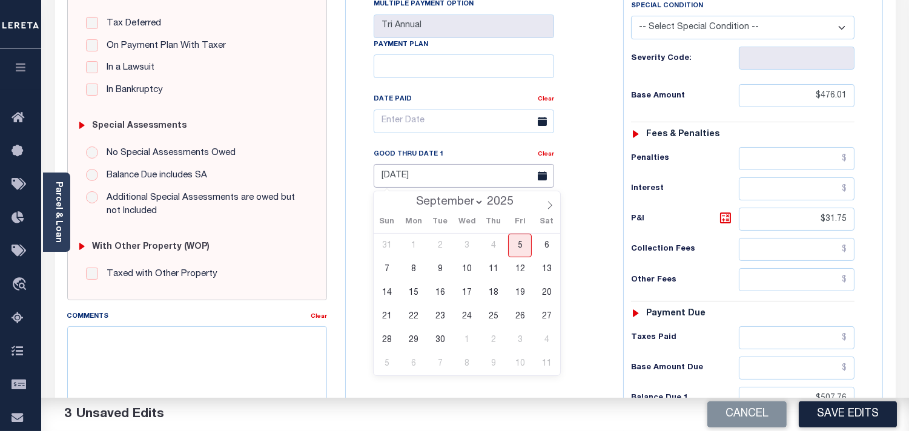
click at [446, 179] on input "07/31/2025" at bounding box center [464, 176] width 180 height 24
click at [434, 341] on span "30" at bounding box center [440, 340] width 24 height 24
type input "09/30/2025"
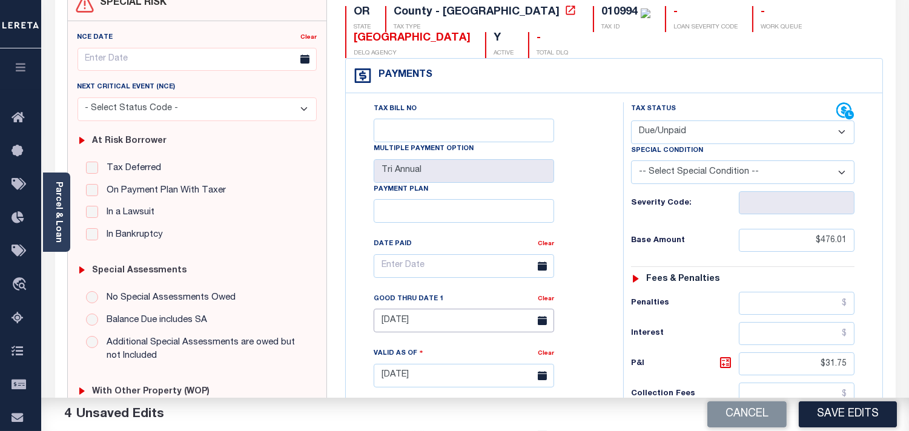
scroll to position [0, 0]
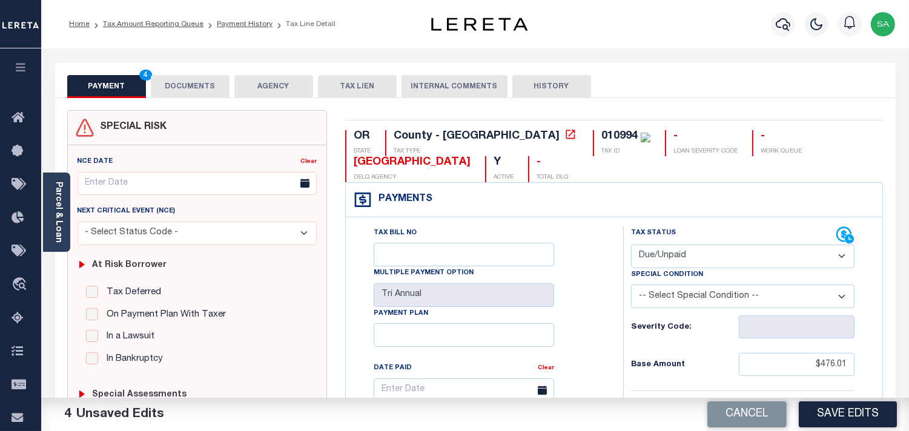
click at [191, 94] on button "DOCUMENTS" at bounding box center [190, 86] width 79 height 23
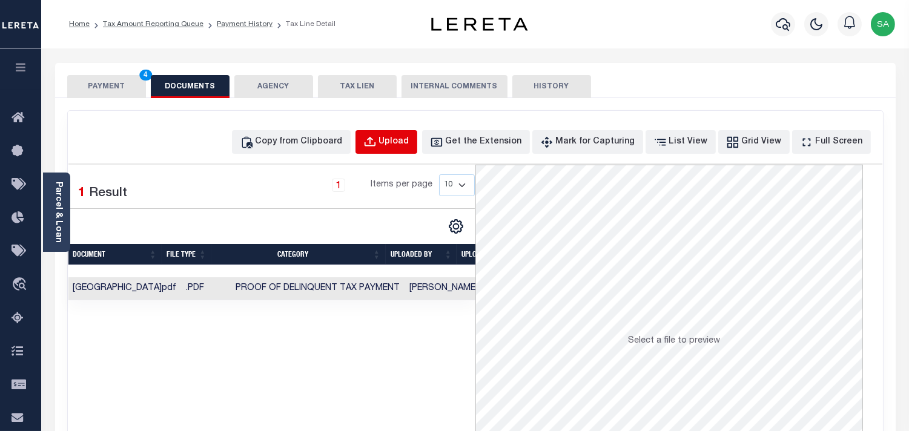
click at [409, 139] on div "Upload" at bounding box center [394, 142] width 30 height 13
select select "POP"
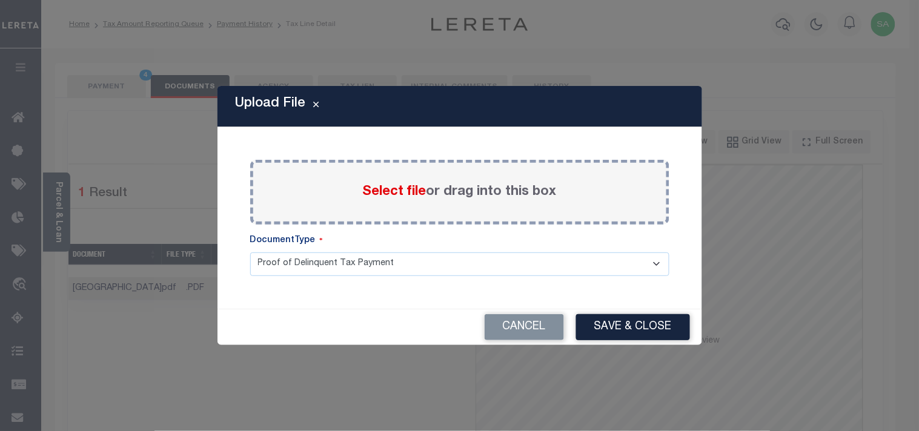
click at [391, 196] on span "Select file" at bounding box center [395, 191] width 64 height 13
click at [0, 0] on input "Select file or drag into this box" at bounding box center [0, 0] width 0 height 0
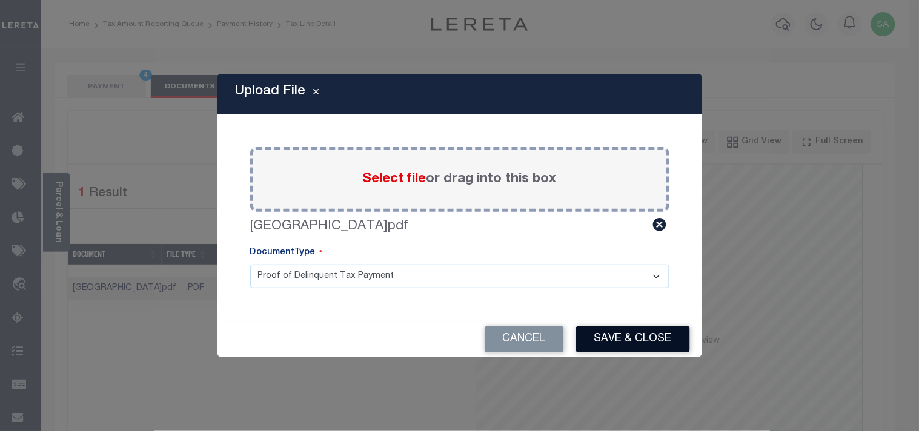
click at [655, 346] on button "Save & Close" at bounding box center [633, 339] width 114 height 26
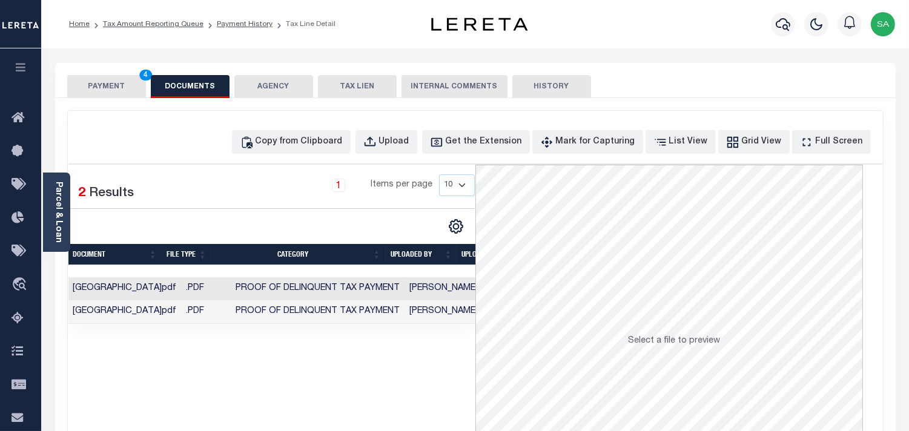
click at [137, 85] on button "PAYMENT 4" at bounding box center [106, 86] width 79 height 23
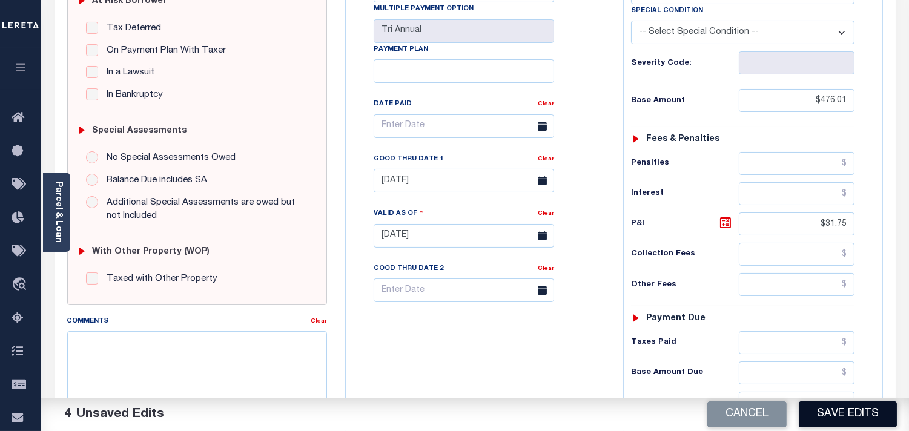
scroll to position [403, 0]
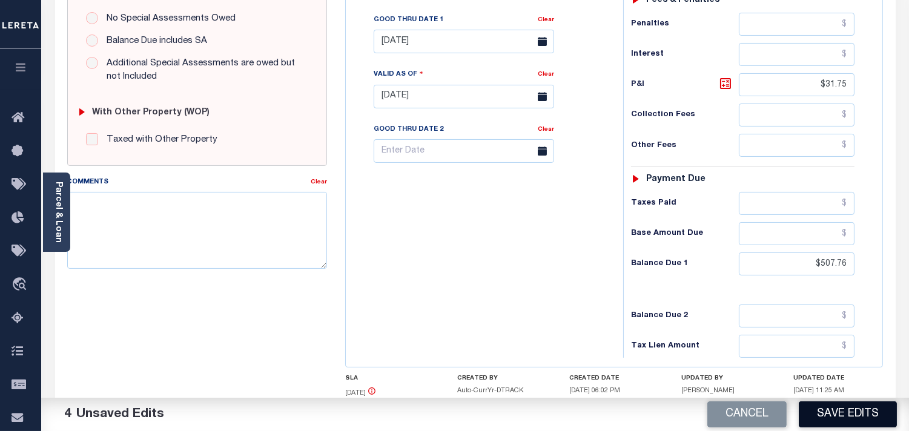
click at [857, 419] on button "Save Edits" at bounding box center [848, 414] width 98 height 26
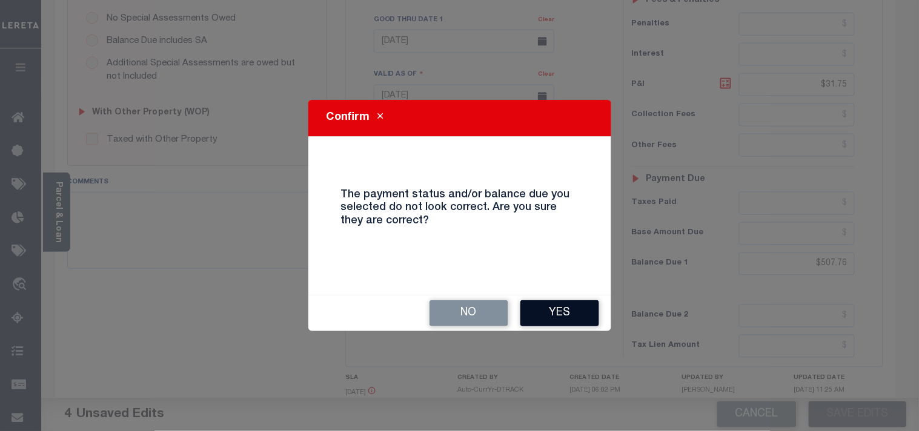
click at [546, 305] on button "Yes" at bounding box center [559, 313] width 79 height 26
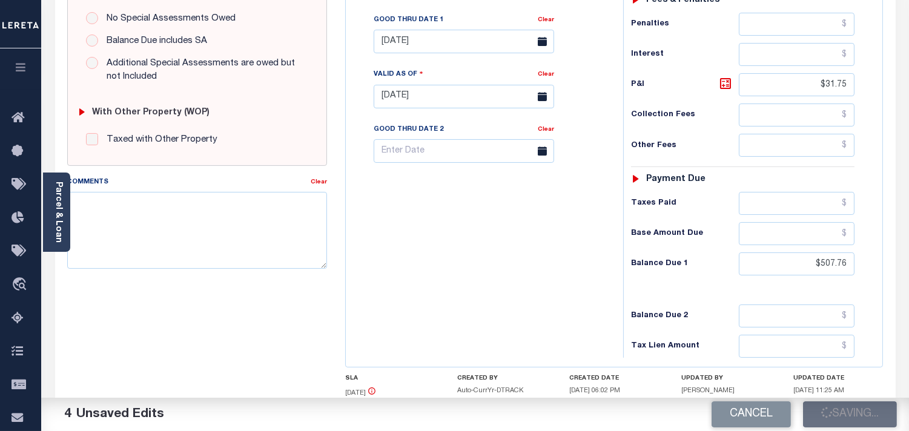
checkbox input "false"
type input "$476.01"
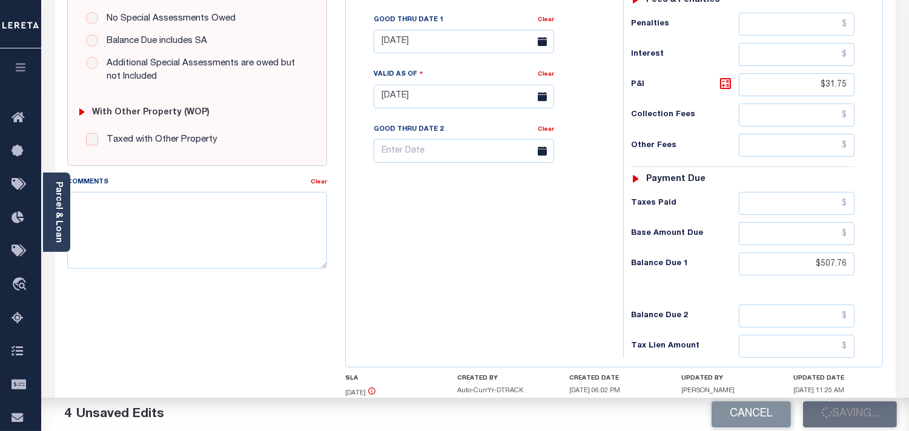
type input "$31.75"
type input "$507.76"
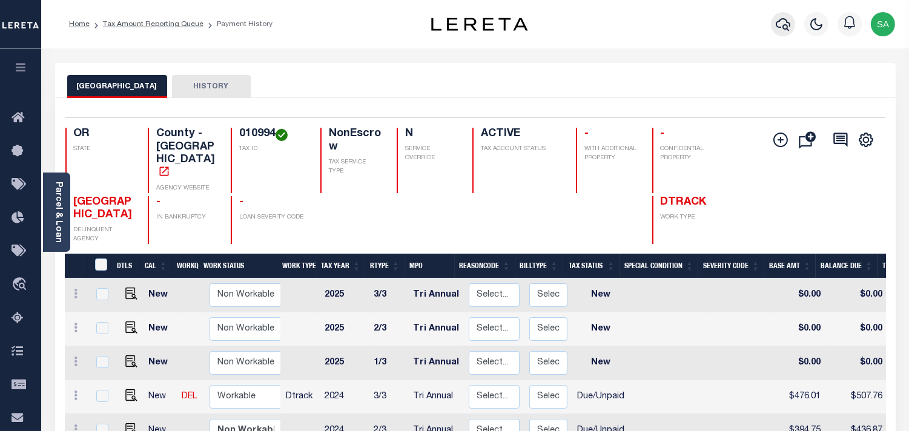
click at [777, 33] on div at bounding box center [783, 24] width 33 height 42
click at [801, 20] on div at bounding box center [816, 24] width 33 height 42
click at [791, 23] on button "button" at bounding box center [783, 24] width 24 height 24
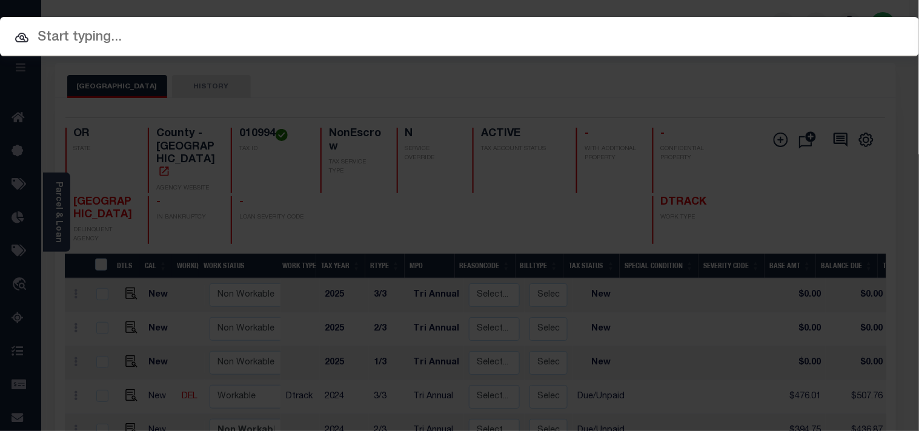
click at [732, 30] on input "text" at bounding box center [459, 37] width 919 height 21
paste input "20140101"
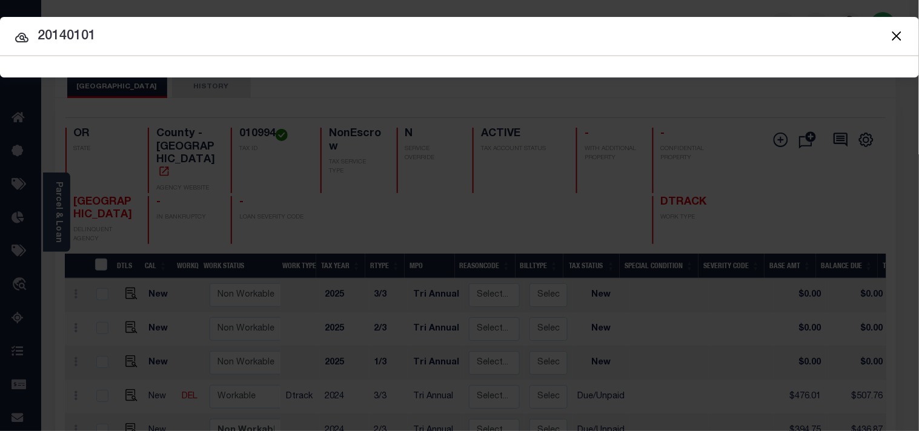
type input "20140101"
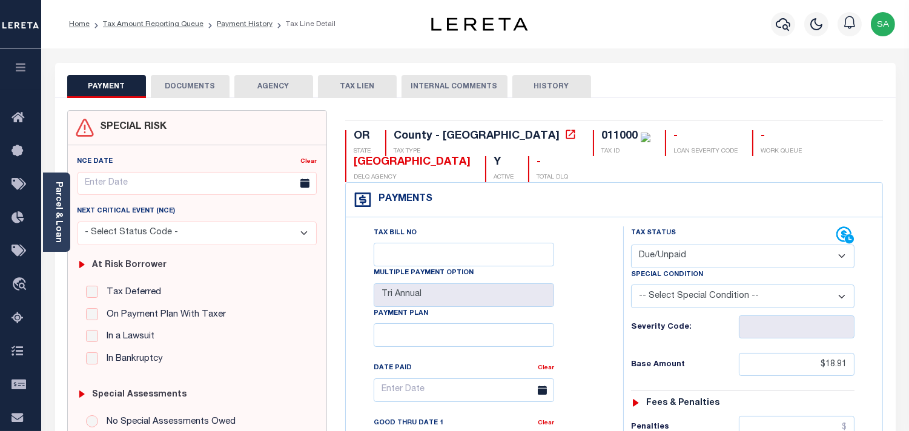
click at [670, 254] on select "- Select Status Code - Open Due/Unpaid Paid Incomplete No Tax Due Internal Refu…" at bounding box center [742, 257] width 223 height 24
select select "PYD"
click at [631, 245] on select "- Select Status Code - Open Due/Unpaid Paid Incomplete No Tax Due Internal Refu…" at bounding box center [742, 257] width 223 height 24
type input "[DATE]"
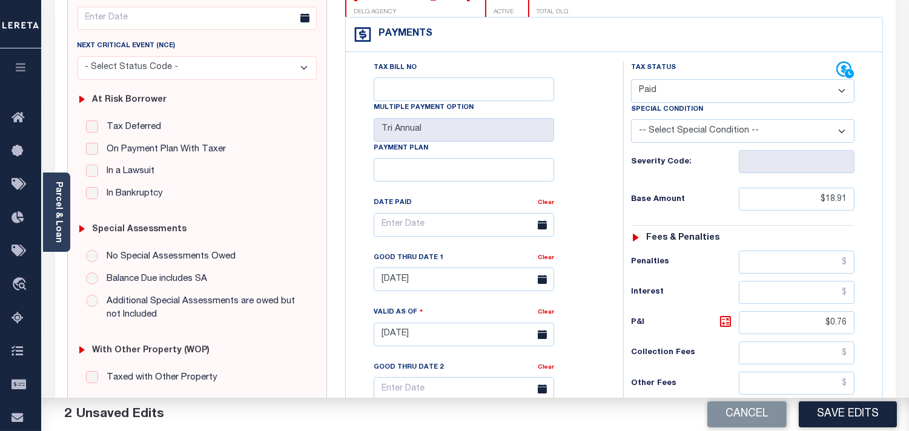
scroll to position [202, 0]
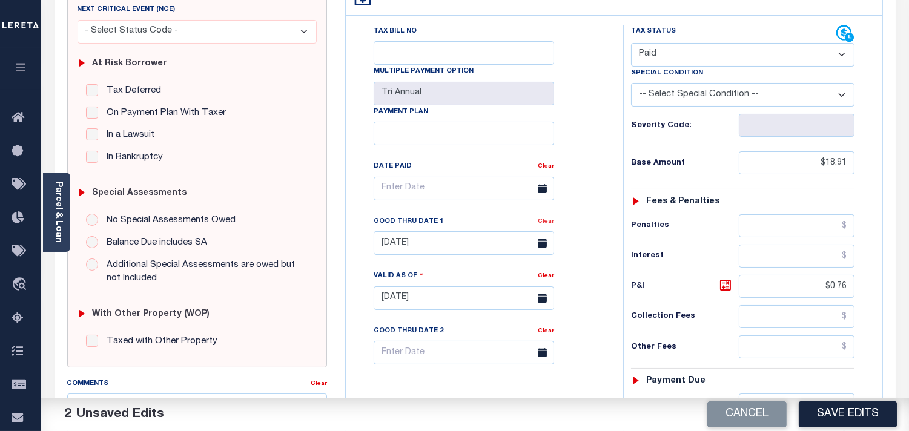
click at [545, 223] on link "Clear" at bounding box center [546, 222] width 16 height 6
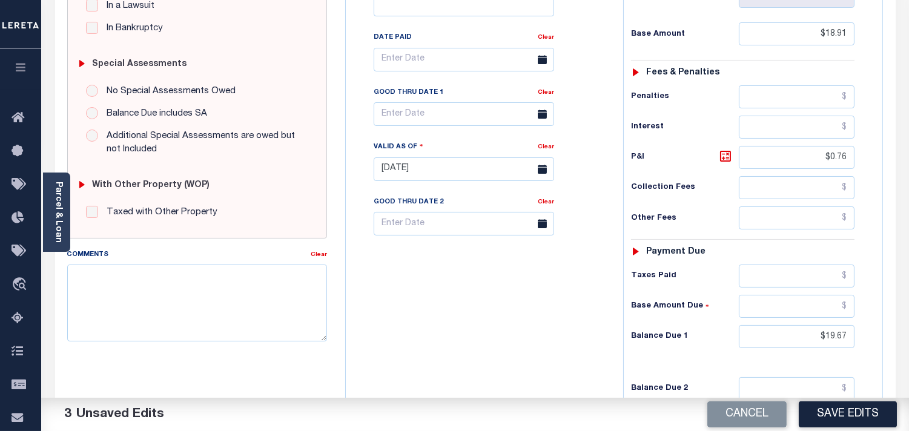
scroll to position [336, 0]
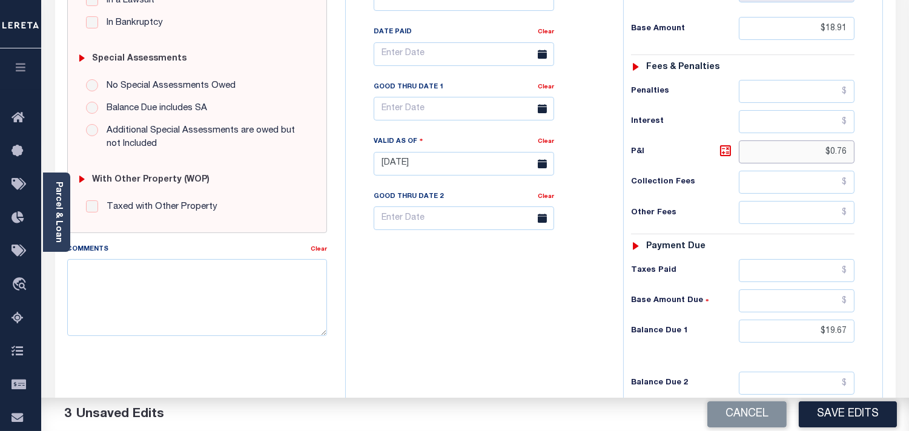
drag, startPoint x: 827, startPoint y: 152, endPoint x: 867, endPoint y: 151, distance: 39.4
click at [867, 151] on div "Tax Status Status - Select Status Code -" at bounding box center [746, 157] width 247 height 535
drag, startPoint x: 844, startPoint y: 330, endPoint x: 857, endPoint y: 329, distance: 13.4
click at [860, 329] on div "Tax Status Status - Select Status Code -" at bounding box center [746, 157] width 247 height 535
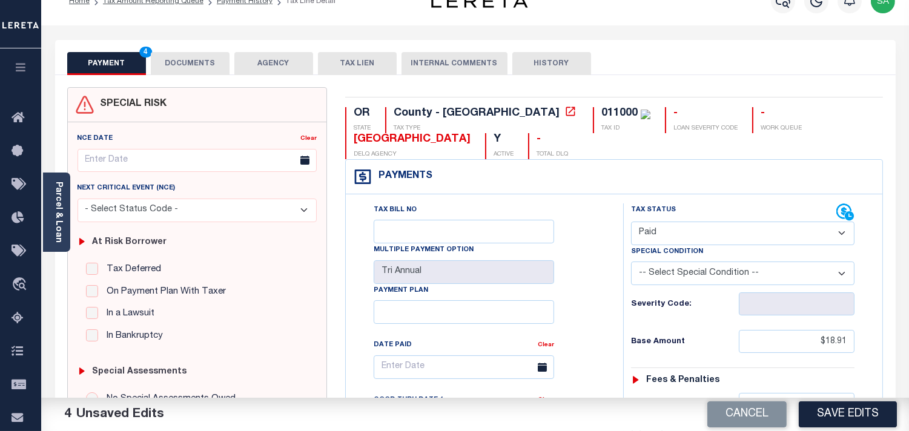
scroll to position [0, 0]
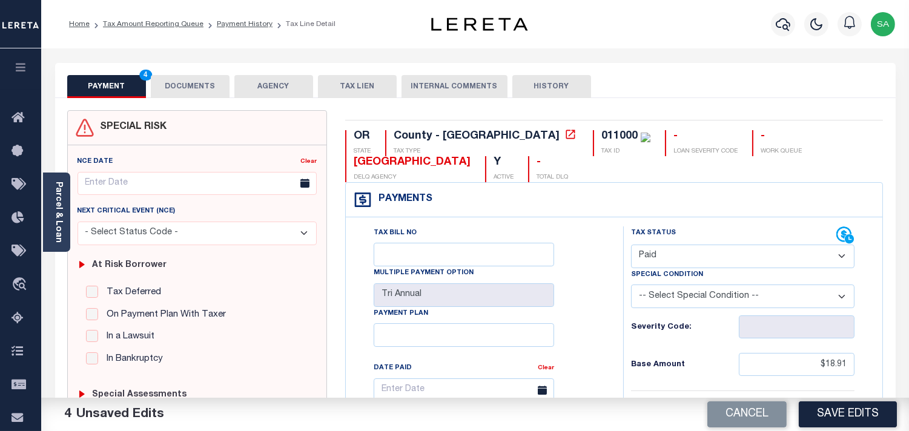
type input "$0.00"
click at [205, 89] on button "DOCUMENTS" at bounding box center [190, 86] width 79 height 23
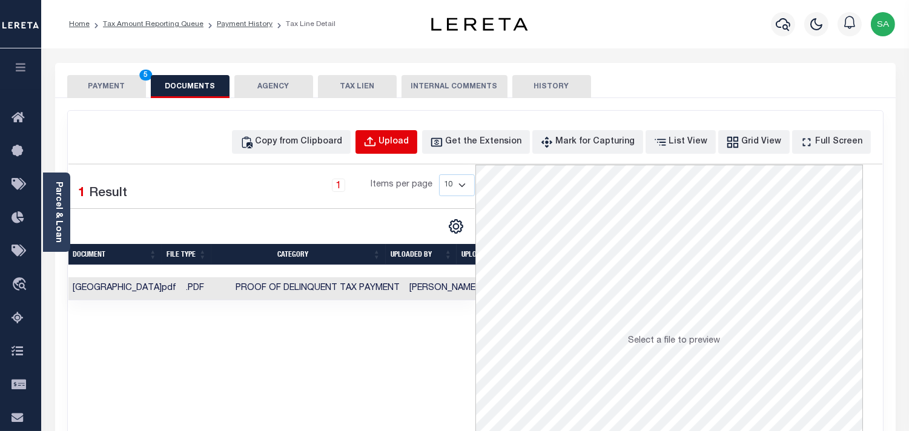
click at [409, 140] on div "Upload" at bounding box center [394, 142] width 30 height 13
select select "POP"
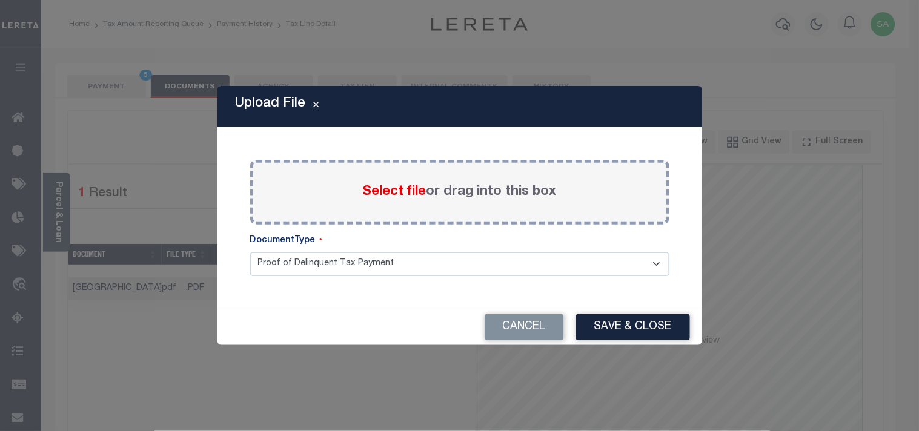
click at [389, 194] on span "Select file" at bounding box center [395, 191] width 64 height 13
click at [0, 0] on input "Select file or drag into this box" at bounding box center [0, 0] width 0 height 0
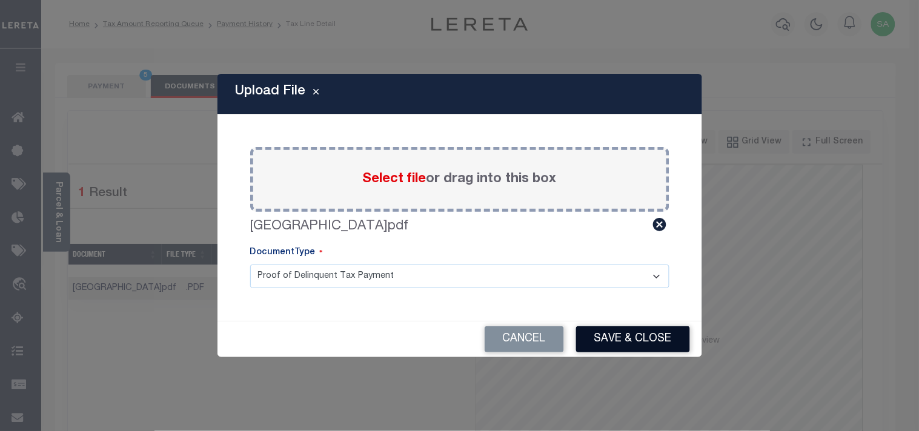
click at [607, 330] on button "Save & Close" at bounding box center [633, 339] width 114 height 26
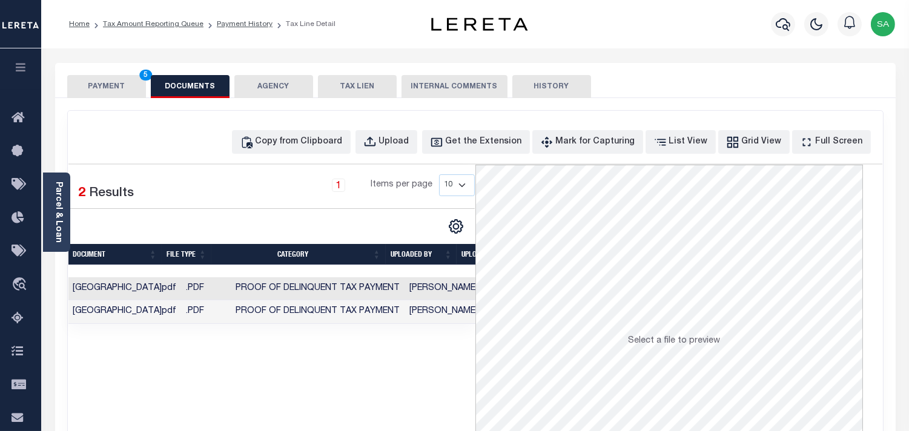
click at [113, 92] on button "PAYMENT 5" at bounding box center [106, 86] width 79 height 23
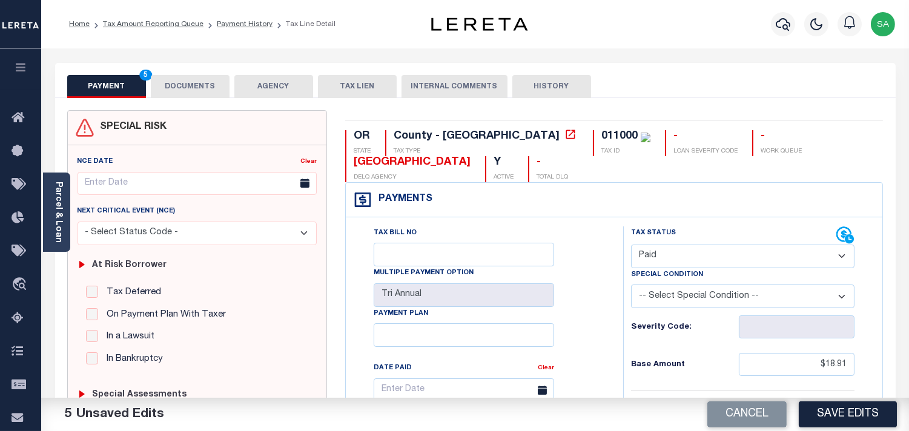
scroll to position [185, 0]
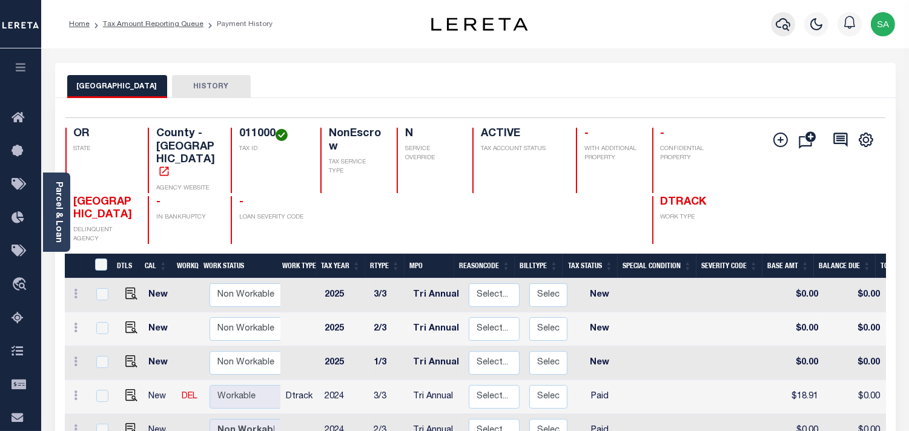
click at [777, 29] on icon "button" at bounding box center [783, 24] width 15 height 15
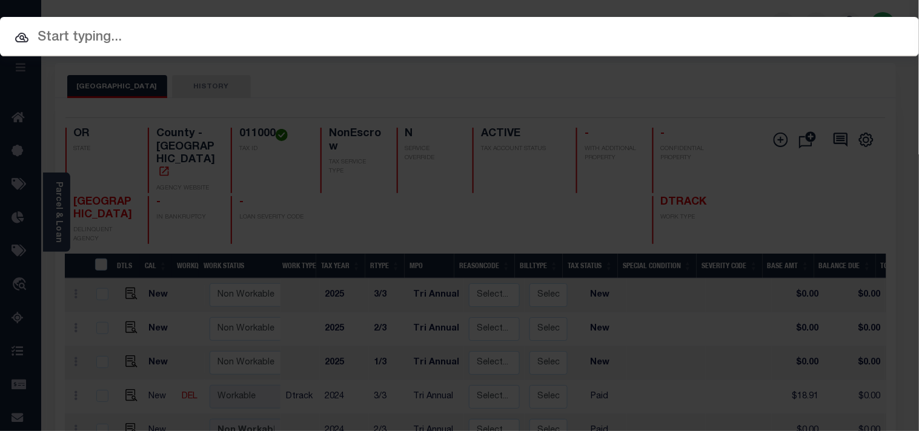
click at [665, 38] on input "text" at bounding box center [459, 37] width 919 height 21
paste input "20140101"
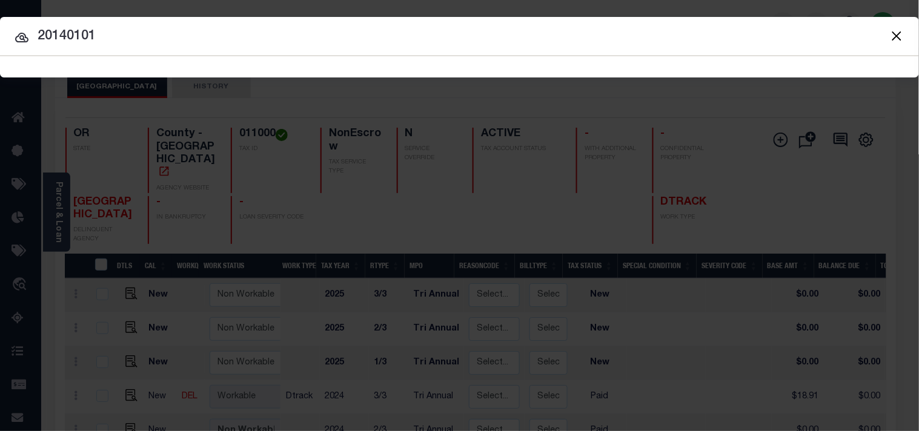
type input "20140101"
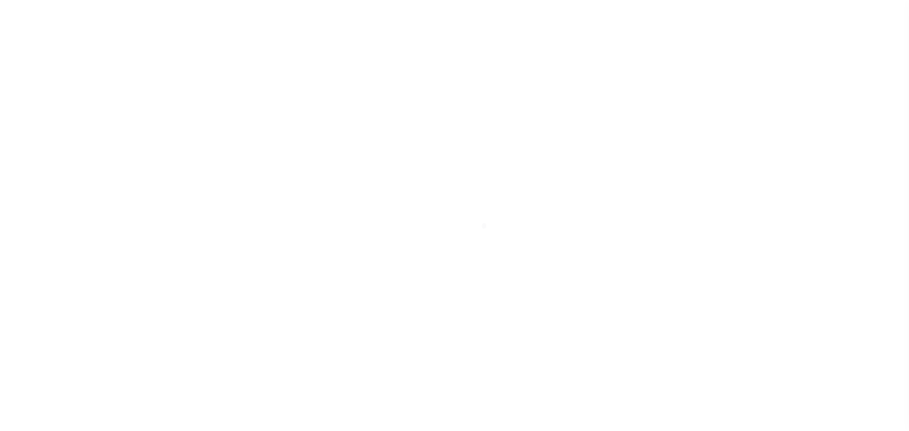
select select "DUE"
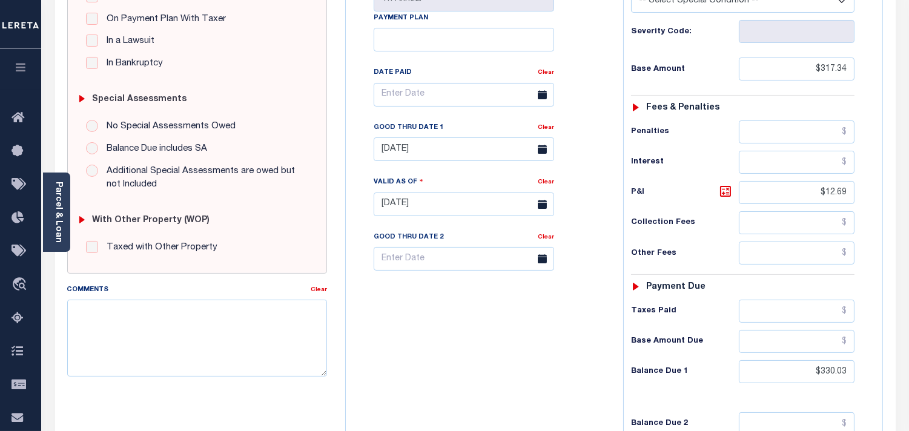
scroll to position [336, 0]
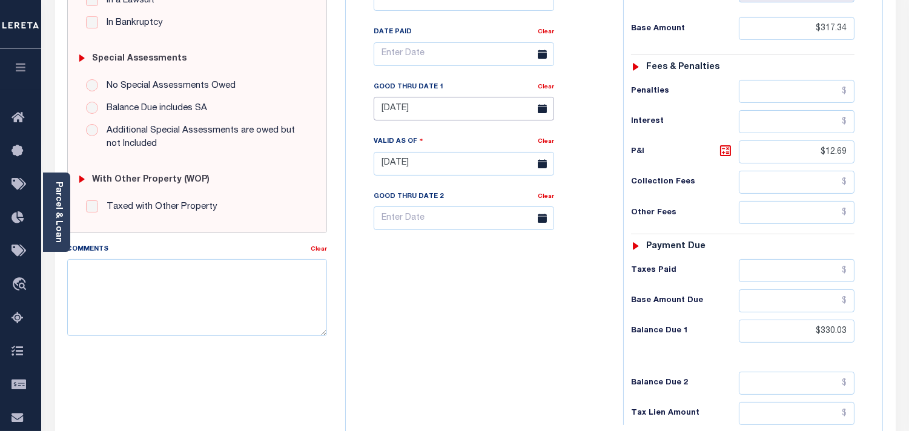
click at [427, 108] on input "[DATE]" at bounding box center [464, 109] width 180 height 24
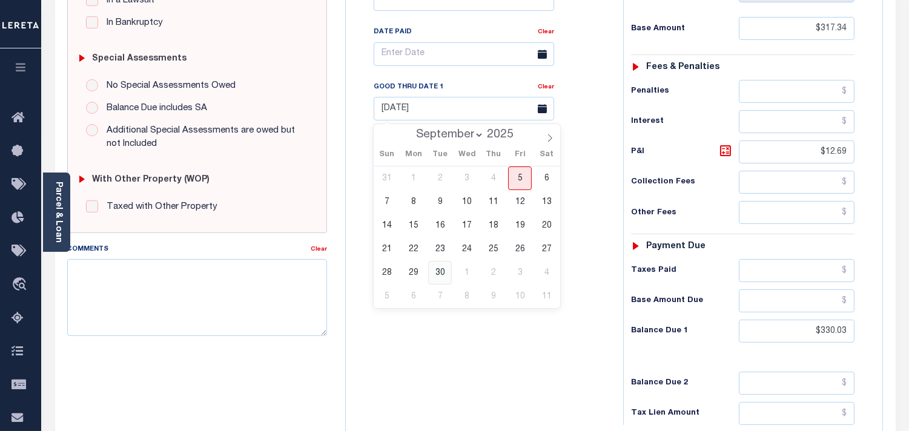
click at [438, 271] on span "30" at bounding box center [440, 273] width 24 height 24
type input "09/30/2025"
type input "[DATE]"
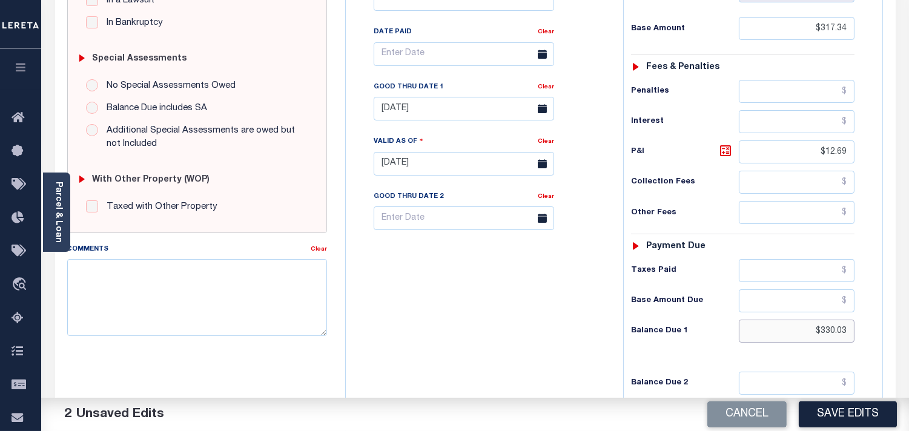
drag, startPoint x: 804, startPoint y: 331, endPoint x: 886, endPoint y: 336, distance: 81.9
click at [886, 336] on div "OR STATE County - OR TAX TYPE 011002 TAX ID - LOAN SEVERITY CODE - WORK QUEUE B…" at bounding box center [614, 164] width 557 height 780
paste input "338.51"
type input "$338.51"
click at [725, 154] on icon at bounding box center [725, 151] width 15 height 15
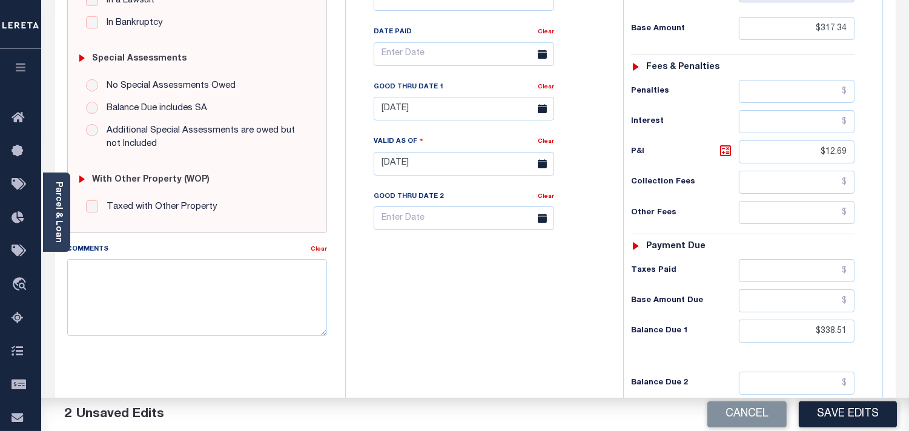
type input "$21.17"
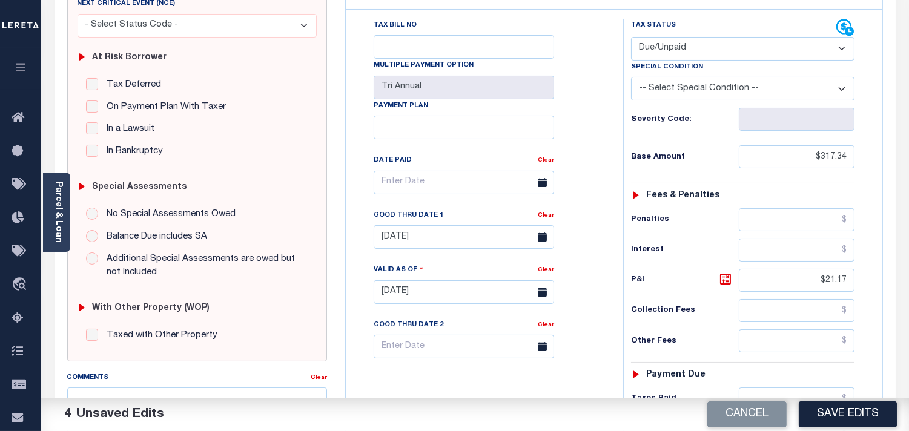
scroll to position [67, 0]
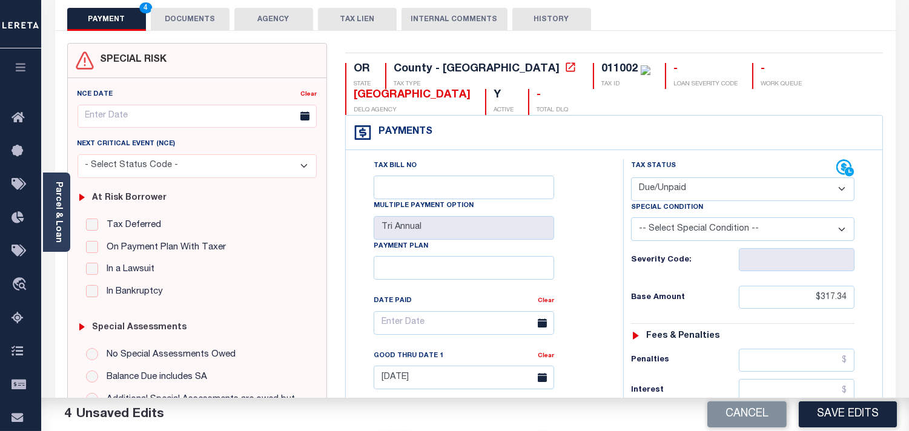
click at [186, 19] on button "DOCUMENTS" at bounding box center [190, 19] width 79 height 23
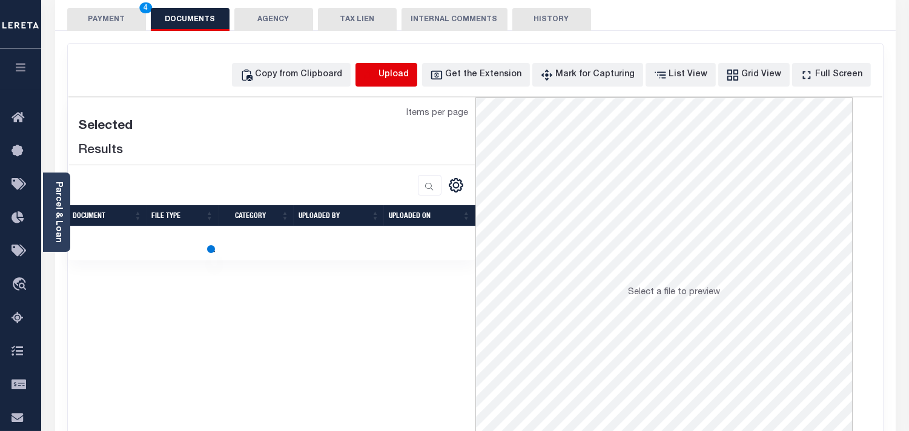
click at [377, 69] on icon "button" at bounding box center [369, 74] width 13 height 13
select select "POP"
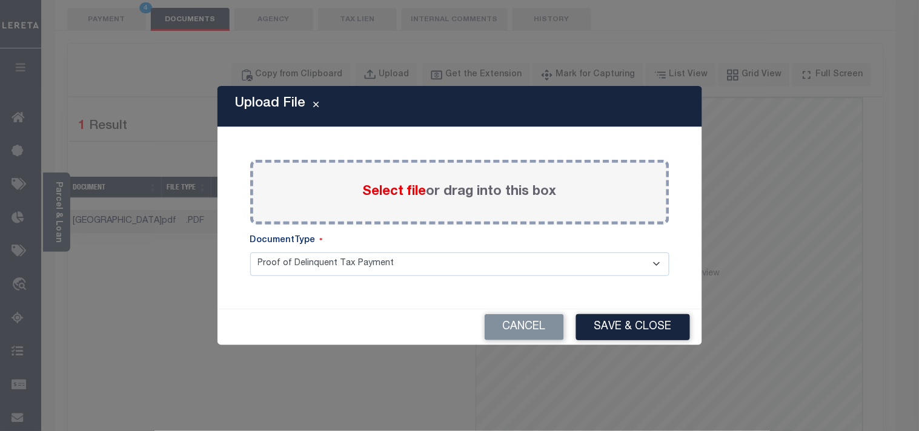
click at [379, 190] on span "Select file" at bounding box center [395, 191] width 64 height 13
click at [0, 0] on input "Select file or drag into this box" at bounding box center [0, 0] width 0 height 0
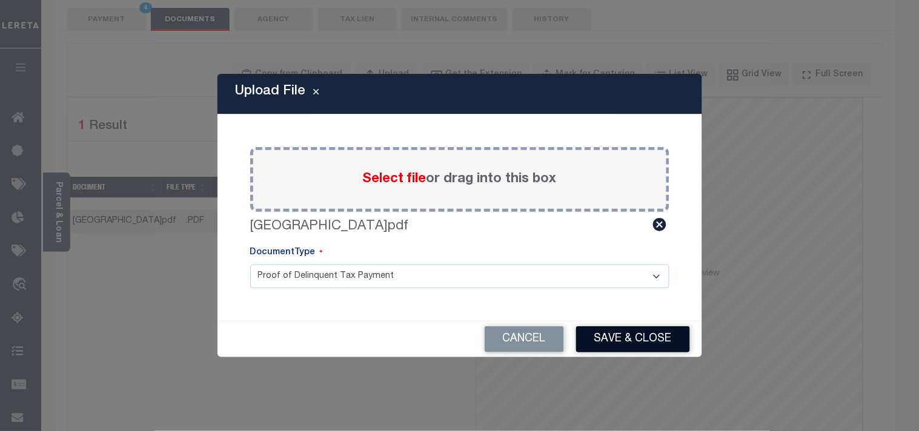
click at [644, 342] on button "Save & Close" at bounding box center [633, 339] width 114 height 26
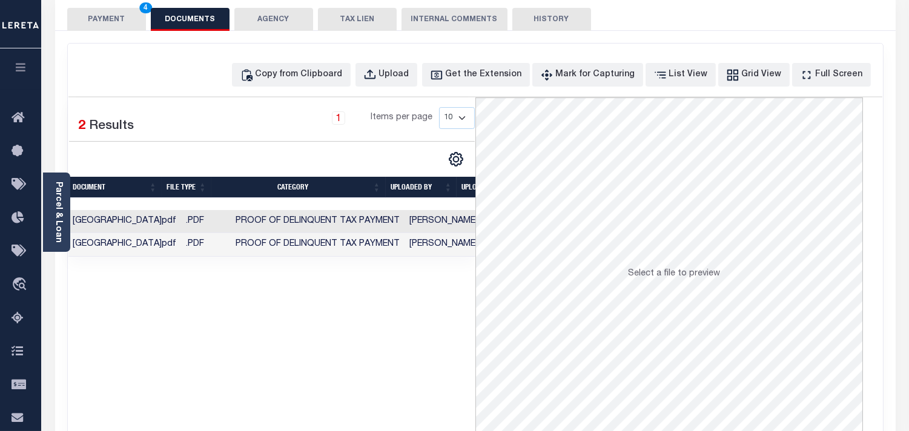
click at [139, 26] on button "PAYMENT 4" at bounding box center [106, 19] width 79 height 23
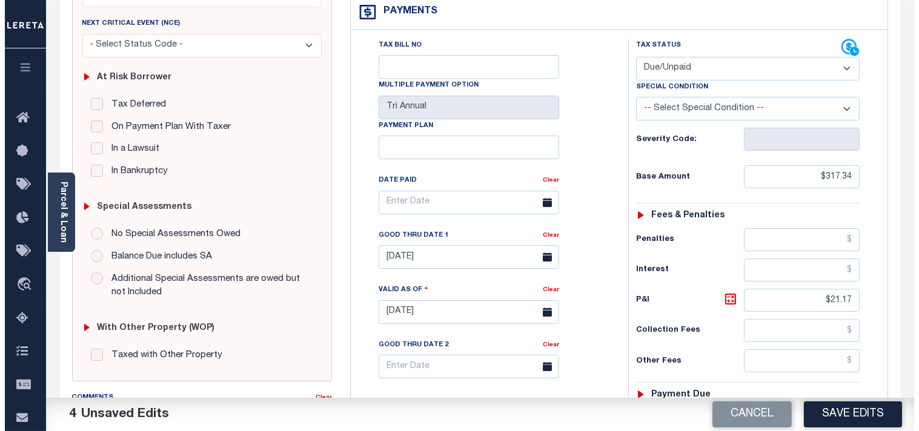
scroll to position [336, 0]
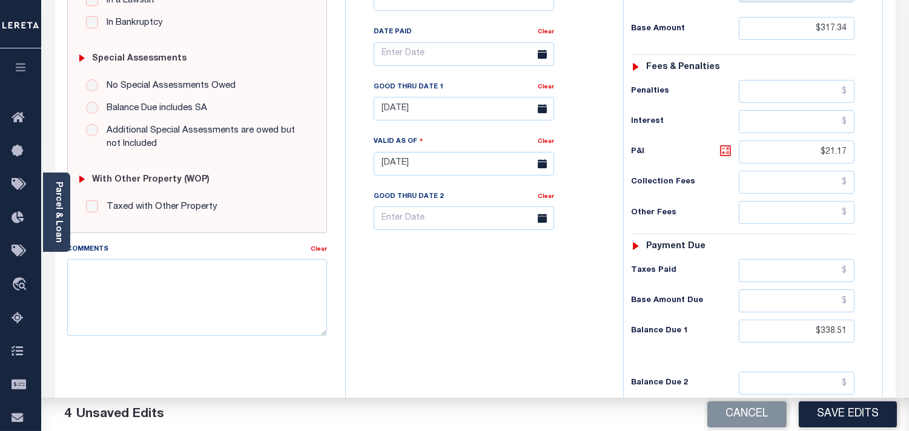
click at [723, 154] on icon at bounding box center [725, 150] width 7 height 7
click at [852, 402] on button "Save Edits" at bounding box center [848, 414] width 98 height 26
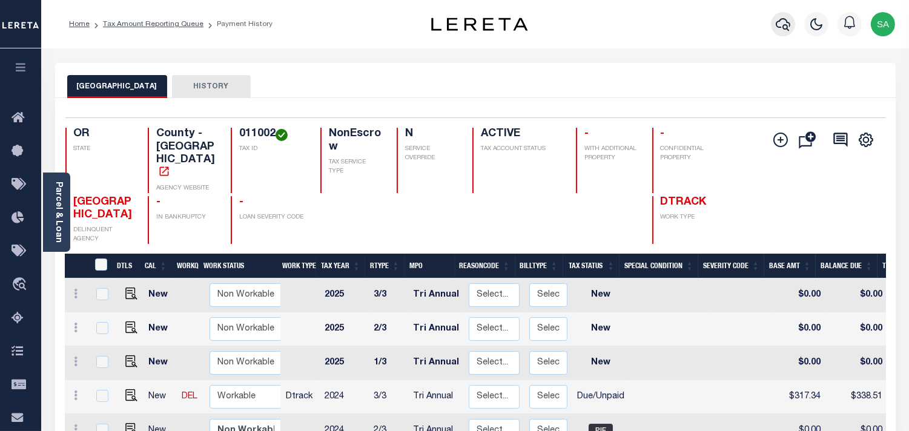
click at [786, 33] on button "button" at bounding box center [783, 24] width 24 height 24
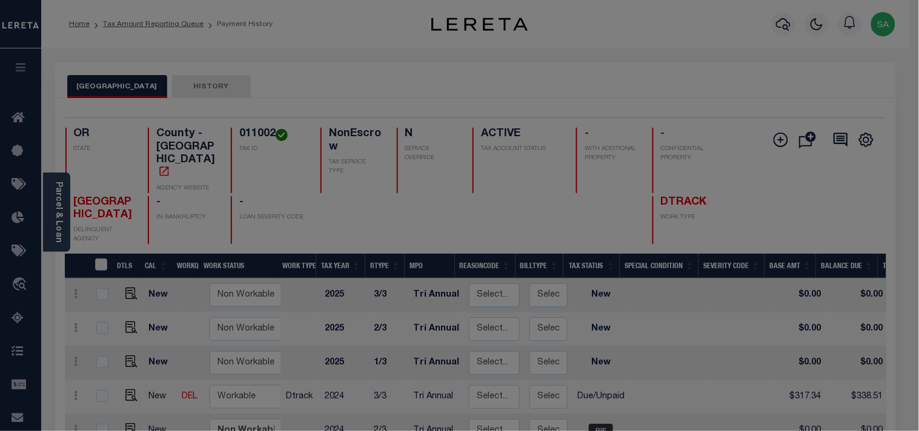
click at [0, 0] on div "Include Loans TBM Customers Borrowers Payments (Lender Non-Disb) Payments (Lend…" at bounding box center [0, 0] width 0 height 0
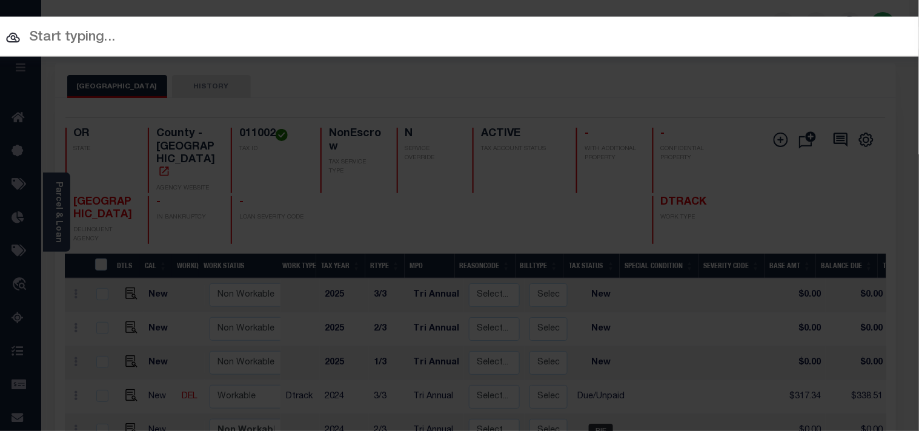
paste input "20140101"
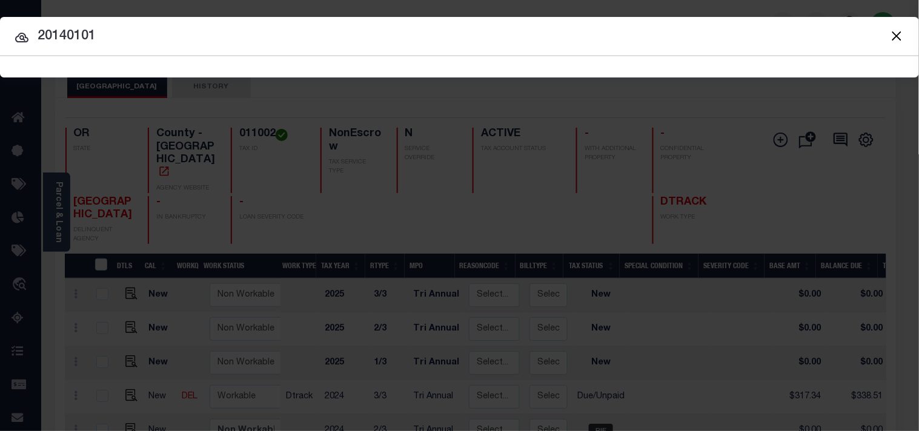
type input "20140101"
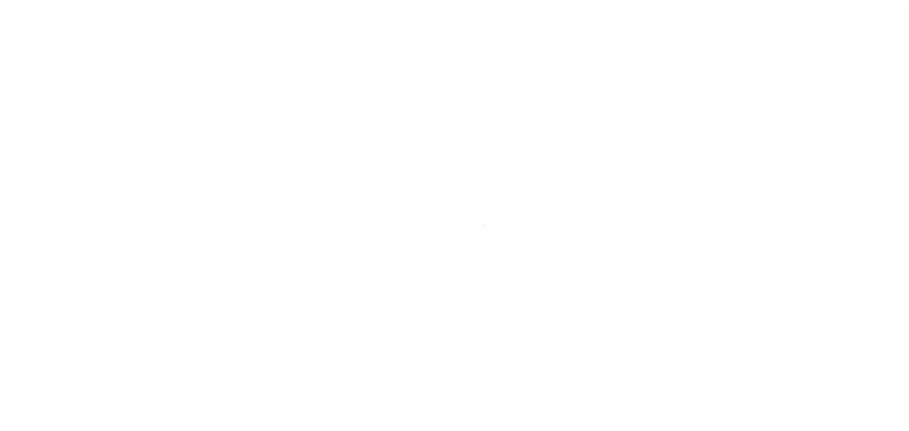
select select "DUE"
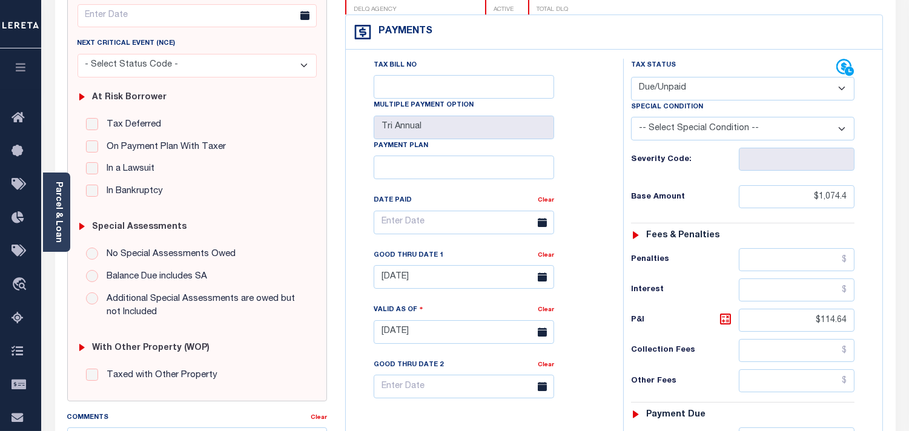
scroll to position [336, 0]
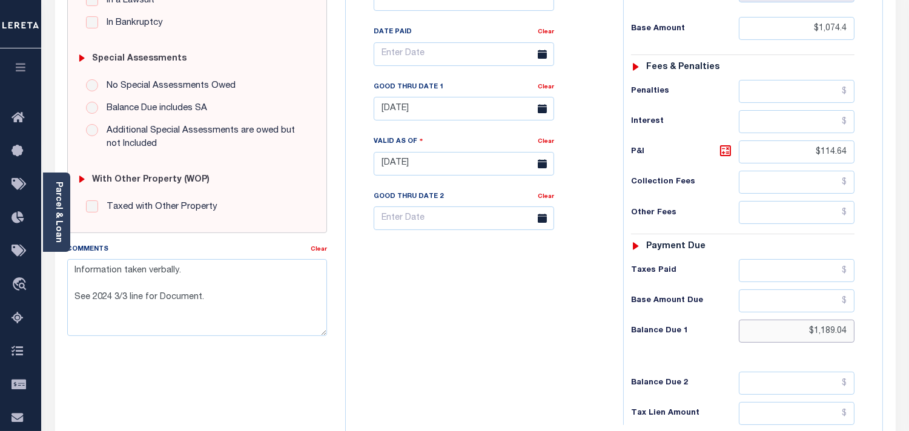
drag, startPoint x: 798, startPoint y: 335, endPoint x: 621, endPoint y: 340, distance: 177.5
click at [891, 340] on div "OR STATE County - OR TAX TYPE 011005 TAX ID - LOAN SEVERITY CODE - WORK QUEUE B…" at bounding box center [614, 164] width 557 height 780
paste input "1,217.62"
type input "$1,217.62"
type input "[DATE]"
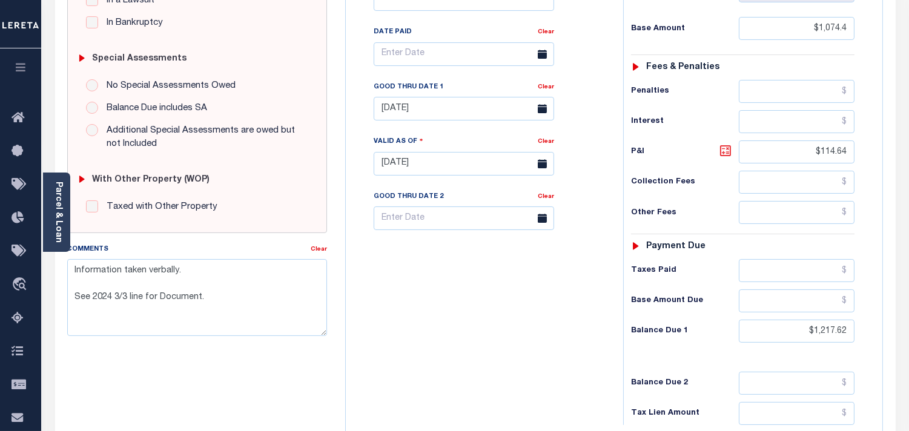
click at [728, 149] on icon at bounding box center [725, 151] width 15 height 15
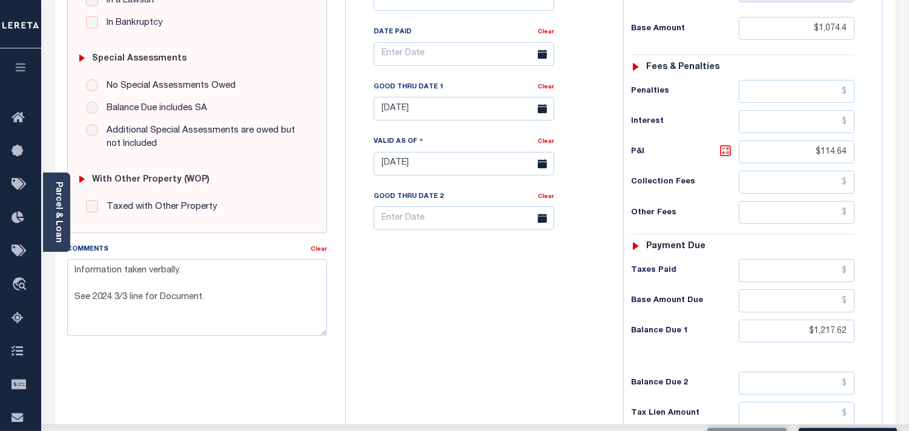
type input "$143.22"
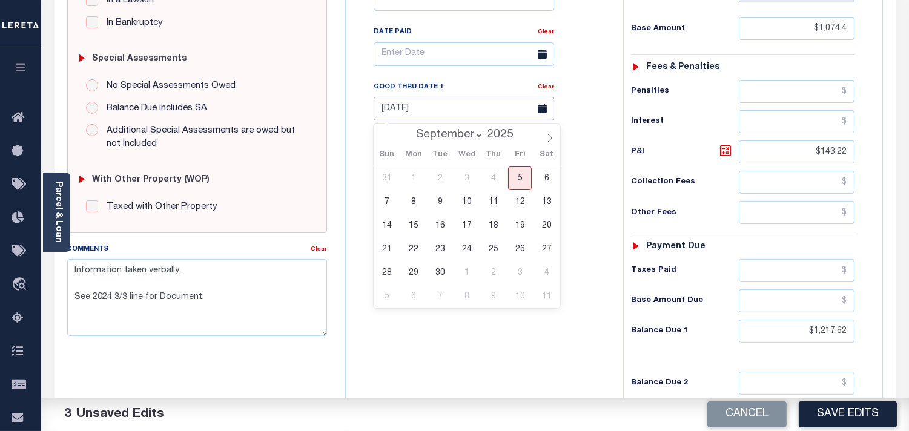
drag, startPoint x: 380, startPoint y: 104, endPoint x: 411, endPoint y: 147, distance: 53.1
click at [380, 104] on input "[DATE]" at bounding box center [464, 109] width 180 height 24
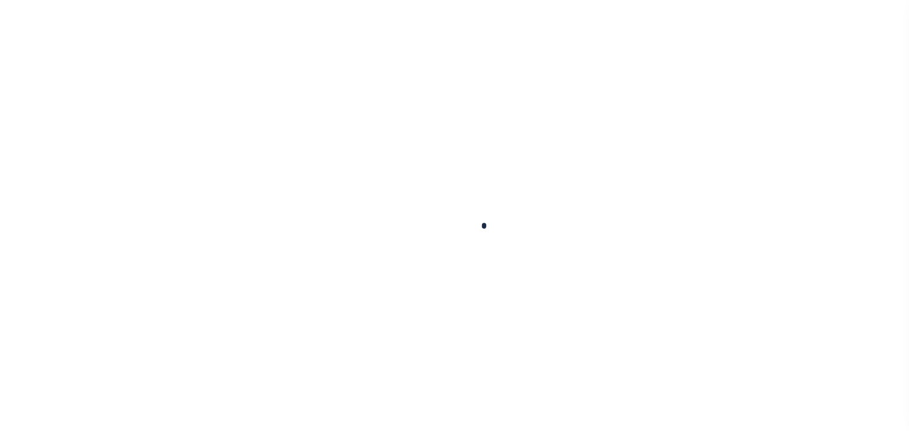
checkbox input "false"
type textarea "Information taken verbally. See 2024 3/3 line for Document."
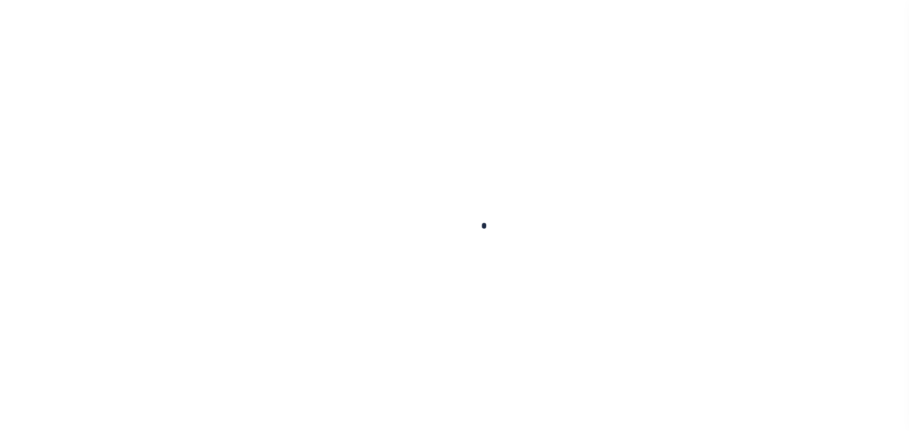
type input "Tri Annual"
type input "[DATE]"
select select "DUE"
type input "$2,516.71"
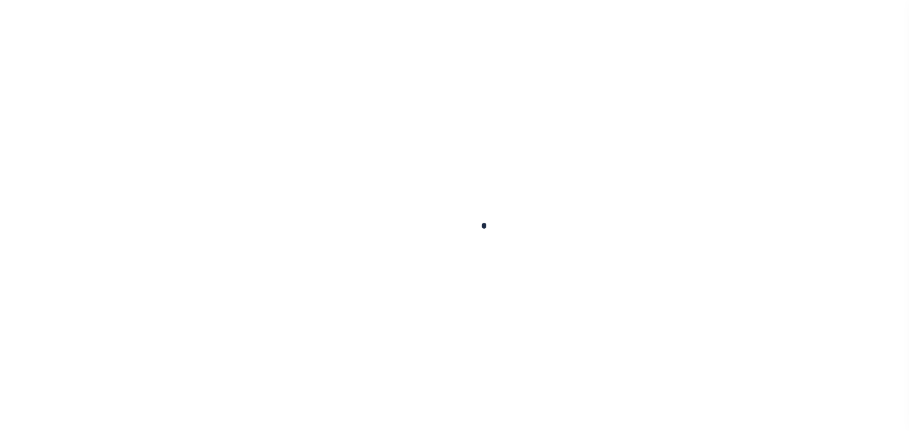
type input "$201.34"
type input "$2,718.05"
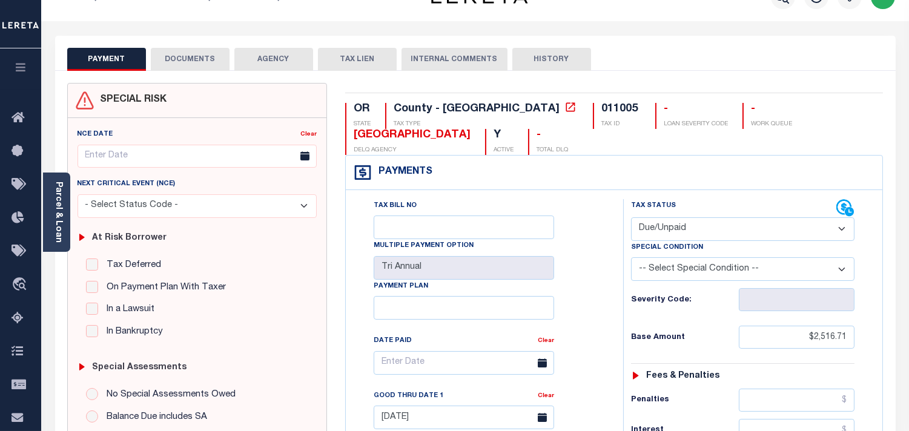
scroll to position [202, 0]
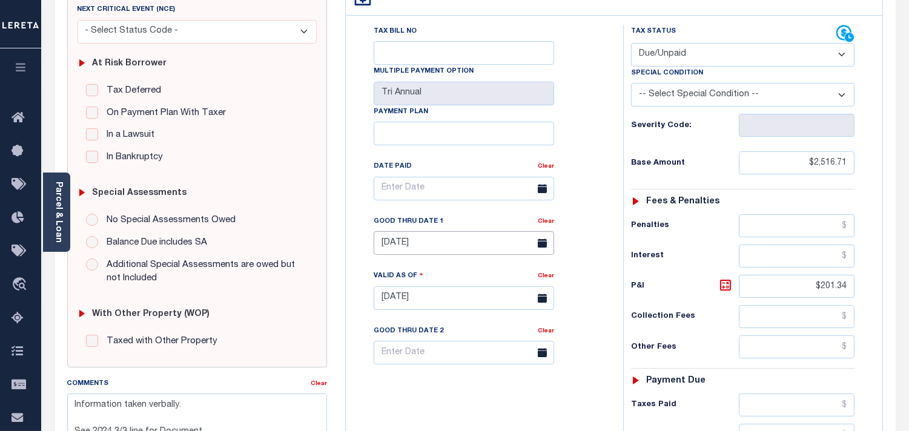
click at [423, 243] on input "[DATE]" at bounding box center [464, 243] width 180 height 24
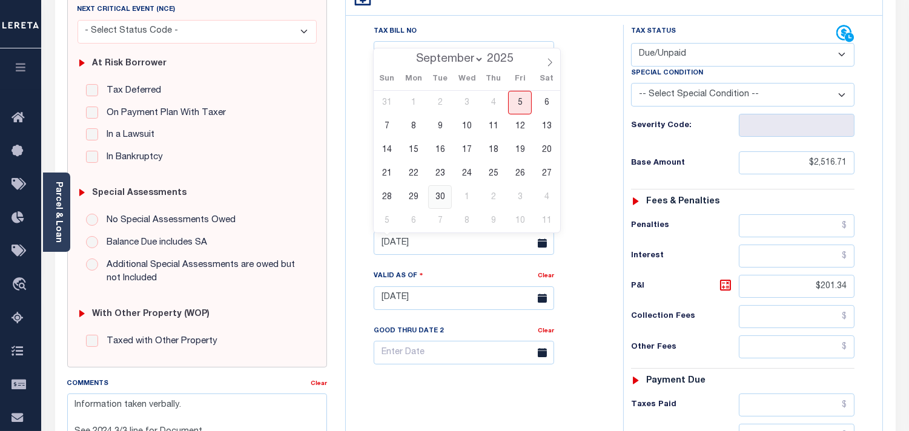
click at [438, 197] on span "30" at bounding box center [440, 197] width 24 height 24
type input "[DATE]"
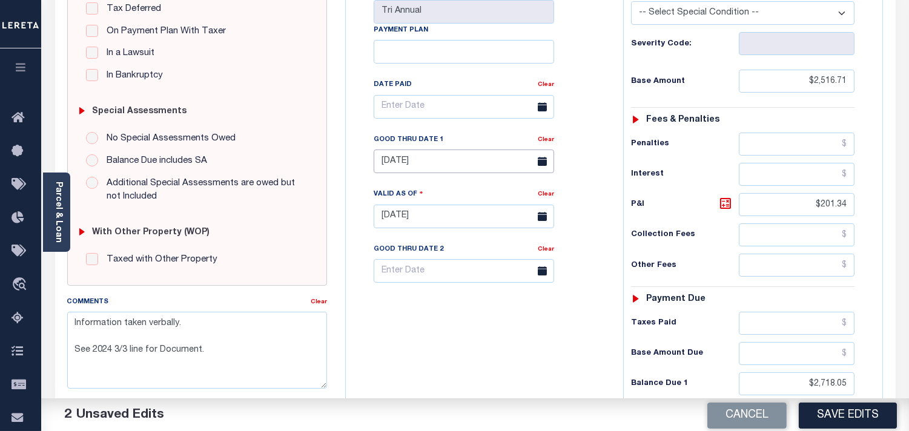
scroll to position [403, 0]
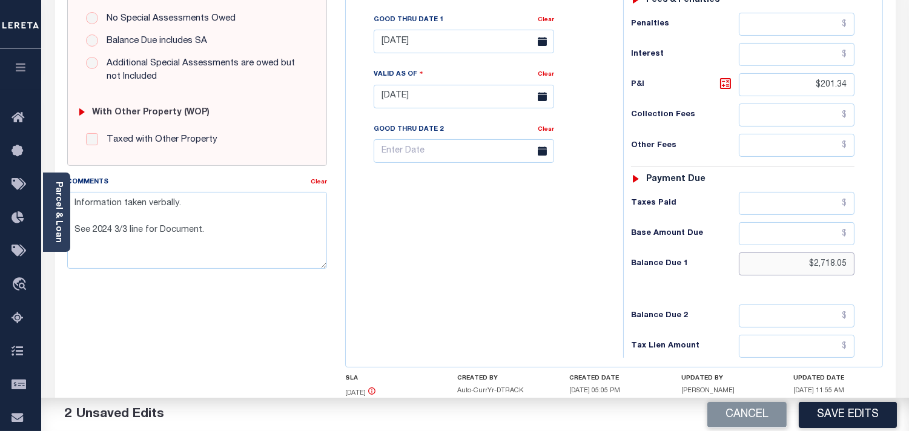
drag, startPoint x: 799, startPoint y: 264, endPoint x: 861, endPoint y: 269, distance: 62.0
click at [861, 269] on div "Tax Status Status - Select Status Code -" at bounding box center [746, 90] width 247 height 535
paste input "2,785.24"
type input "$2,785.24"
click at [727, 86] on icon at bounding box center [725, 83] width 15 height 15
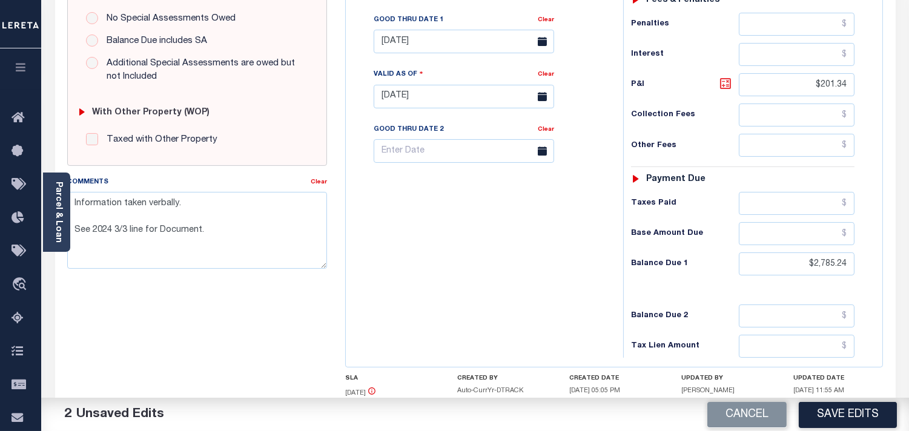
type input "$268.53"
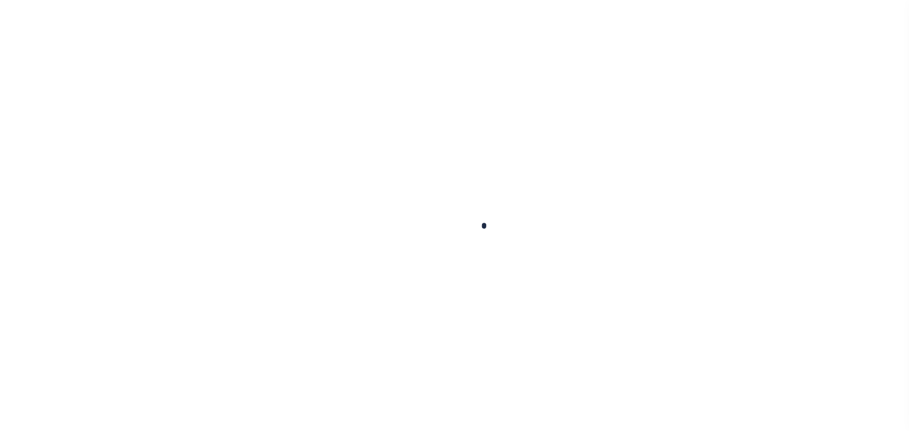
checkbox input "false"
type input "Tri Annual"
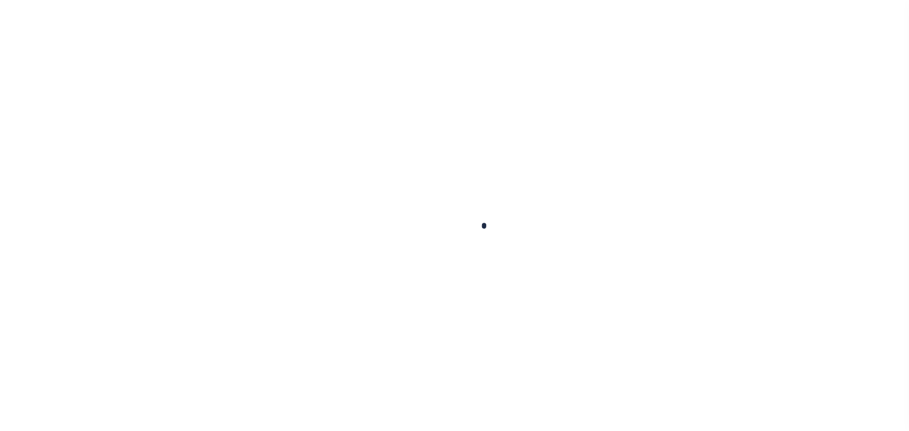
type input "[DATE]"
select select "DUE"
type input "$2,516.71"
type input "$100.67"
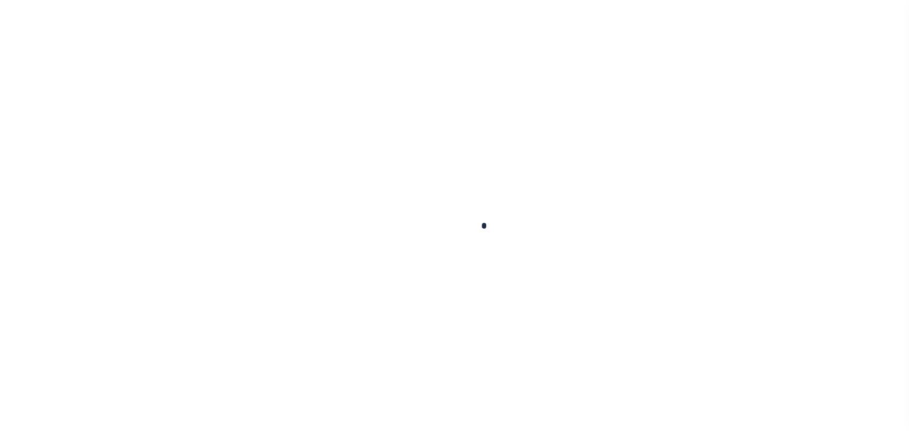
type input "$2,617.38"
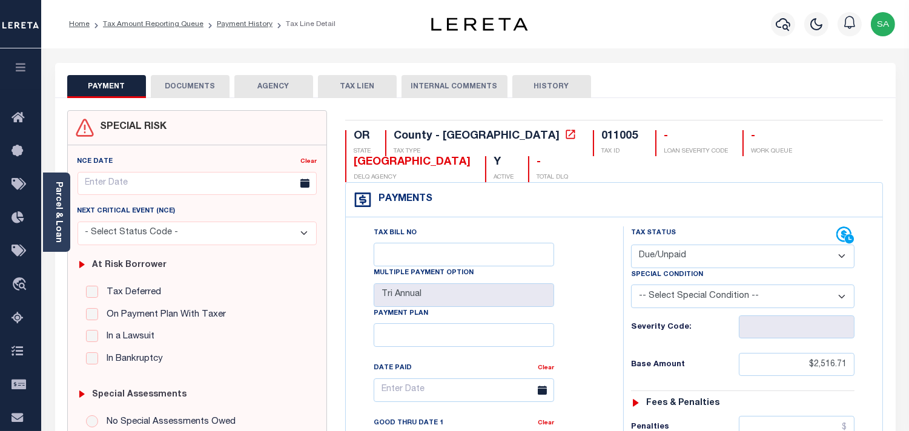
scroll to position [269, 0]
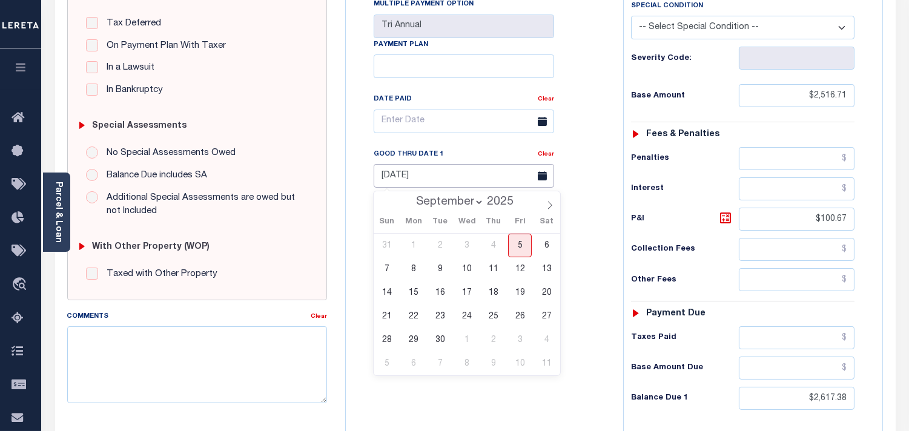
click at [427, 177] on input "[DATE]" at bounding box center [464, 176] width 180 height 24
click at [444, 333] on span "30" at bounding box center [440, 340] width 24 height 24
type input "09/30/2025"
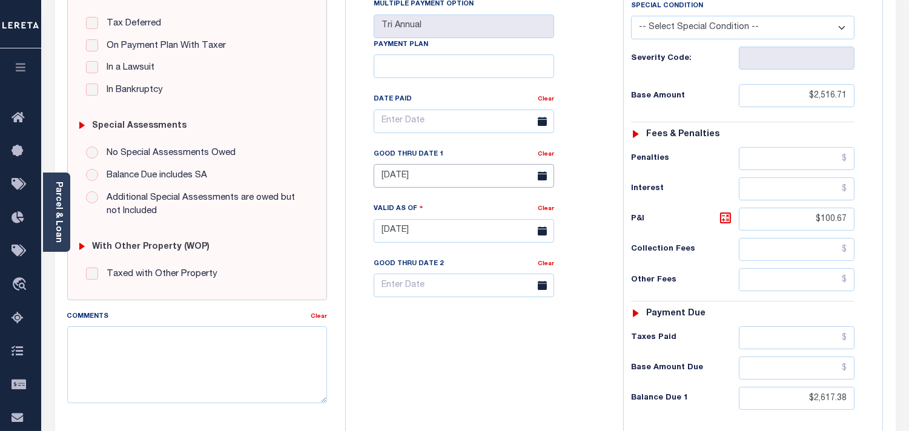
type input "[DATE]"
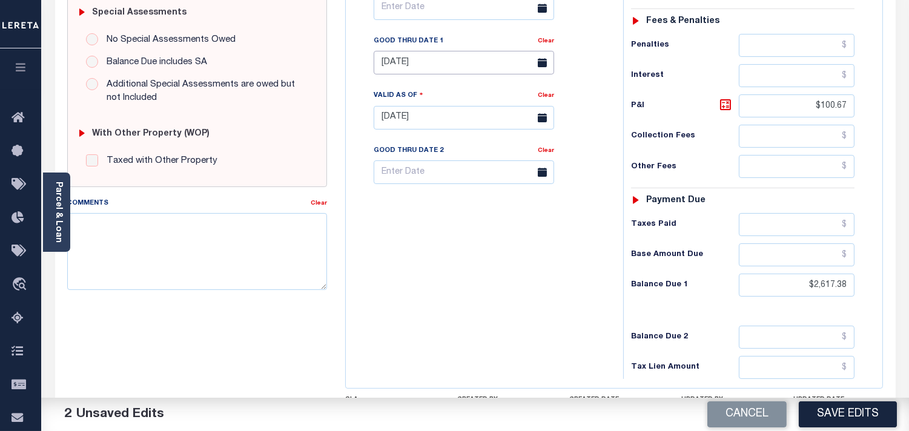
scroll to position [403, 0]
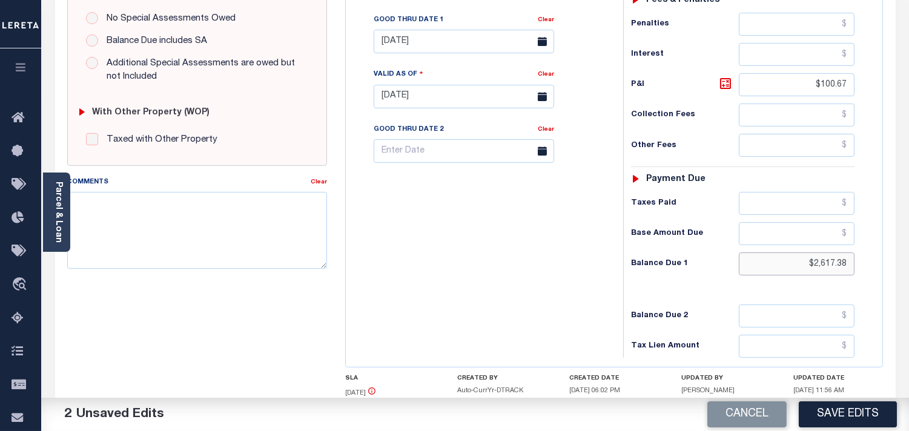
drag, startPoint x: 865, startPoint y: 267, endPoint x: 681, endPoint y: 283, distance: 184.8
click at [865, 268] on div "Tax Status Status - Select Status Code -" at bounding box center [746, 90] width 247 height 535
paste input "2,684.57"
type input "$2,684.57"
click at [724, 89] on icon at bounding box center [725, 83] width 15 height 15
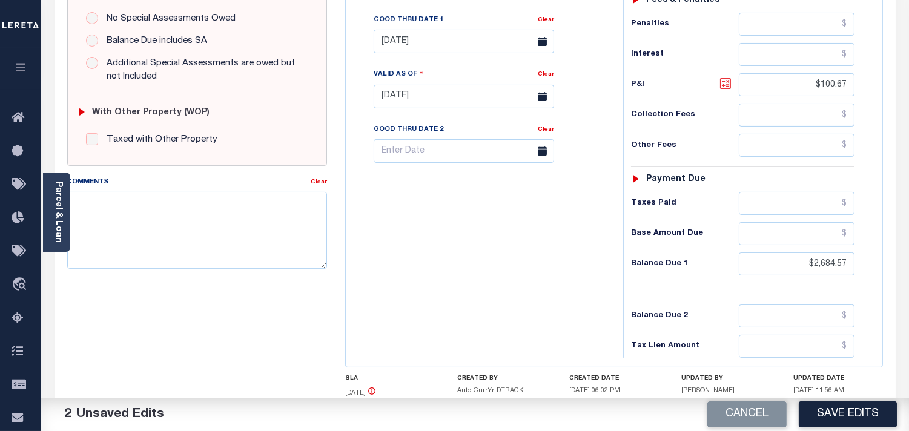
type input "$167.86"
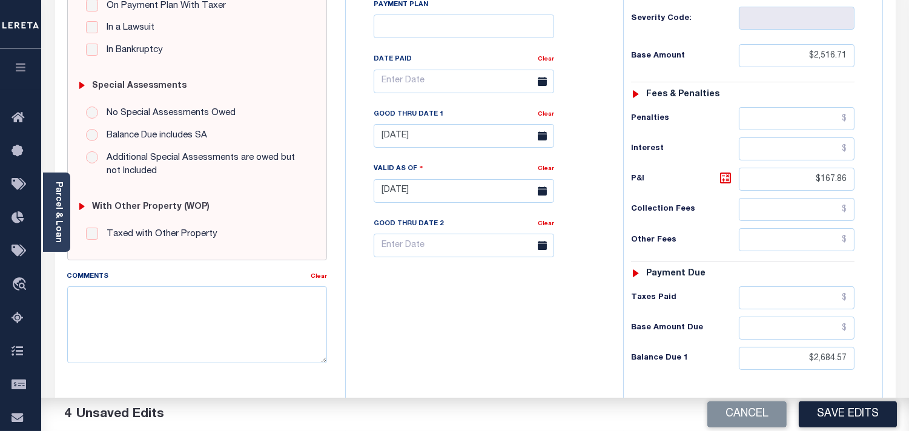
scroll to position [134, 0]
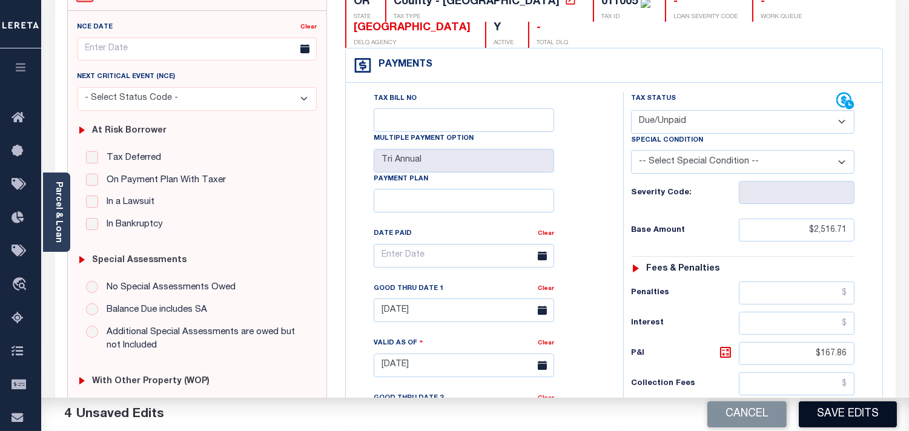
click at [859, 423] on button "Save Edits" at bounding box center [848, 414] width 98 height 26
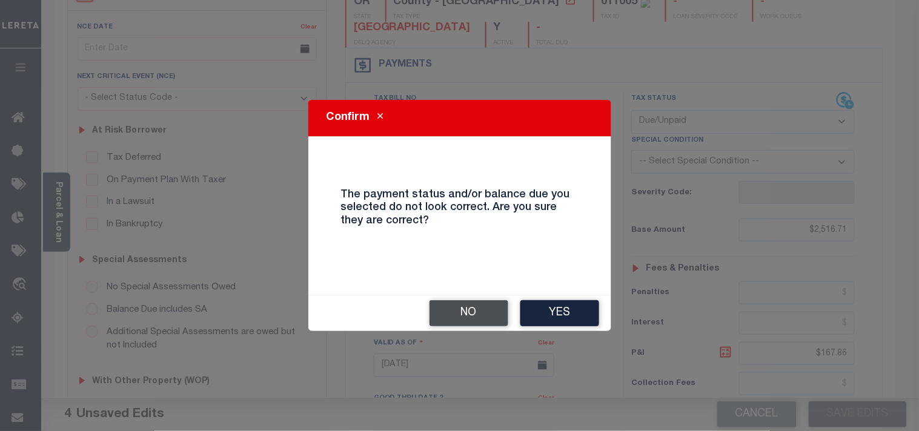
click at [455, 316] on button "No" at bounding box center [468, 313] width 79 height 26
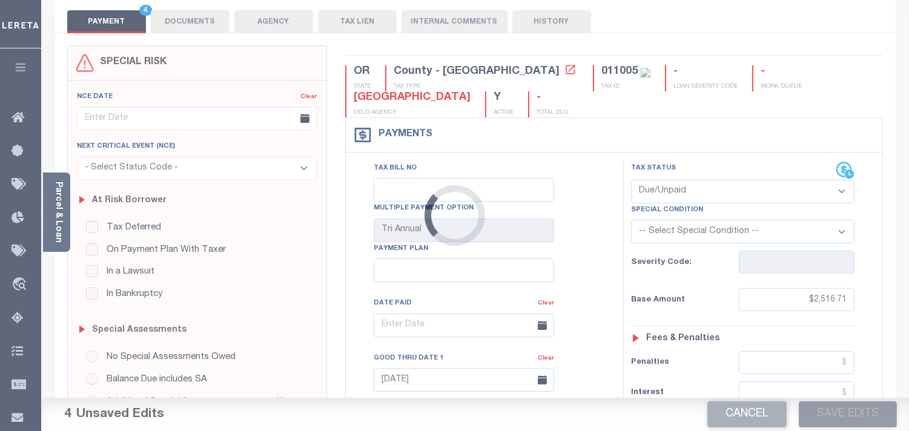
scroll to position [0, 0]
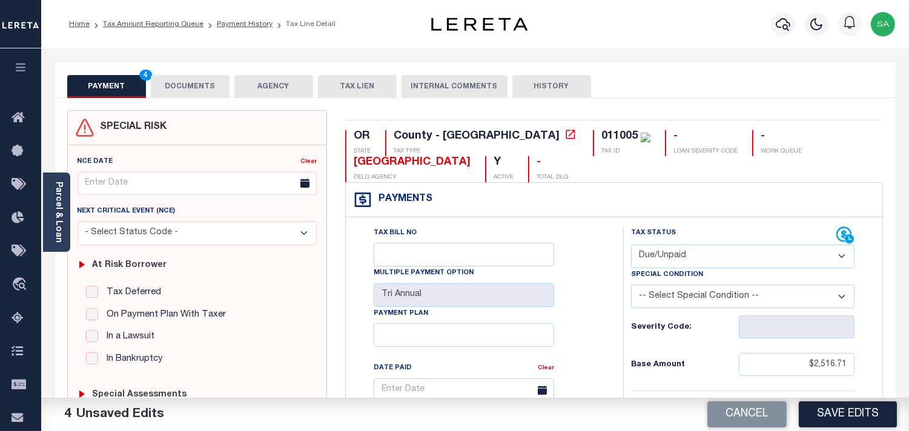
click at [201, 91] on button "DOCUMENTS" at bounding box center [190, 86] width 79 height 23
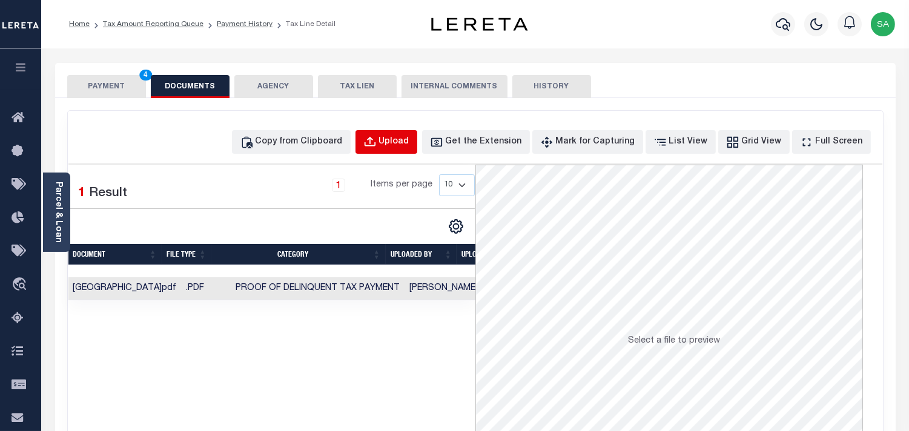
click at [409, 144] on div "Upload" at bounding box center [394, 142] width 30 height 13
select select "POP"
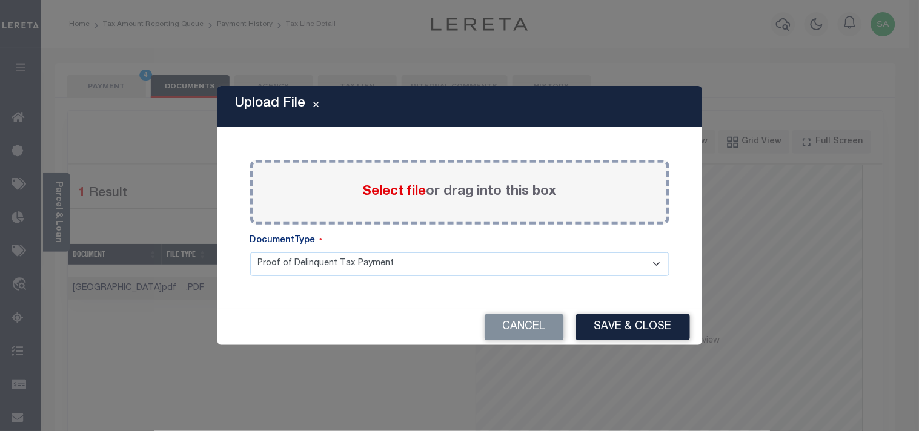
click at [396, 190] on span "Select file" at bounding box center [395, 191] width 64 height 13
click at [0, 0] on input "Select file or drag into this box" at bounding box center [0, 0] width 0 height 0
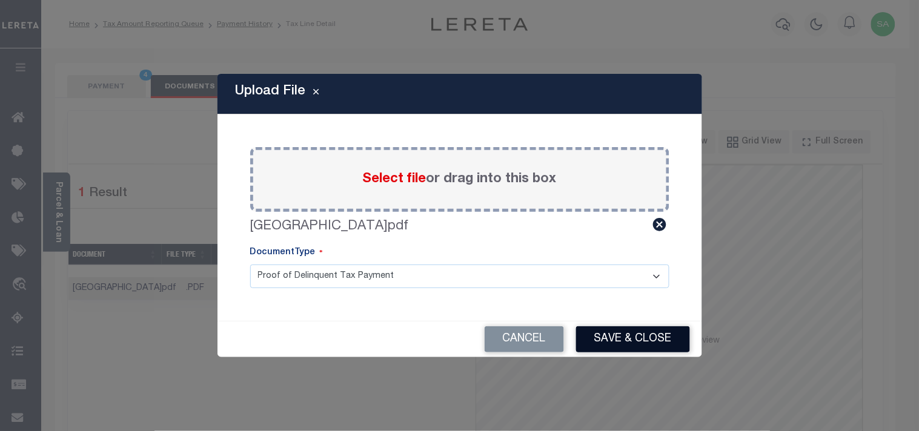
click at [618, 329] on button "Save & Close" at bounding box center [633, 339] width 114 height 26
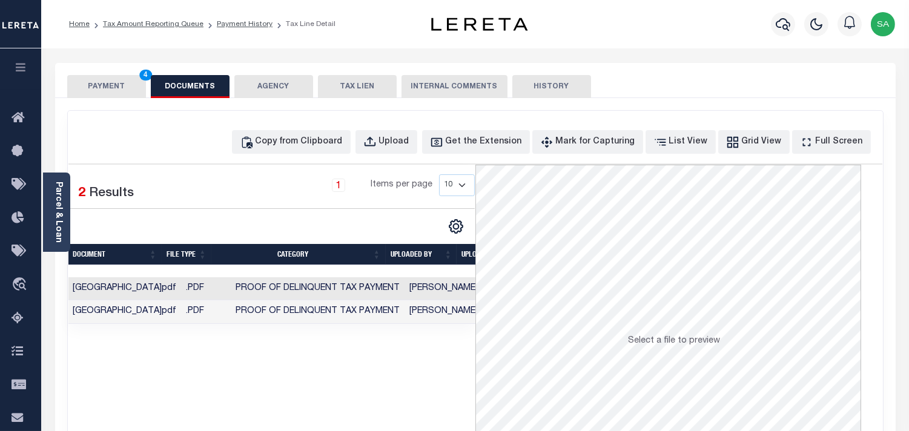
click at [123, 89] on button "PAYMENT 4" at bounding box center [106, 86] width 79 height 23
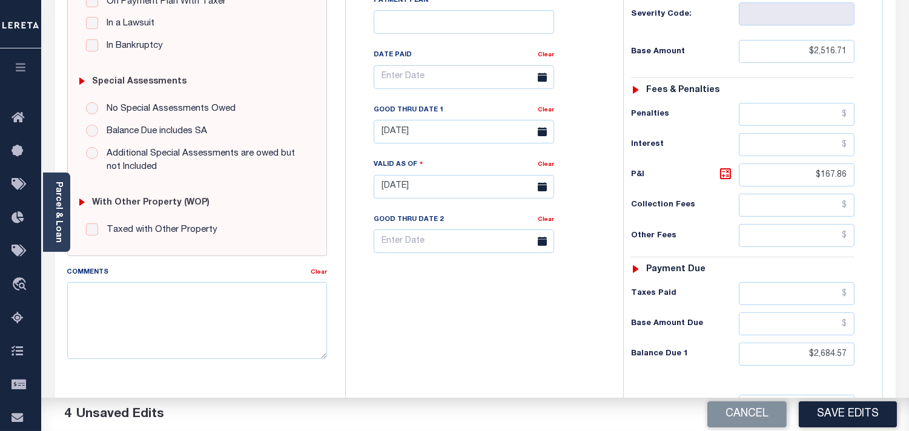
scroll to position [336, 0]
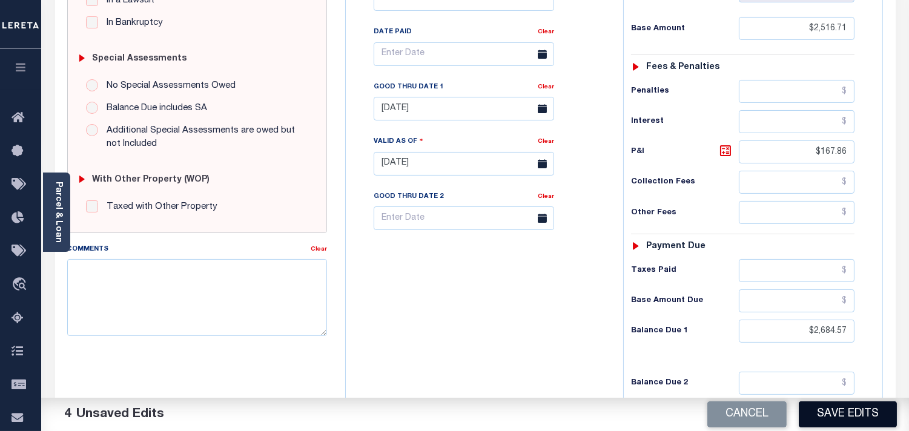
click at [831, 414] on button "Save Edits" at bounding box center [848, 414] width 98 height 26
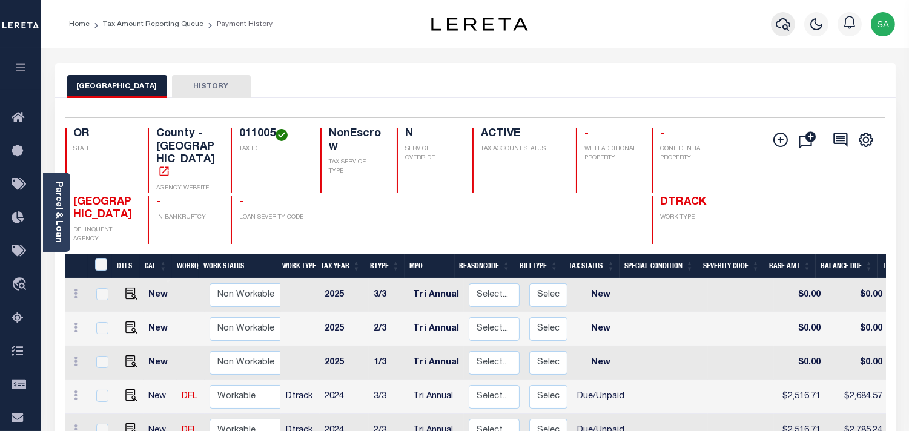
click at [784, 30] on icon "button" at bounding box center [783, 24] width 15 height 15
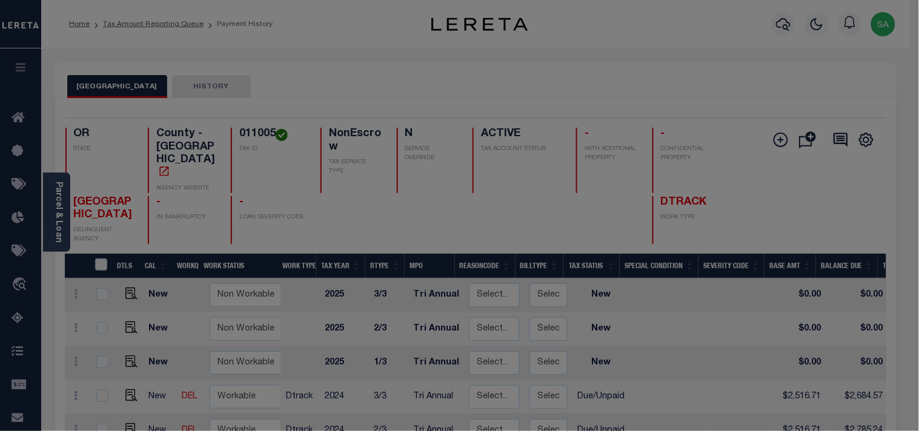
click at [0, 0] on div at bounding box center [0, 0] width 0 height 0
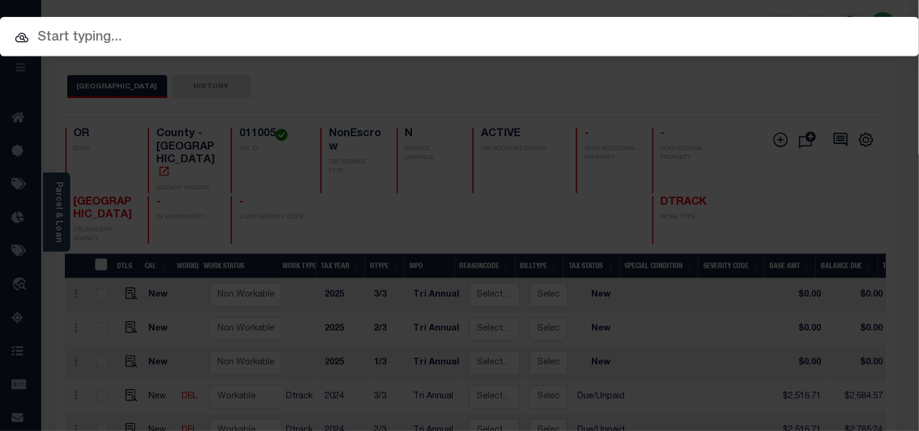
paste input "20140101"
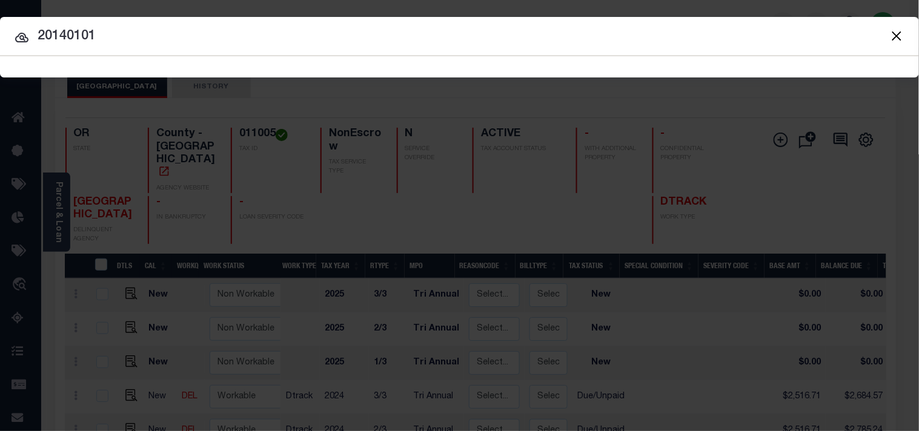
type input "20140101"
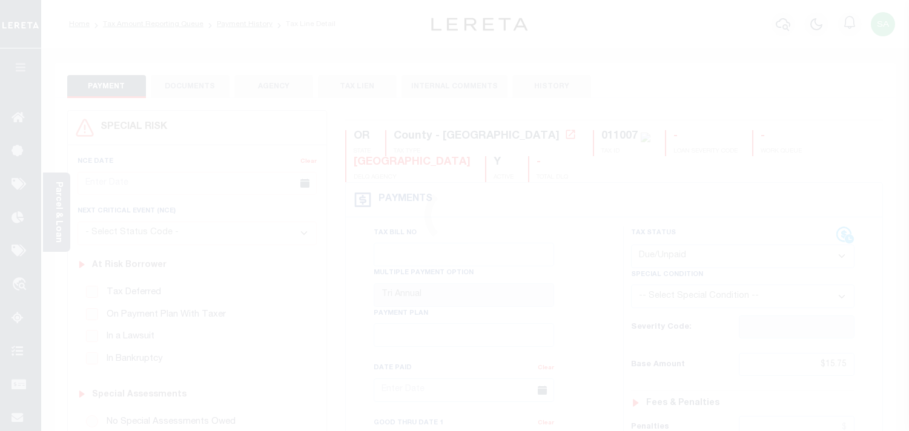
select select "DUE"
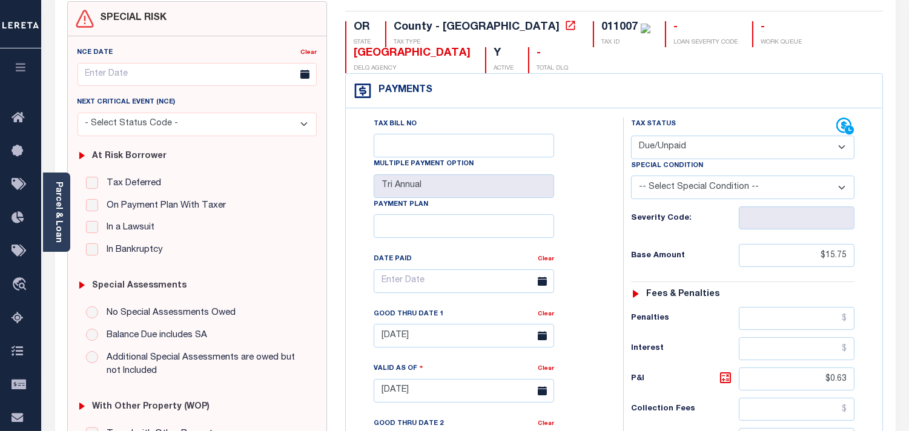
scroll to position [336, 0]
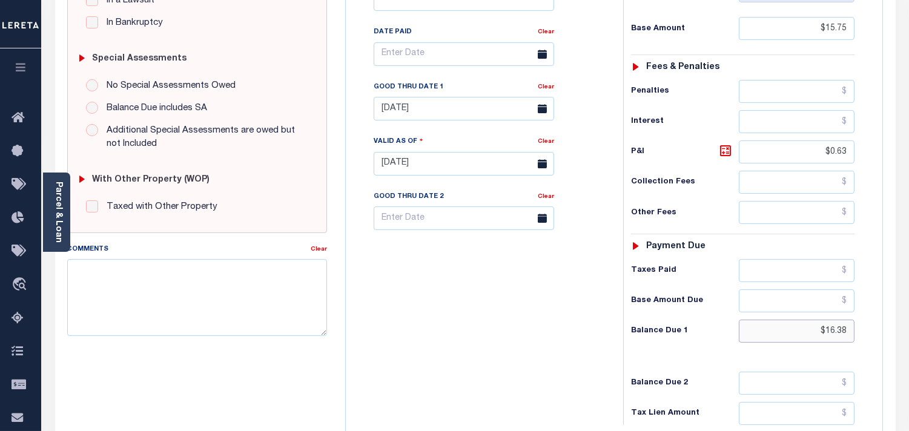
drag, startPoint x: 812, startPoint y: 323, endPoint x: 872, endPoint y: 340, distance: 62.3
click at [872, 340] on div "Tax Status Status" at bounding box center [746, 157] width 265 height 535
paste input "16.80"
type input "$16.80"
type input "[DATE]"
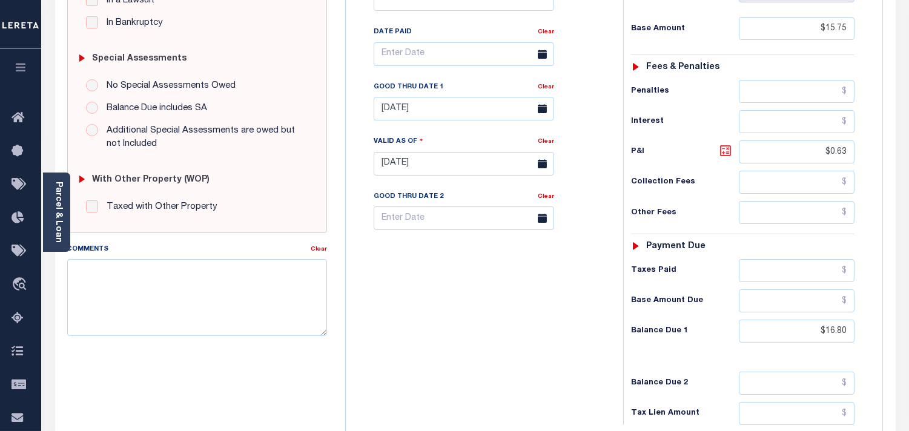
click at [731, 148] on icon at bounding box center [725, 151] width 15 height 15
type input "$1.05"
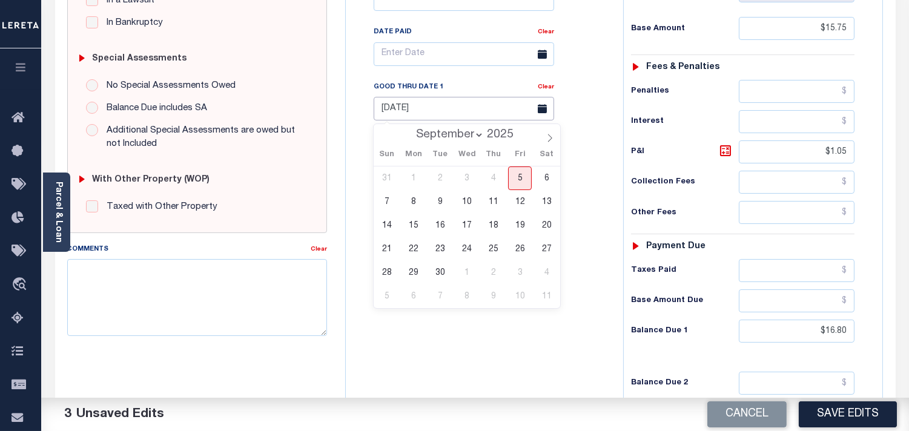
click at [463, 115] on input "07/31/2025" at bounding box center [464, 109] width 180 height 24
click at [442, 271] on span "30" at bounding box center [440, 273] width 24 height 24
type input "09/30/2025"
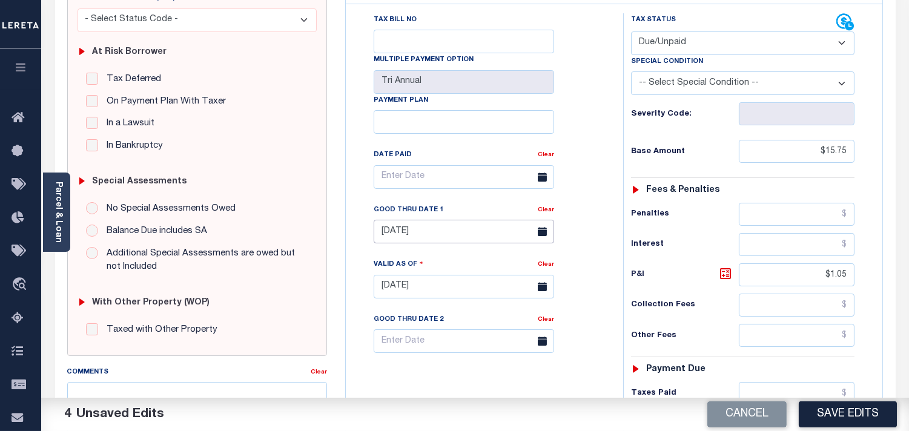
scroll to position [0, 0]
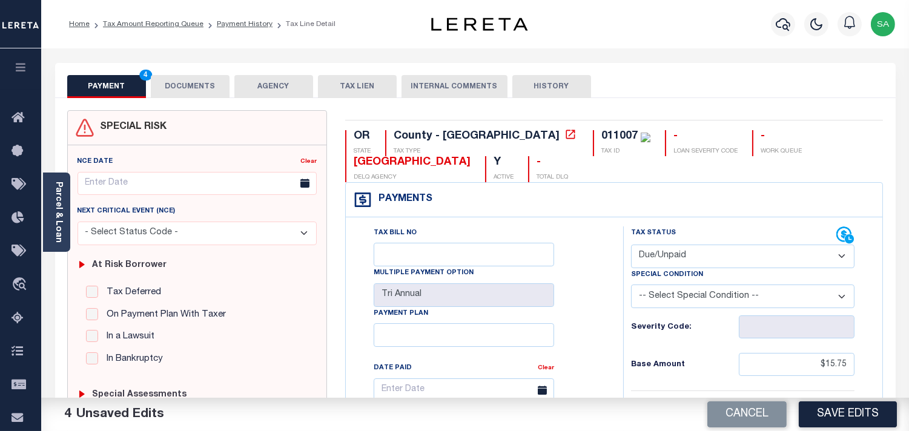
click at [203, 89] on button "DOCUMENTS" at bounding box center [190, 86] width 79 height 23
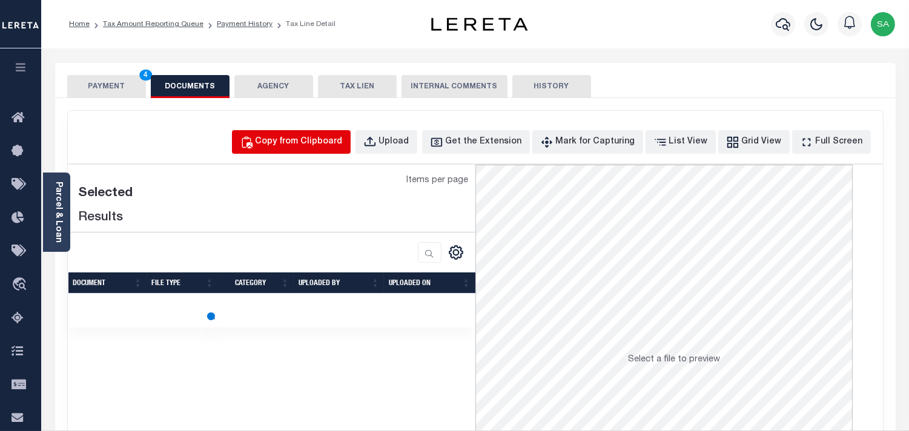
click at [343, 137] on div "Copy from Clipboard" at bounding box center [299, 142] width 87 height 13
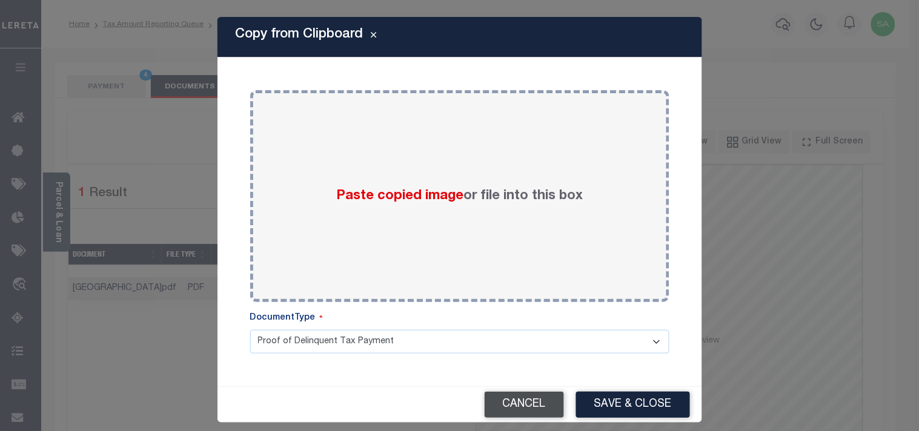
click at [525, 412] on button "Cancel" at bounding box center [523, 405] width 79 height 26
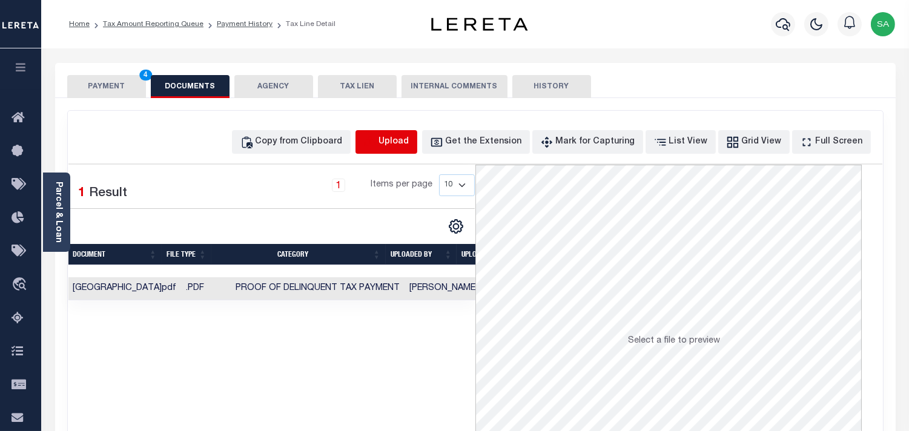
click at [377, 140] on icon "button" at bounding box center [369, 142] width 13 height 13
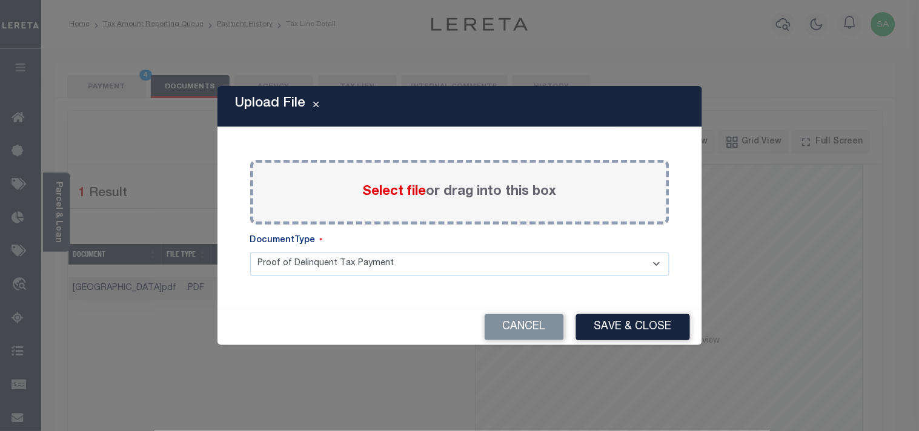
click at [380, 193] on span "Select file" at bounding box center [395, 191] width 64 height 13
click at [0, 0] on input "Select file or drag into this box" at bounding box center [0, 0] width 0 height 0
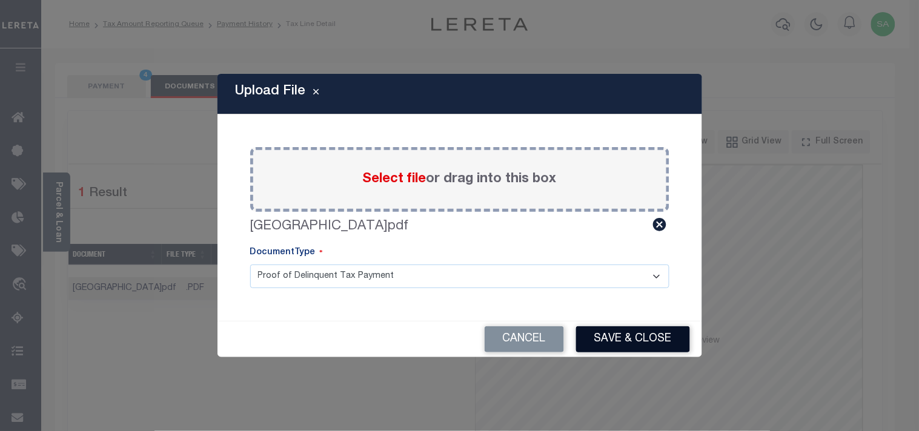
click at [641, 347] on button "Save & Close" at bounding box center [633, 339] width 114 height 26
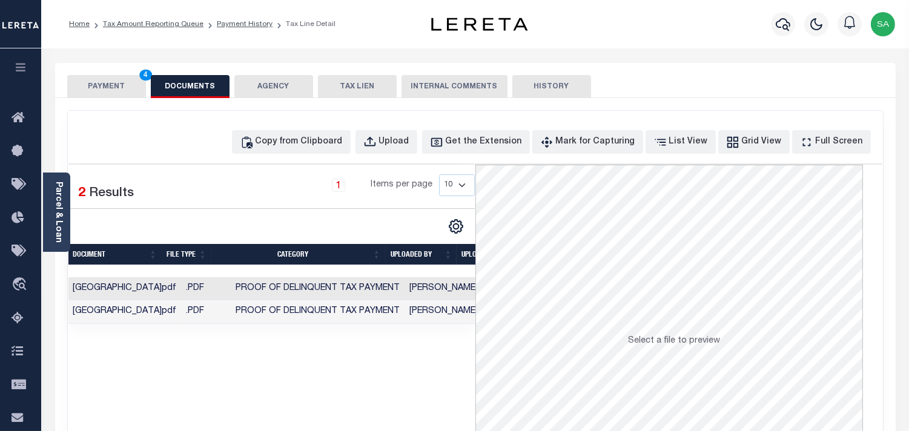
click at [420, 311] on td "[PERSON_NAME]" at bounding box center [444, 312] width 78 height 24
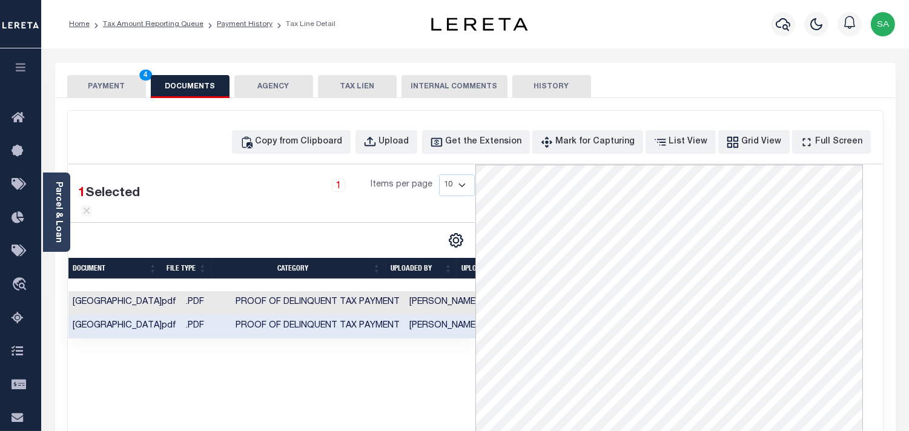
click at [105, 85] on button "PAYMENT 4" at bounding box center [106, 86] width 79 height 23
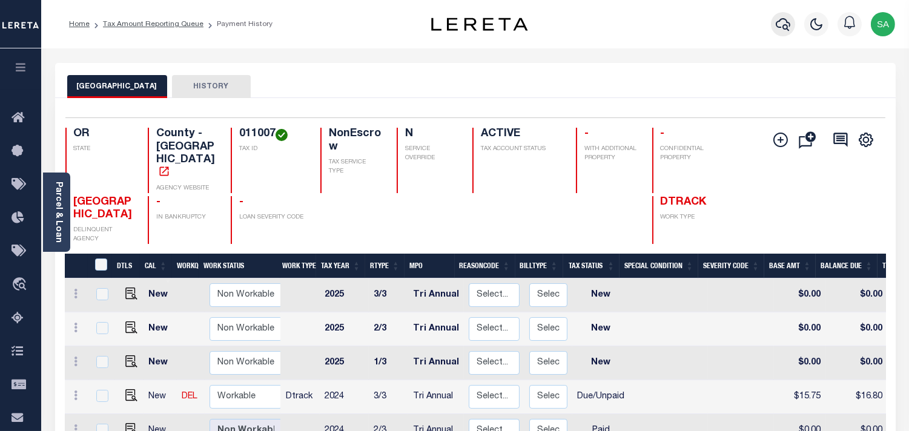
click at [788, 21] on icon "button" at bounding box center [783, 24] width 15 height 15
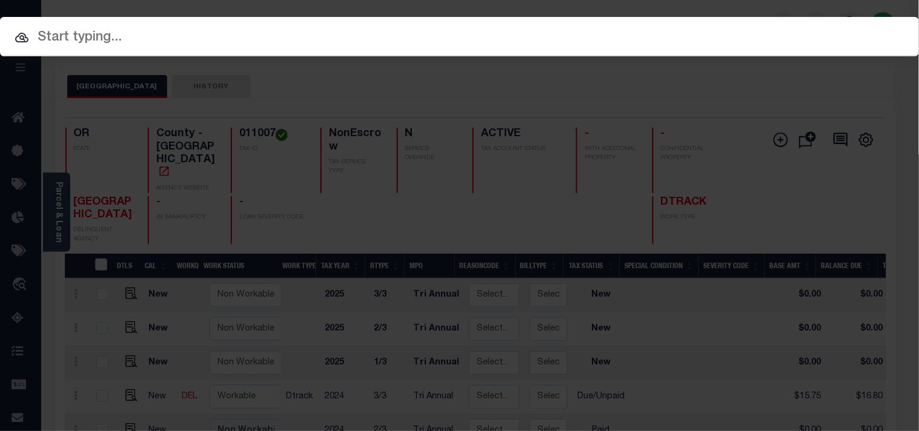
click at [709, 34] on div "Include Loans TBM Customers Borrowers Payments (Lender Non-Disb) Payments (Lend…" at bounding box center [459, 215] width 919 height 431
paste input "20140101"
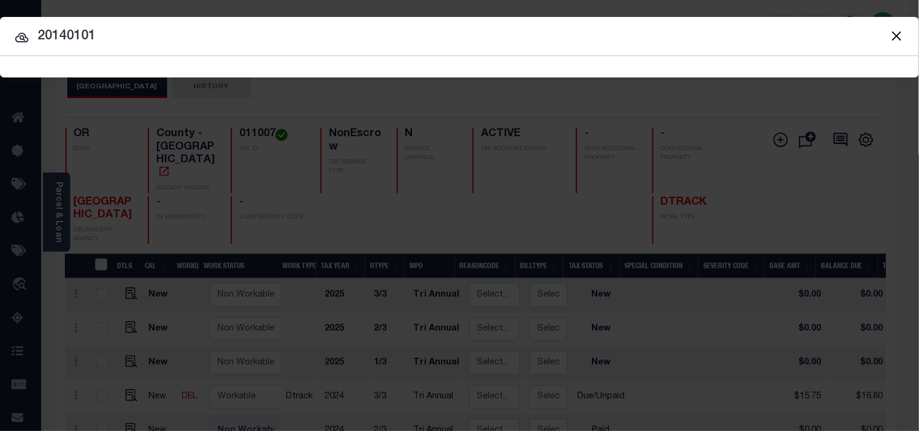
type input "20140101"
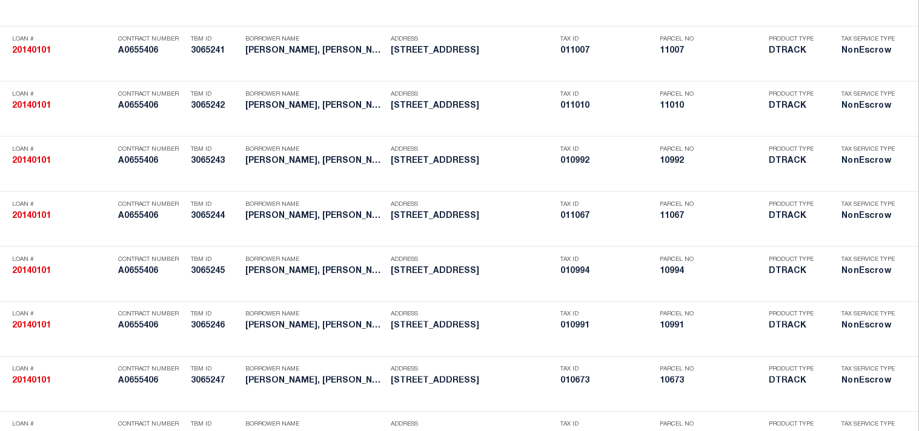
scroll to position [1679, 0]
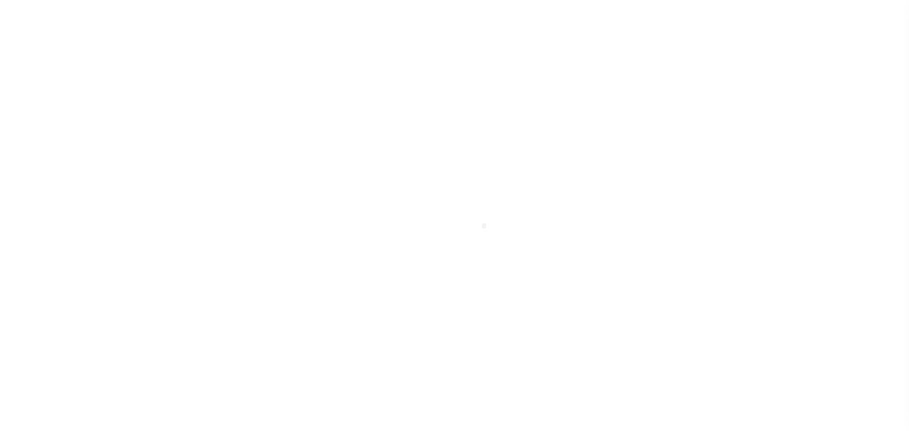
select select "DUE"
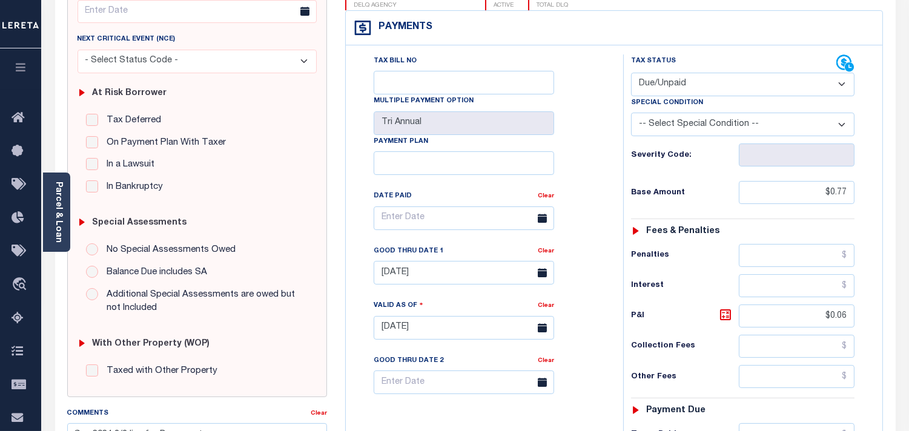
scroll to position [336, 0]
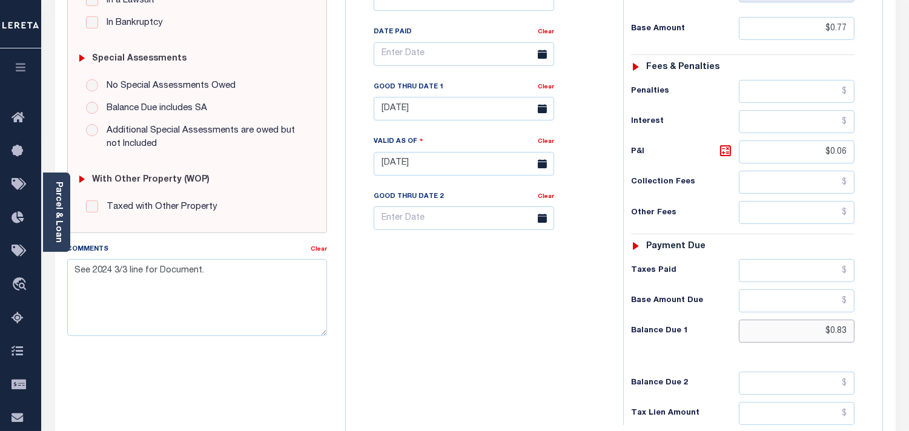
drag, startPoint x: 849, startPoint y: 331, endPoint x: 862, endPoint y: 336, distance: 14.2
click at [890, 331] on div "OR STATE County - OR TAX TYPE 011010 TAX ID - LOAN SEVERITY CODE - WORK QUEUE B…" at bounding box center [614, 164] width 557 height 780
paste input "0.85"
type input "$0.85"
type input "[DATE]"
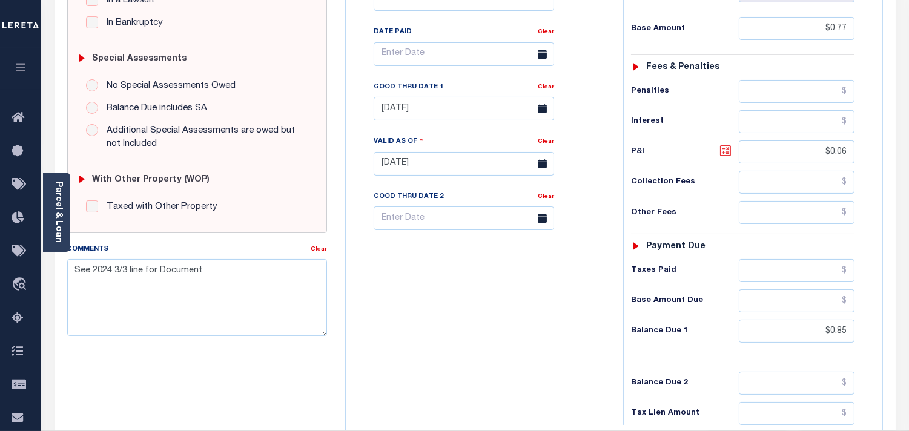
click at [727, 154] on icon at bounding box center [725, 150] width 7 height 7
type input "$0.08"
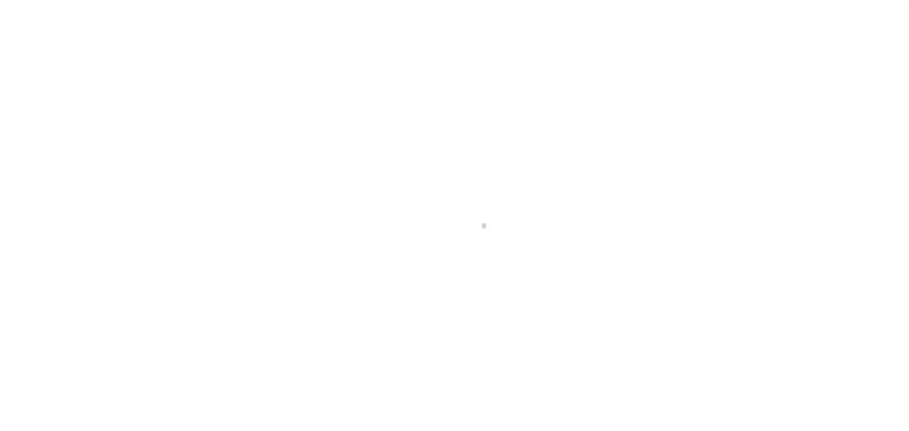
select select "DUE"
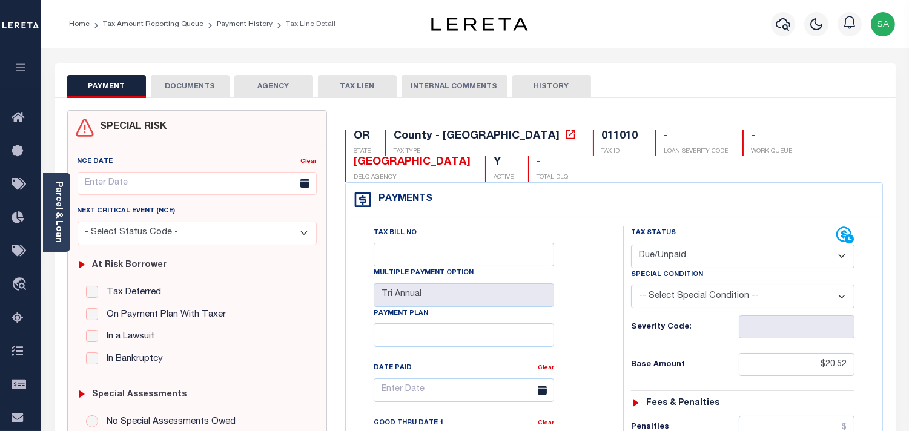
scroll to position [336, 0]
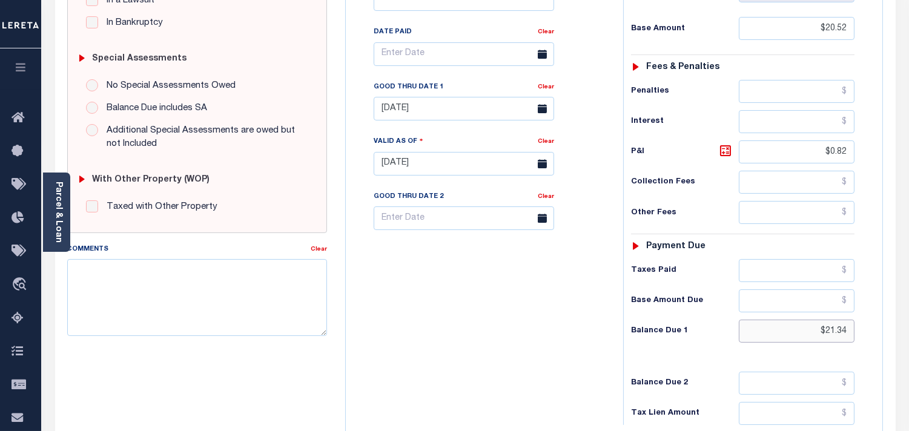
drag, startPoint x: 806, startPoint y: 337, endPoint x: 861, endPoint y: 331, distance: 54.9
click at [861, 331] on div "Tax Status Status - Select Status Code -" at bounding box center [746, 157] width 247 height 535
paste input "21.89"
type input "$21.89"
type input "[DATE]"
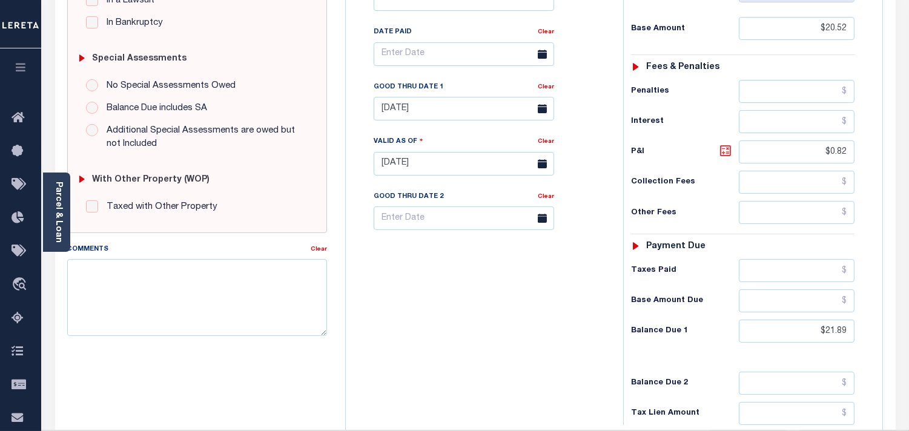
click at [724, 150] on icon at bounding box center [725, 150] width 7 height 7
type input "$1.37"
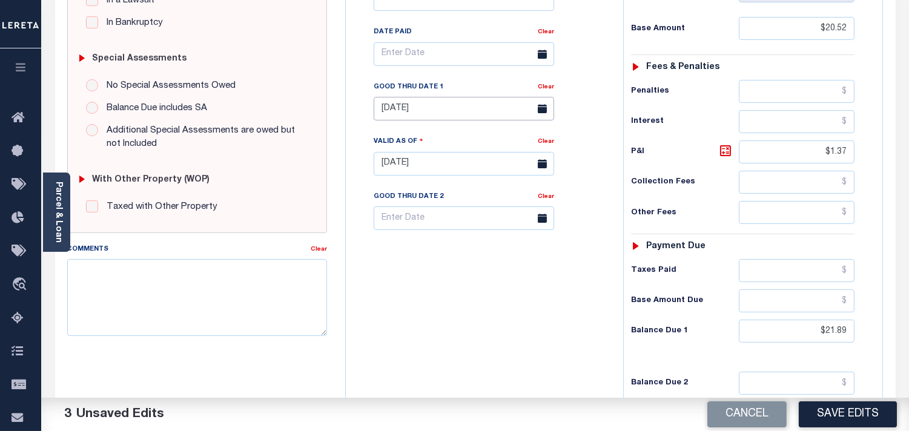
click at [415, 111] on input "[DATE]" at bounding box center [464, 109] width 180 height 24
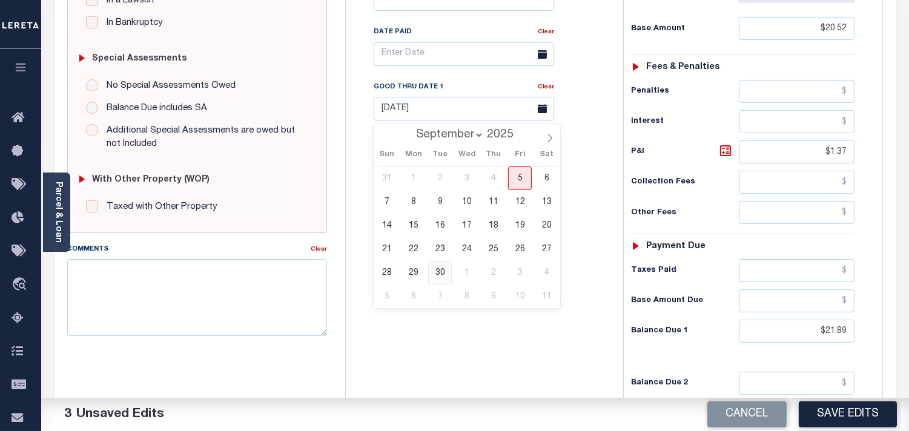
click at [440, 273] on span "30" at bounding box center [440, 273] width 24 height 24
type input "[DATE]"
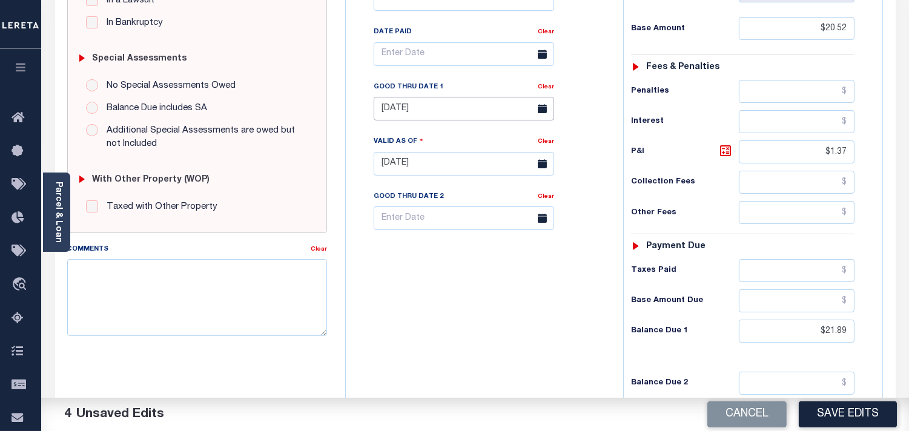
scroll to position [0, 0]
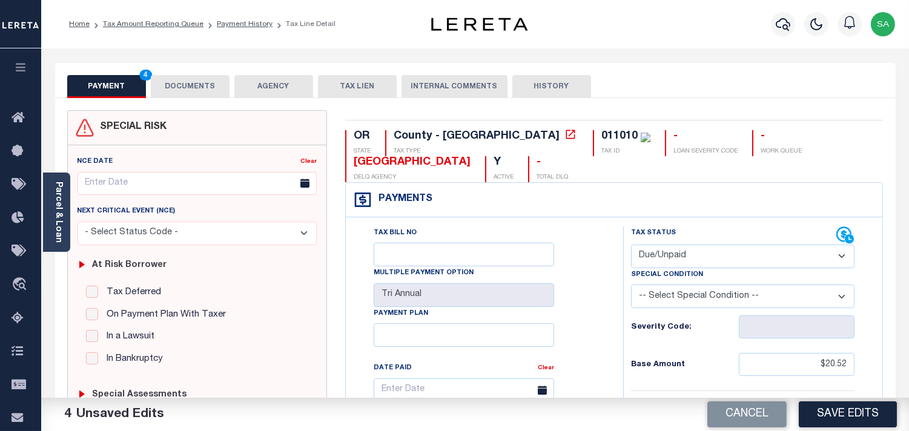
click at [192, 88] on button "DOCUMENTS" at bounding box center [190, 86] width 79 height 23
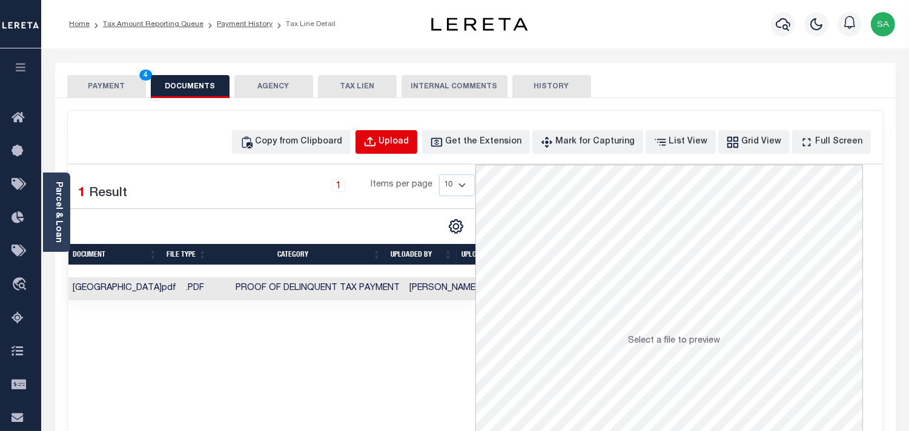
click at [417, 142] on button "Upload" at bounding box center [386, 142] width 62 height 24
select select "POP"
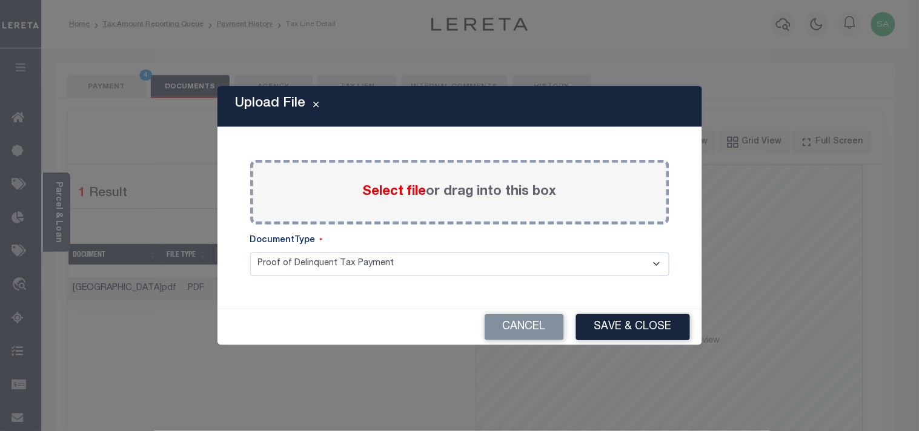
click at [396, 194] on span "Select file" at bounding box center [395, 191] width 64 height 13
click at [0, 0] on input "Select file or drag into this box" at bounding box center [0, 0] width 0 height 0
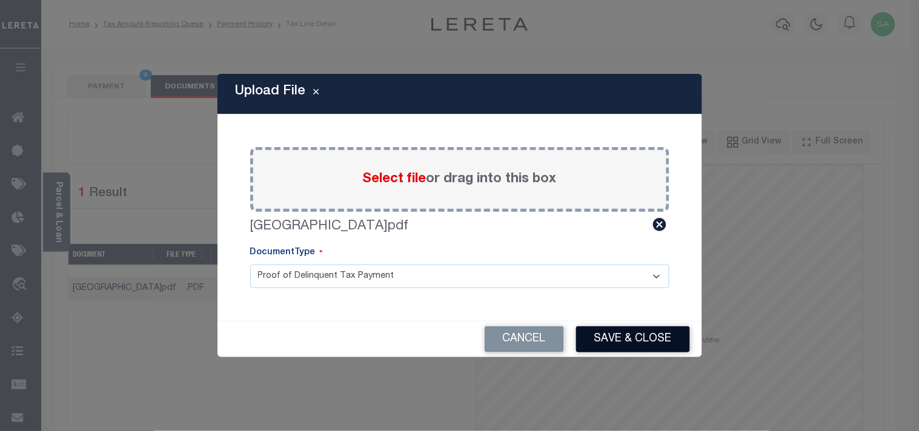
click at [639, 335] on button "Save & Close" at bounding box center [633, 339] width 114 height 26
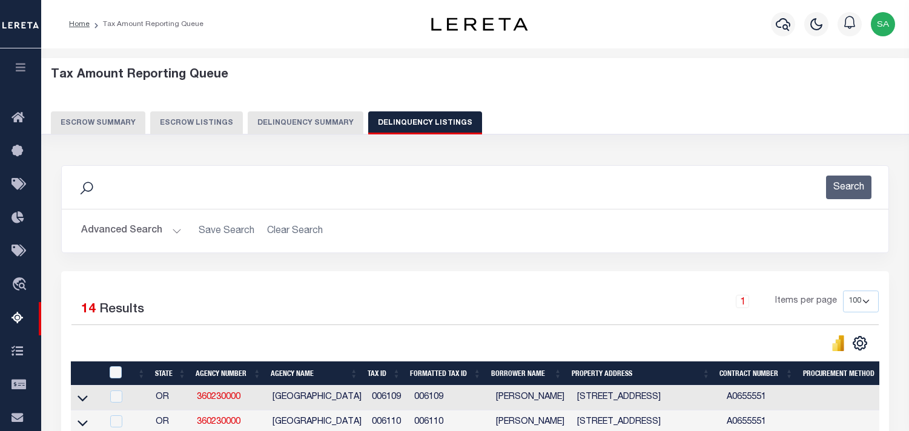
select select "100"
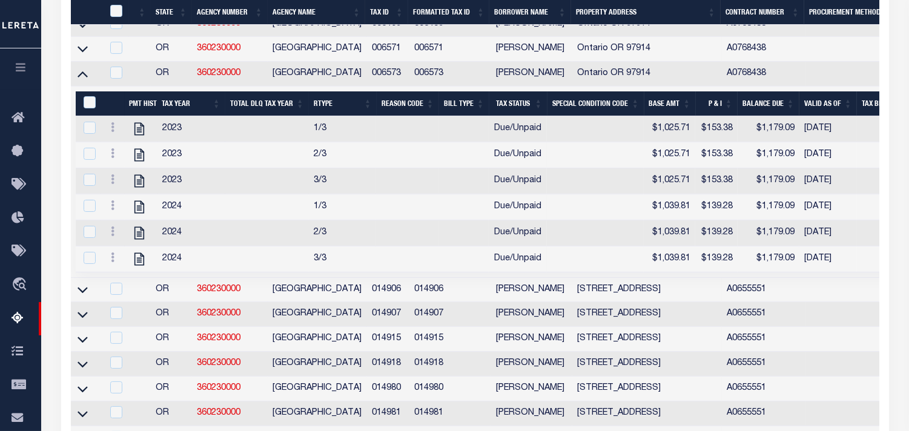
scroll to position [473, 0]
click at [82, 79] on icon at bounding box center [83, 73] width 10 height 13
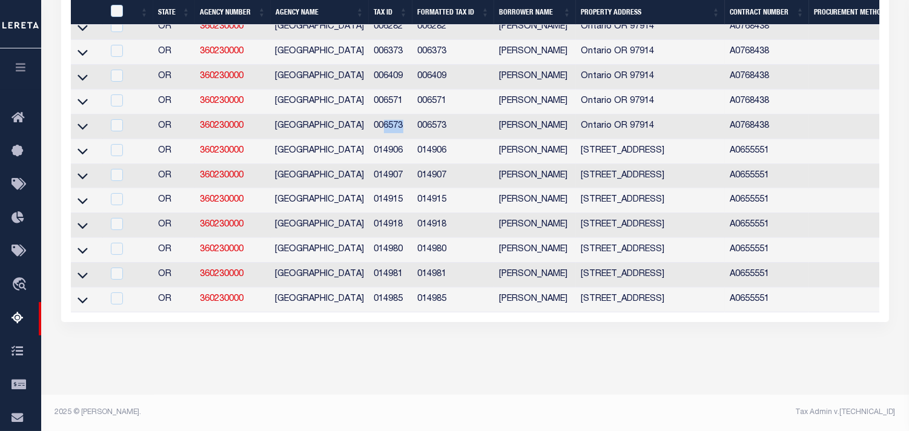
scroll to position [434, 0]
